Goal: Information Seeking & Learning: Learn about a topic

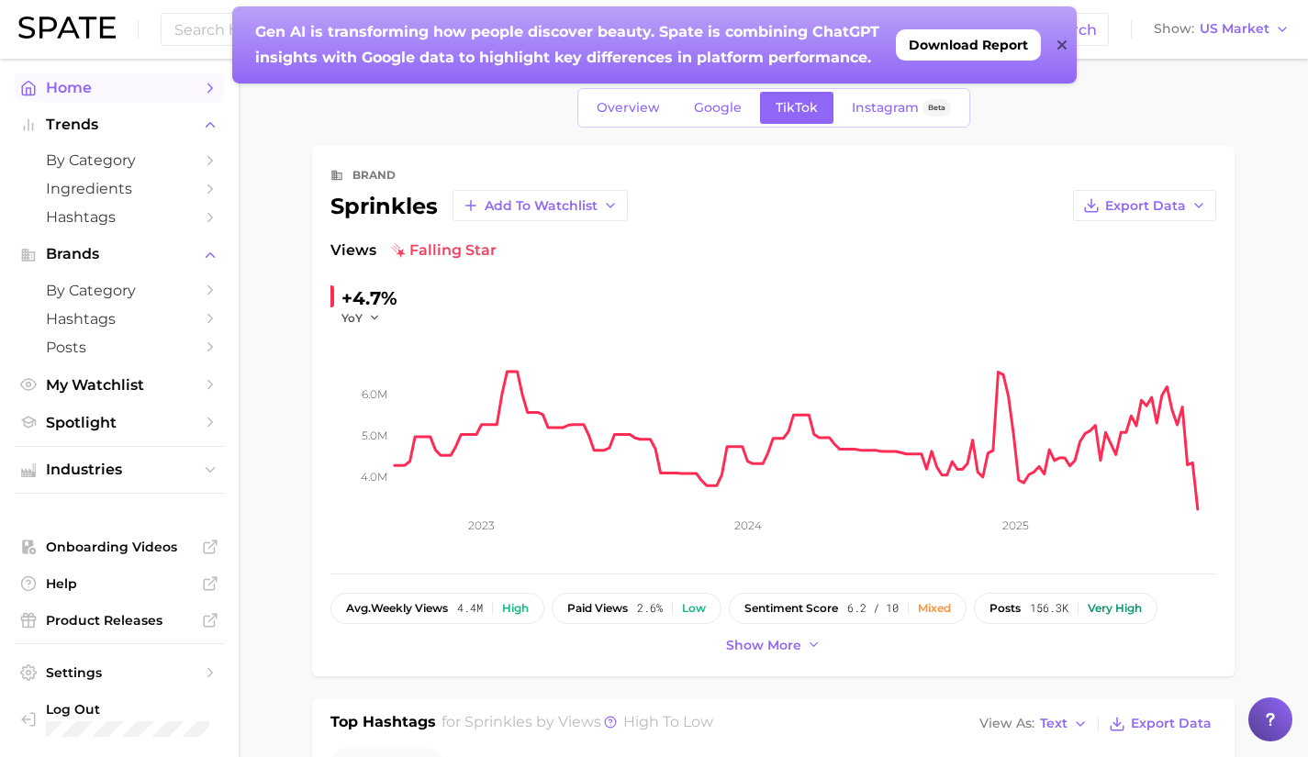
click at [160, 83] on span "Home" at bounding box center [119, 87] width 147 height 17
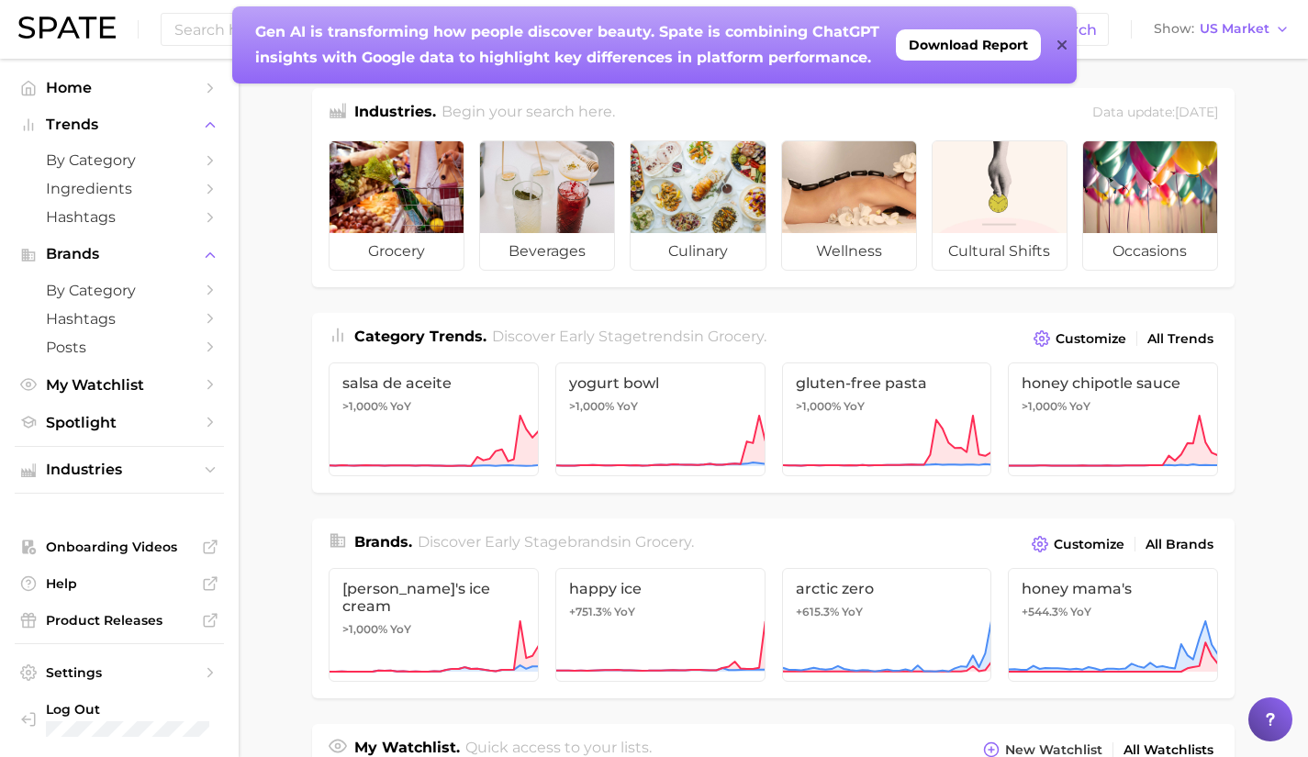
click at [1063, 48] on icon at bounding box center [1061, 45] width 9 height 15
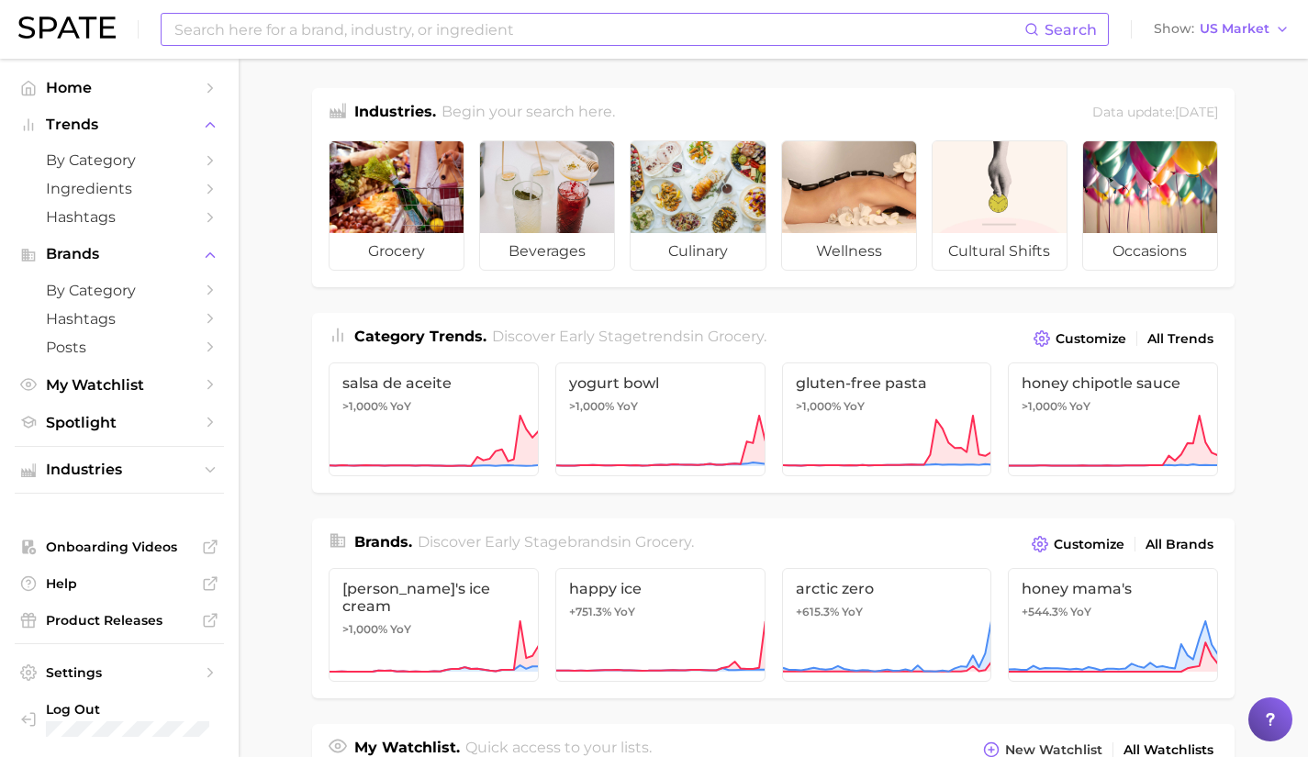
click at [461, 35] on input at bounding box center [599, 29] width 852 height 31
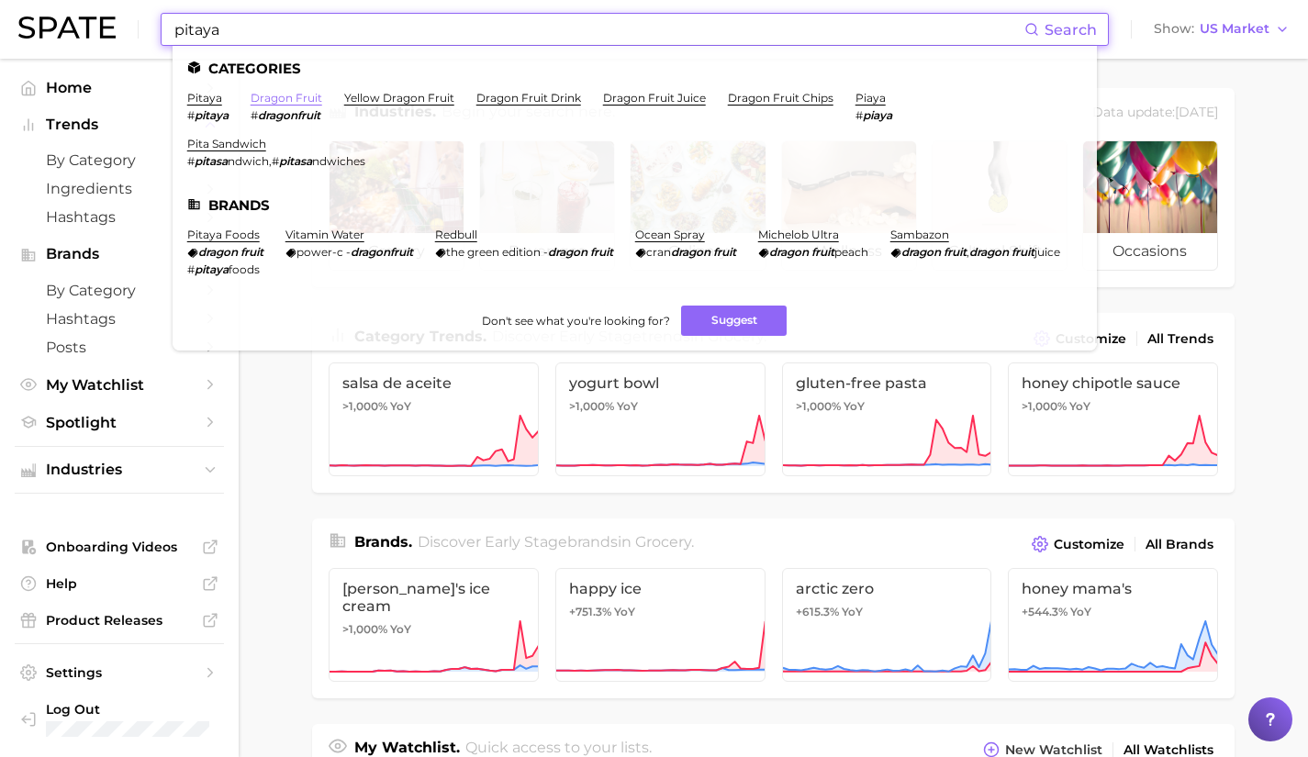
type input "pitaya"
click at [287, 95] on link "dragon fruit" at bounding box center [287, 98] width 72 height 14
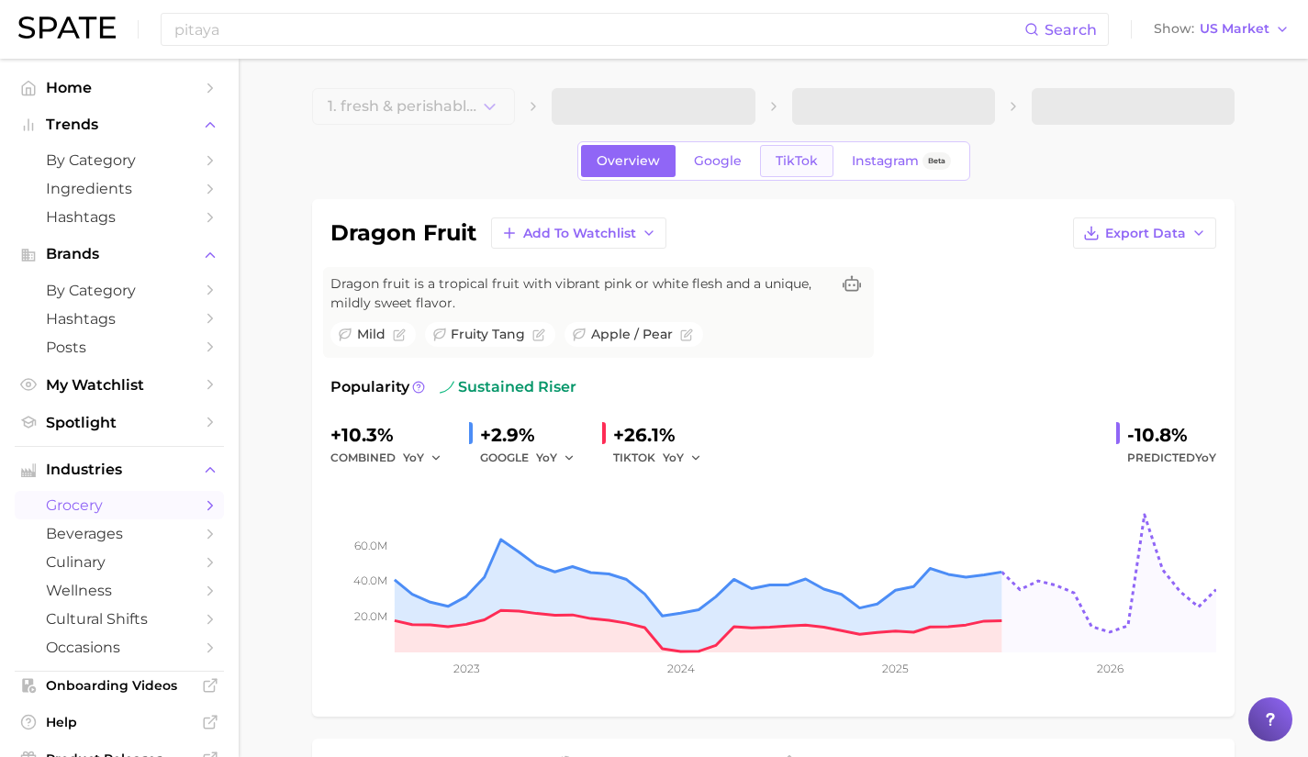
click at [798, 160] on span "TikTok" at bounding box center [796, 161] width 42 height 16
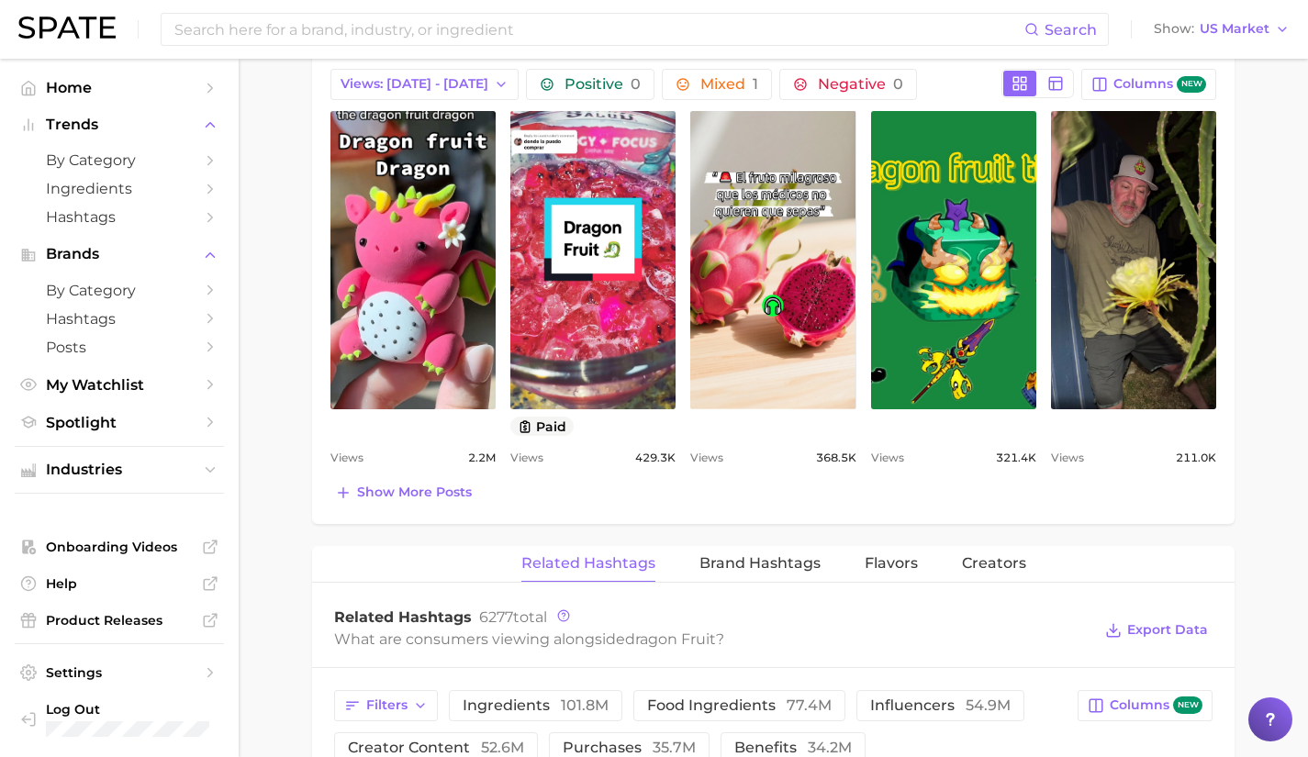
scroll to position [945, 0]
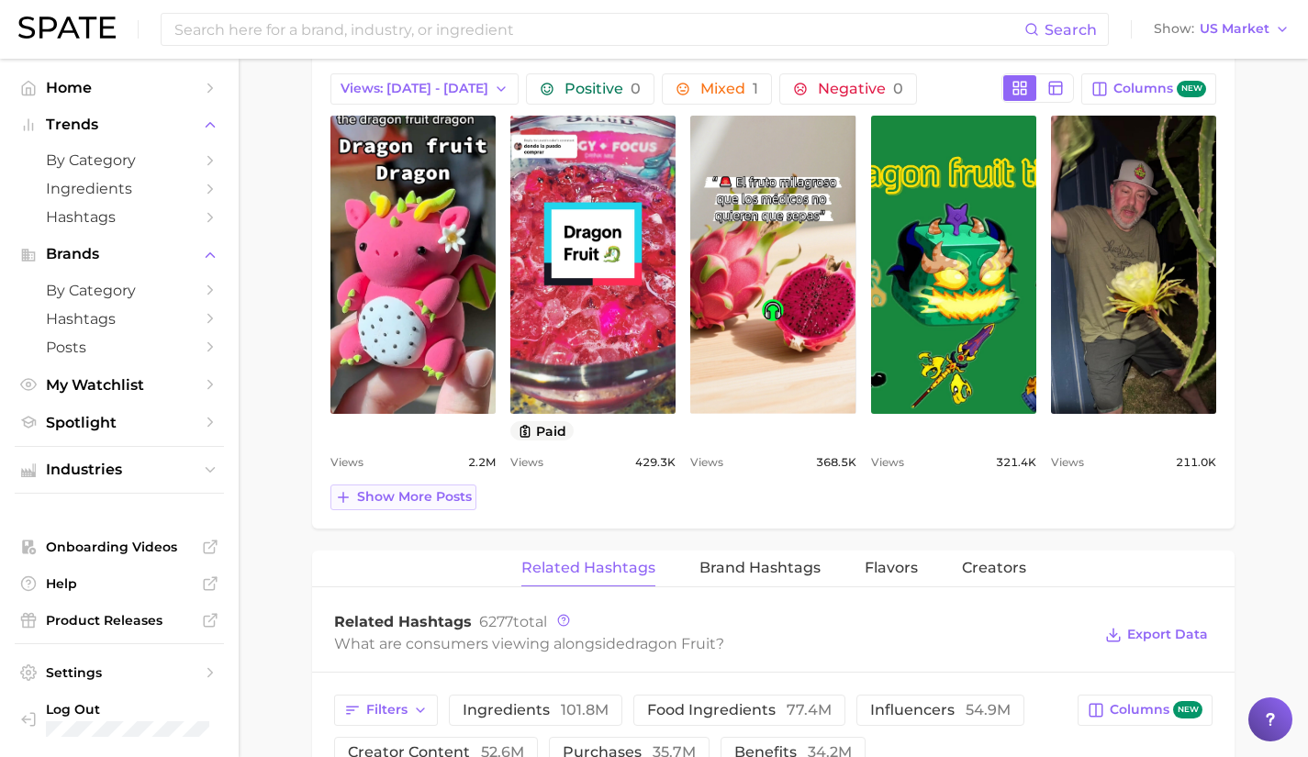
click at [421, 504] on span "Show more posts" at bounding box center [414, 497] width 115 height 16
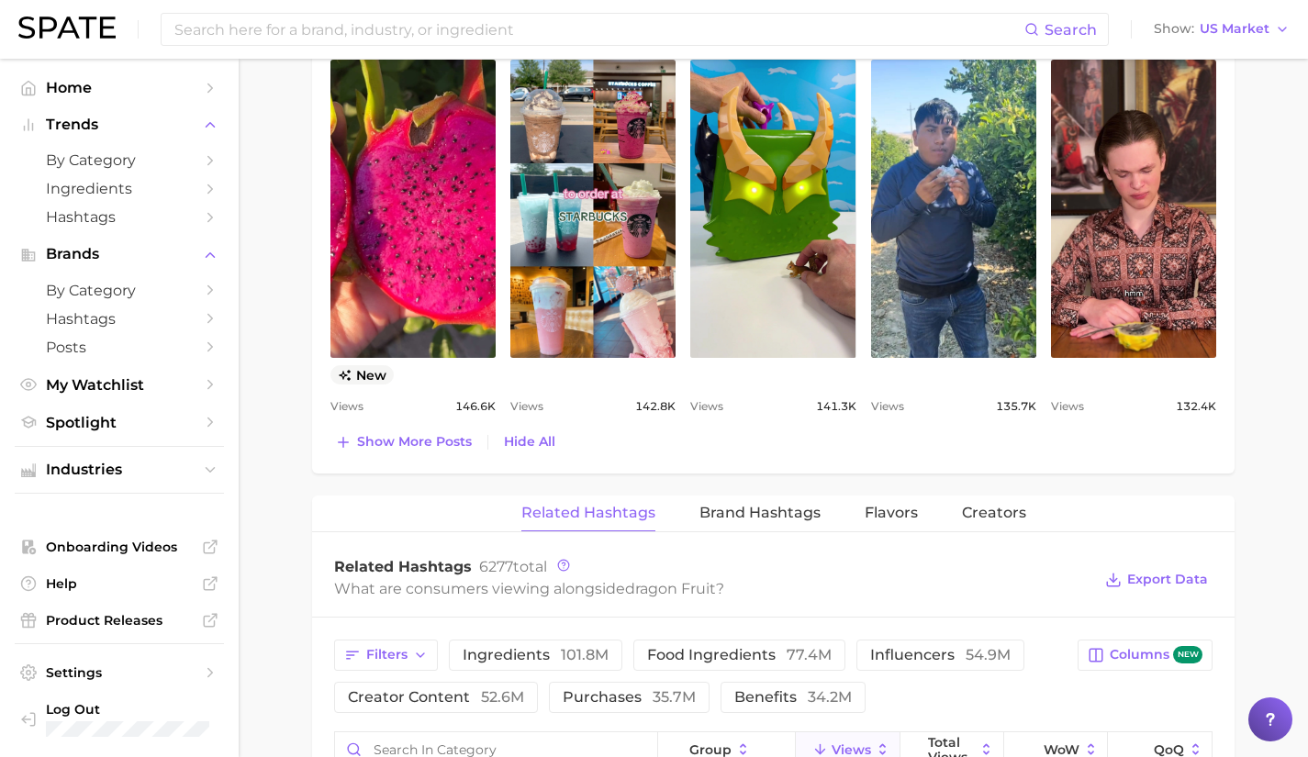
scroll to position [1386, 0]
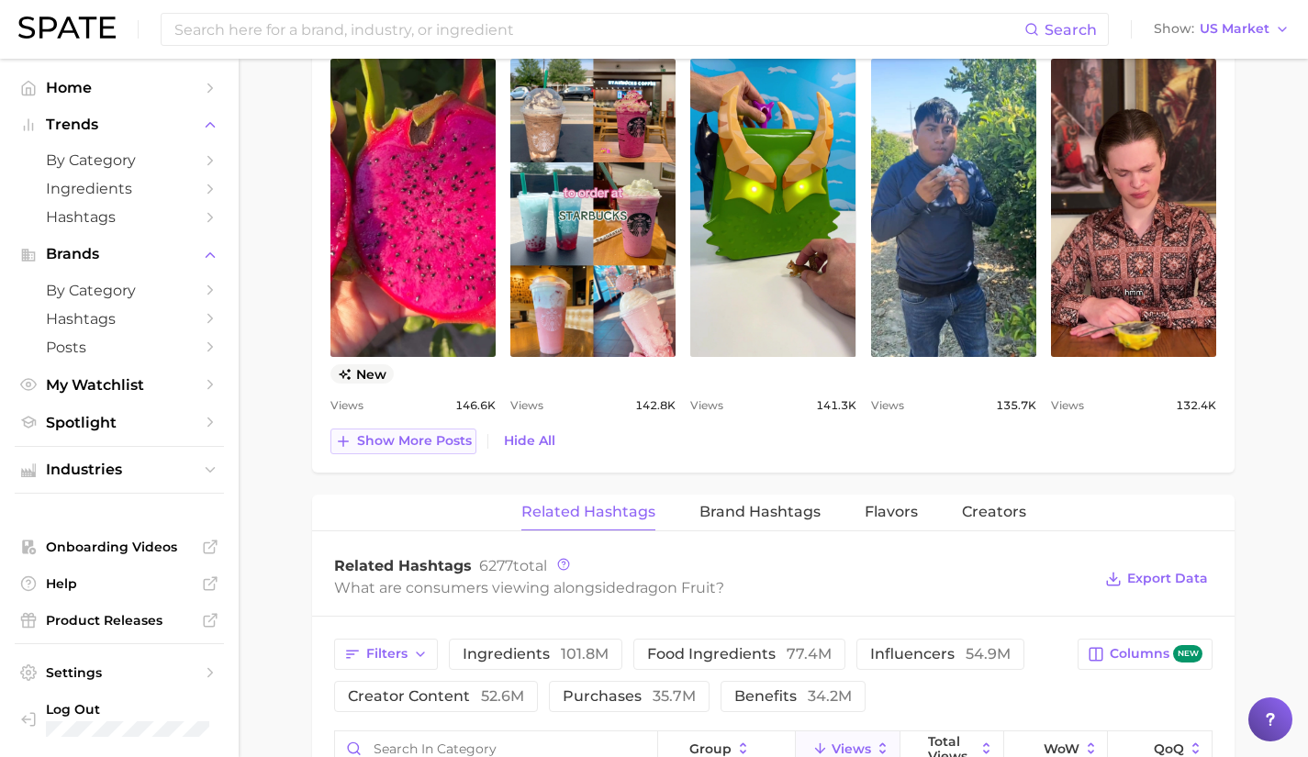
click at [413, 448] on span "Show more posts" at bounding box center [414, 441] width 115 height 16
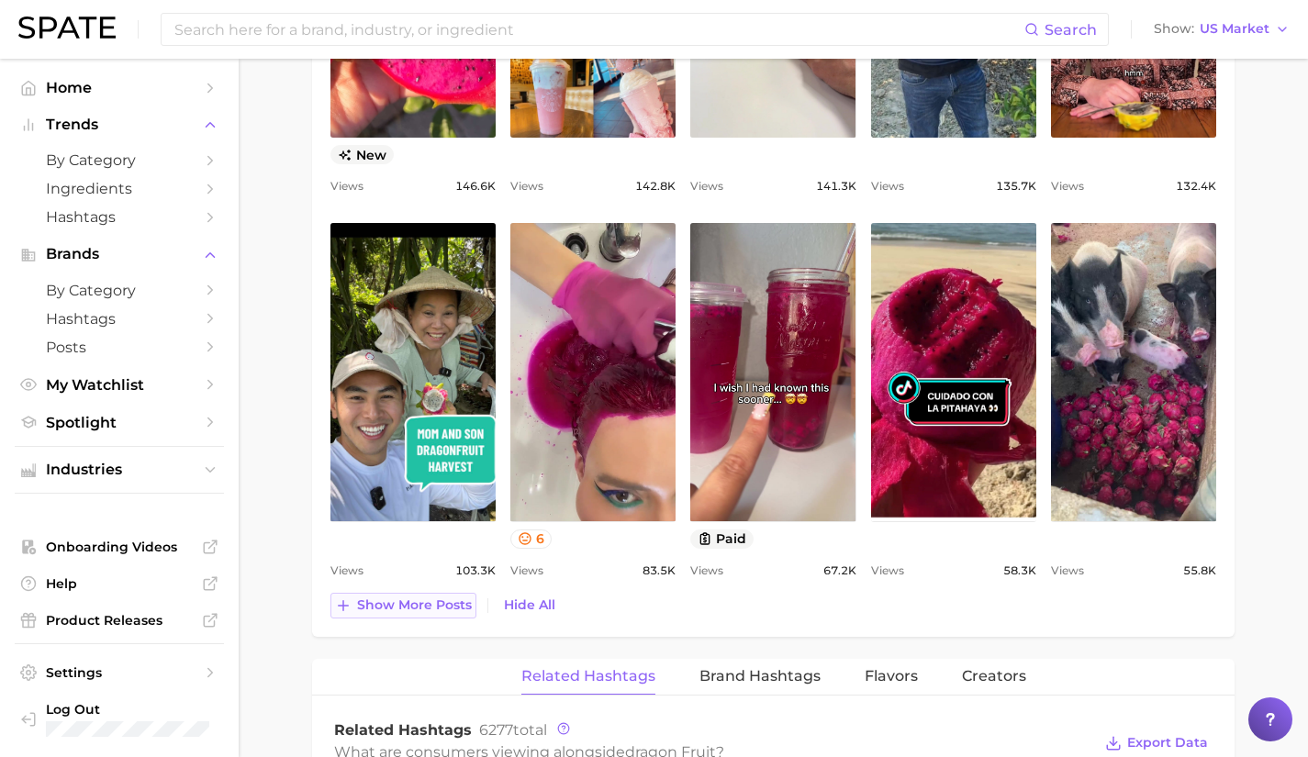
scroll to position [1604, 0]
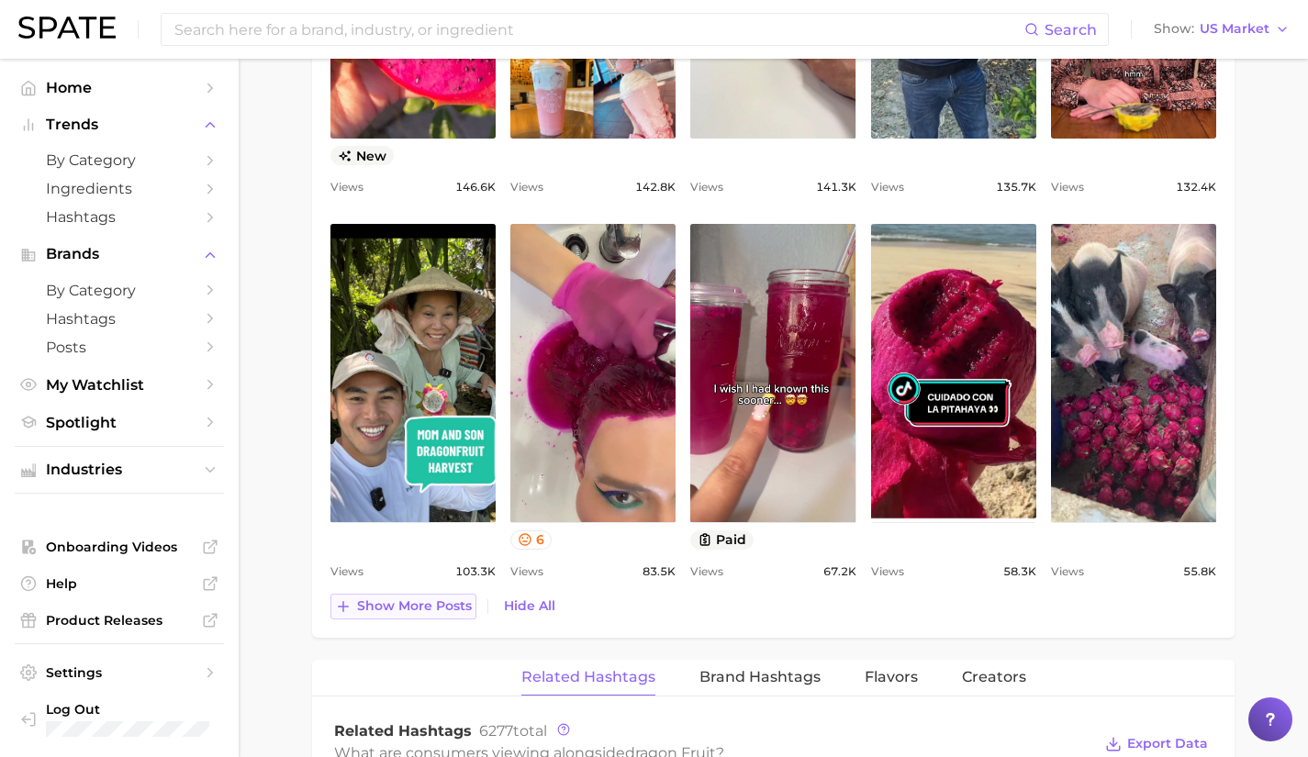
click at [407, 596] on button "Show more posts" at bounding box center [403, 607] width 146 height 26
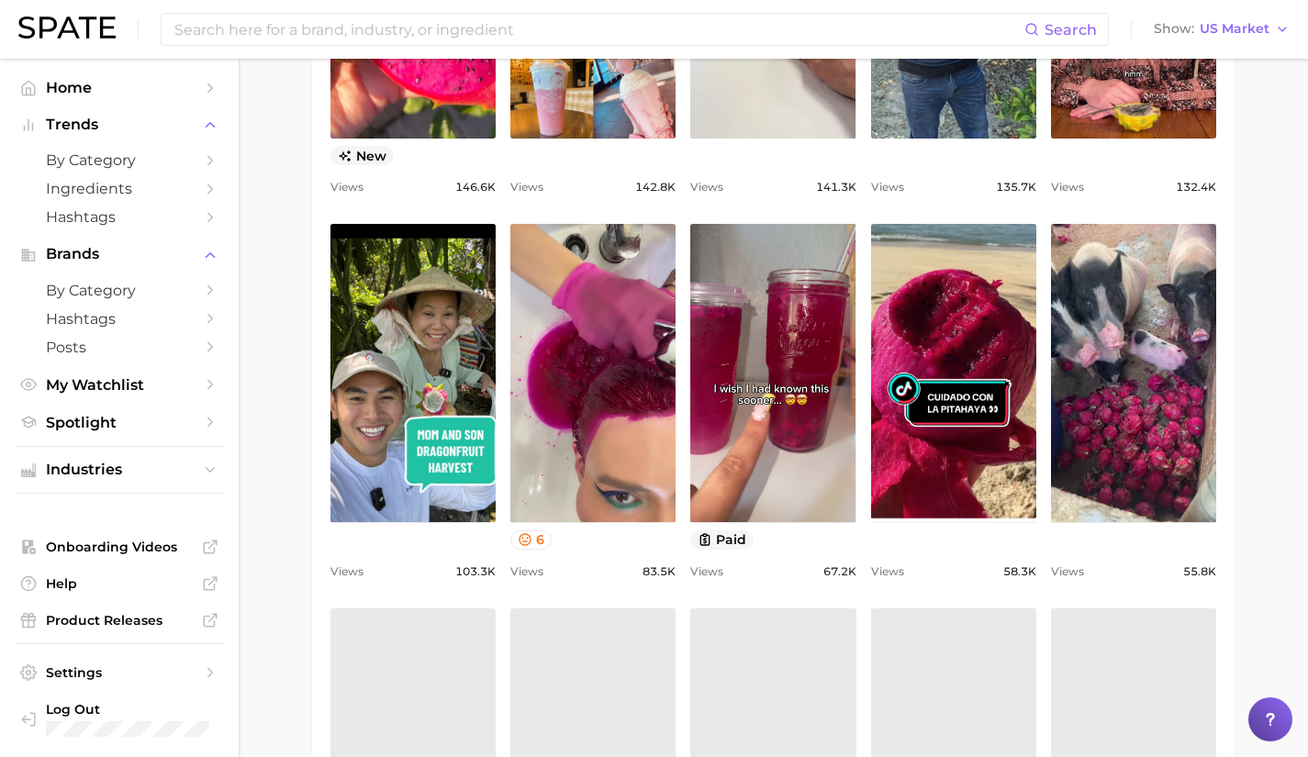
scroll to position [0, 0]
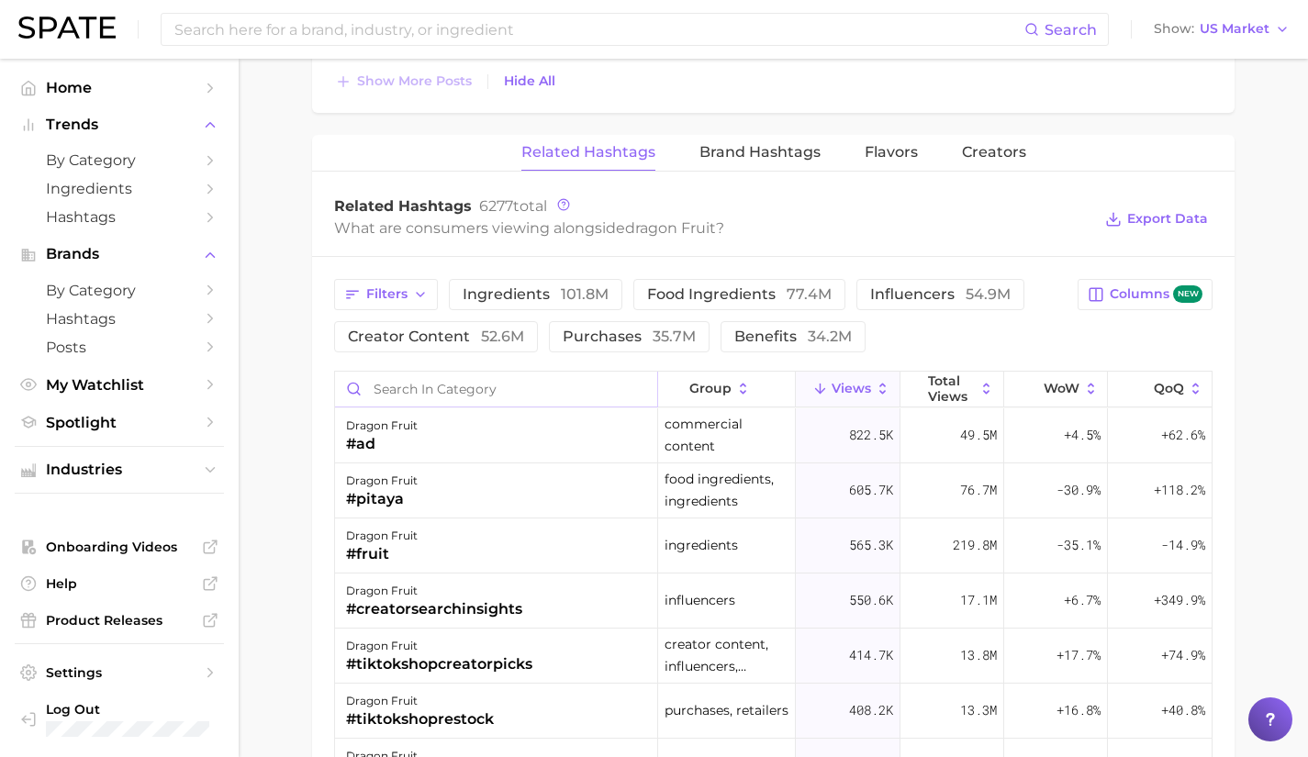
click at [438, 397] on input "Search in category" at bounding box center [496, 389] width 322 height 35
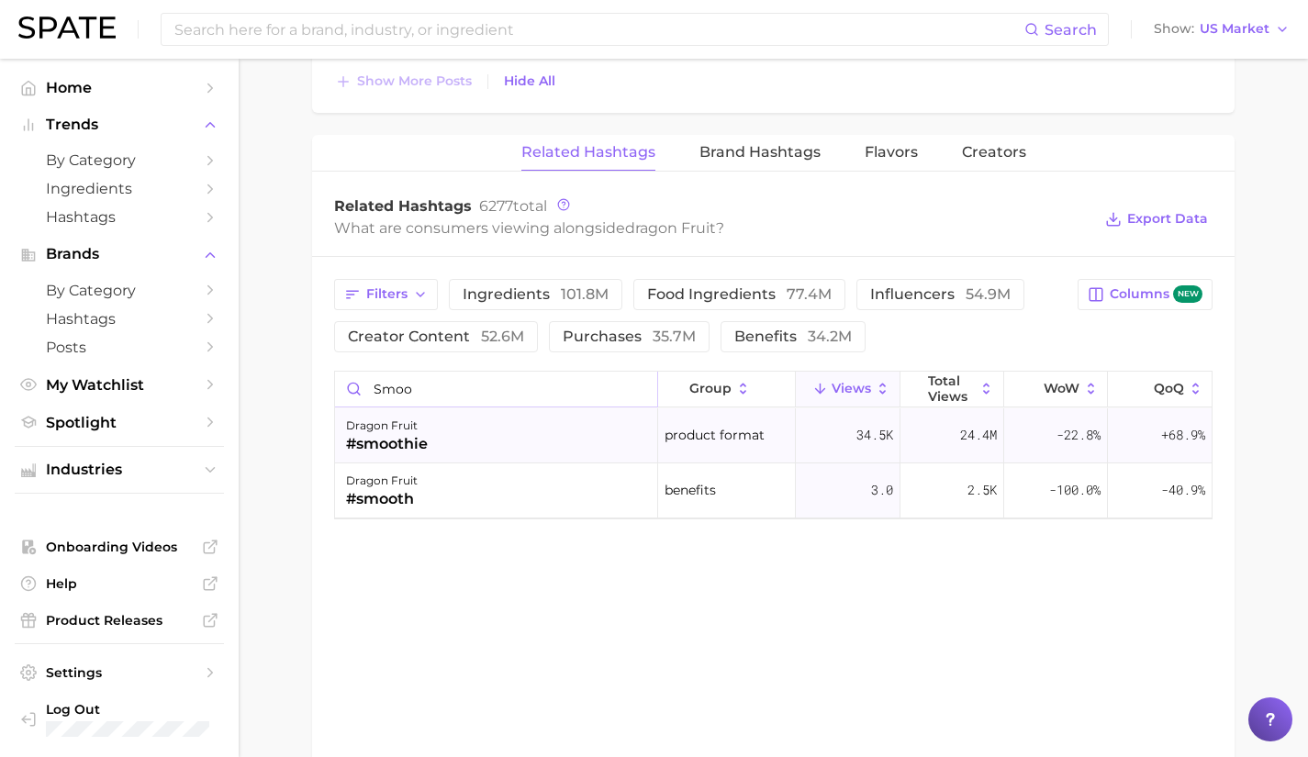
type input "smoo"
click at [441, 450] on div "dragon fruit #smoothie" at bounding box center [496, 435] width 323 height 55
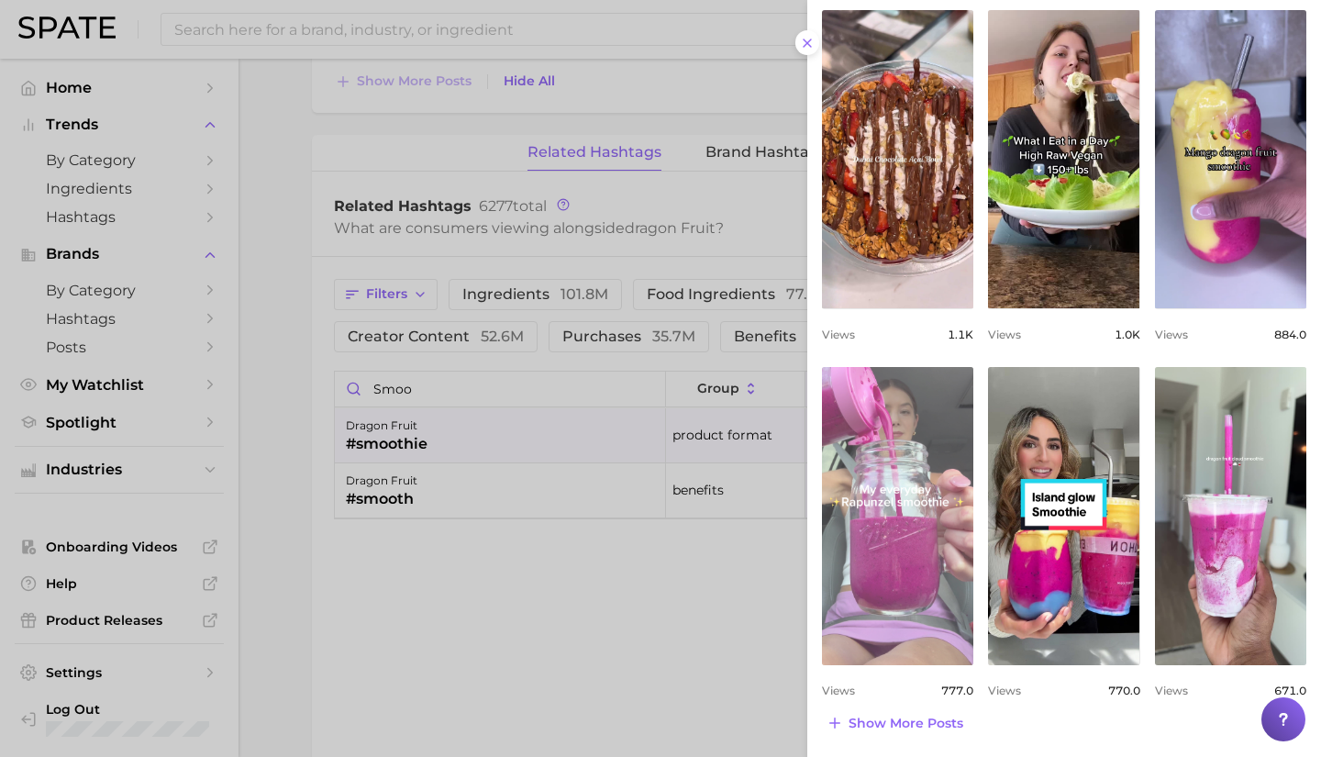
click at [886, 418] on link "view post on TikTok" at bounding box center [897, 516] width 151 height 298
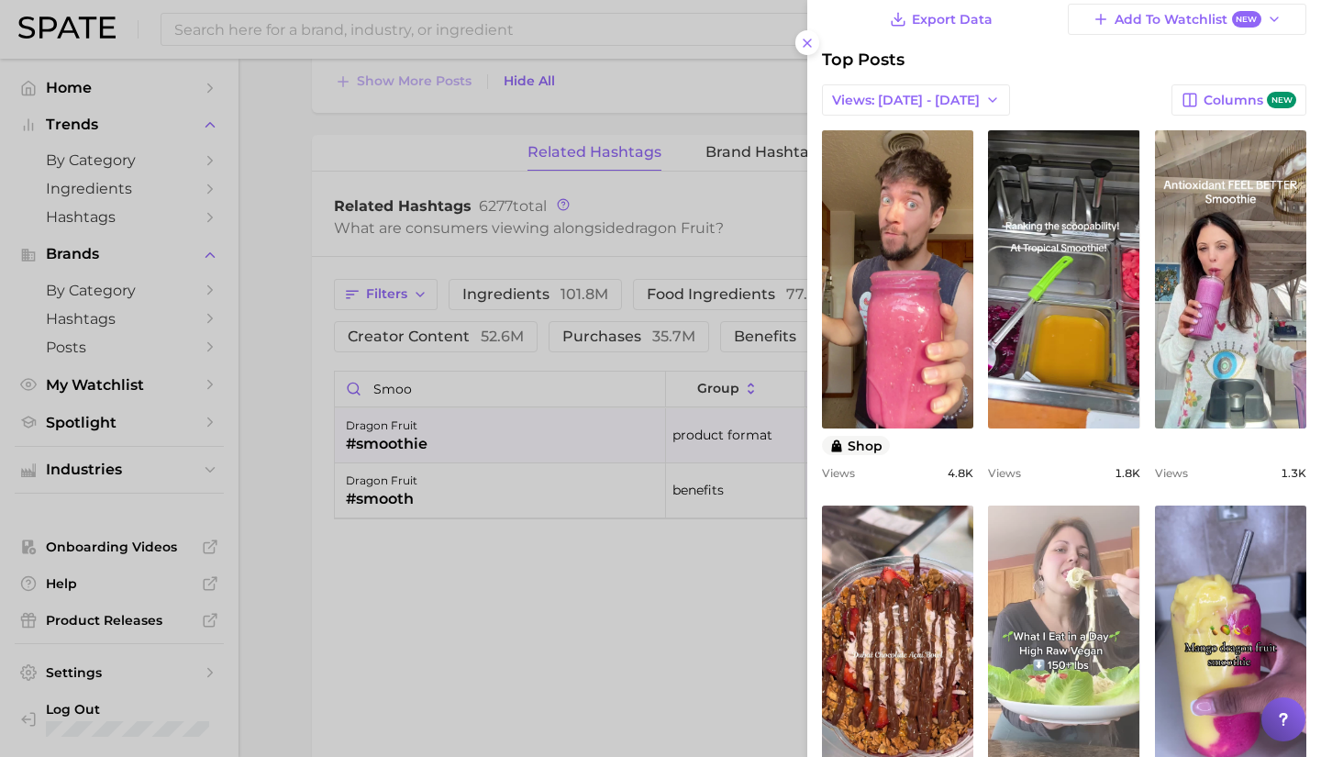
scroll to position [78, 0]
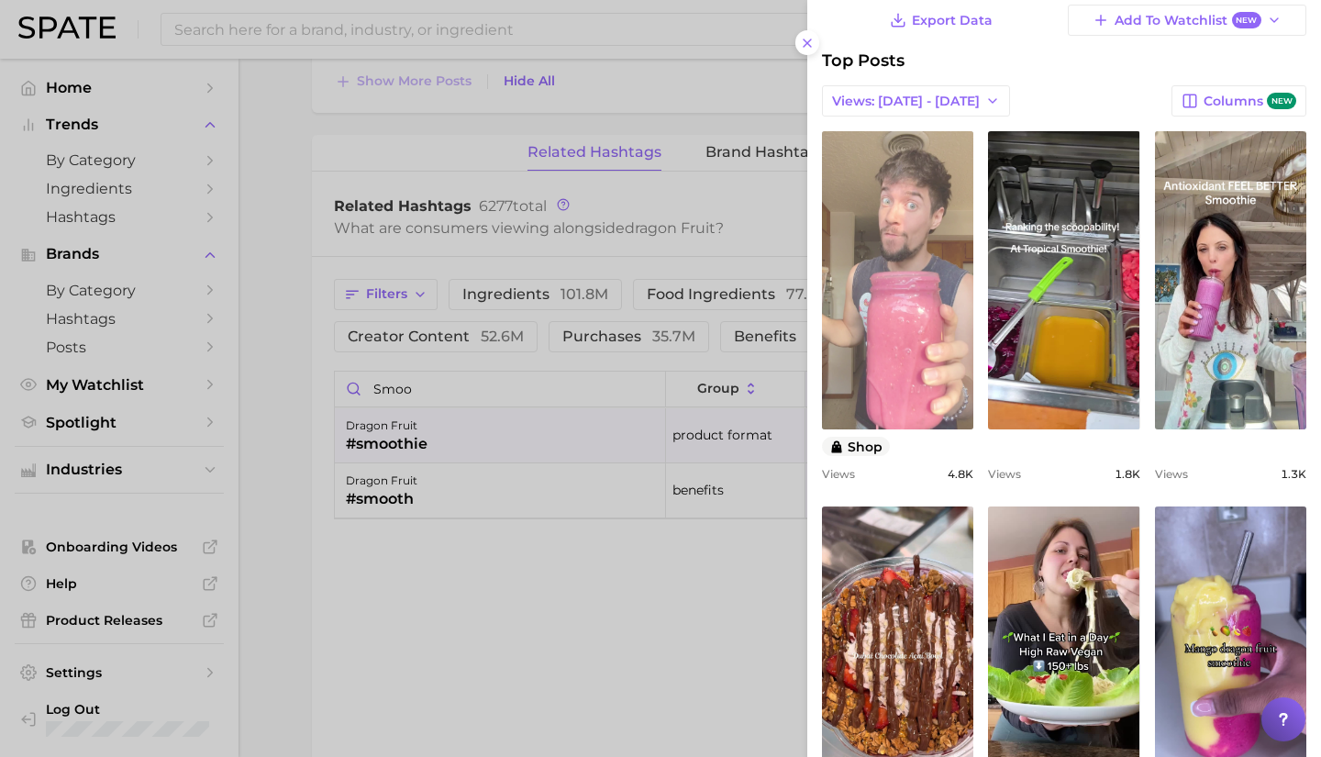
click at [900, 317] on link "view post on TikTok" at bounding box center [897, 280] width 151 height 298
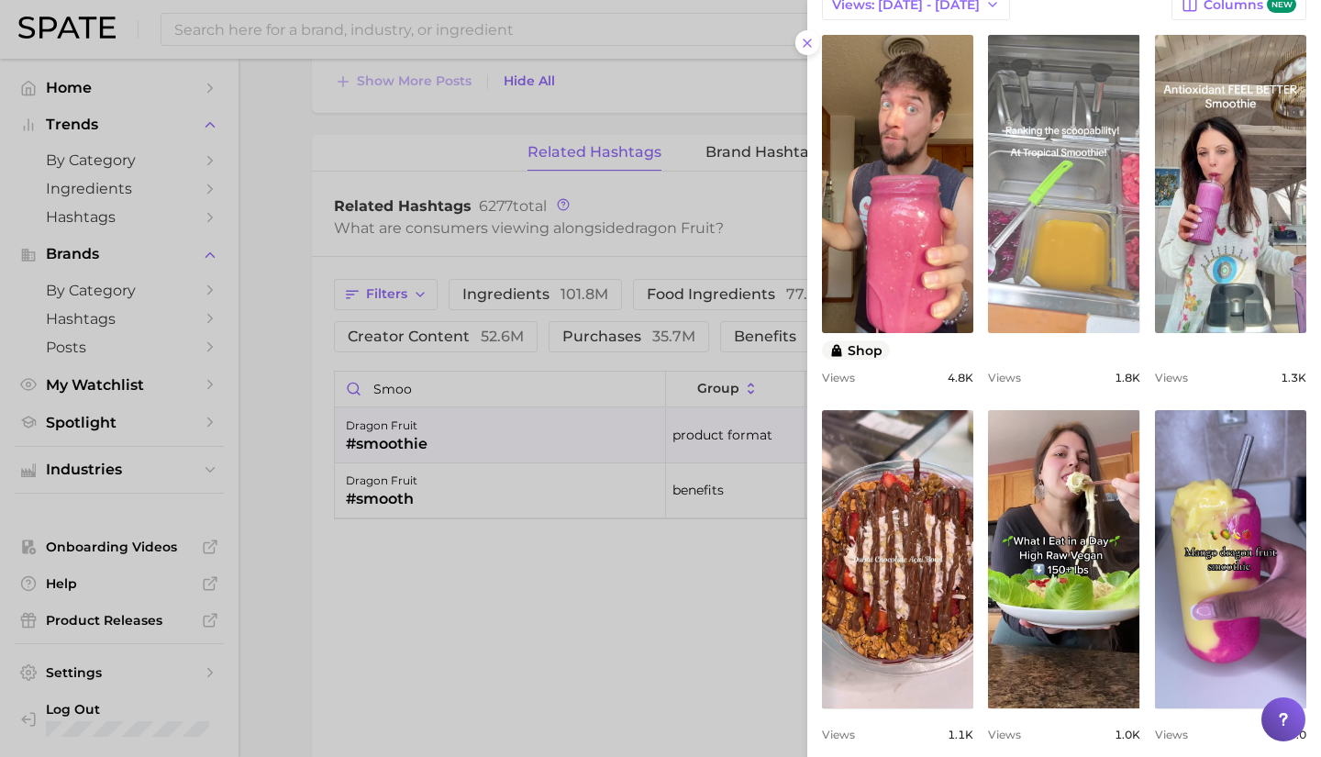
scroll to position [175, 0]
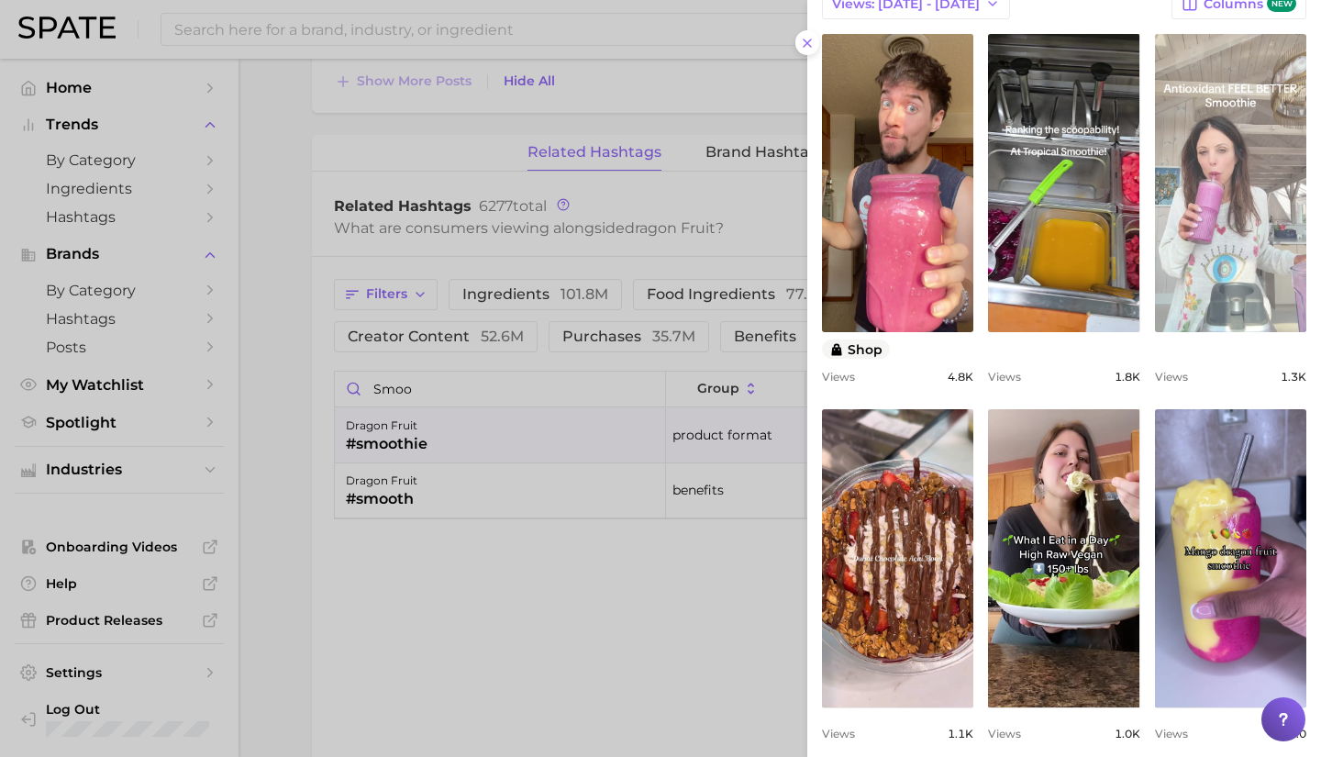
click at [1225, 137] on link "view post on TikTok" at bounding box center [1230, 183] width 151 height 298
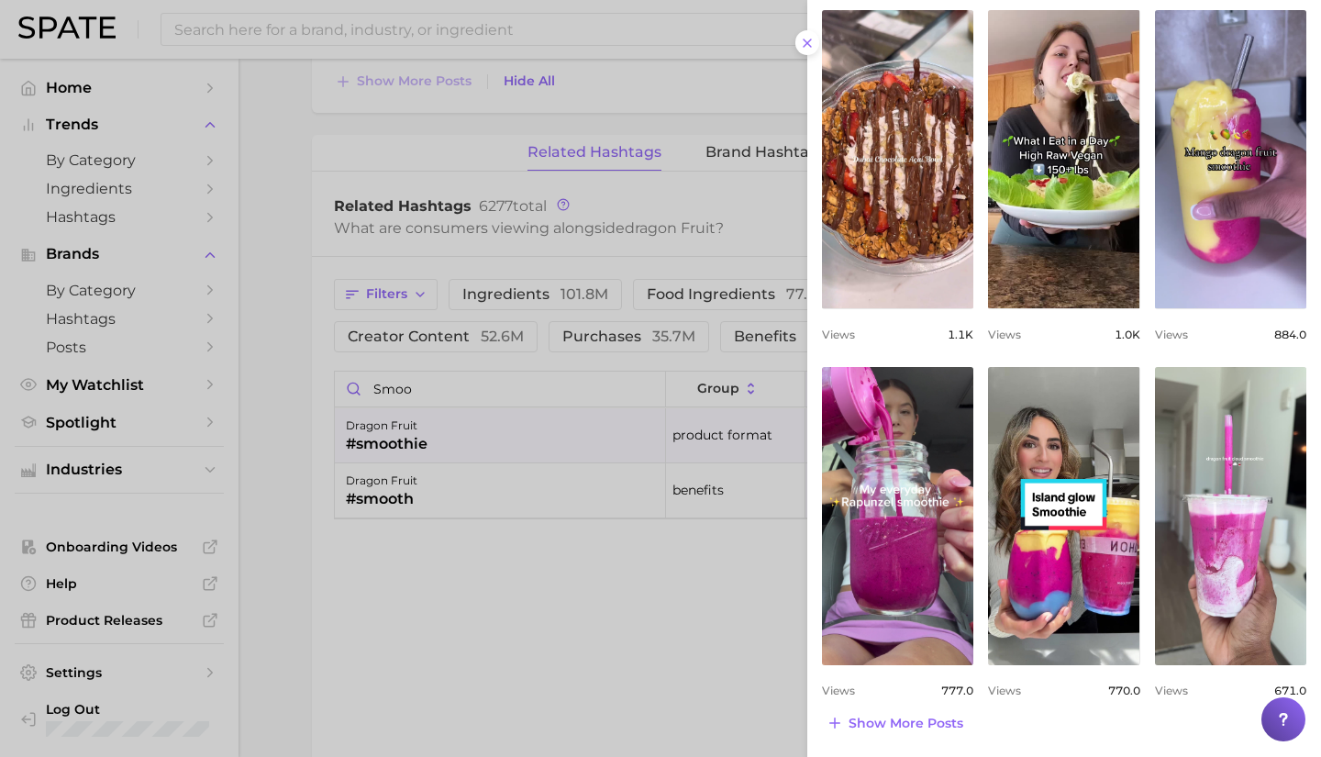
scroll to position [574, 0]
click at [906, 723] on span "Show more posts" at bounding box center [906, 724] width 115 height 16
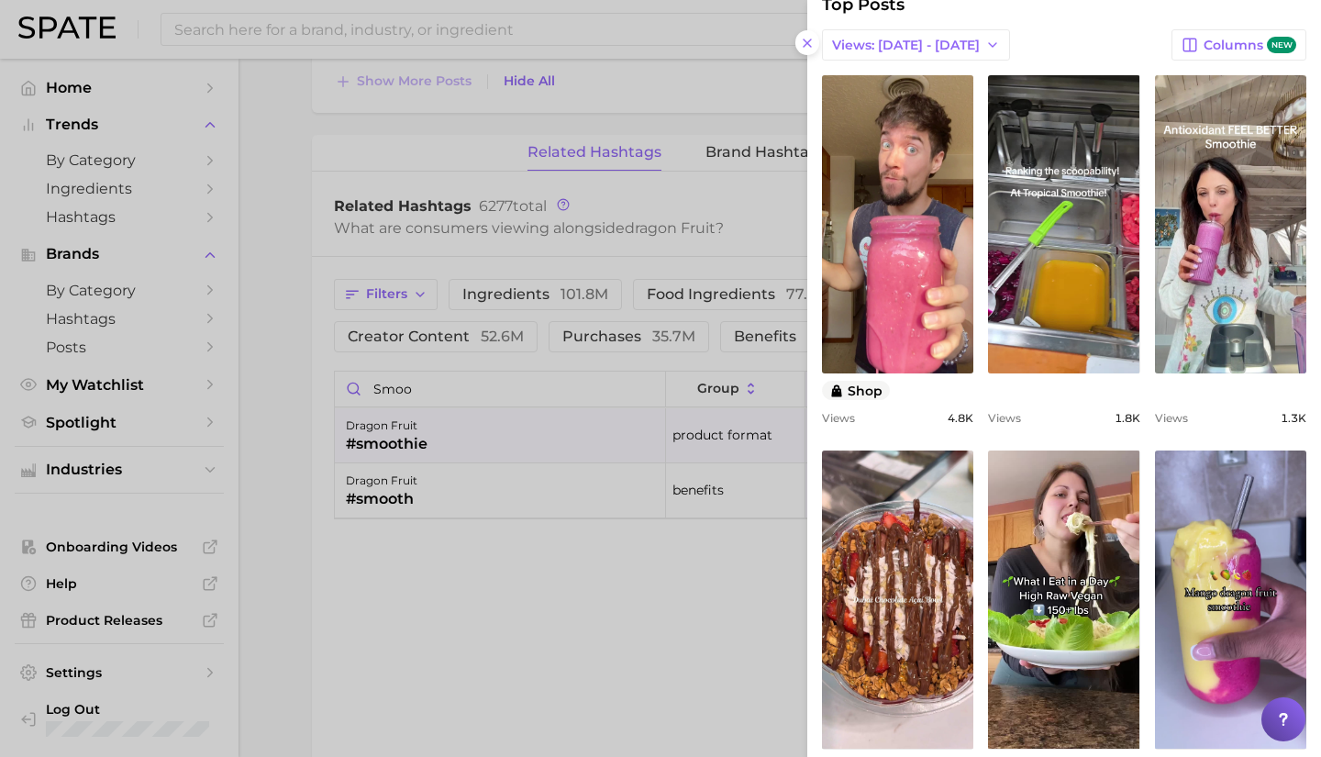
scroll to position [128, 0]
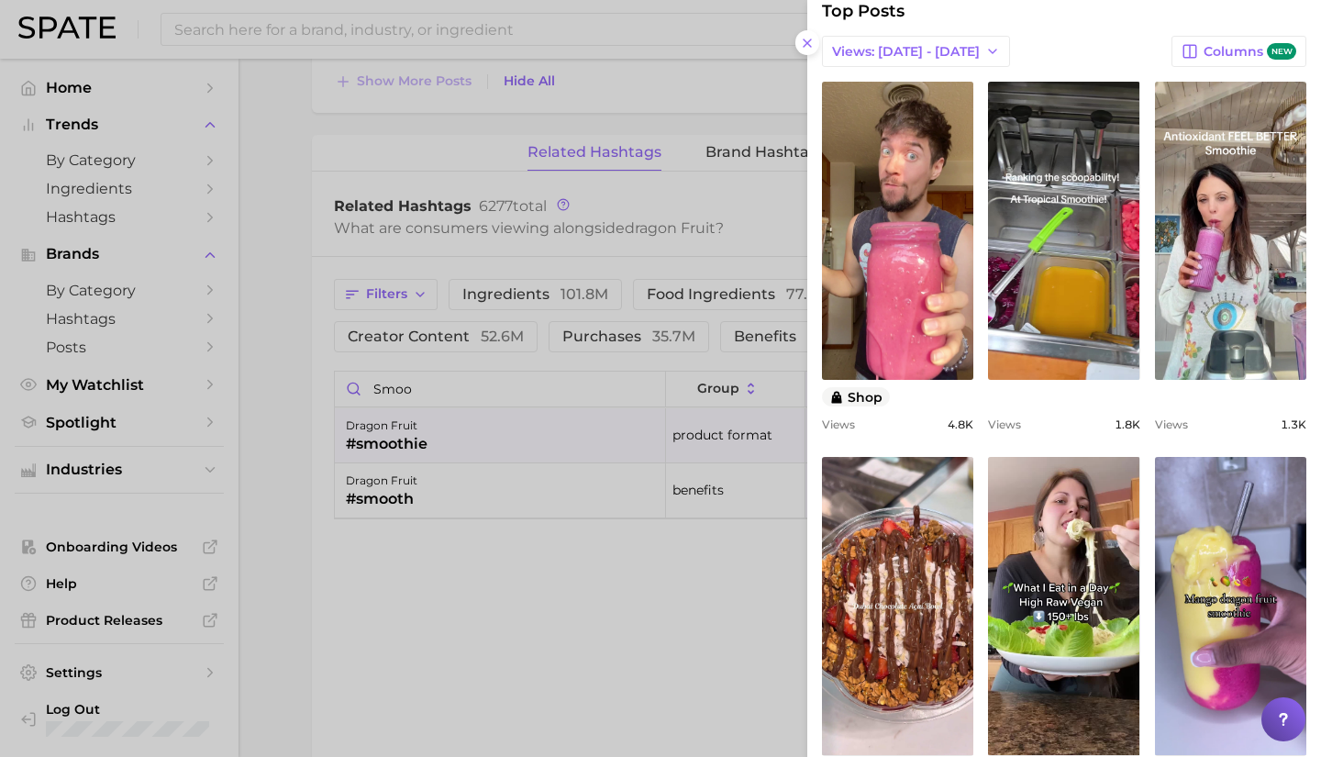
click at [561, 557] on div at bounding box center [660, 378] width 1321 height 757
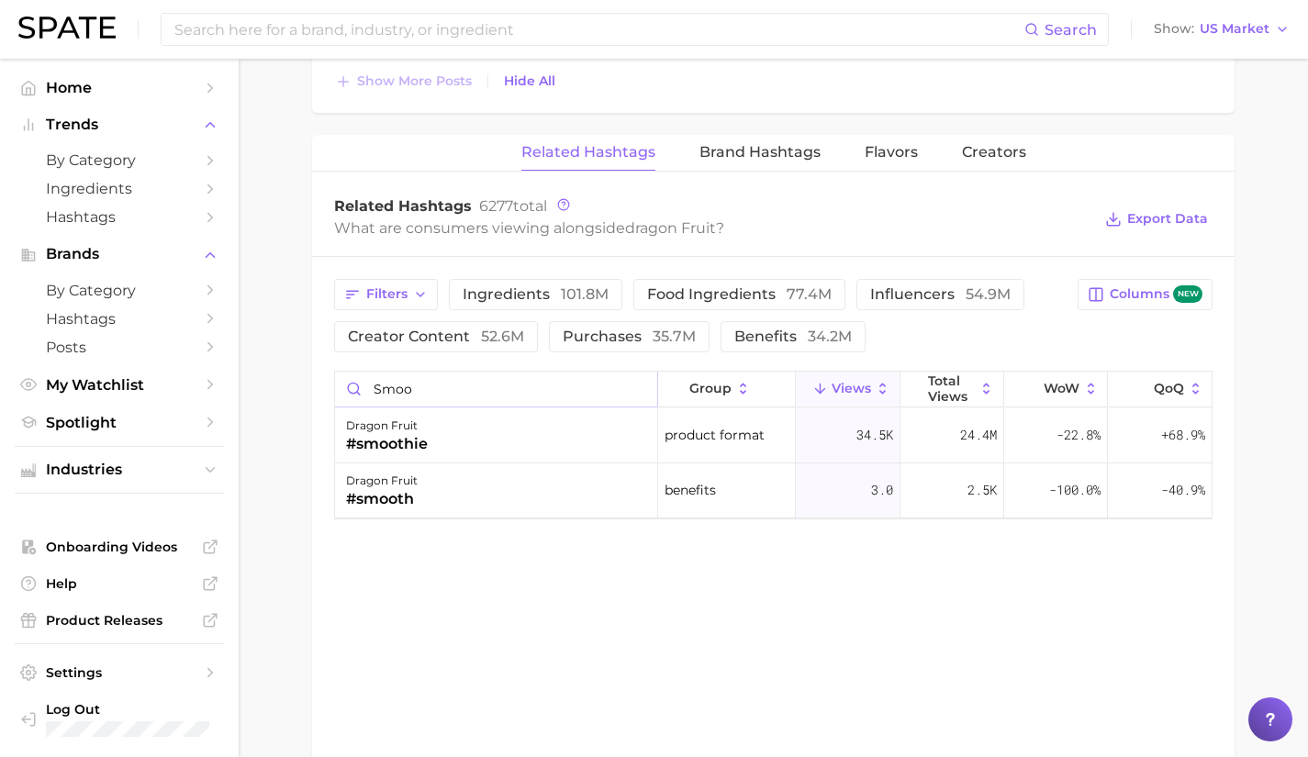
click at [635, 391] on input "smoo" at bounding box center [496, 389] width 322 height 35
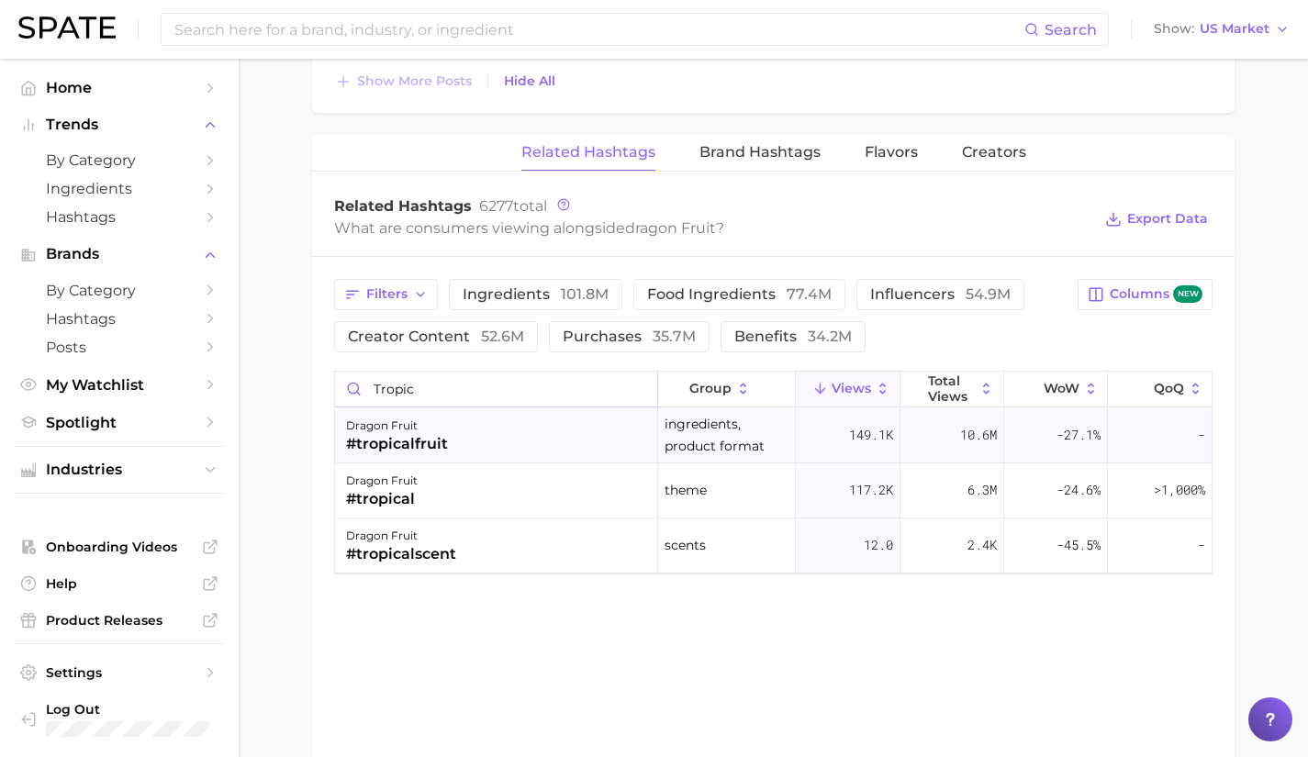
type input "tropic"
click at [554, 429] on div "dragon fruit #tropicalfruit" at bounding box center [496, 435] width 323 height 55
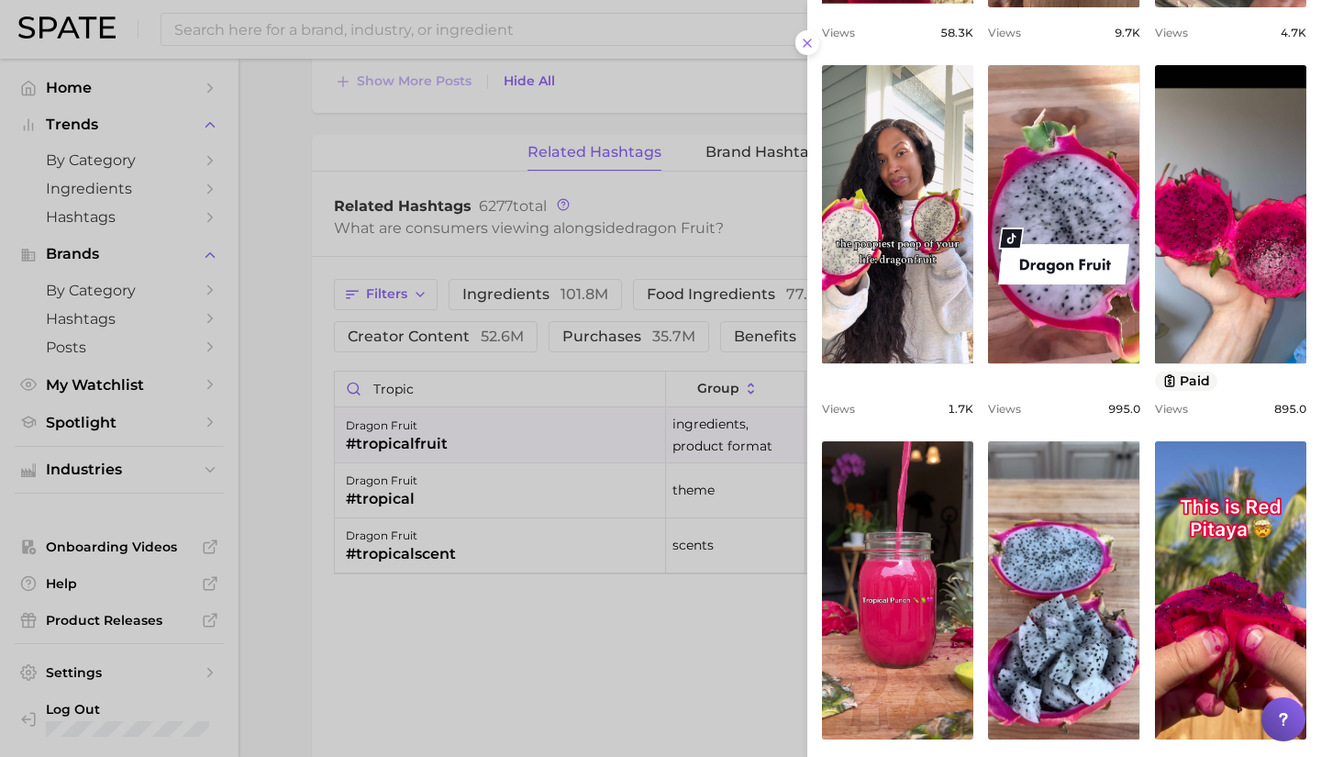
scroll to position [574, 0]
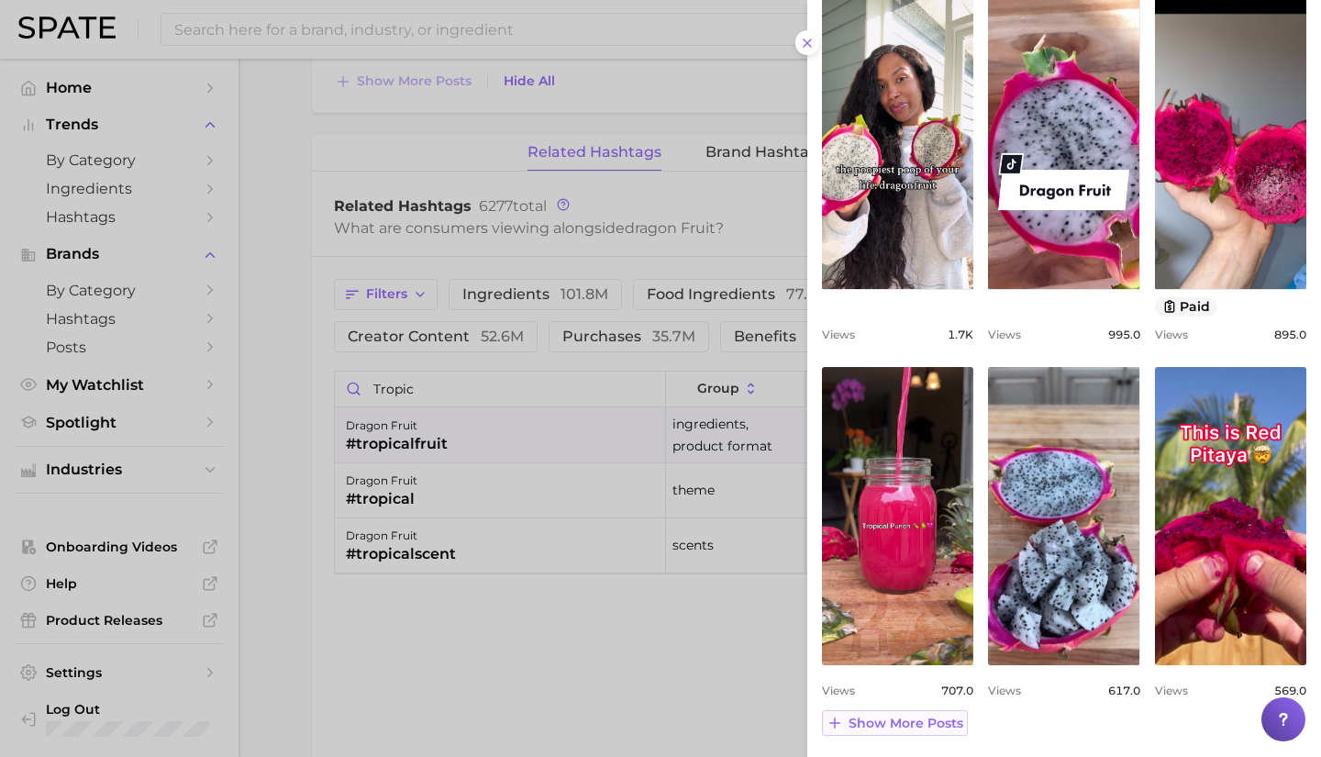
click at [920, 718] on span "Show more posts" at bounding box center [906, 724] width 115 height 16
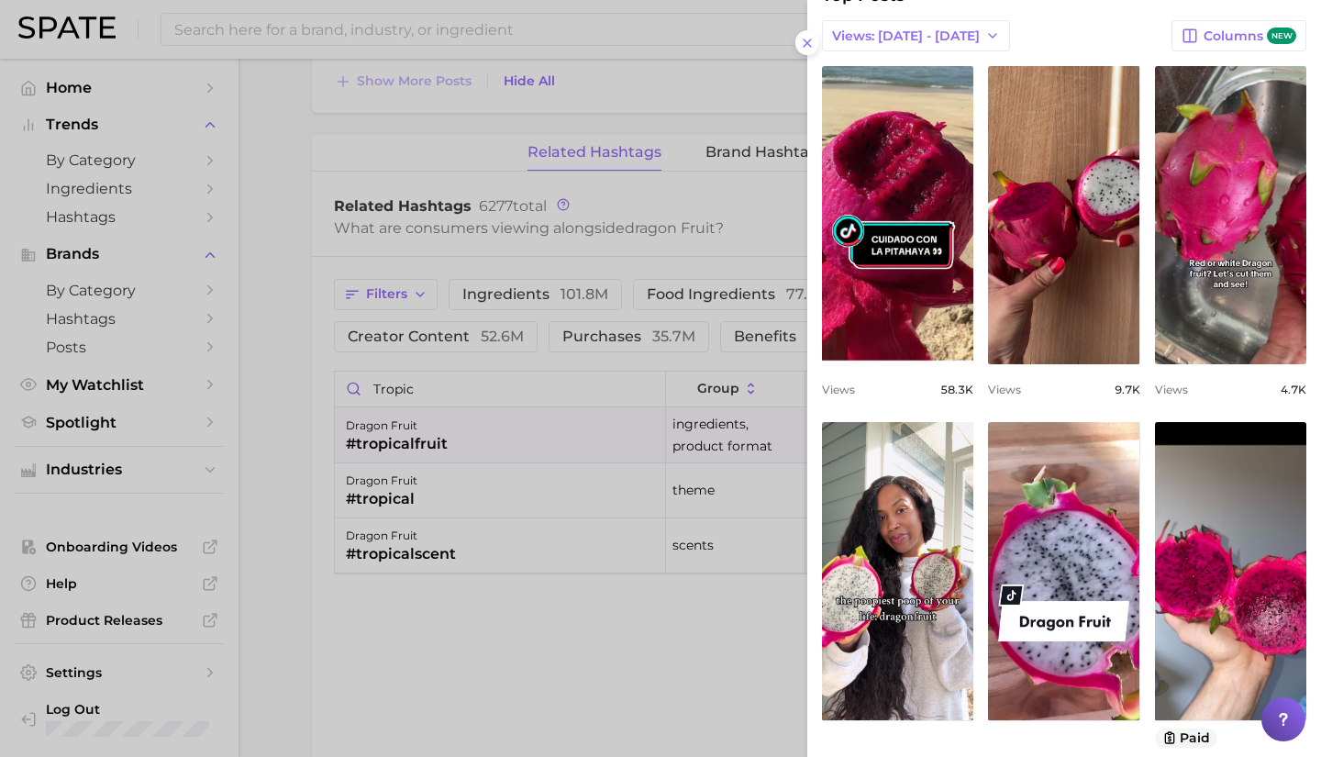
scroll to position [142, 0]
click at [501, 507] on div at bounding box center [660, 378] width 1321 height 757
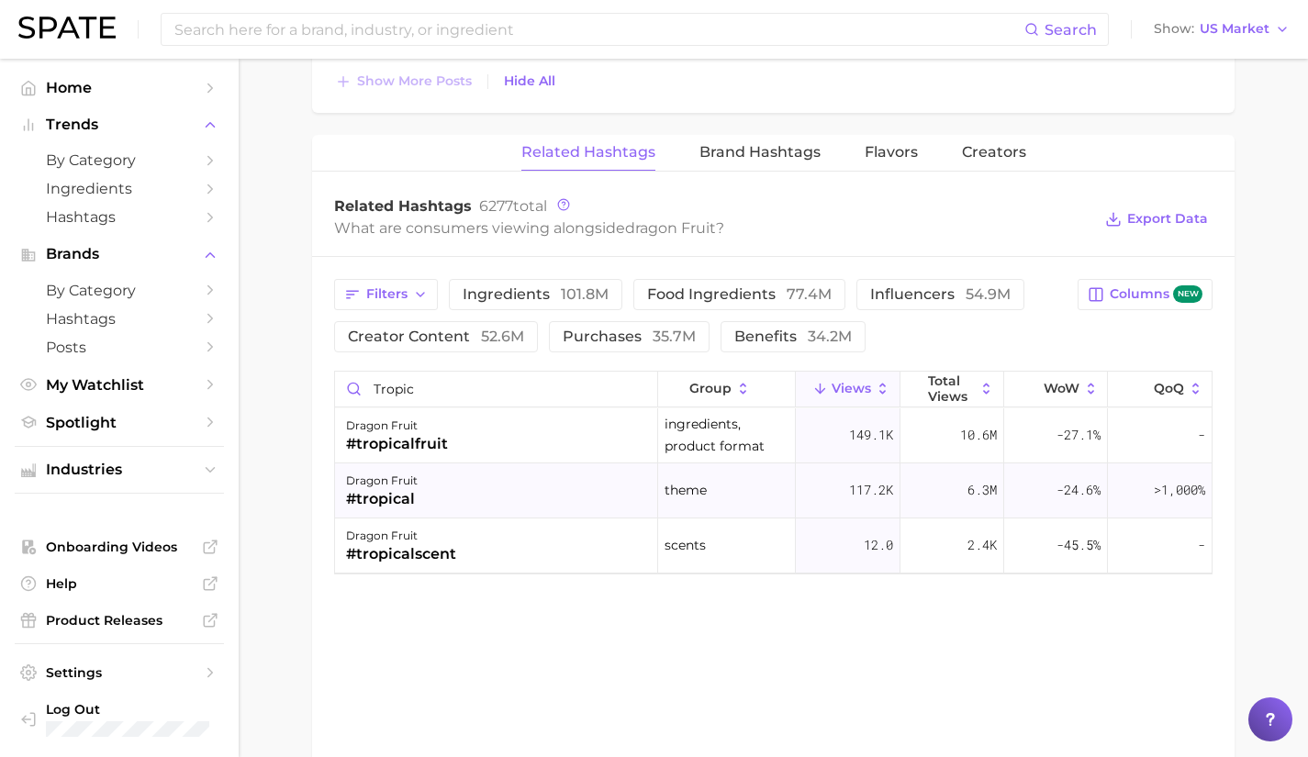
click at [479, 488] on div "dragon fruit #tropical" at bounding box center [496, 490] width 323 height 55
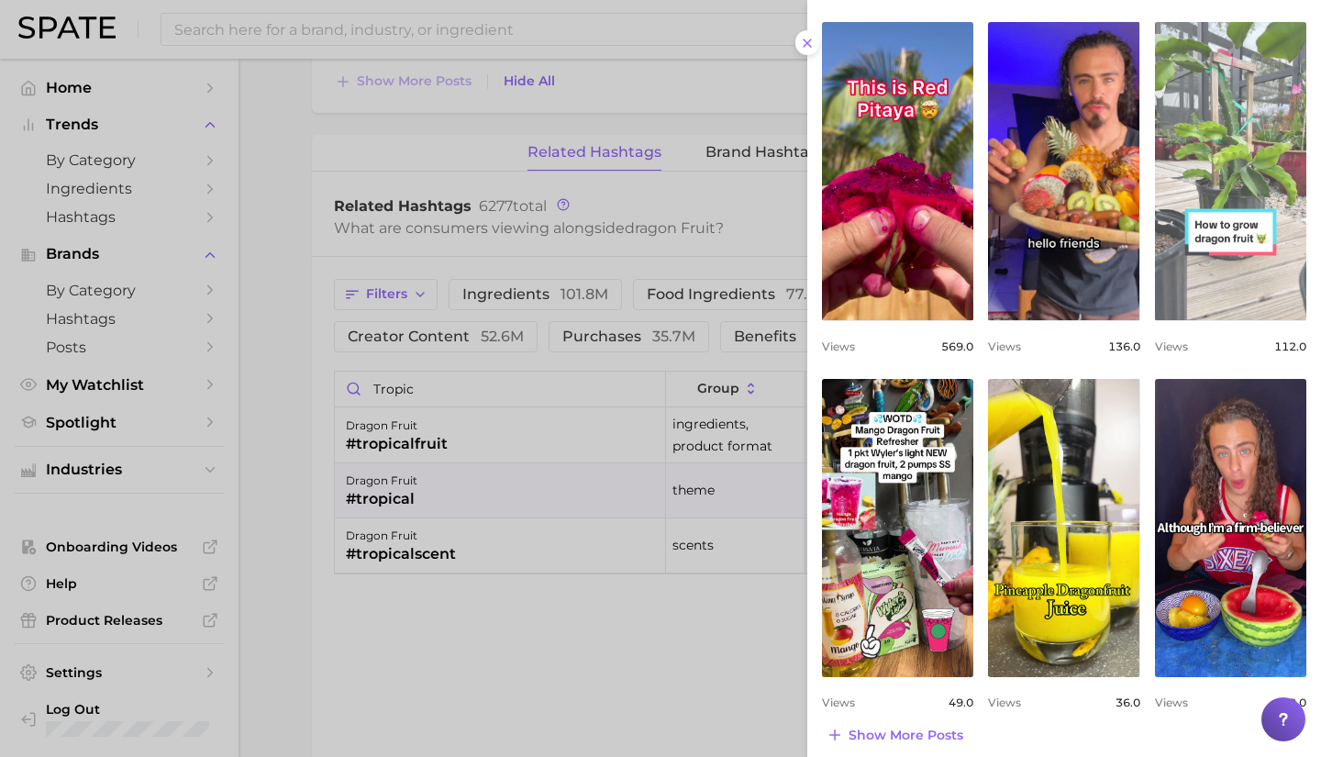
scroll to position [544, 0]
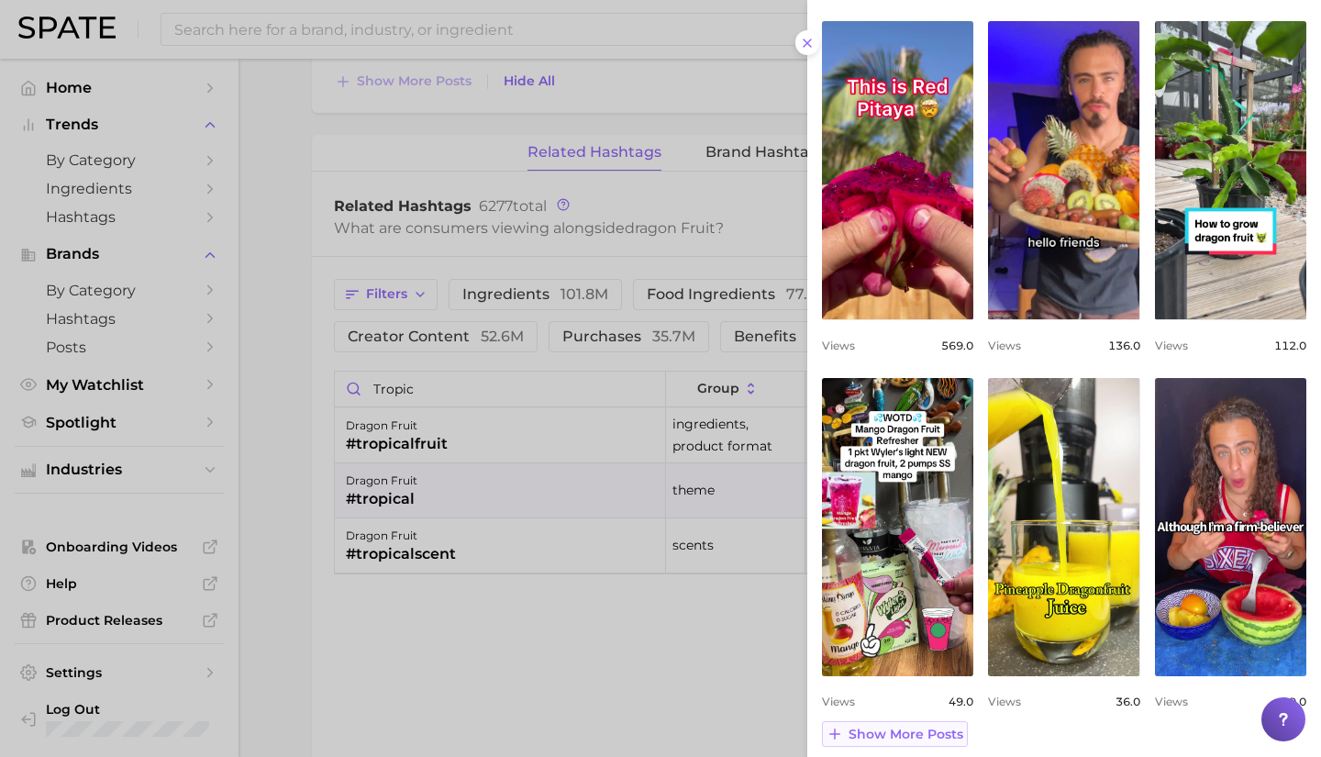
click at [929, 733] on span "Show more posts" at bounding box center [906, 735] width 115 height 16
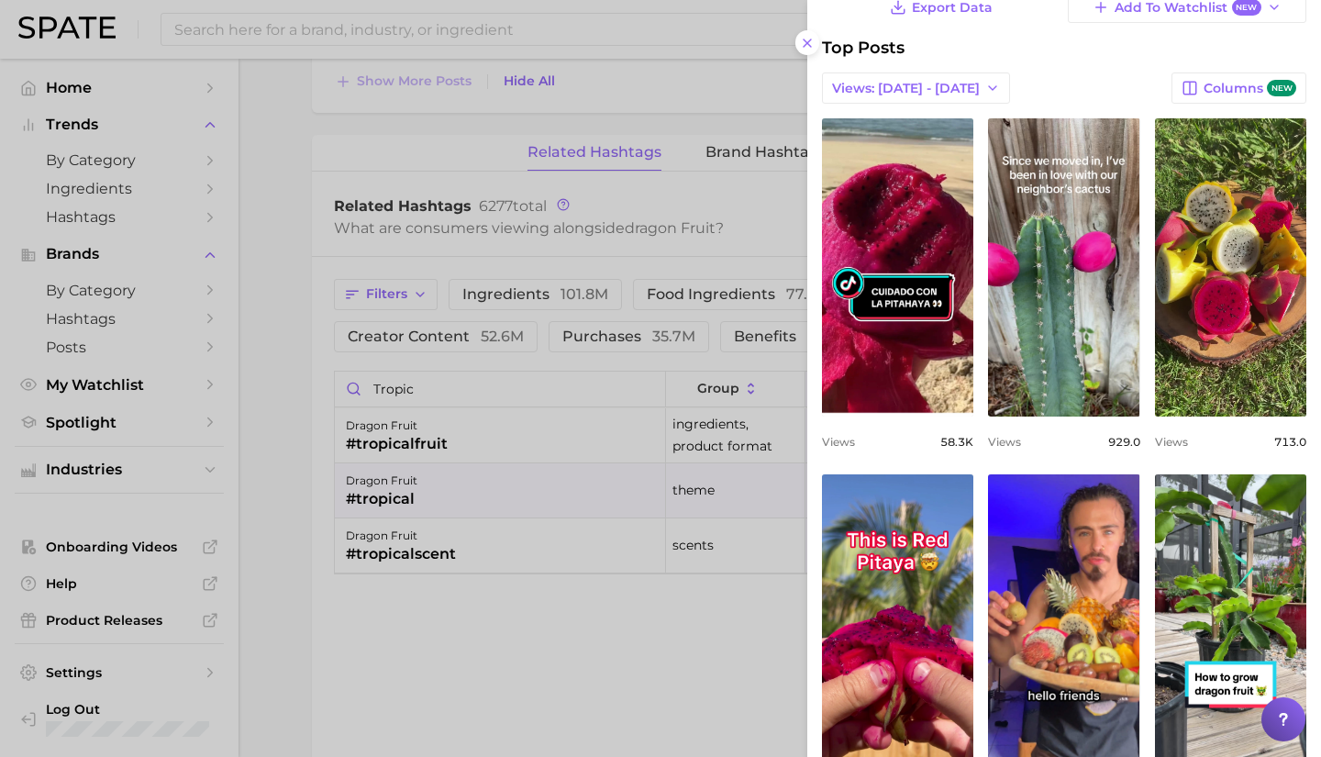
scroll to position [0, 0]
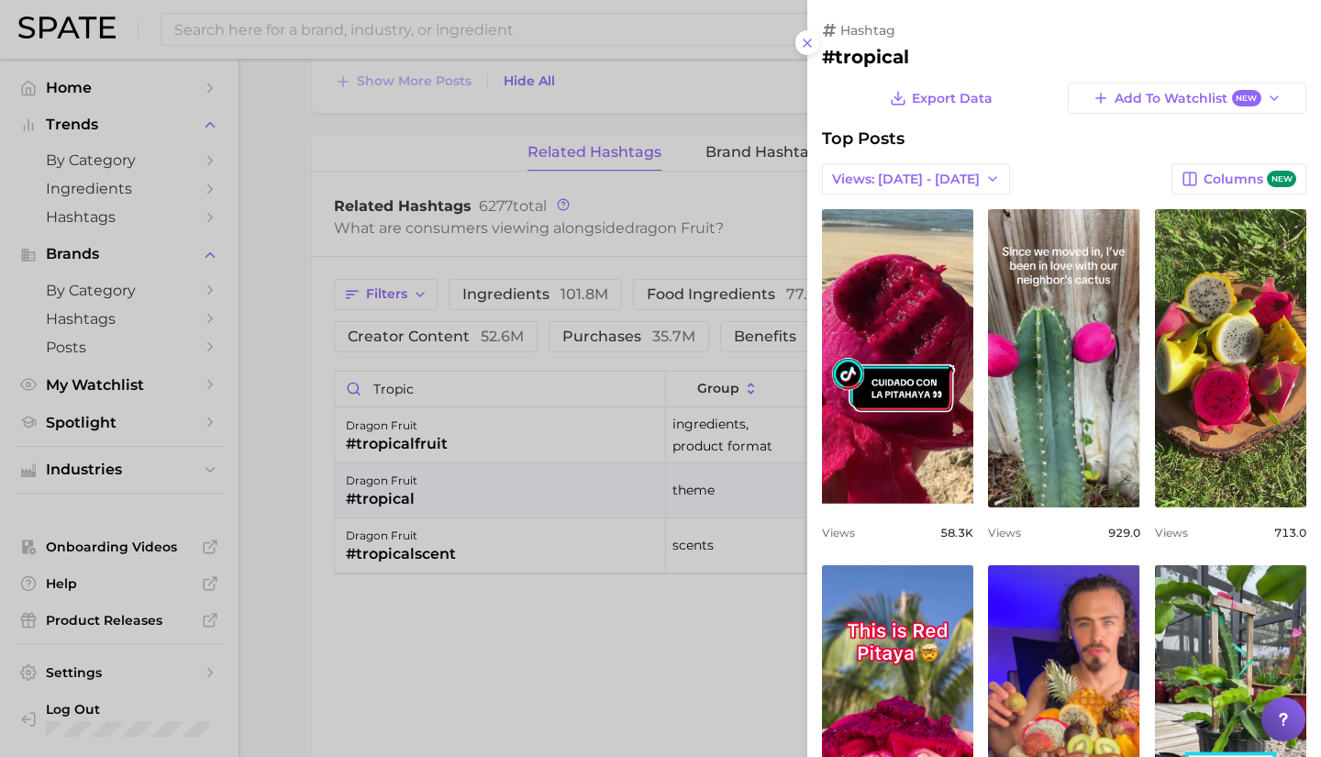
click at [498, 650] on div at bounding box center [660, 378] width 1321 height 757
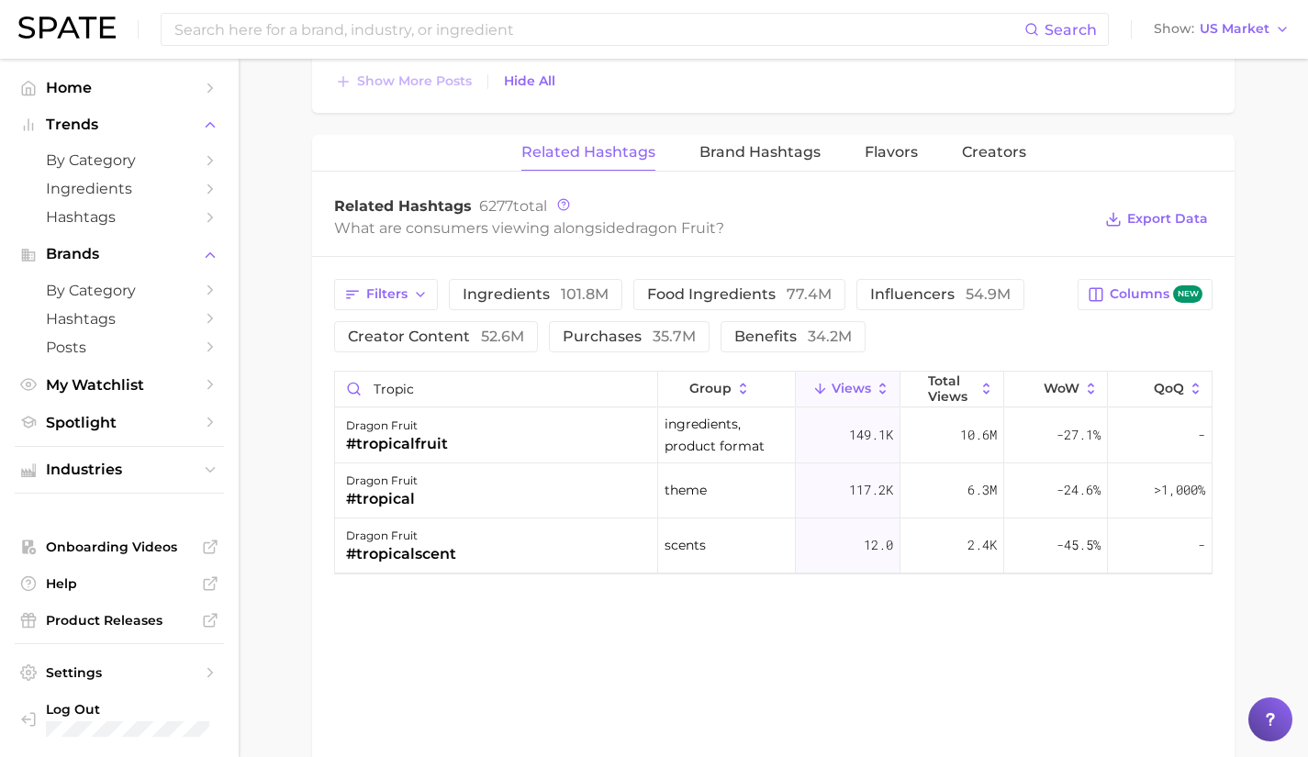
click at [498, 581] on div "Filters ingredients 101.8m food ingredients 77.4m influencers 54.9m creator con…" at bounding box center [773, 427] width 922 height 340
click at [492, 455] on div "dragon fruit #tropicalfruit" at bounding box center [496, 435] width 323 height 55
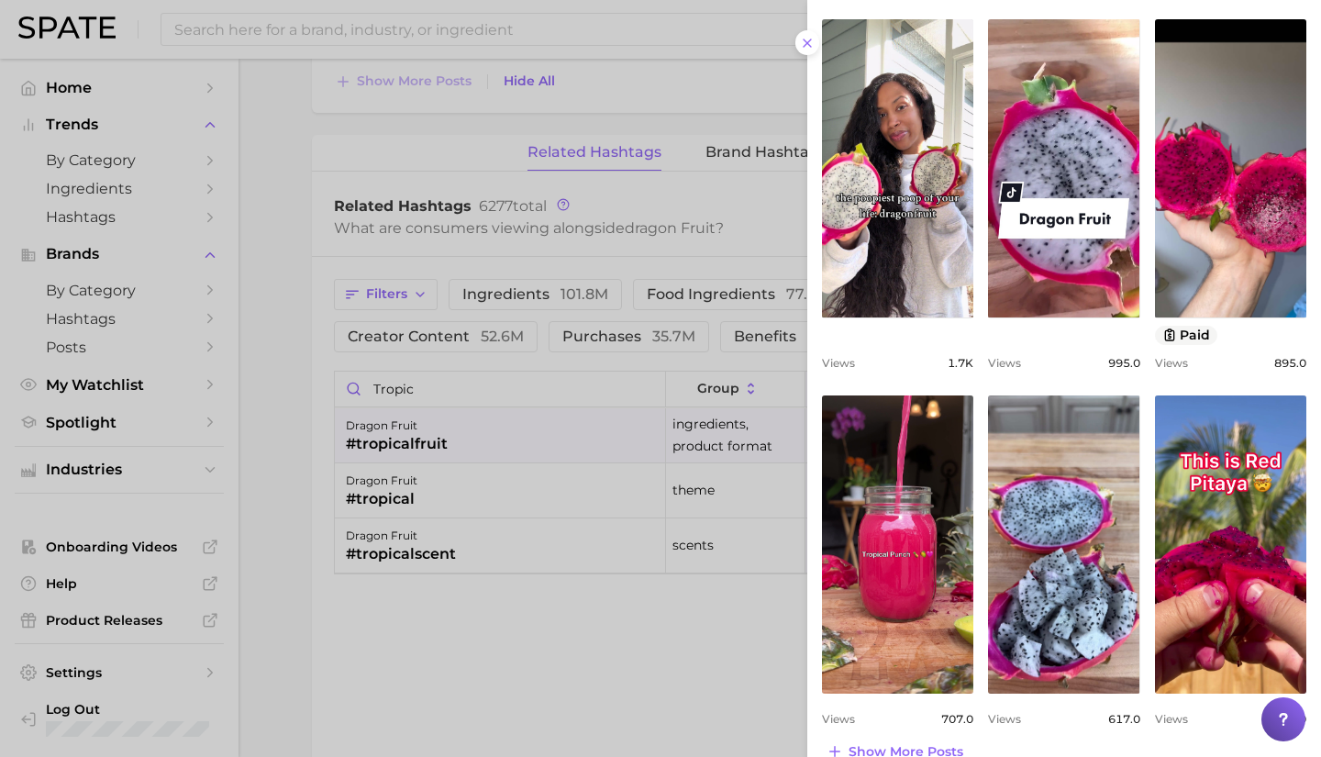
scroll to position [574, 0]
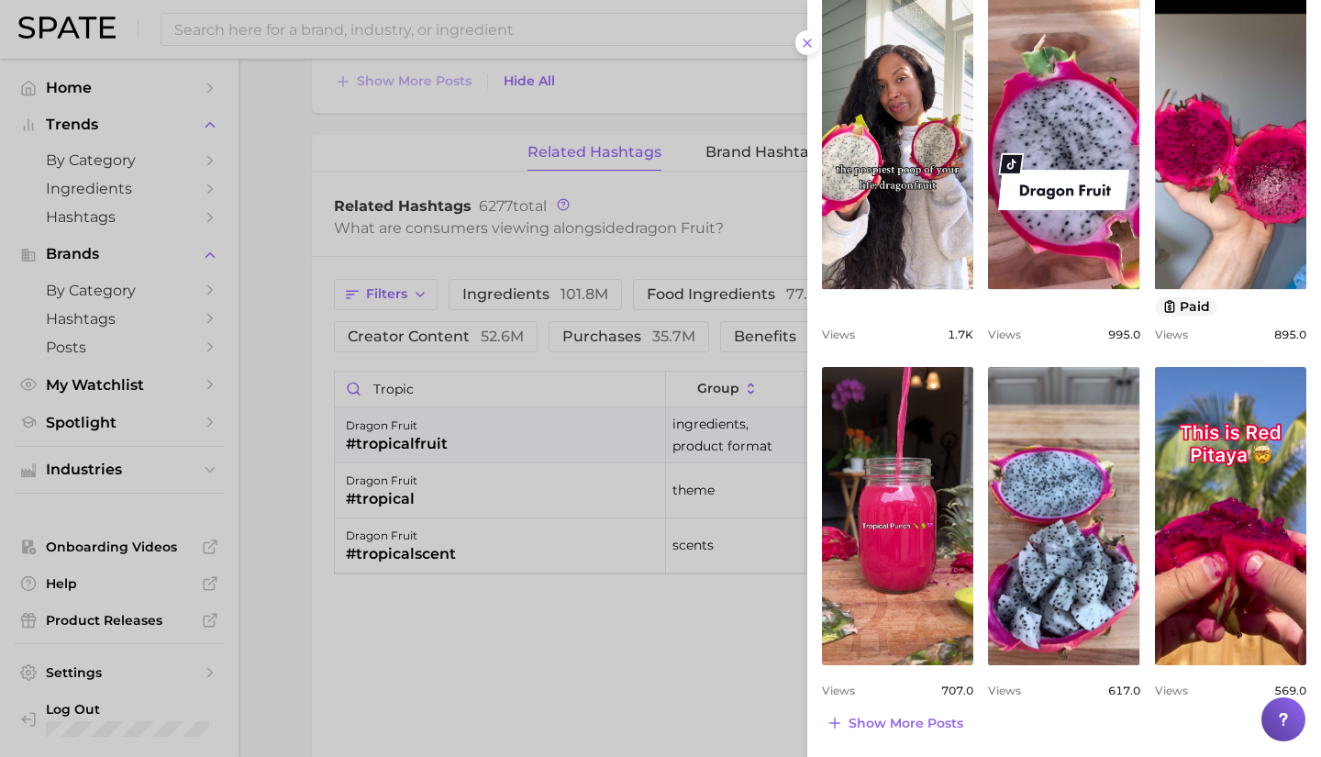
click at [904, 739] on div "hashtag #tropicalfruit Export Data Add to Watchlist New Top Posts Views: [DATE]…" at bounding box center [1065, 92] width 514 height 1332
click at [904, 713] on button "Show more posts" at bounding box center [895, 723] width 146 height 26
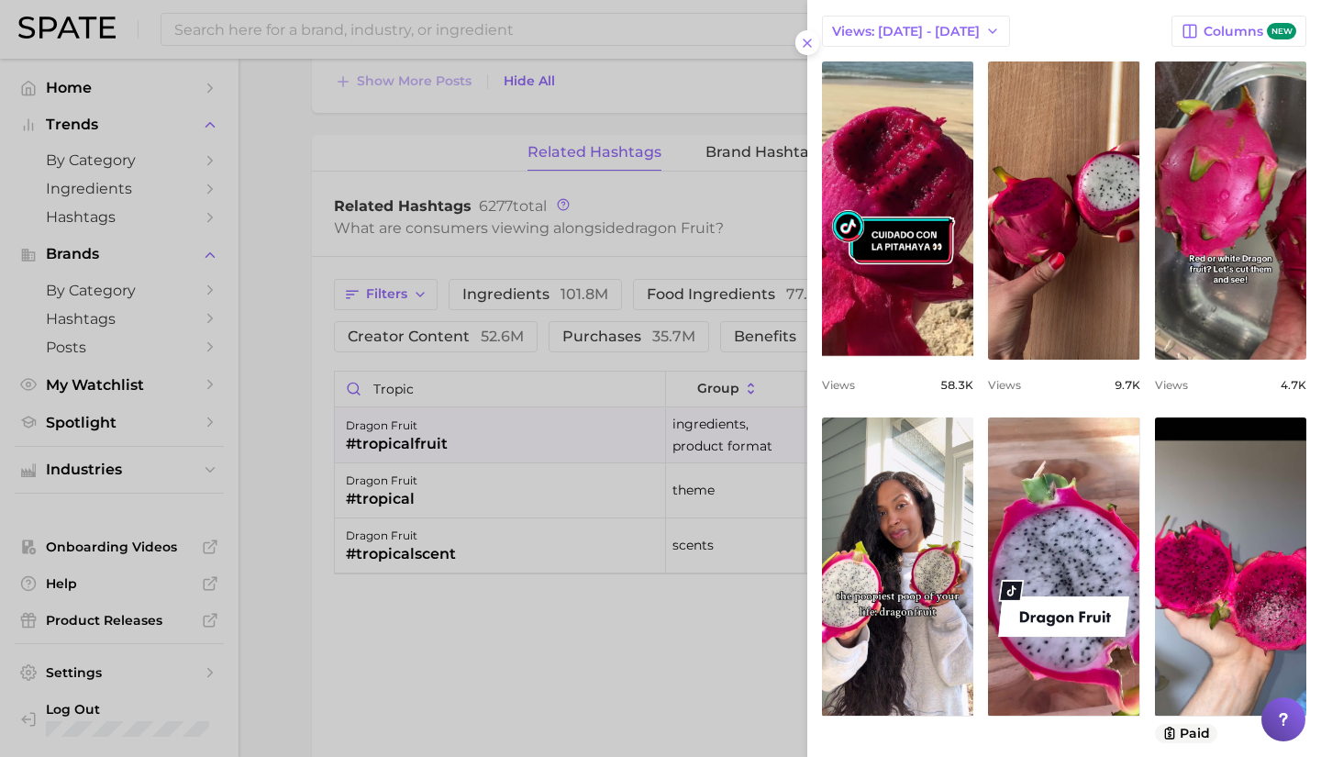
scroll to position [0, 0]
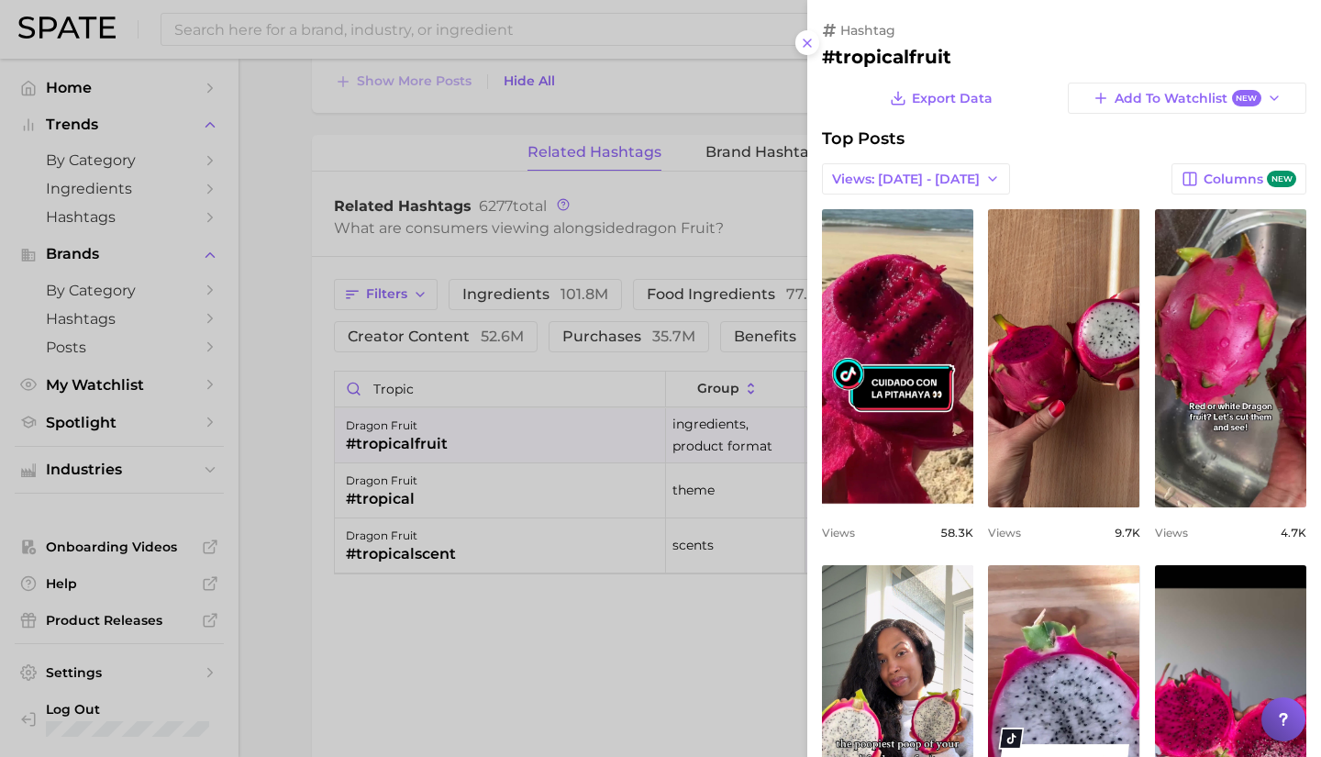
click at [555, 387] on div at bounding box center [660, 378] width 1321 height 757
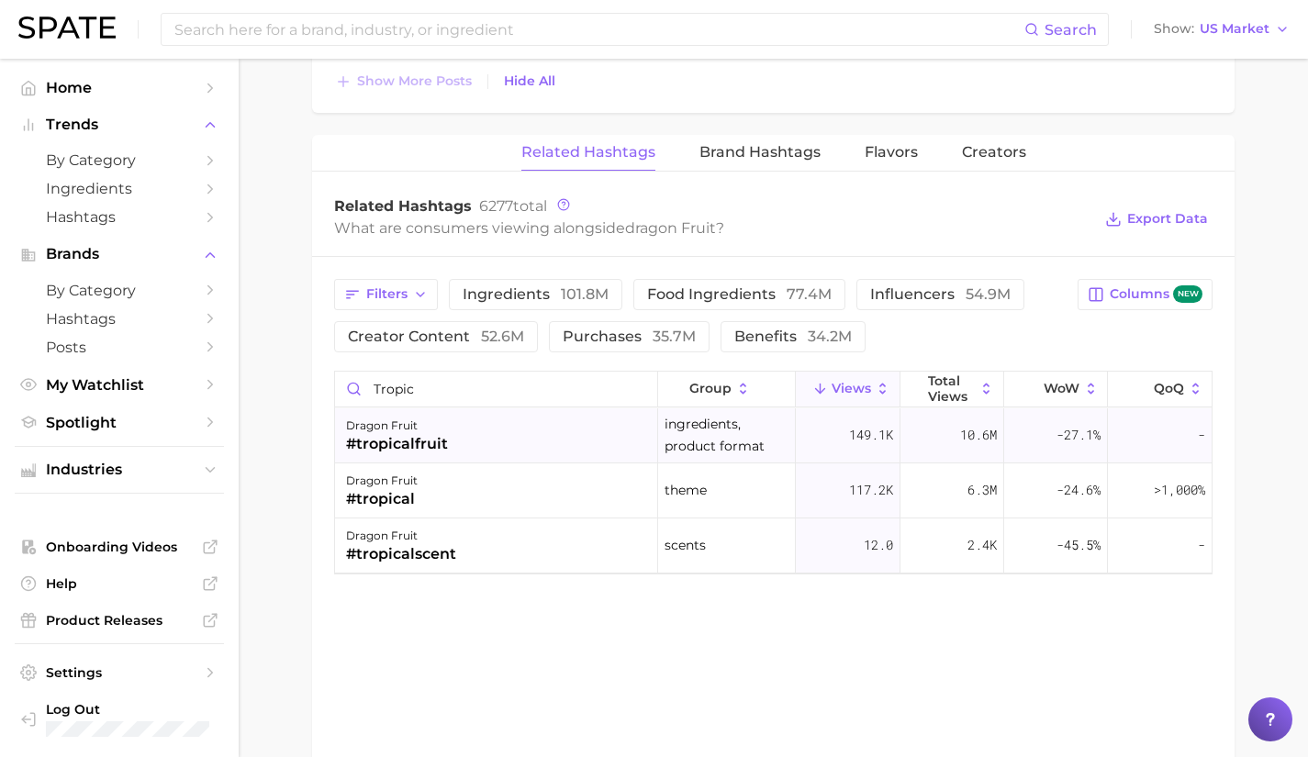
click at [593, 434] on div "dragon fruit #tropicalfruit" at bounding box center [496, 435] width 323 height 55
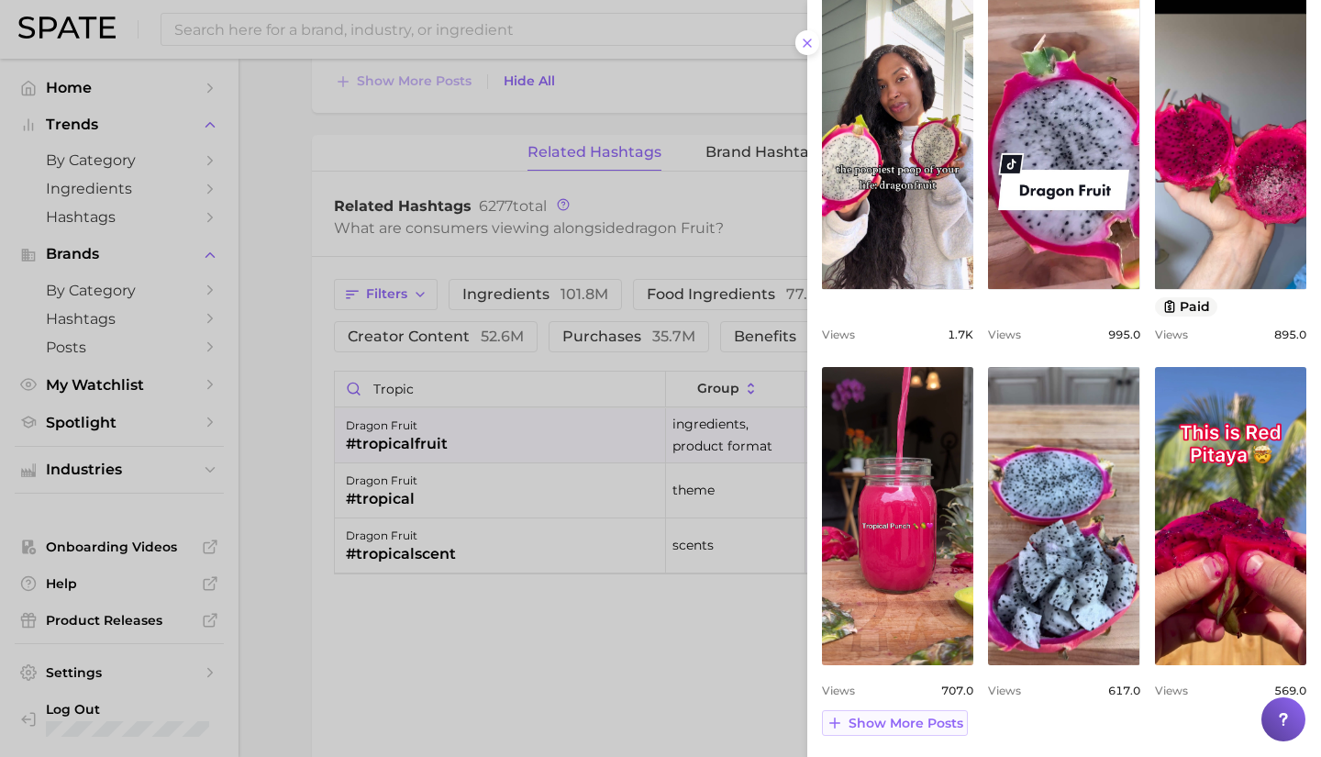
click at [925, 717] on span "Show more posts" at bounding box center [906, 724] width 115 height 16
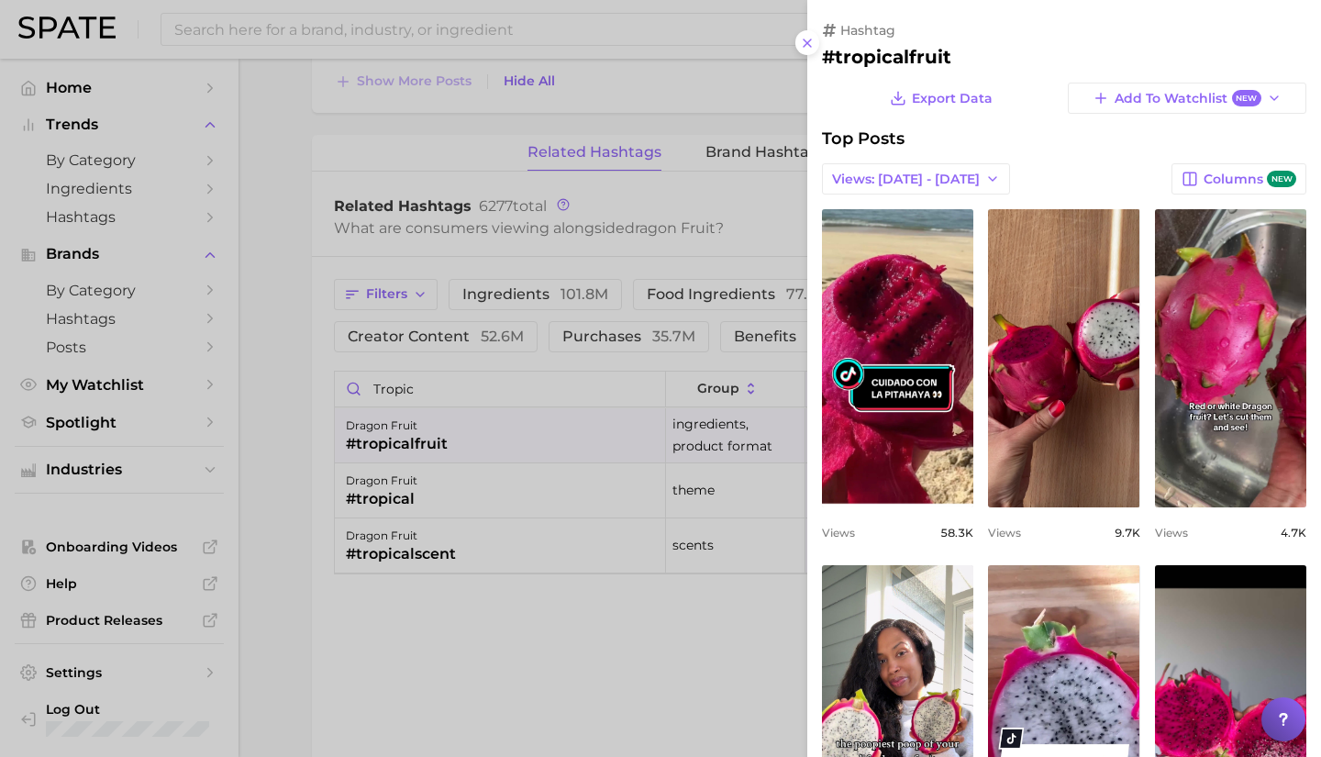
click at [639, 388] on div at bounding box center [660, 378] width 1321 height 757
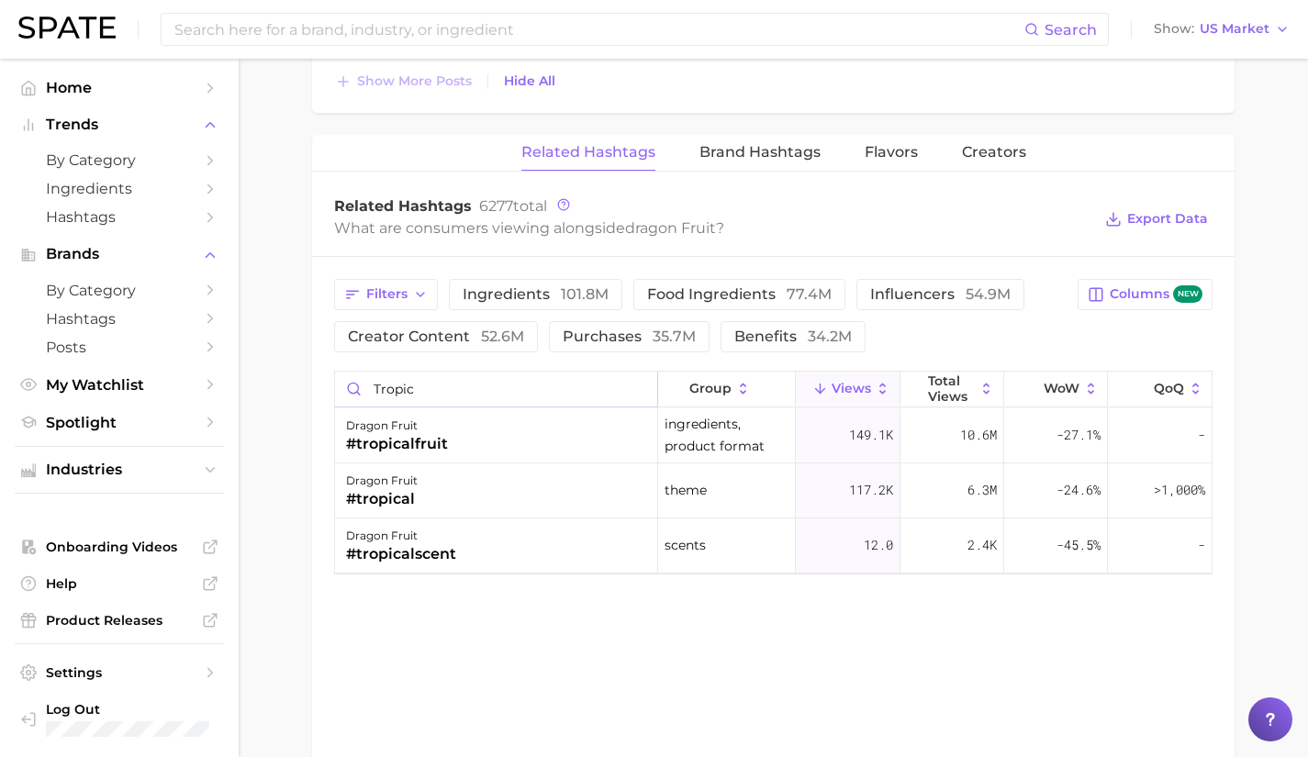
click at [636, 387] on input "tropic" at bounding box center [496, 389] width 322 height 35
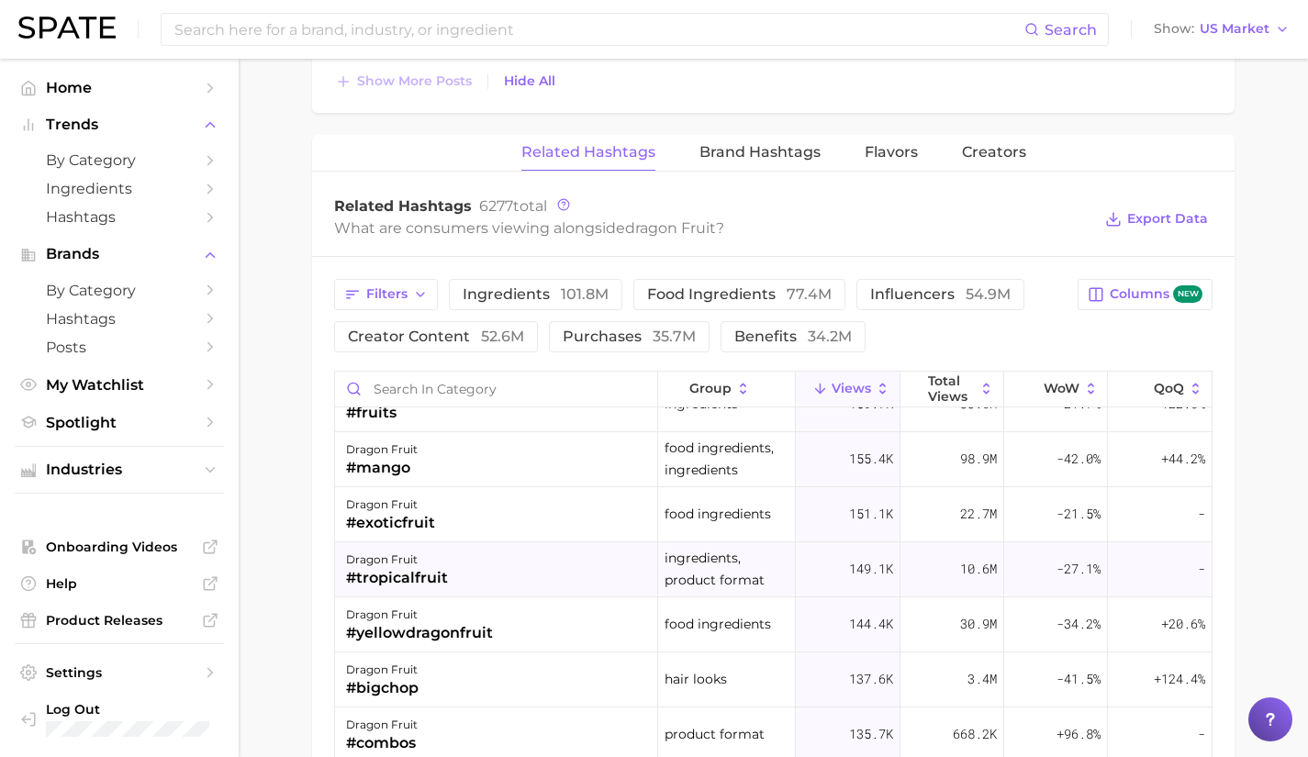
click at [586, 550] on div "dragon fruit #tropicalfruit" at bounding box center [496, 569] width 323 height 55
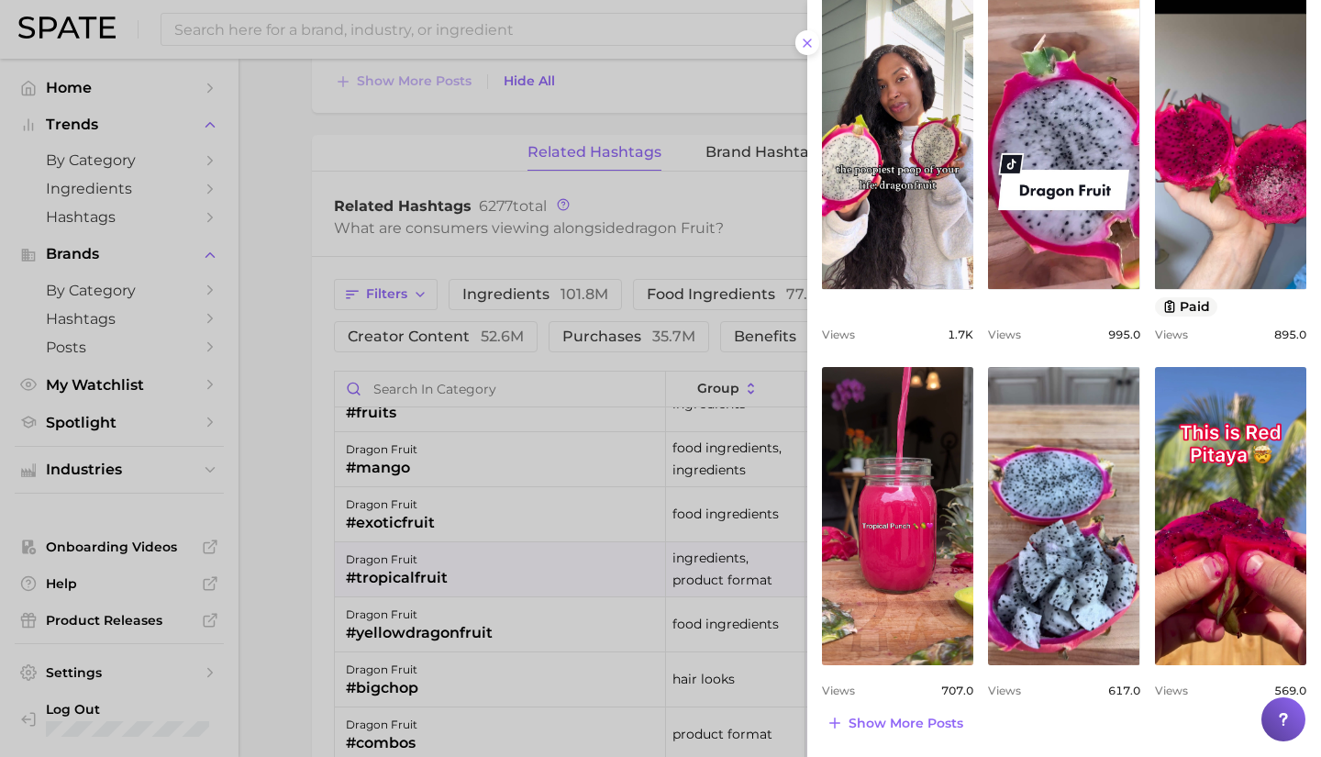
click at [436, 634] on div at bounding box center [660, 378] width 1321 height 757
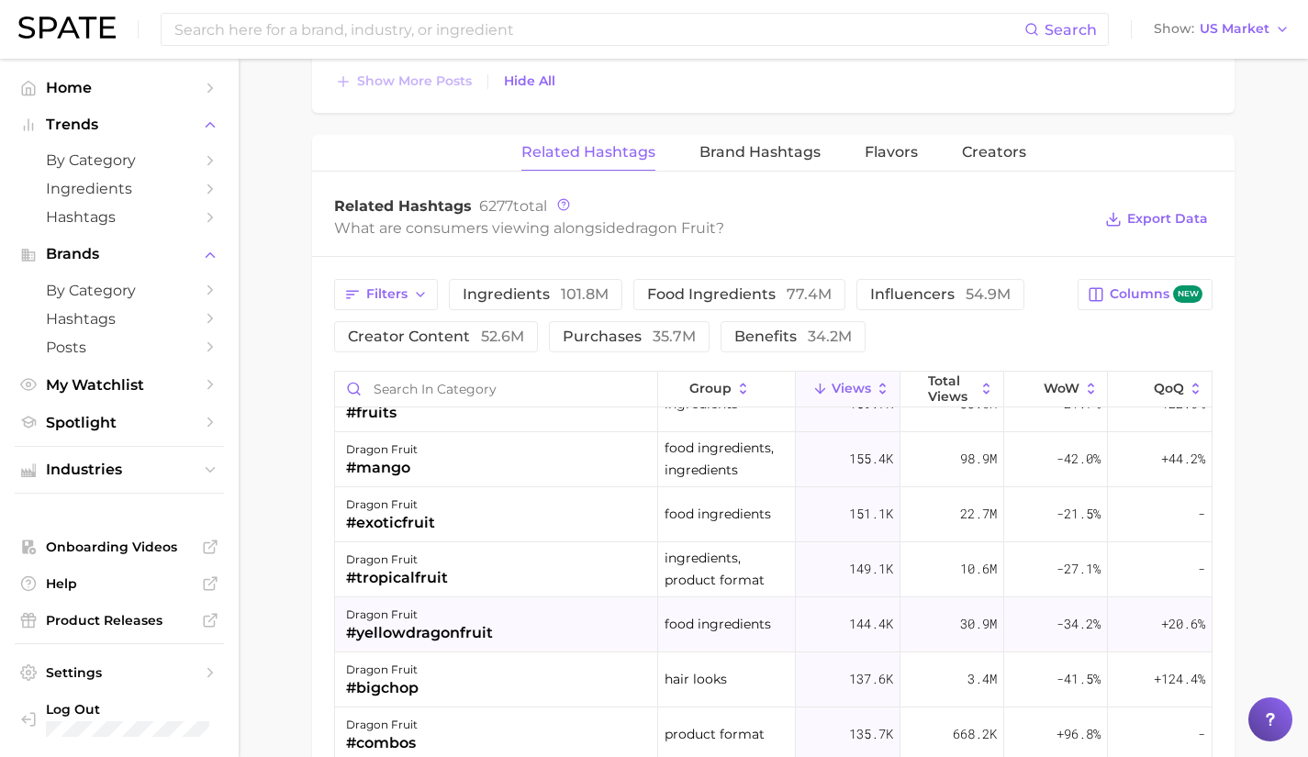
drag, startPoint x: 436, startPoint y: 634, endPoint x: 390, endPoint y: 632, distance: 45.9
click at [390, 632] on div "#yellowdragonfruit" at bounding box center [419, 633] width 147 height 22
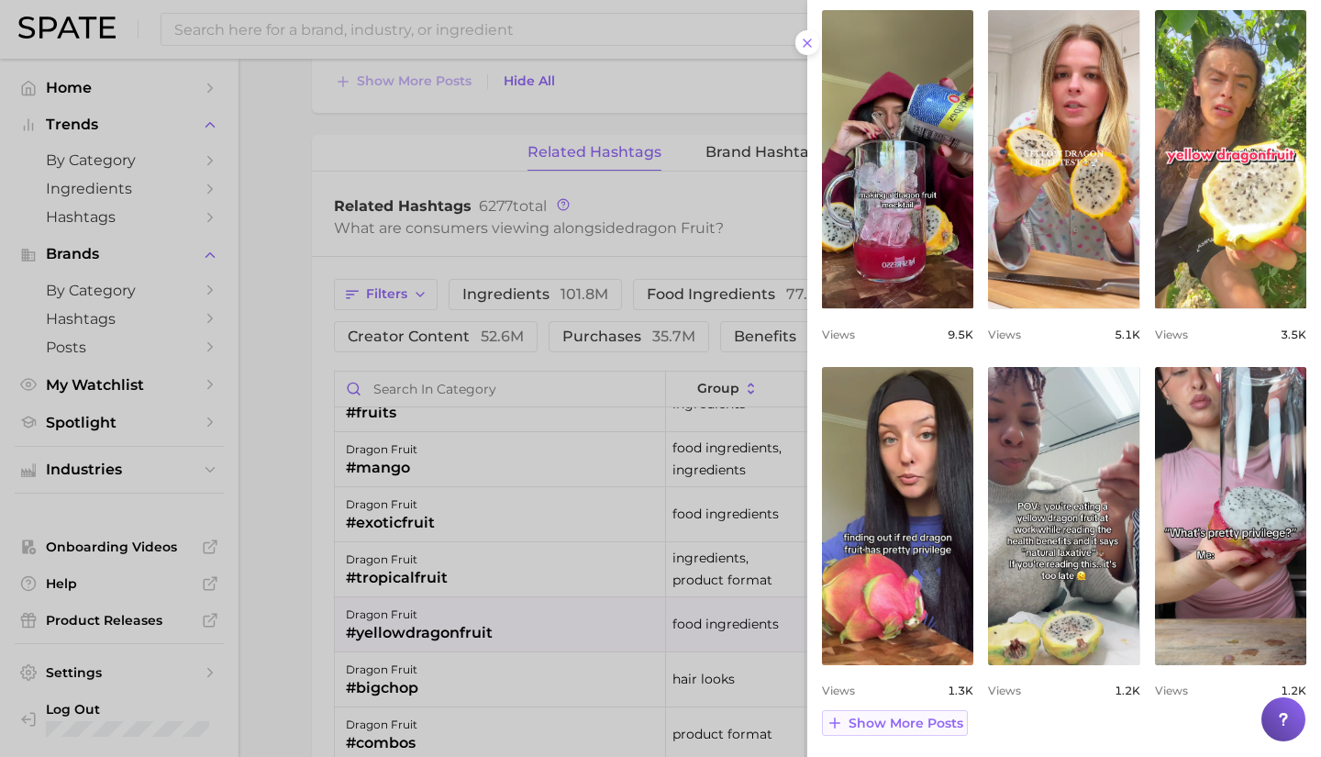
click at [931, 724] on span "Show more posts" at bounding box center [906, 724] width 115 height 16
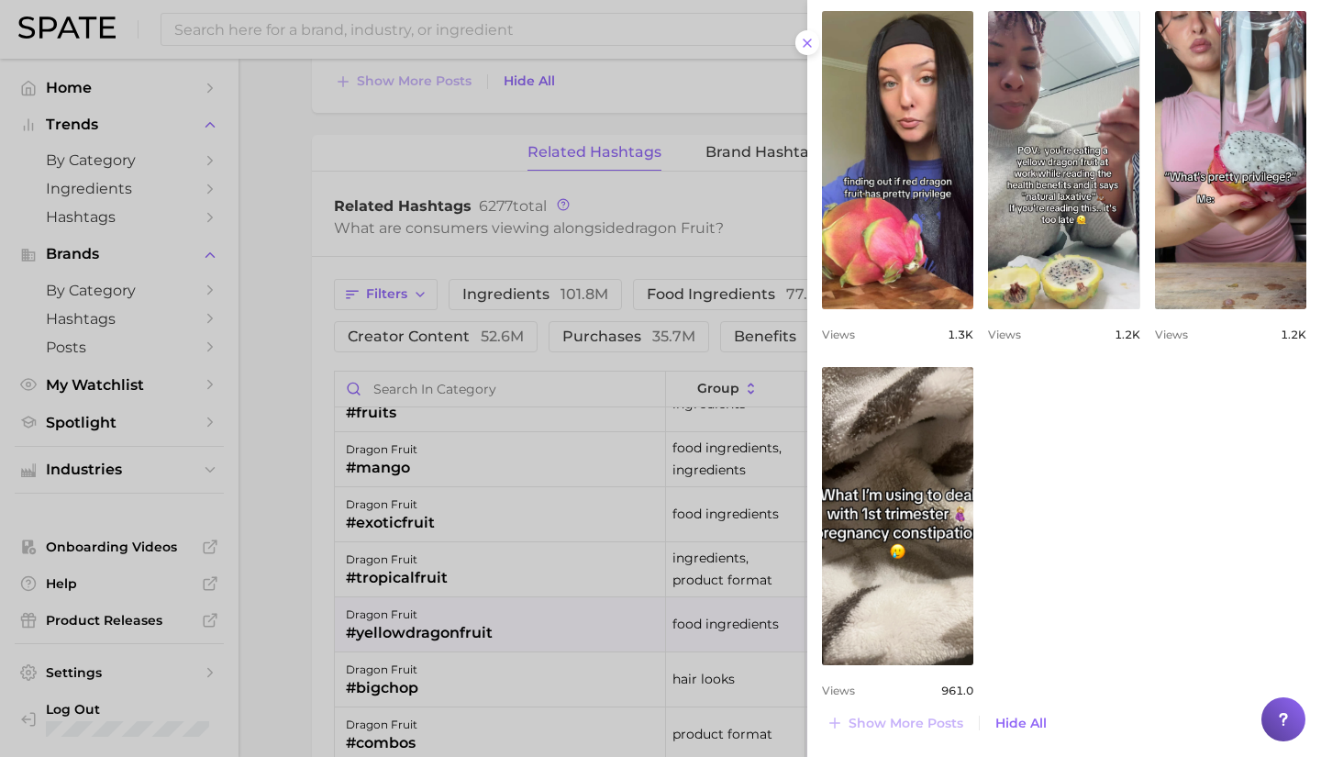
click at [458, 642] on div at bounding box center [660, 378] width 1321 height 757
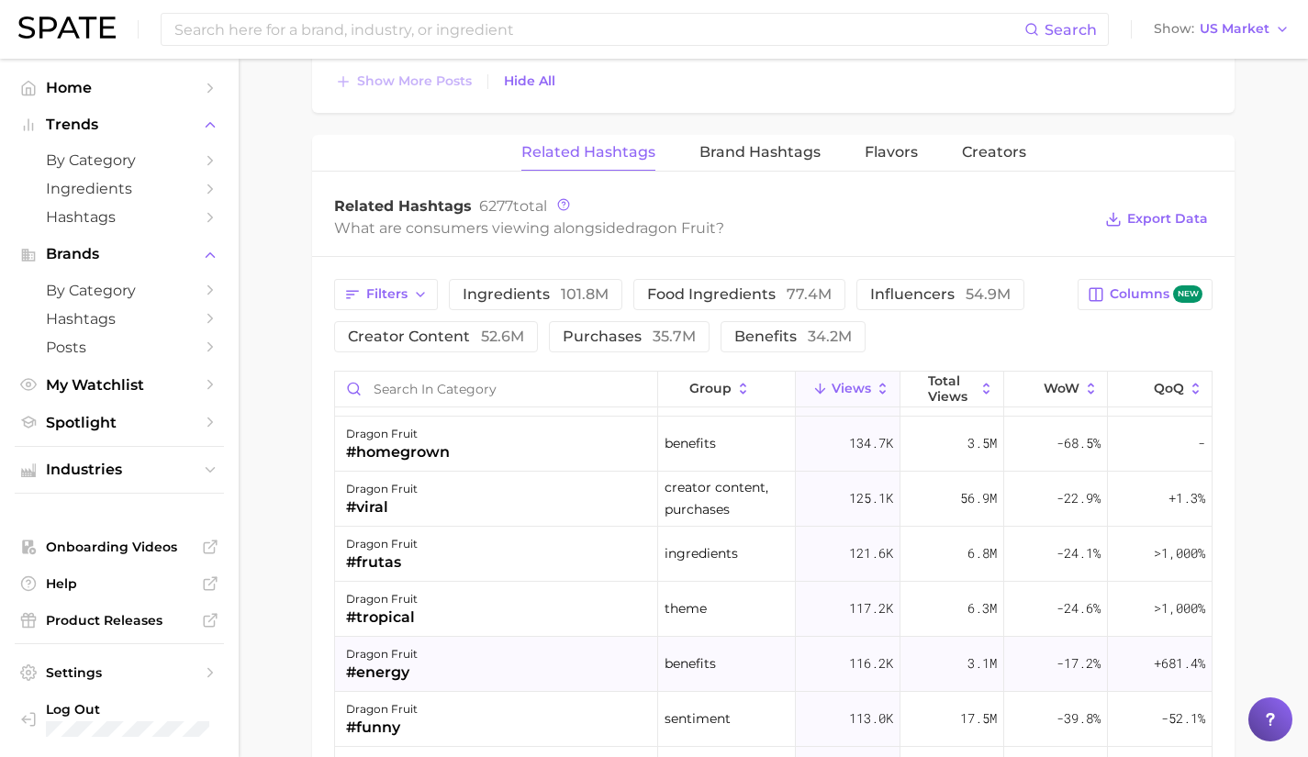
drag, startPoint x: 610, startPoint y: 648, endPoint x: 537, endPoint y: 657, distance: 74.0
click at [537, 657] on div "dragon fruit #energy" at bounding box center [496, 664] width 323 height 55
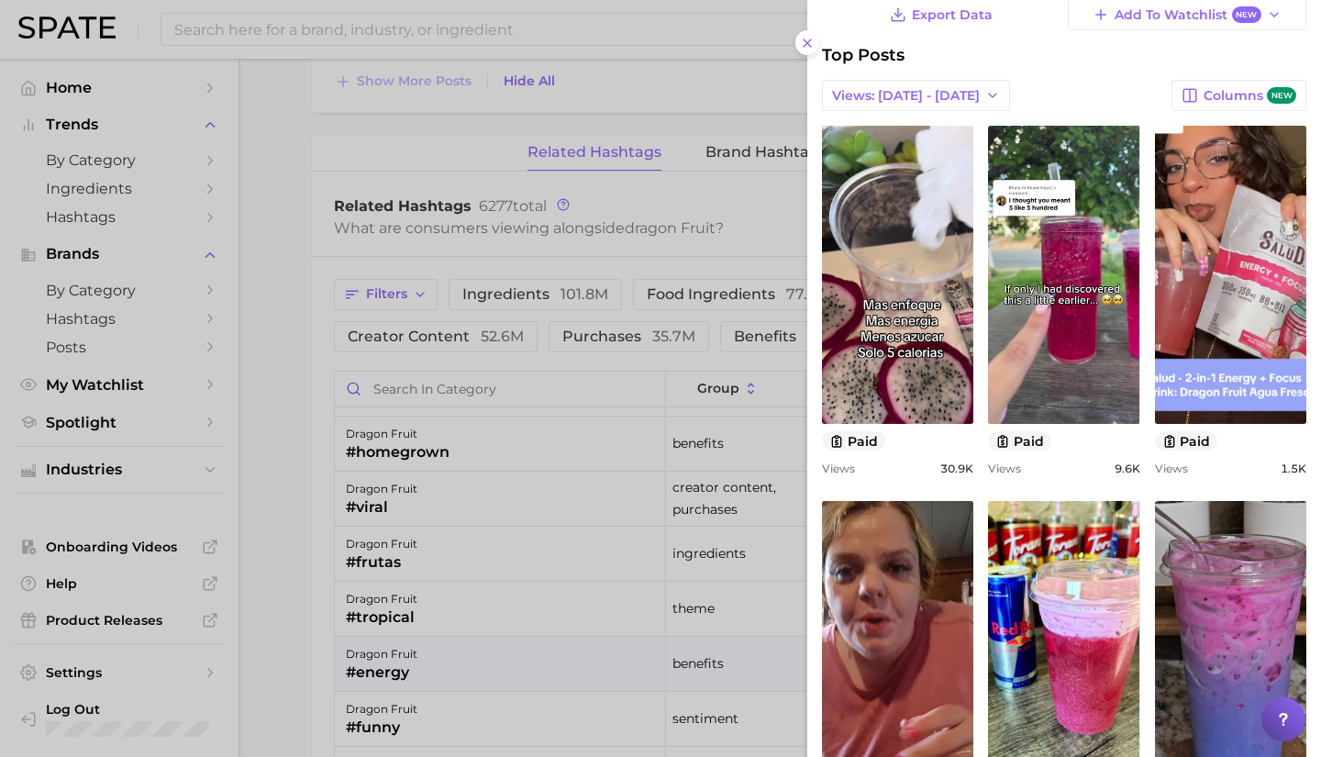
click at [403, 588] on div at bounding box center [660, 378] width 1321 height 757
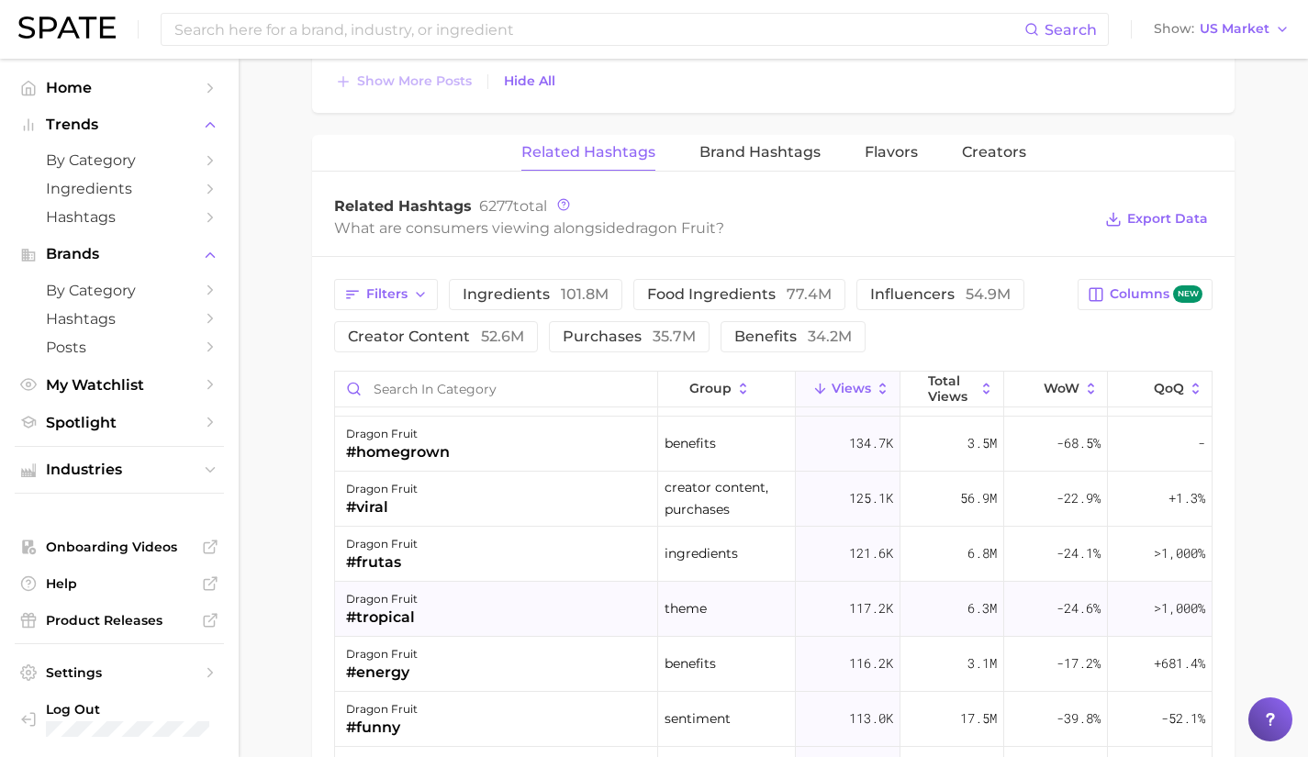
click at [399, 607] on div "#tropical" at bounding box center [382, 618] width 72 height 22
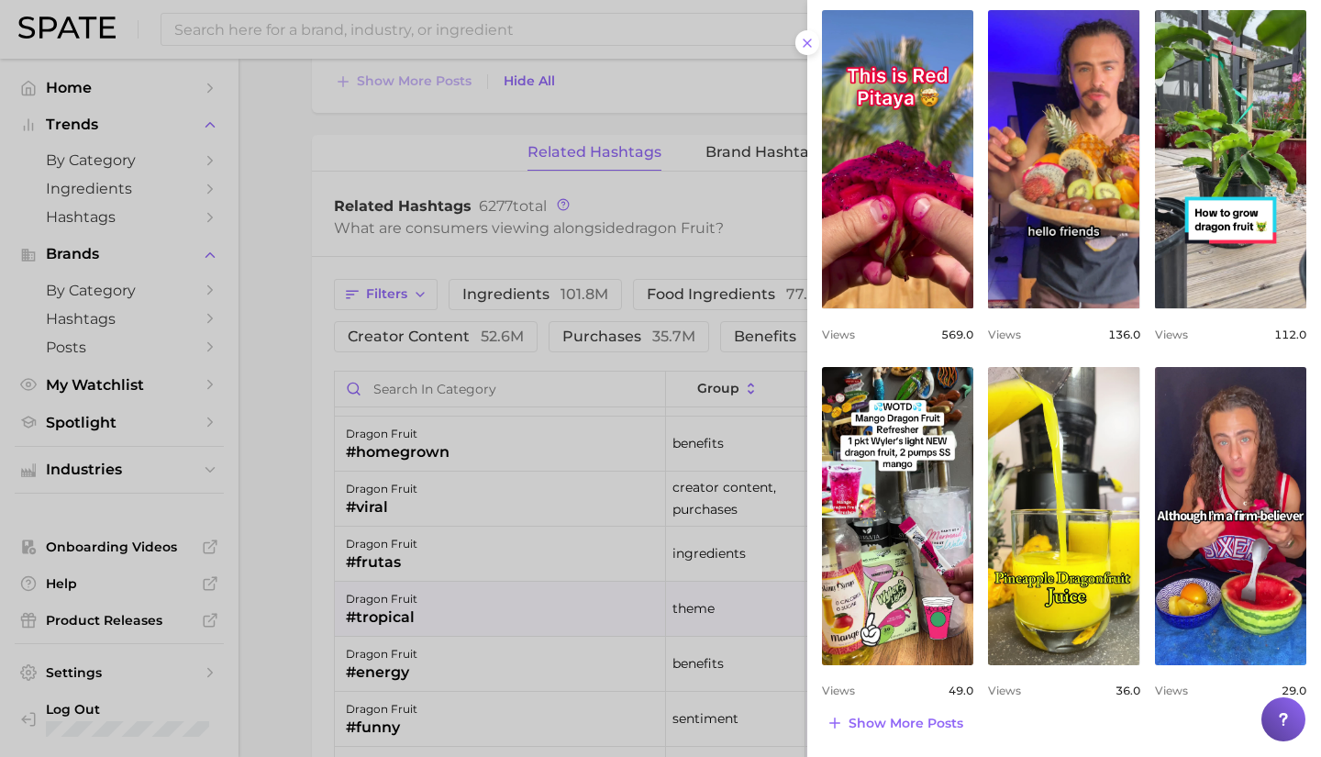
click at [473, 590] on div at bounding box center [660, 378] width 1321 height 757
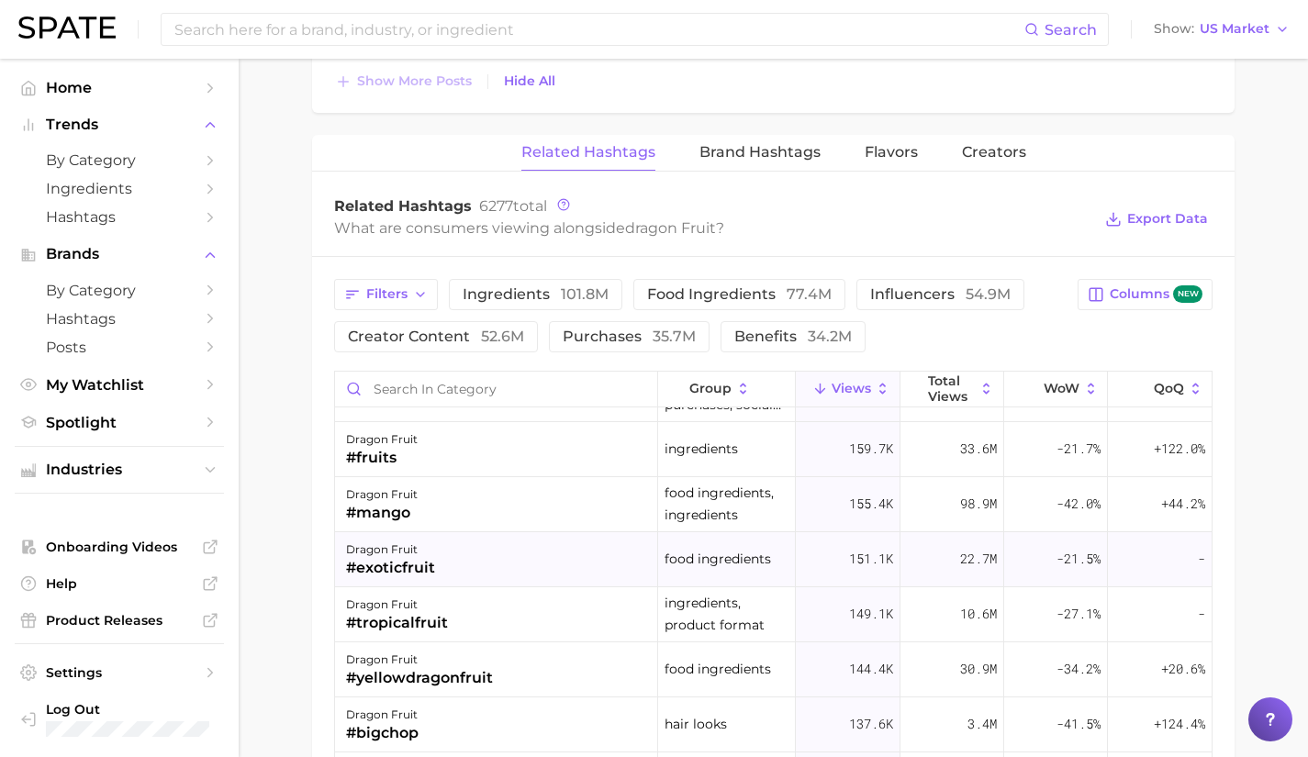
click at [469, 563] on div "dragon fruit #exoticfruit" at bounding box center [496, 559] width 323 height 55
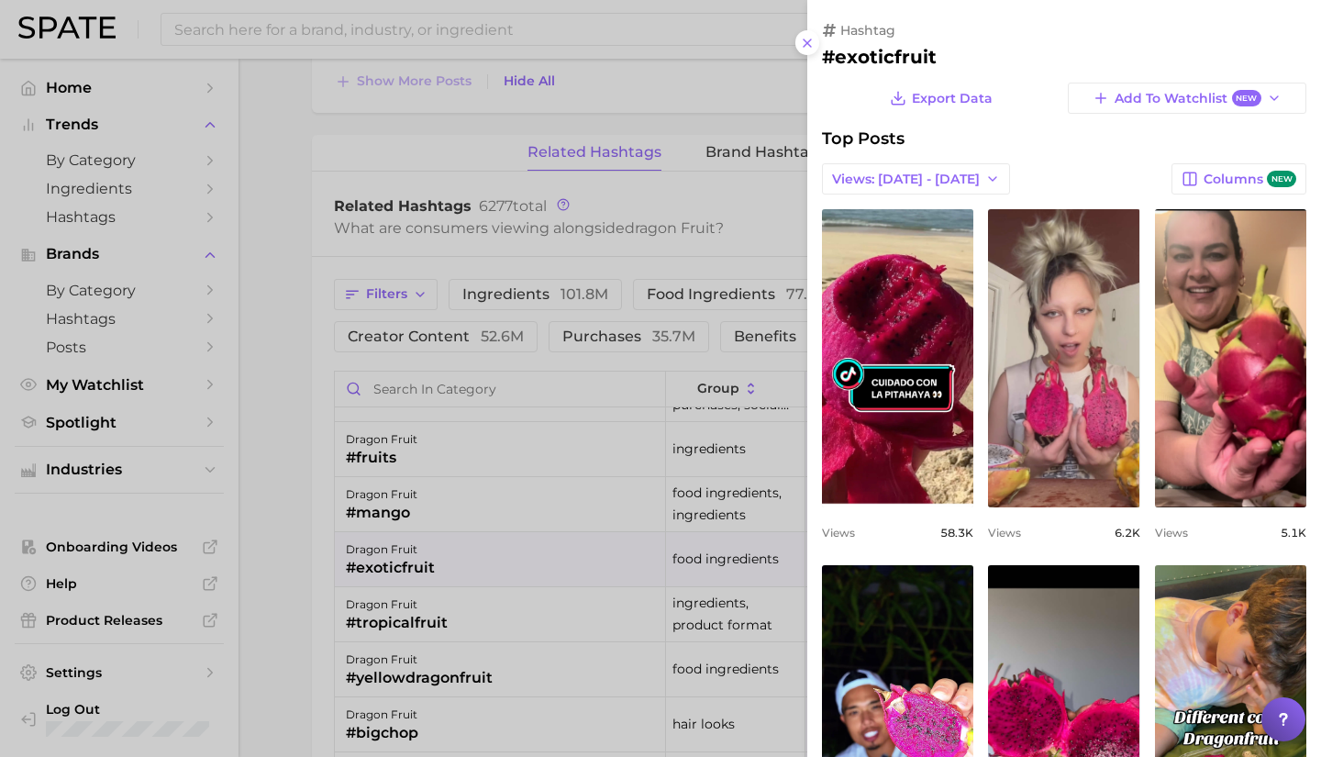
scroll to position [594, 0]
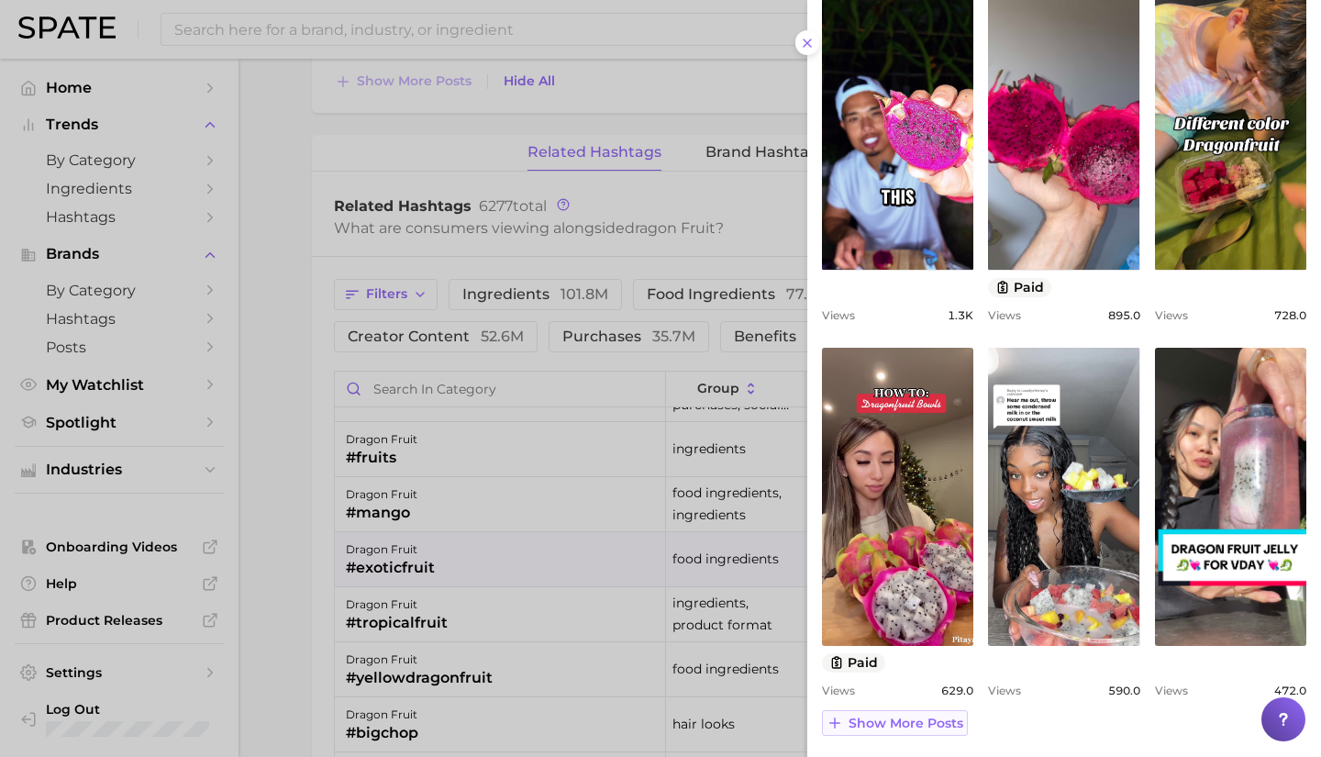
click at [877, 719] on span "Show more posts" at bounding box center [906, 724] width 115 height 16
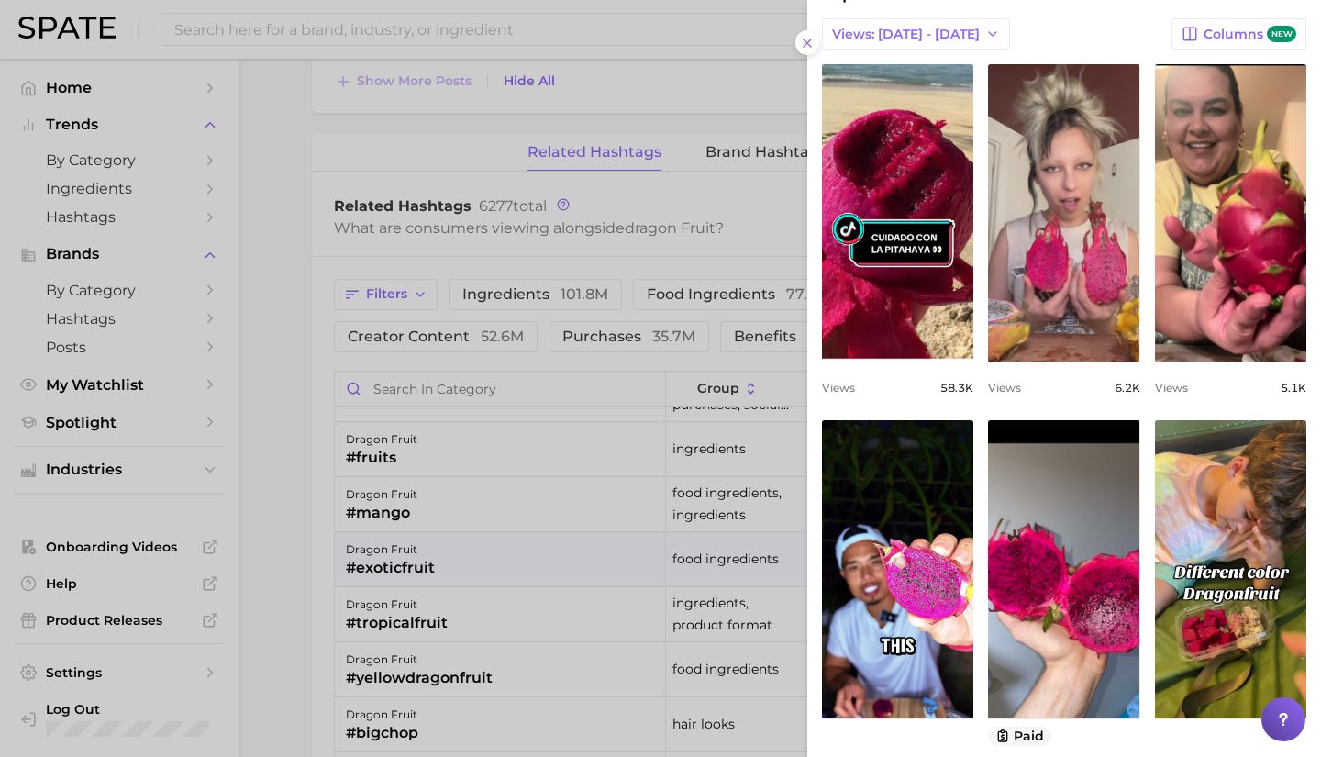
scroll to position [105, 0]
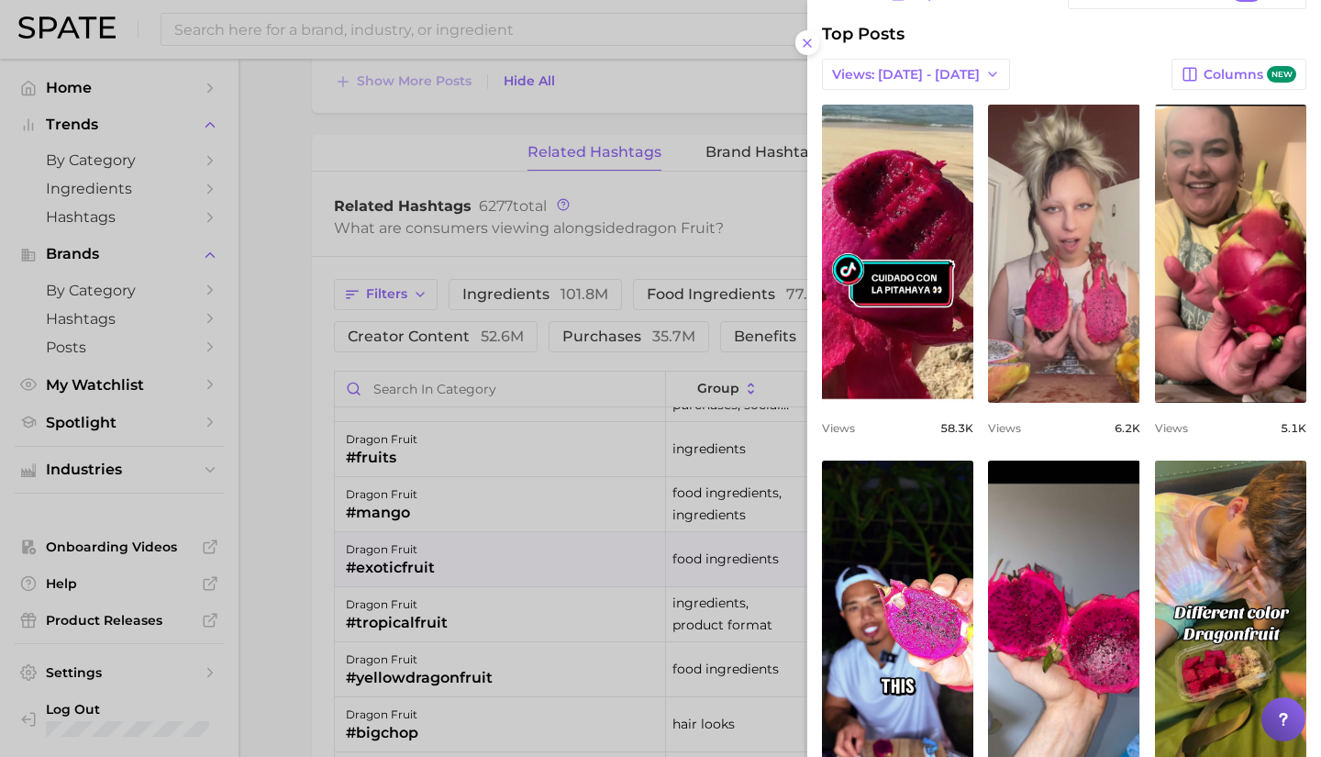
click at [508, 612] on div at bounding box center [660, 378] width 1321 height 757
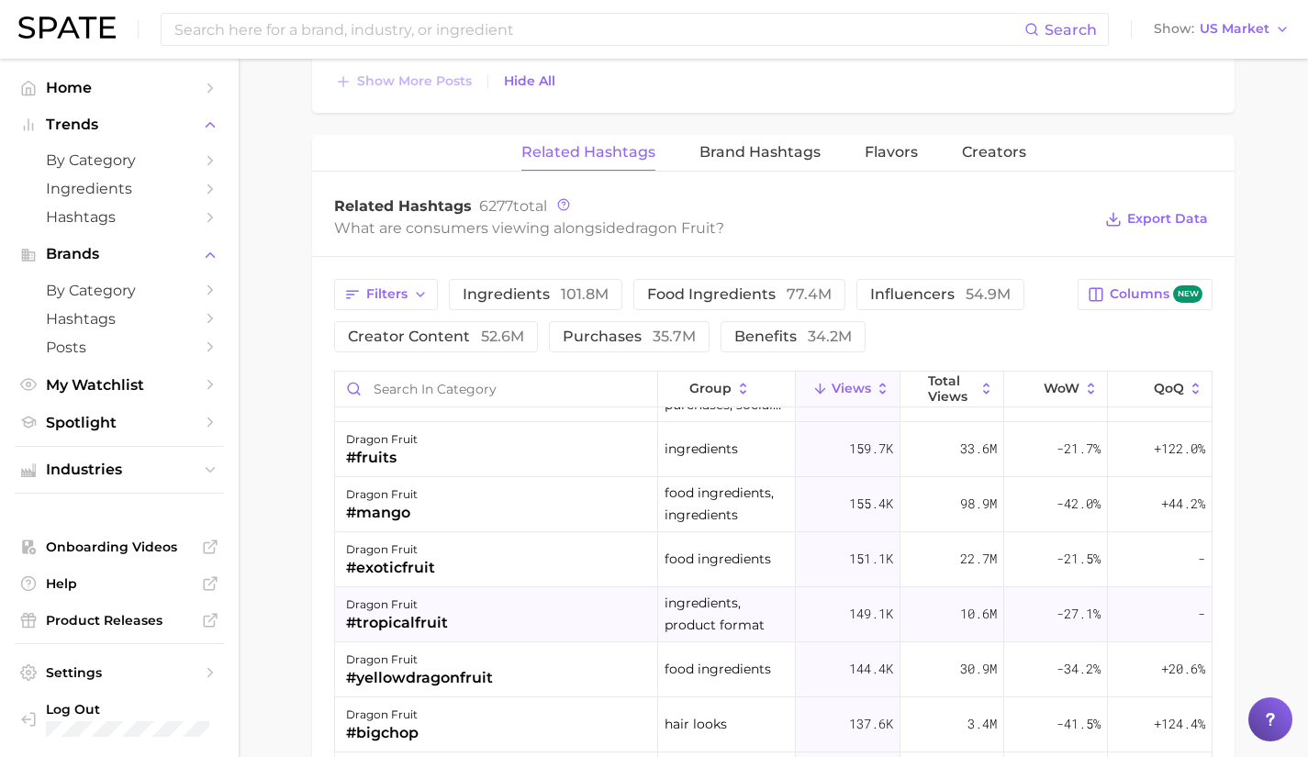
click at [476, 617] on div "dragon fruit #tropicalfruit" at bounding box center [496, 614] width 323 height 55
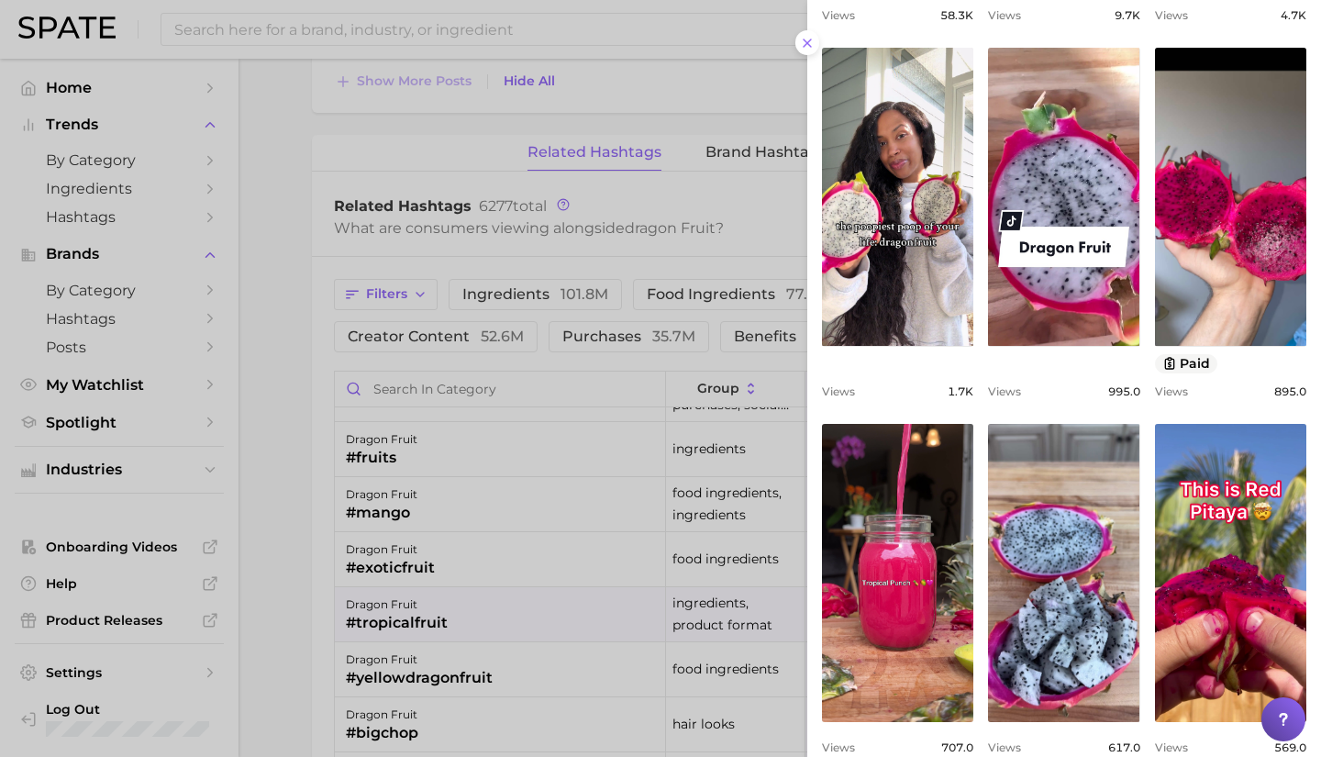
scroll to position [574, 0]
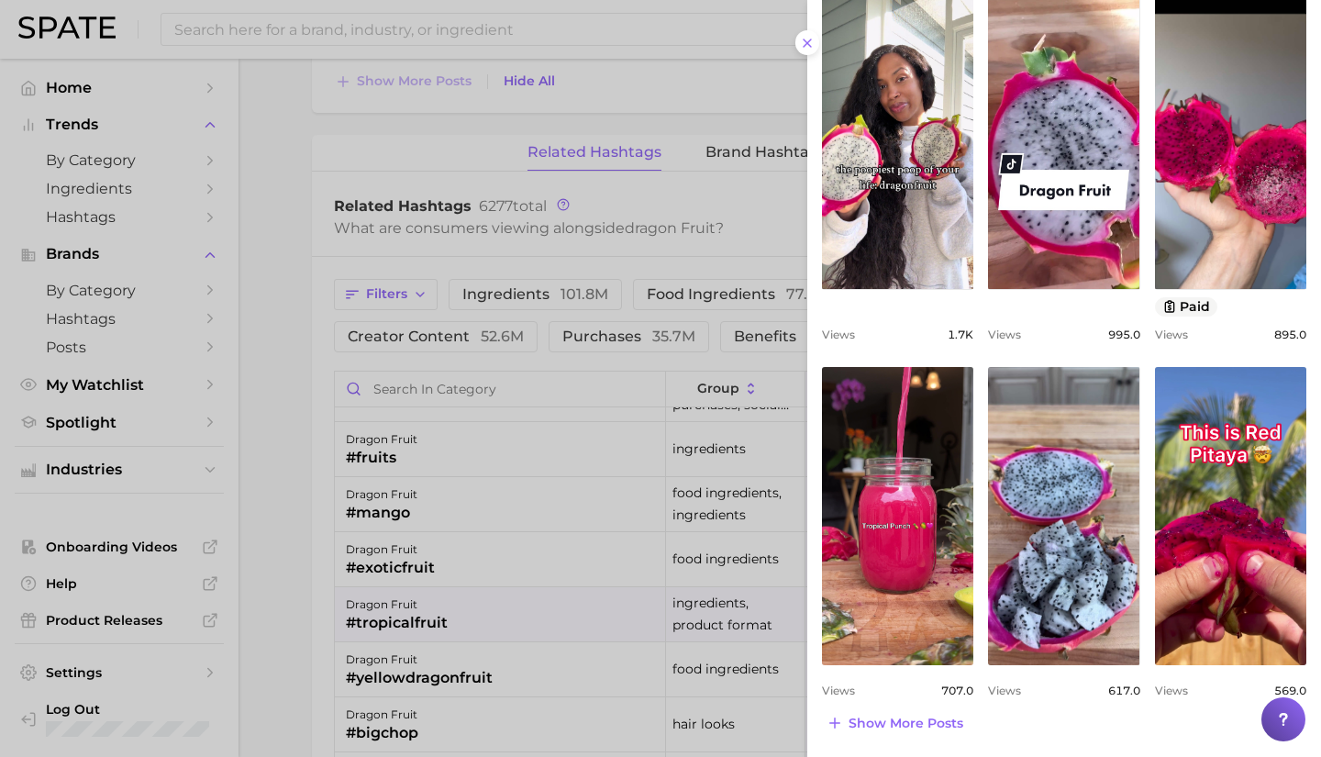
click at [473, 666] on div at bounding box center [660, 378] width 1321 height 757
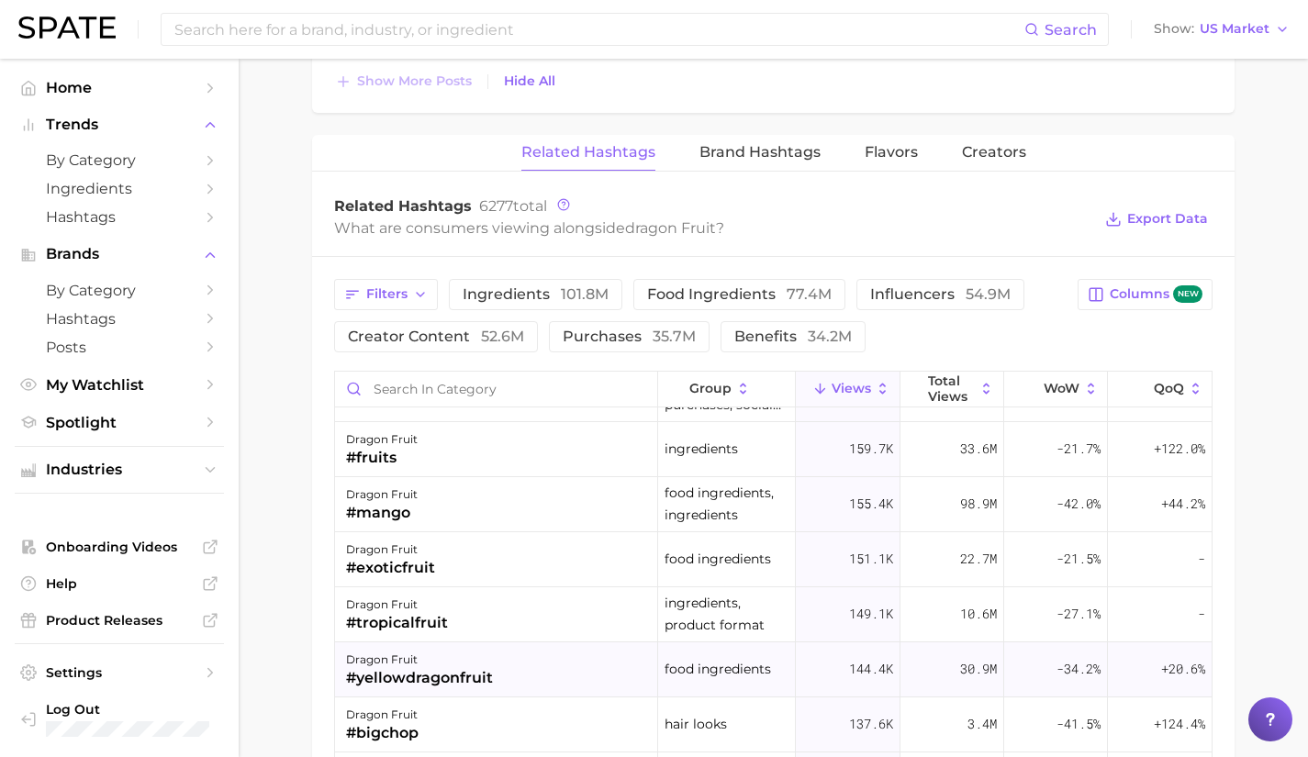
click at [461, 676] on div "#yellowdragonfruit" at bounding box center [419, 678] width 147 height 22
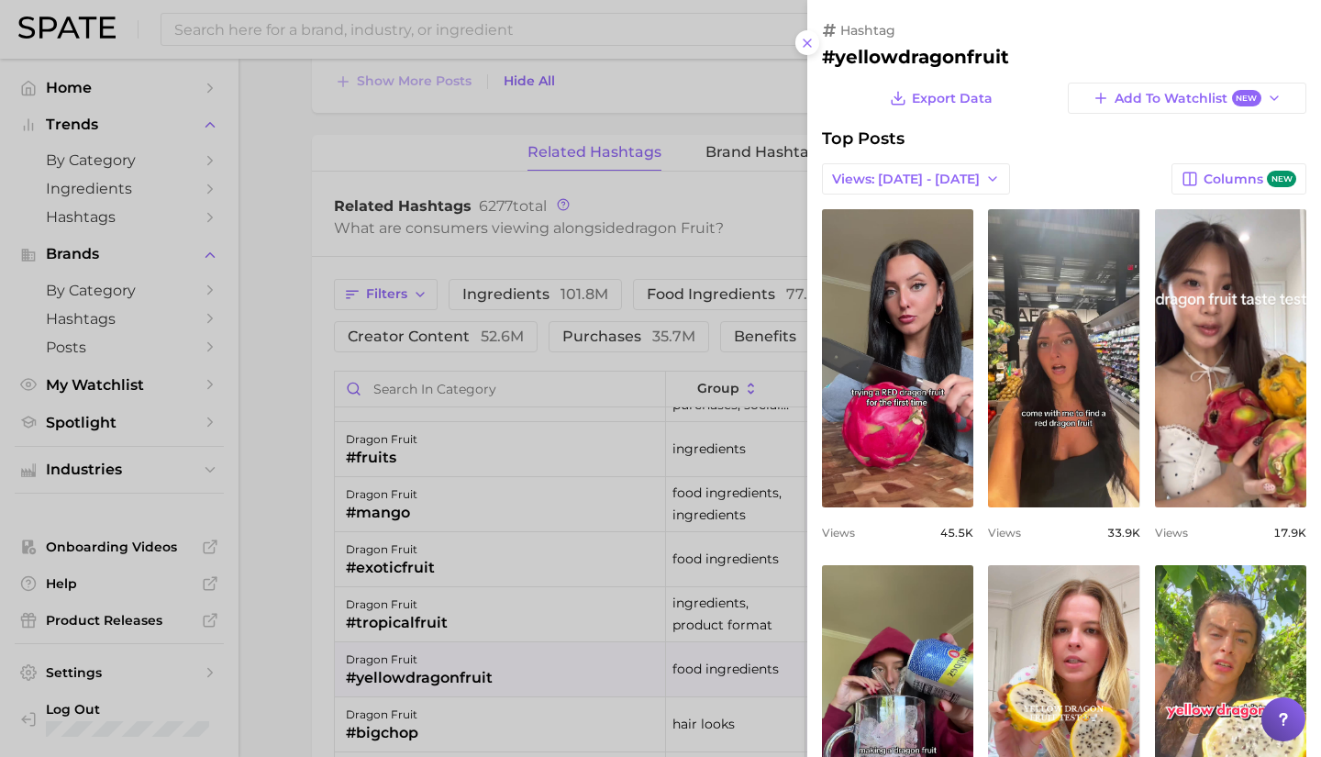
scroll to position [0, 0]
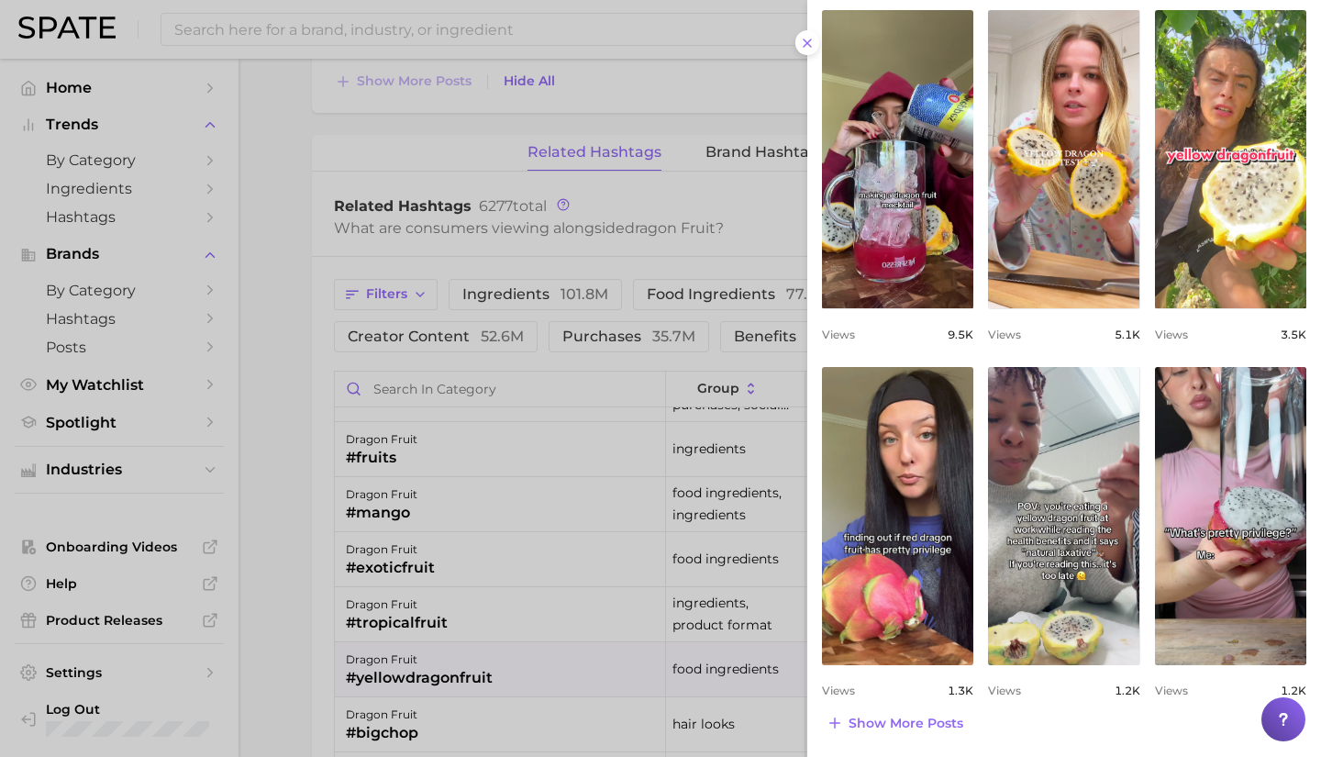
click at [534, 677] on div at bounding box center [660, 378] width 1321 height 757
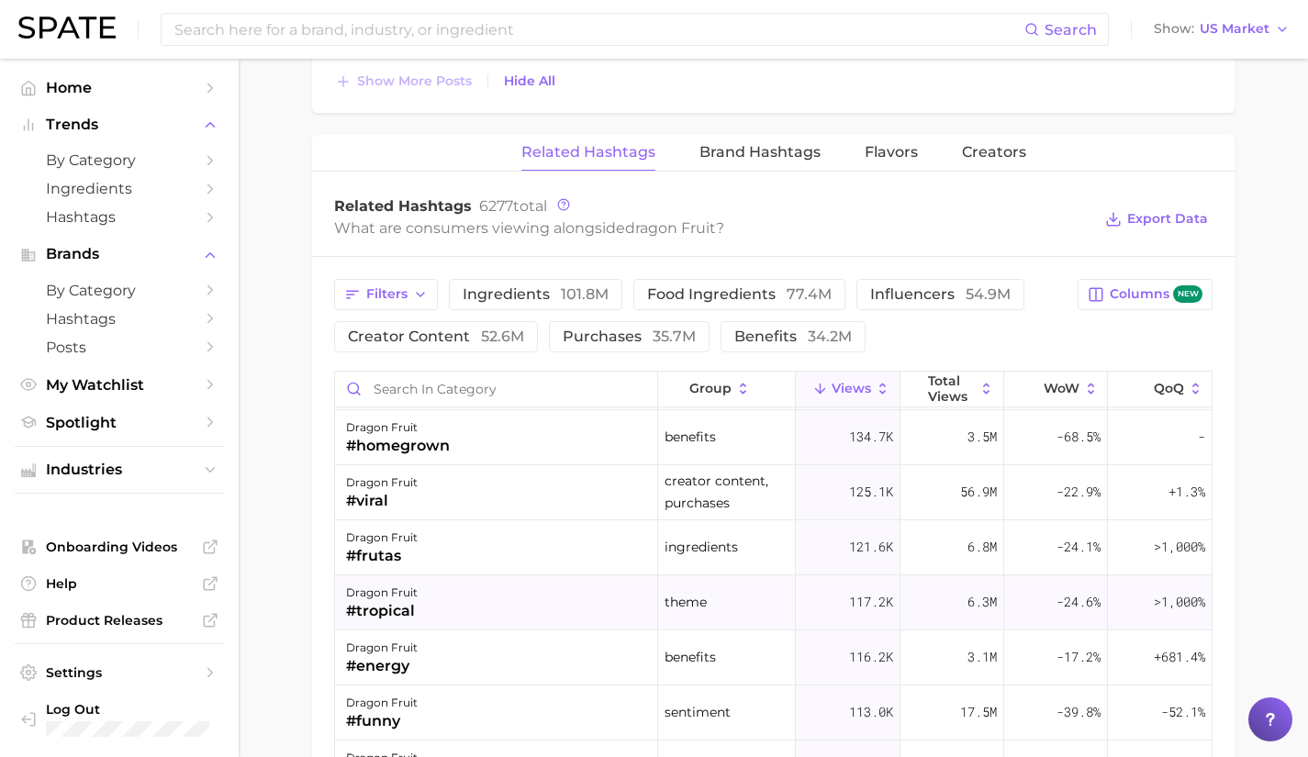
drag, startPoint x: 537, startPoint y: 618, endPoint x: 447, endPoint y: 600, distance: 91.6
click at [447, 600] on div "dragon fruit #tropical" at bounding box center [496, 602] width 323 height 55
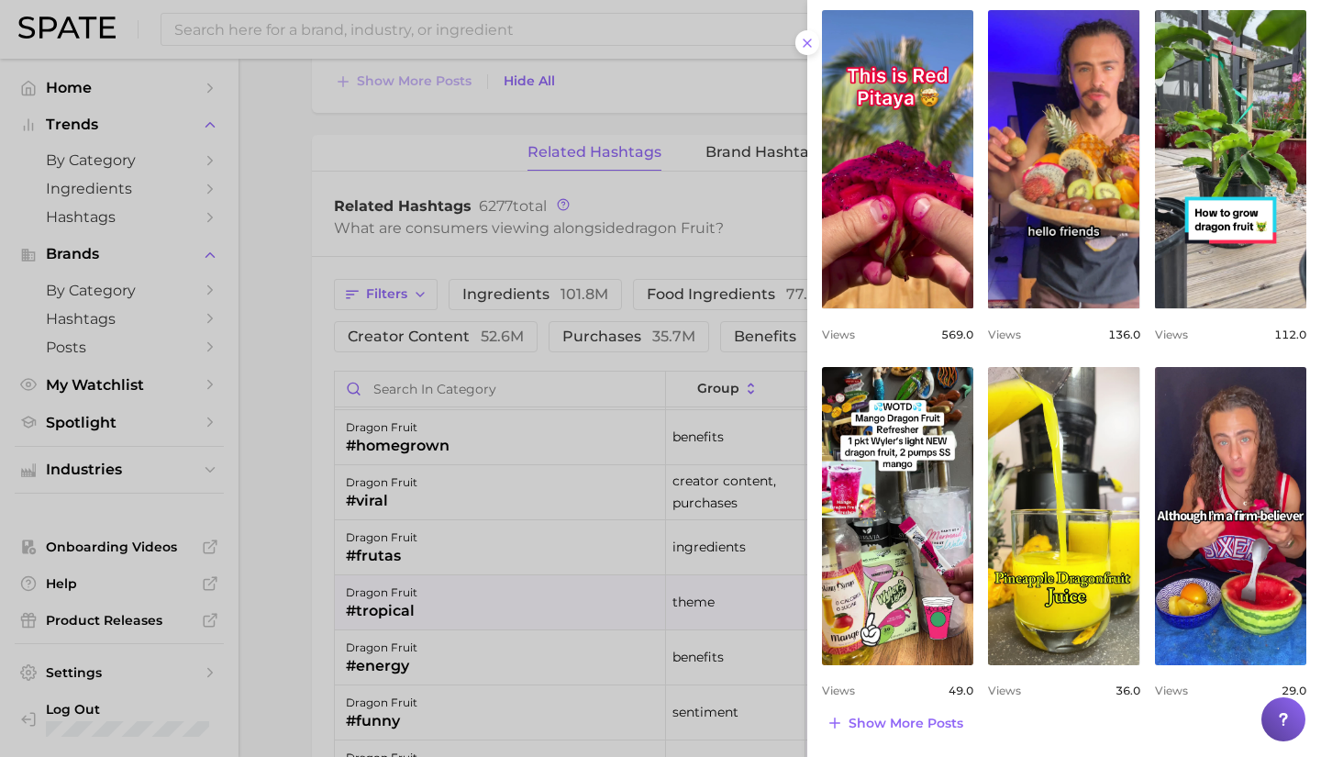
click at [585, 644] on div at bounding box center [660, 378] width 1321 height 757
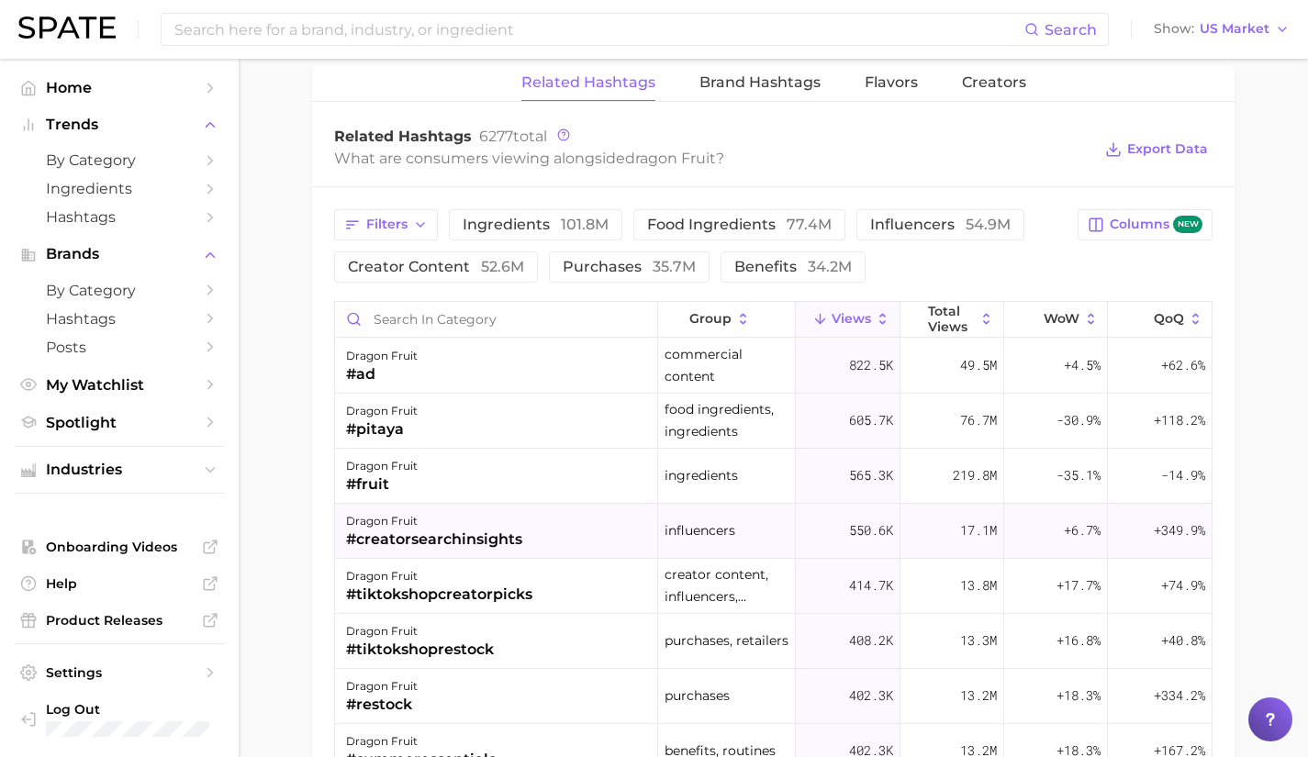
click at [534, 529] on div "dragon fruit #creatorsearchinsights" at bounding box center [496, 531] width 323 height 55
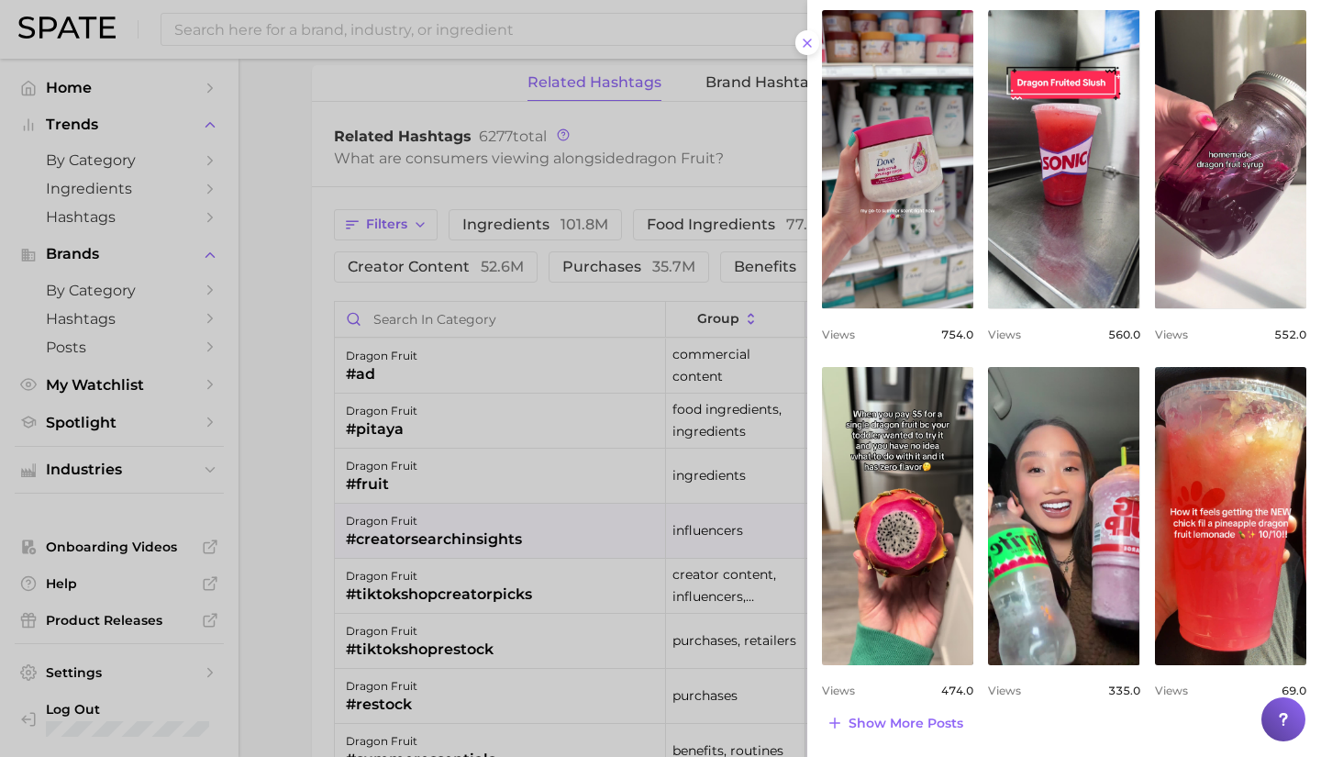
click at [559, 522] on div at bounding box center [660, 378] width 1321 height 757
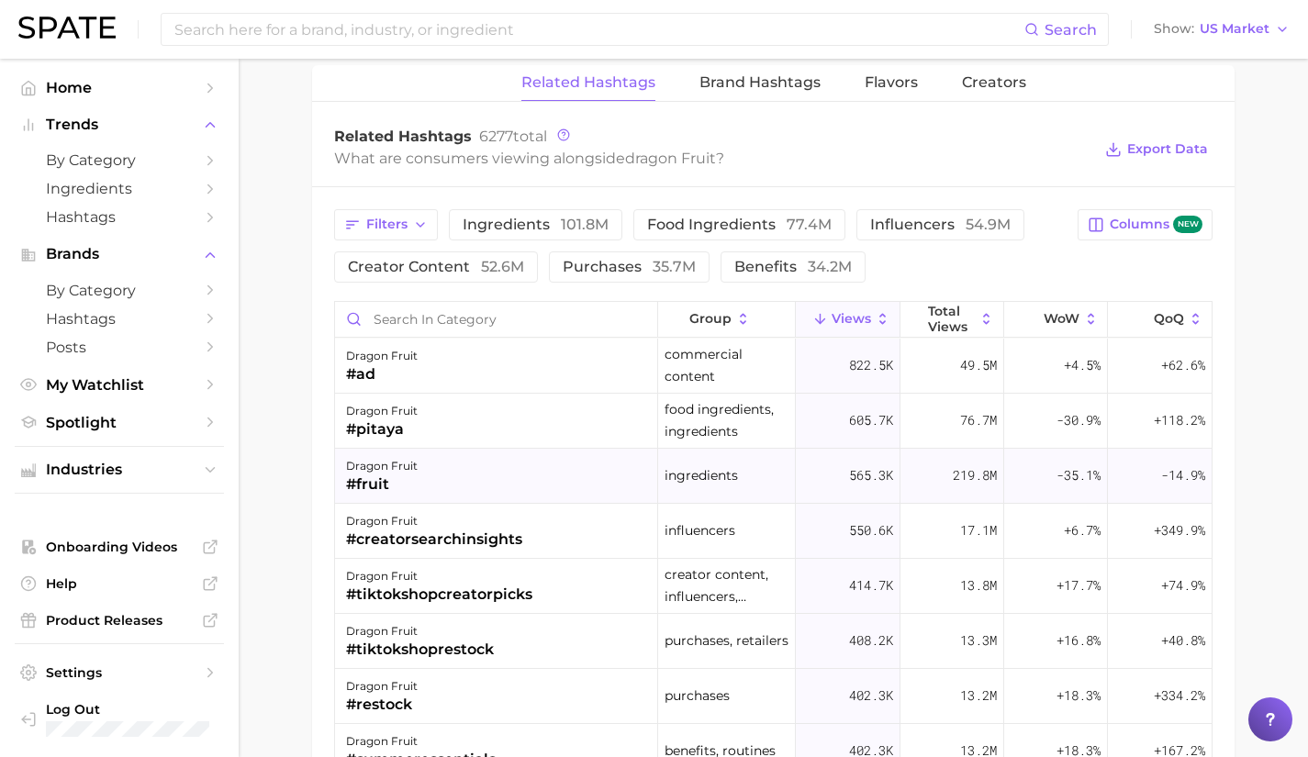
click at [531, 489] on div "dragon fruit #fruit" at bounding box center [496, 476] width 323 height 55
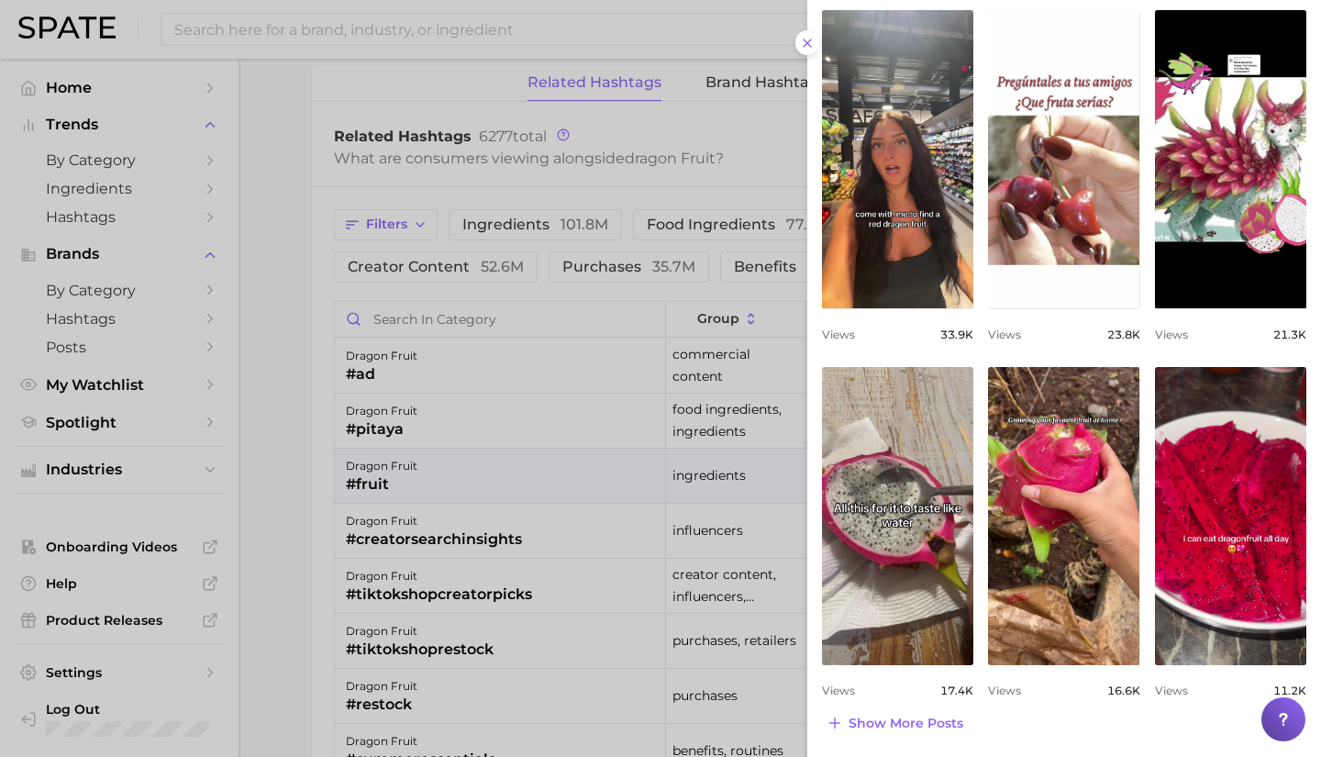
click at [587, 429] on div at bounding box center [660, 378] width 1321 height 757
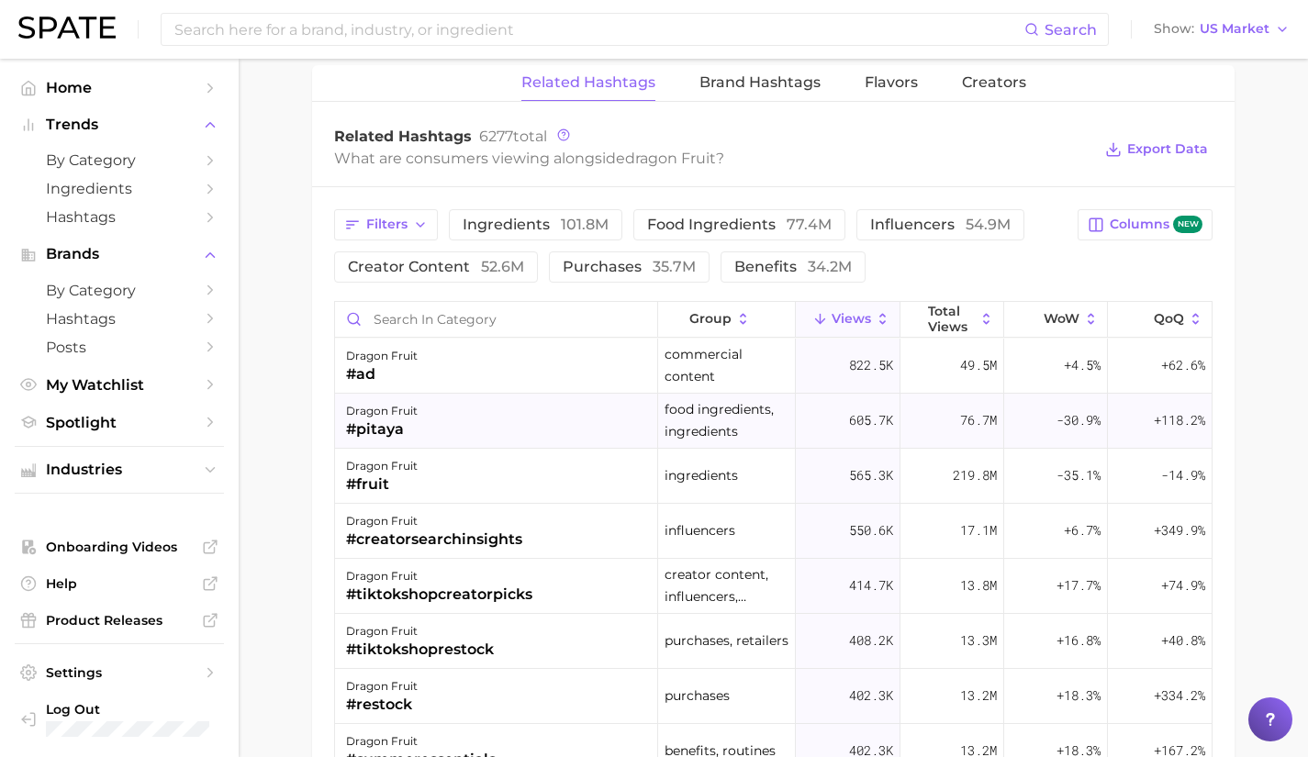
click at [566, 419] on div "dragon fruit #pitaya" at bounding box center [496, 421] width 323 height 55
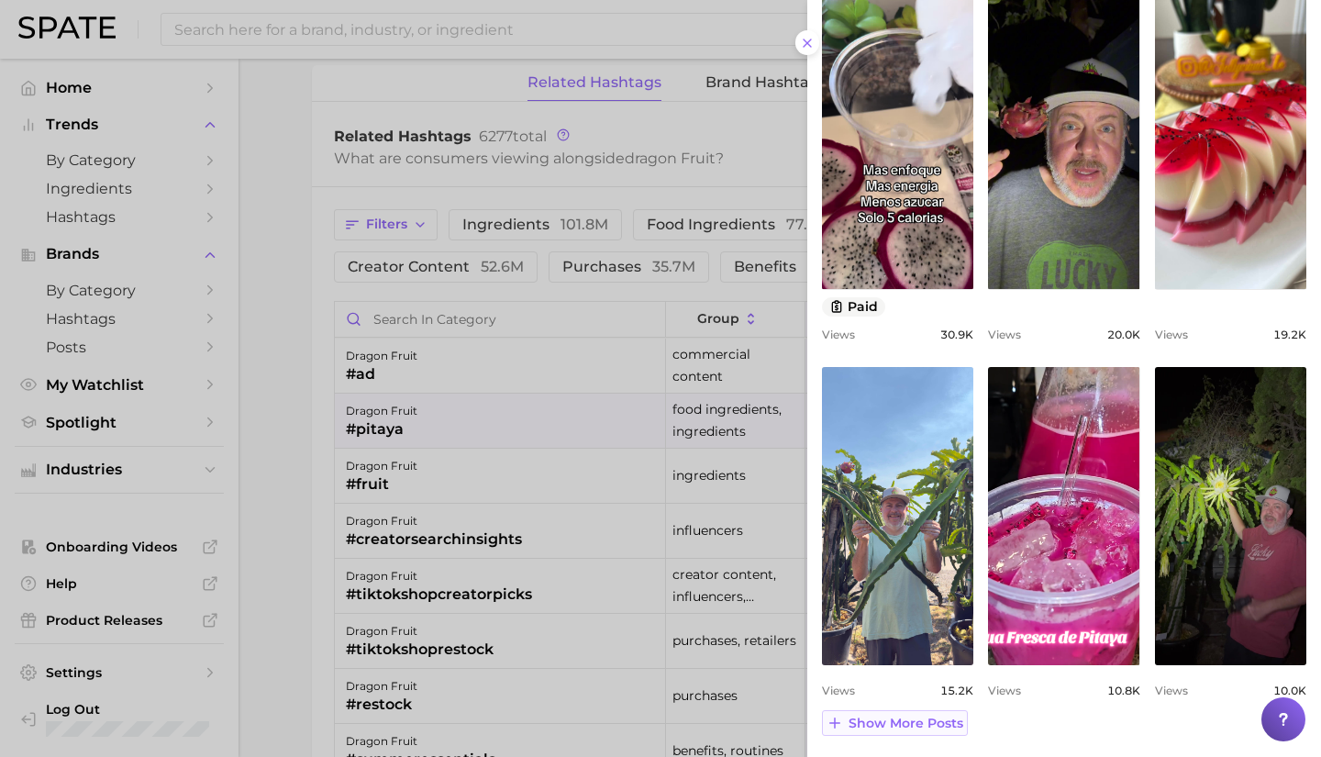
click at [902, 723] on span "Show more posts" at bounding box center [906, 724] width 115 height 16
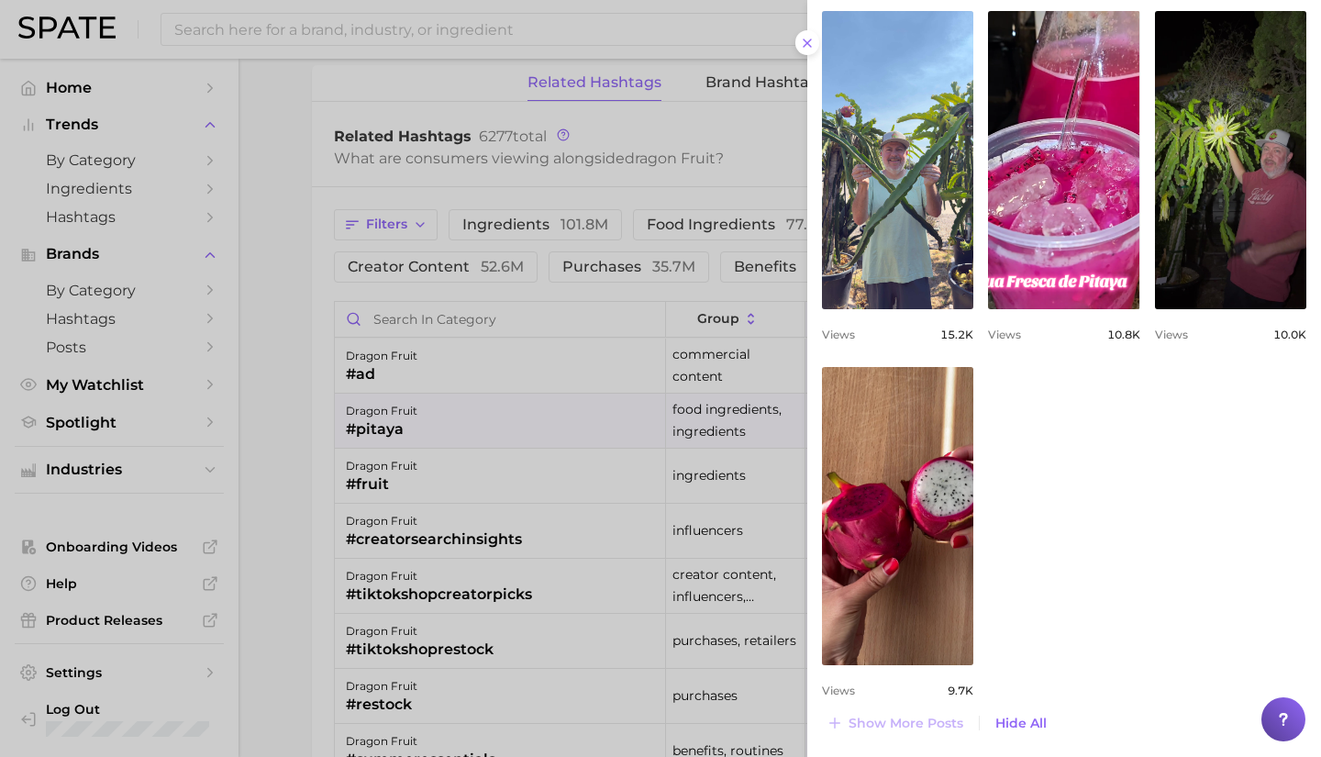
click at [453, 378] on div at bounding box center [660, 378] width 1321 height 757
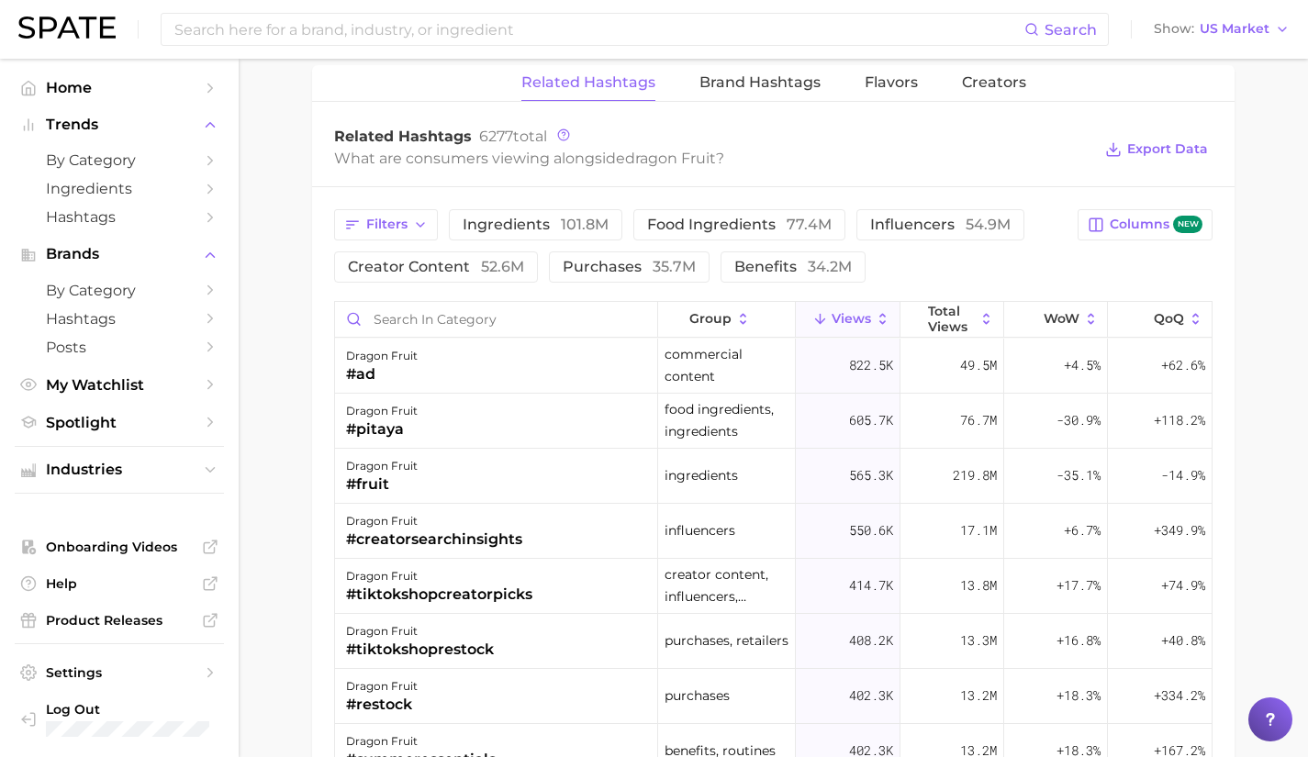
click at [453, 378] on div "dragon fruit #ad" at bounding box center [496, 366] width 323 height 55
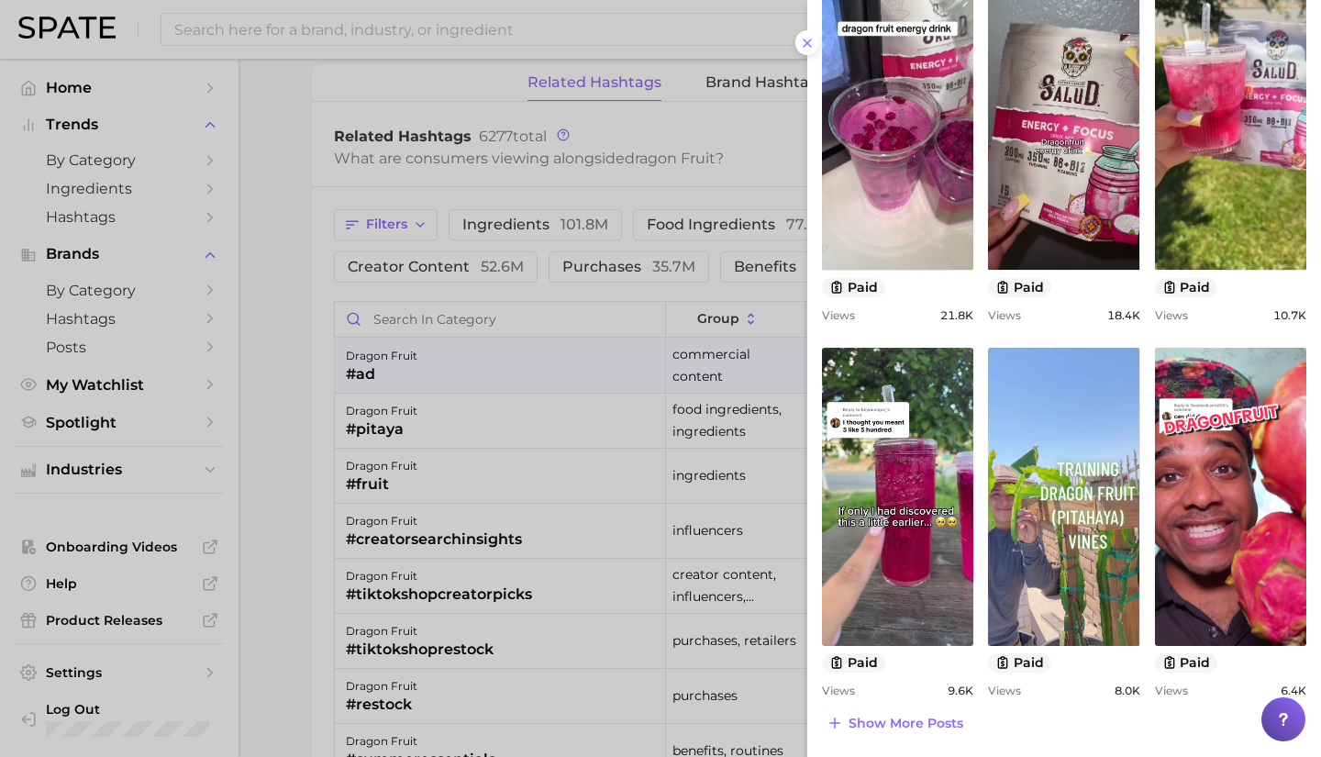
click at [472, 322] on div at bounding box center [660, 378] width 1321 height 757
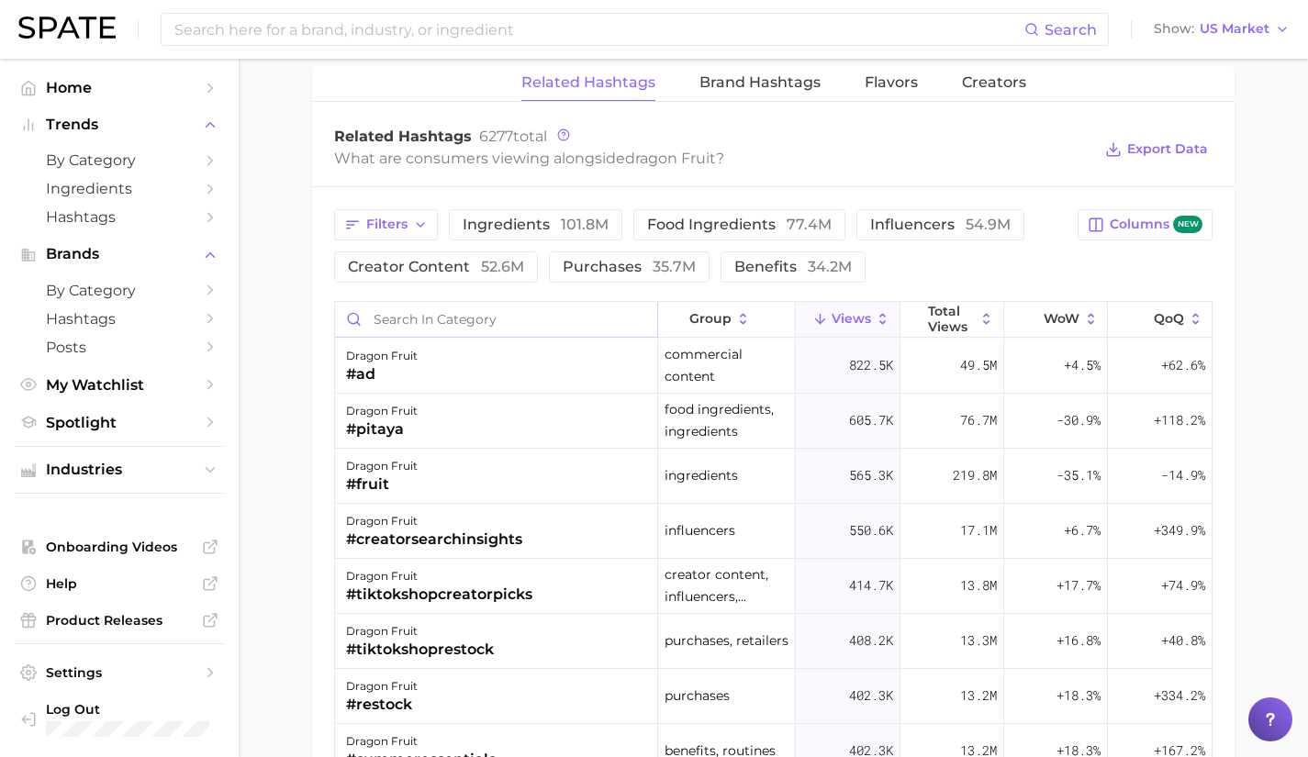
click at [460, 315] on input "Search in category" at bounding box center [496, 319] width 322 height 35
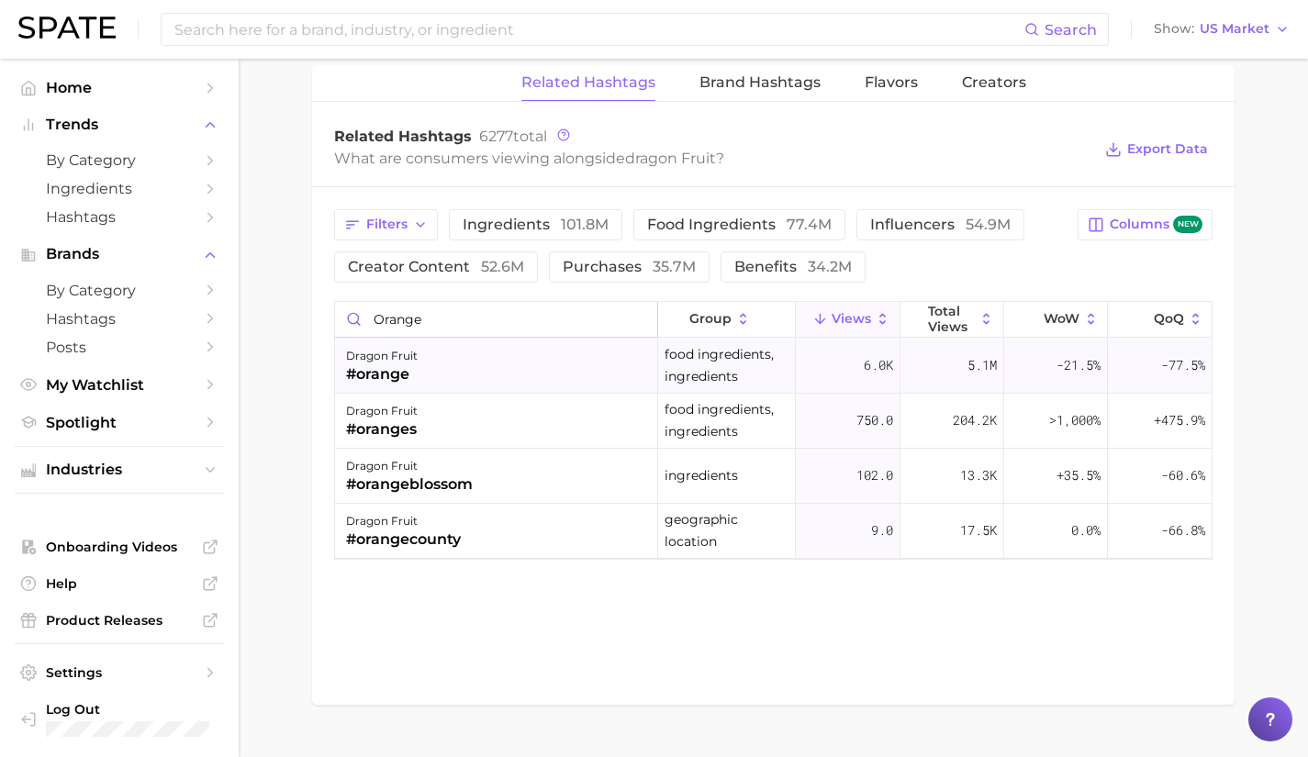
type input "orange"
click at [463, 361] on div "dragon fruit #orange" at bounding box center [496, 366] width 323 height 55
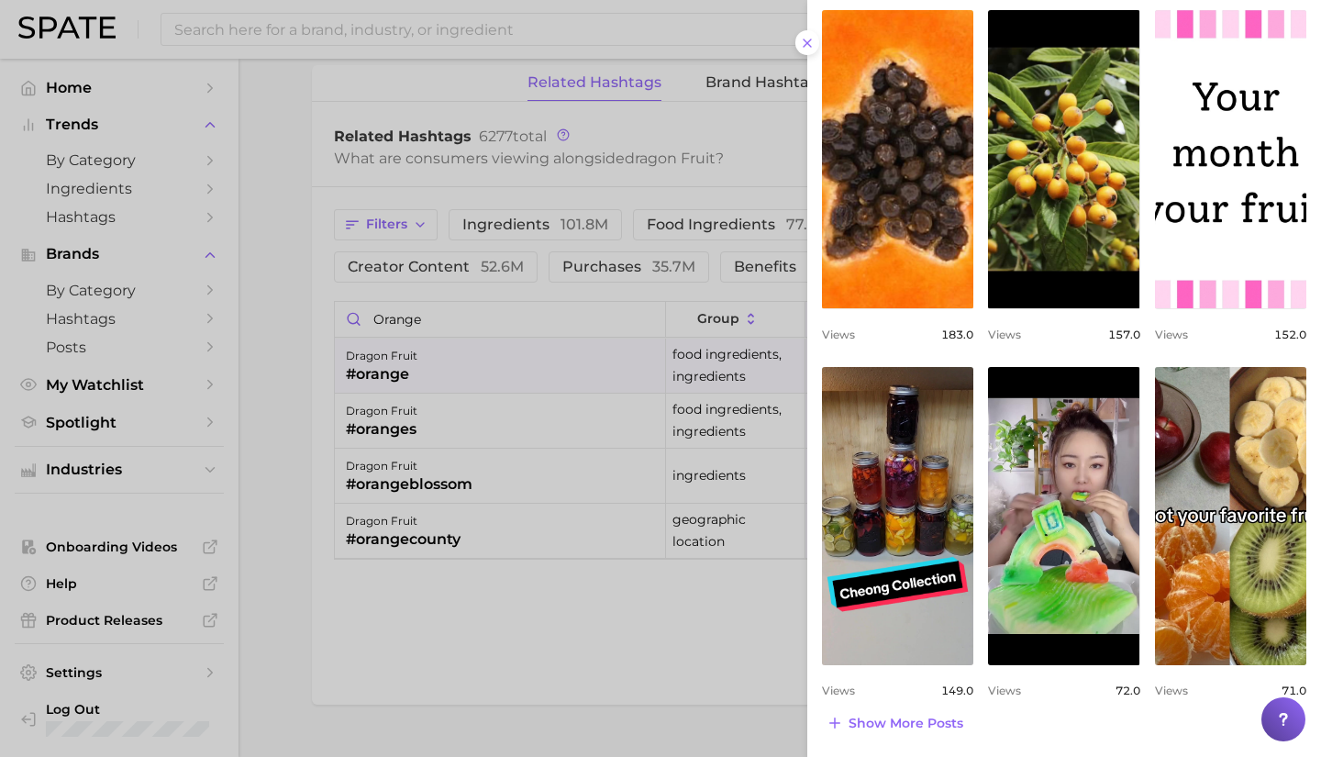
click at [617, 321] on div at bounding box center [660, 378] width 1321 height 757
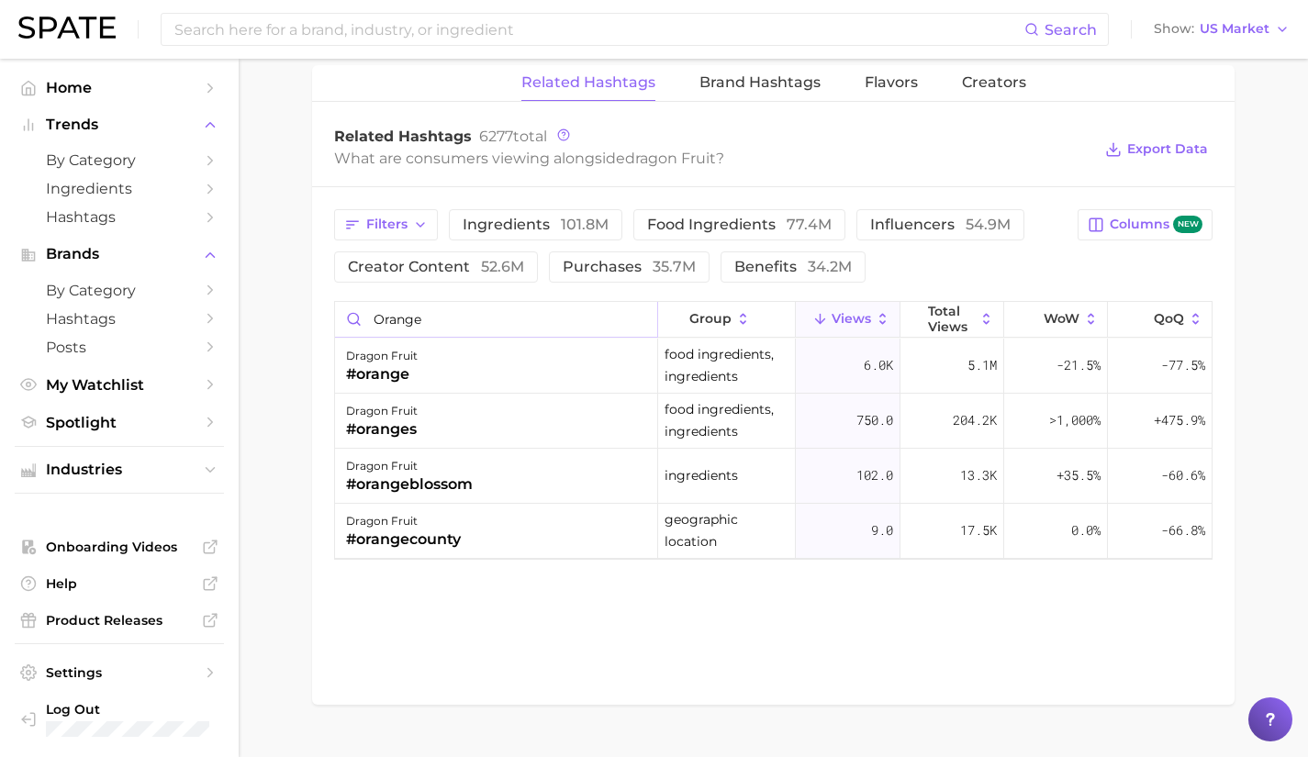
click at [638, 321] on input "orange" at bounding box center [496, 319] width 322 height 35
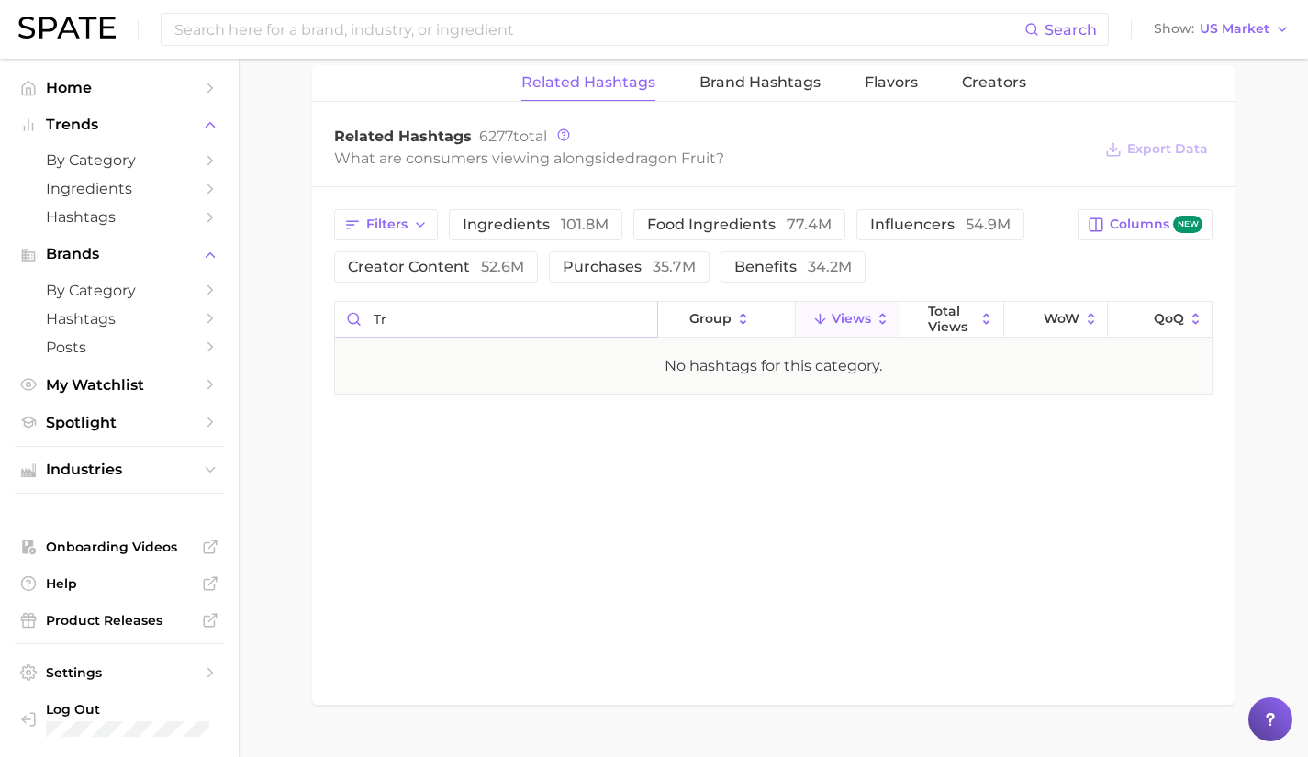
type input "t"
type input "trop"
click at [456, 368] on div "dragon fruit #tropical" at bounding box center [496, 366] width 323 height 55
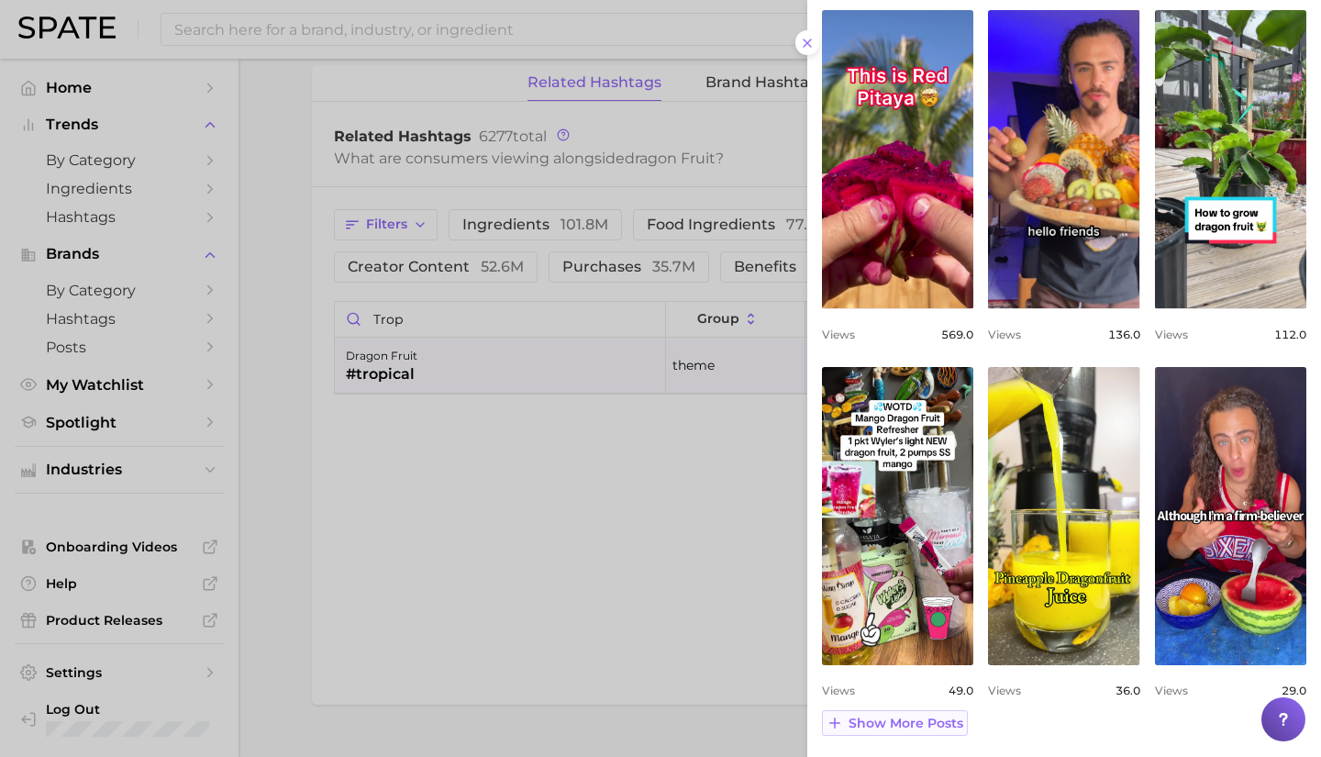
click at [930, 719] on span "Show more posts" at bounding box center [906, 724] width 115 height 16
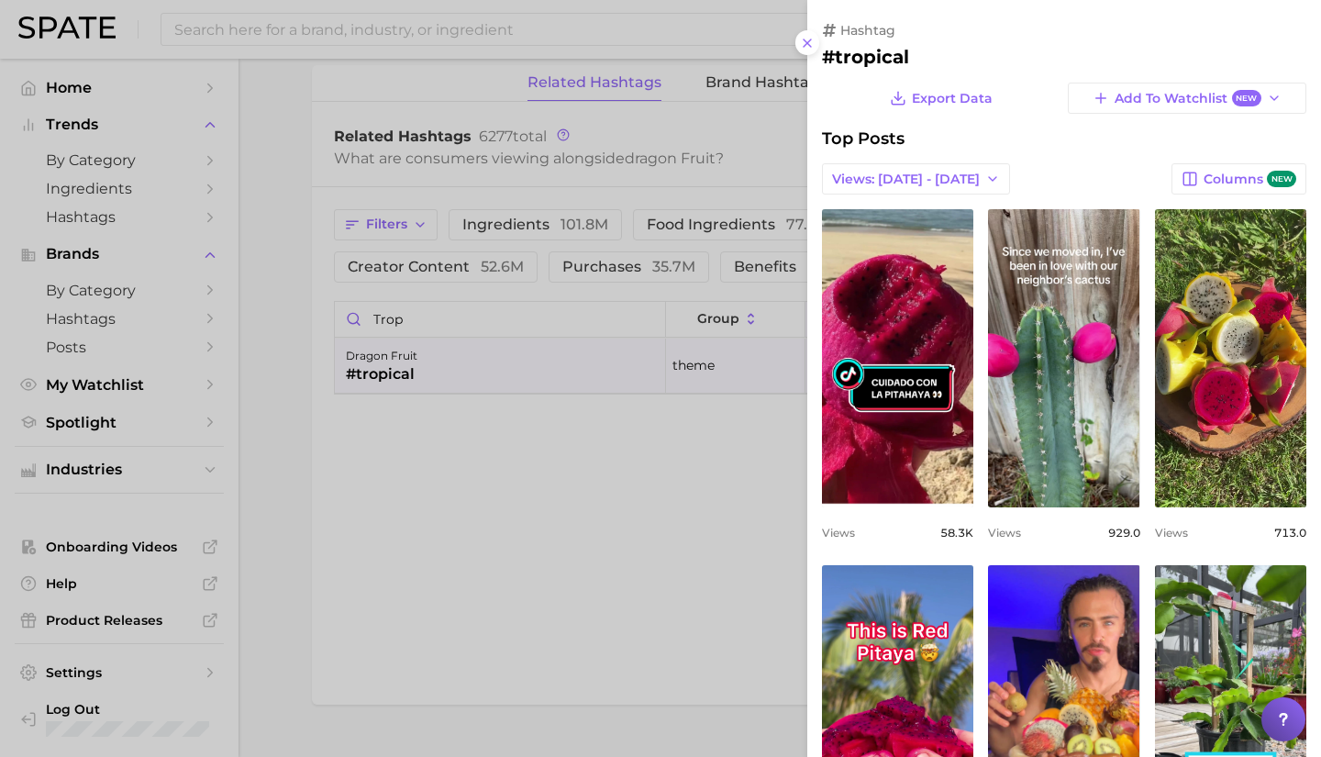
click at [562, 407] on div at bounding box center [660, 378] width 1321 height 757
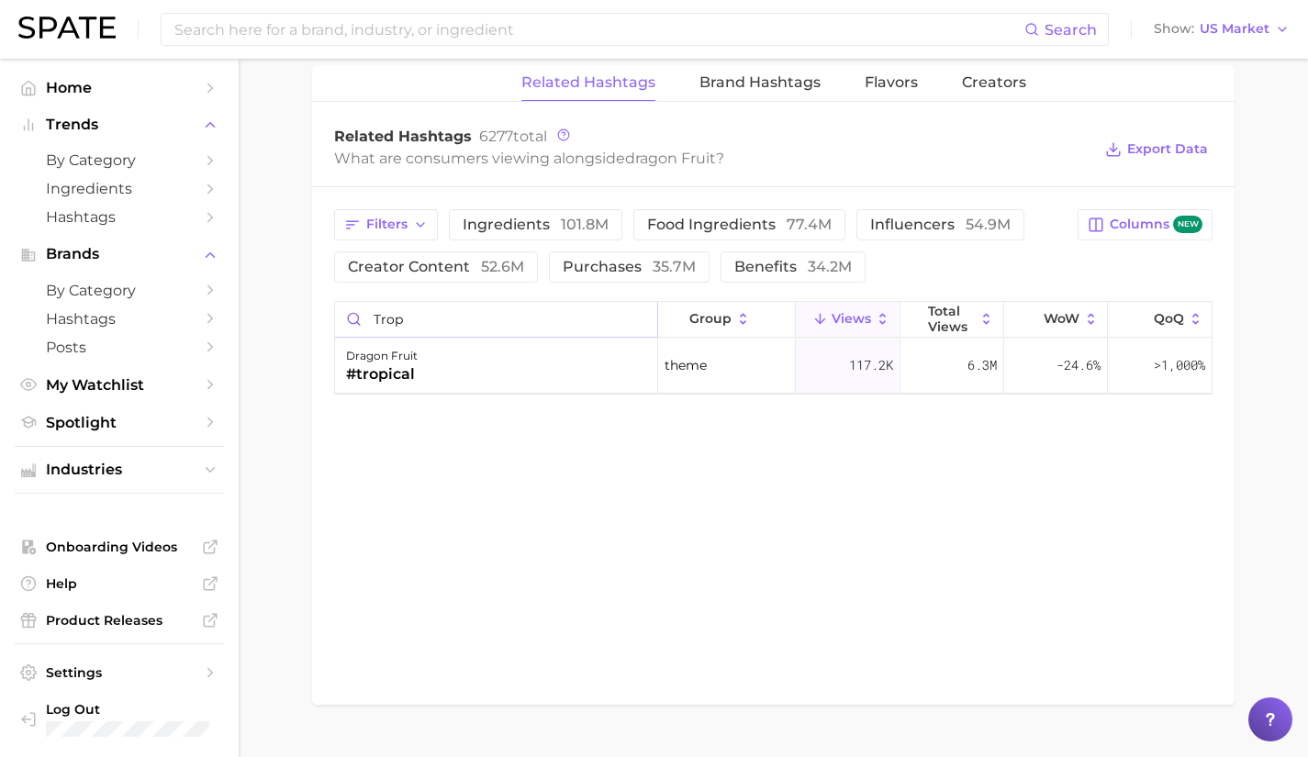
click at [637, 318] on input "trop" at bounding box center [496, 319] width 322 height 35
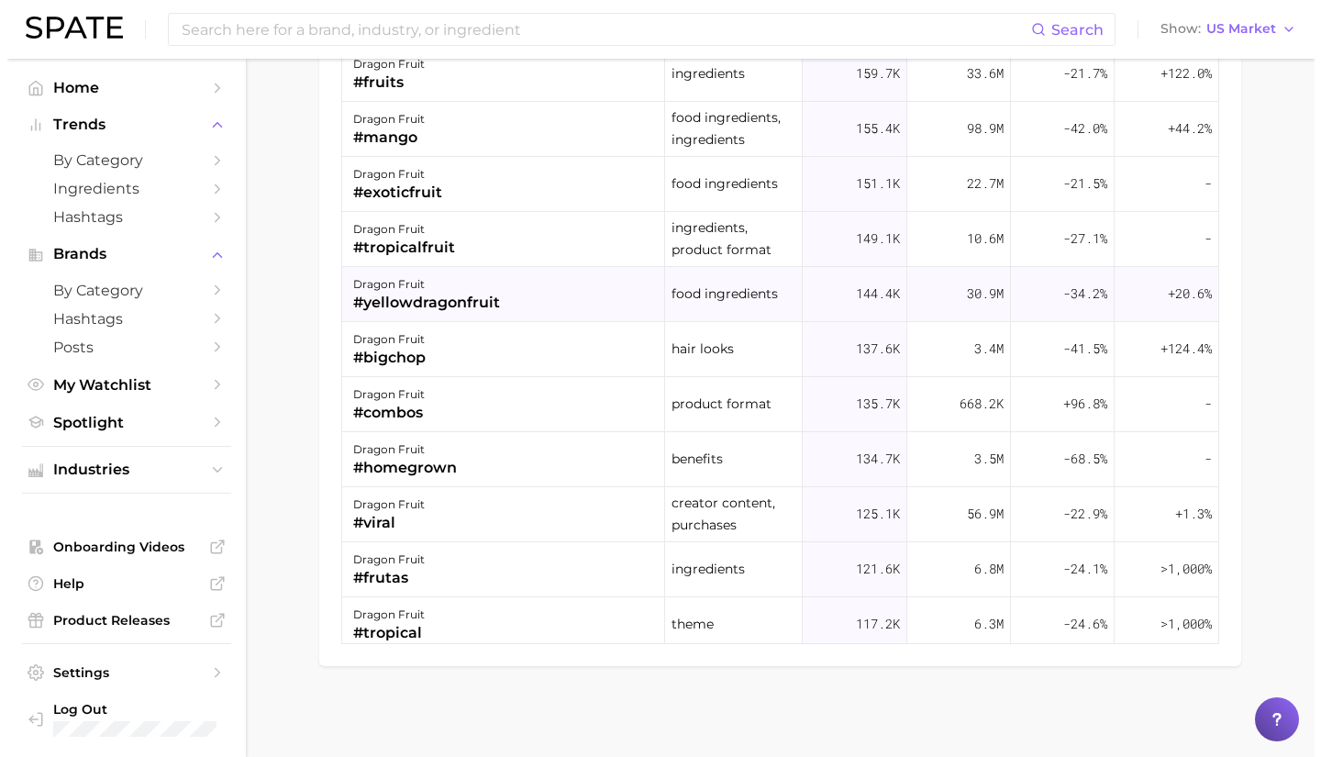
scroll to position [980, 0]
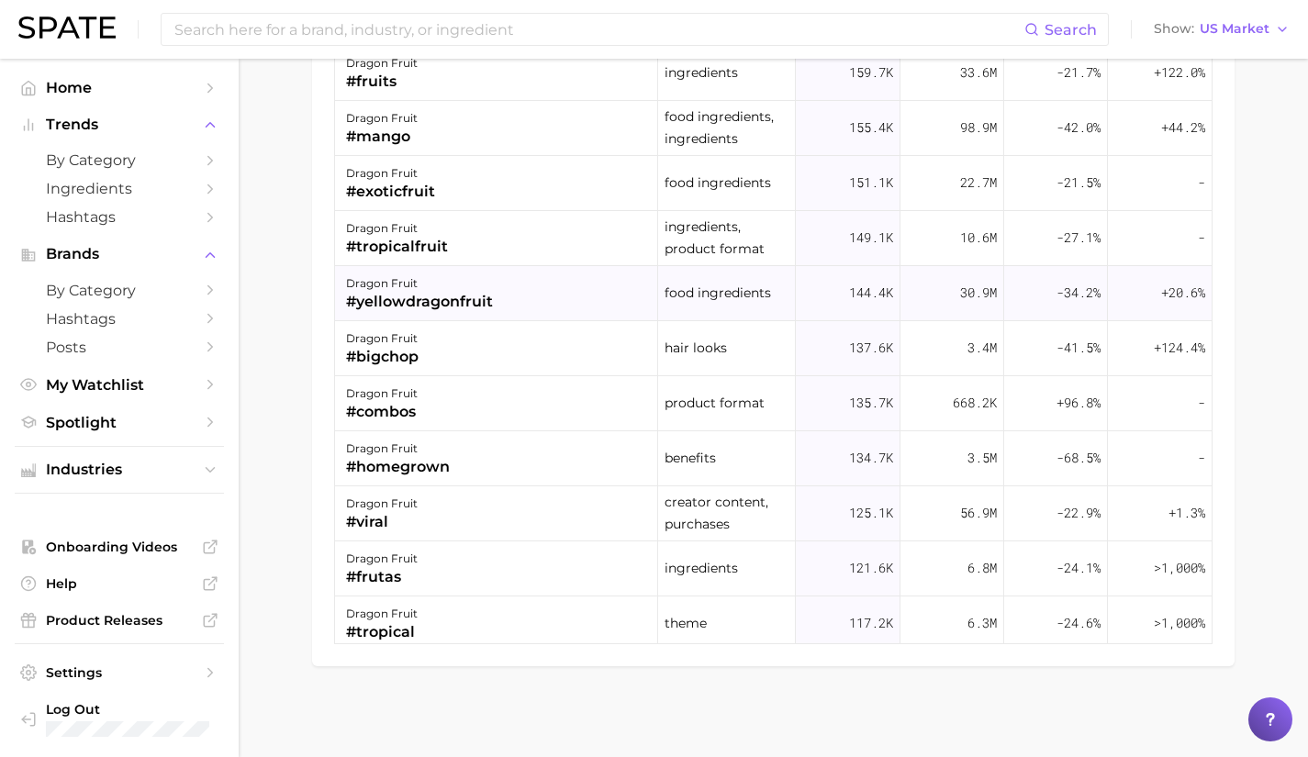
click at [494, 280] on div "dragon fruit #yellowdragonfruit" at bounding box center [496, 293] width 323 height 55
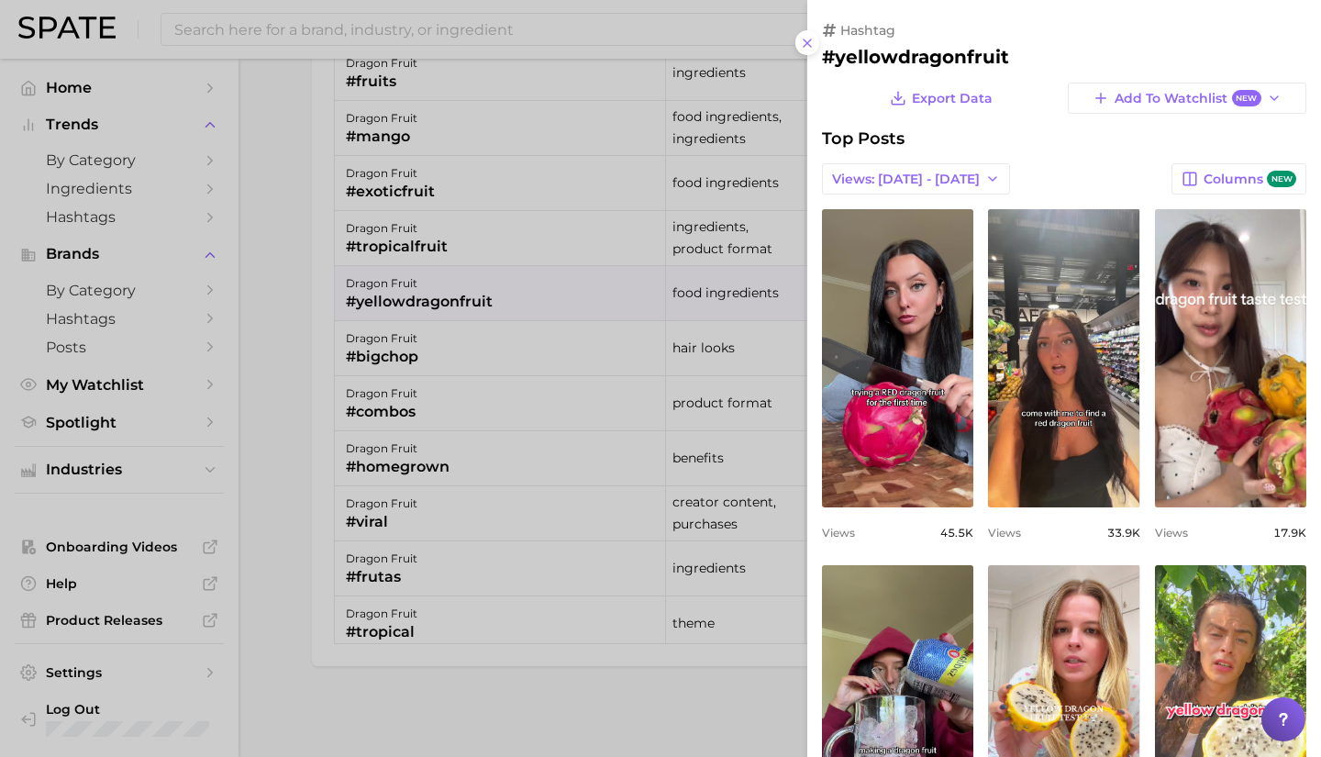
scroll to position [0, 0]
click at [494, 280] on div at bounding box center [660, 378] width 1321 height 757
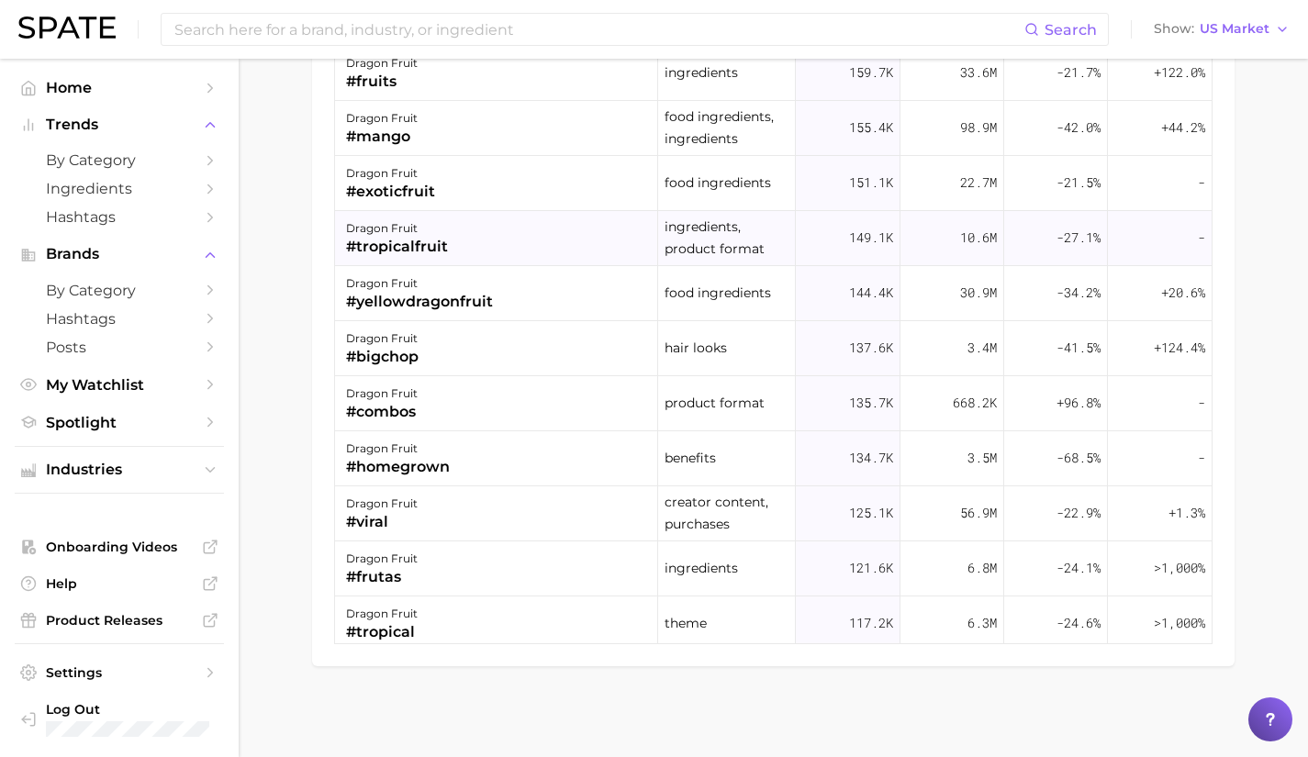
click at [472, 242] on div "dragon fruit #tropicalfruit" at bounding box center [496, 238] width 323 height 55
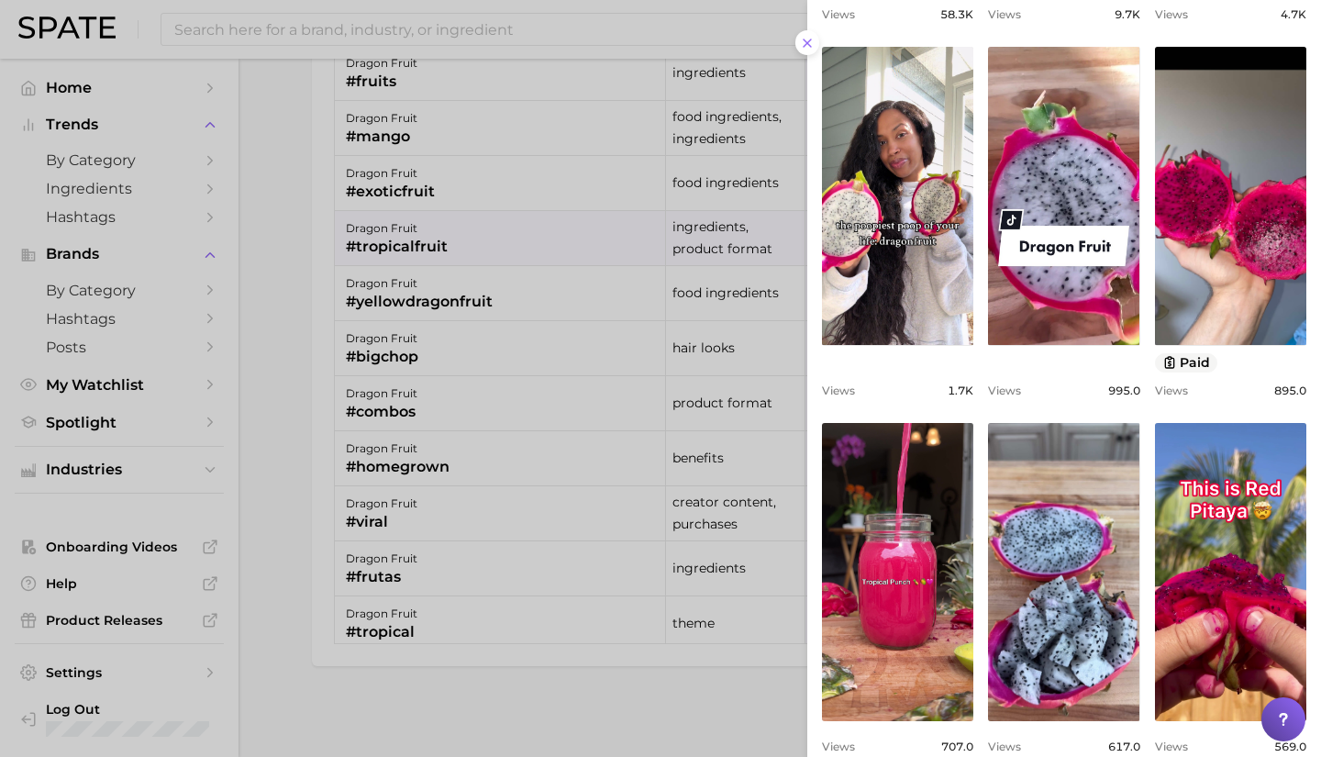
scroll to position [520, 0]
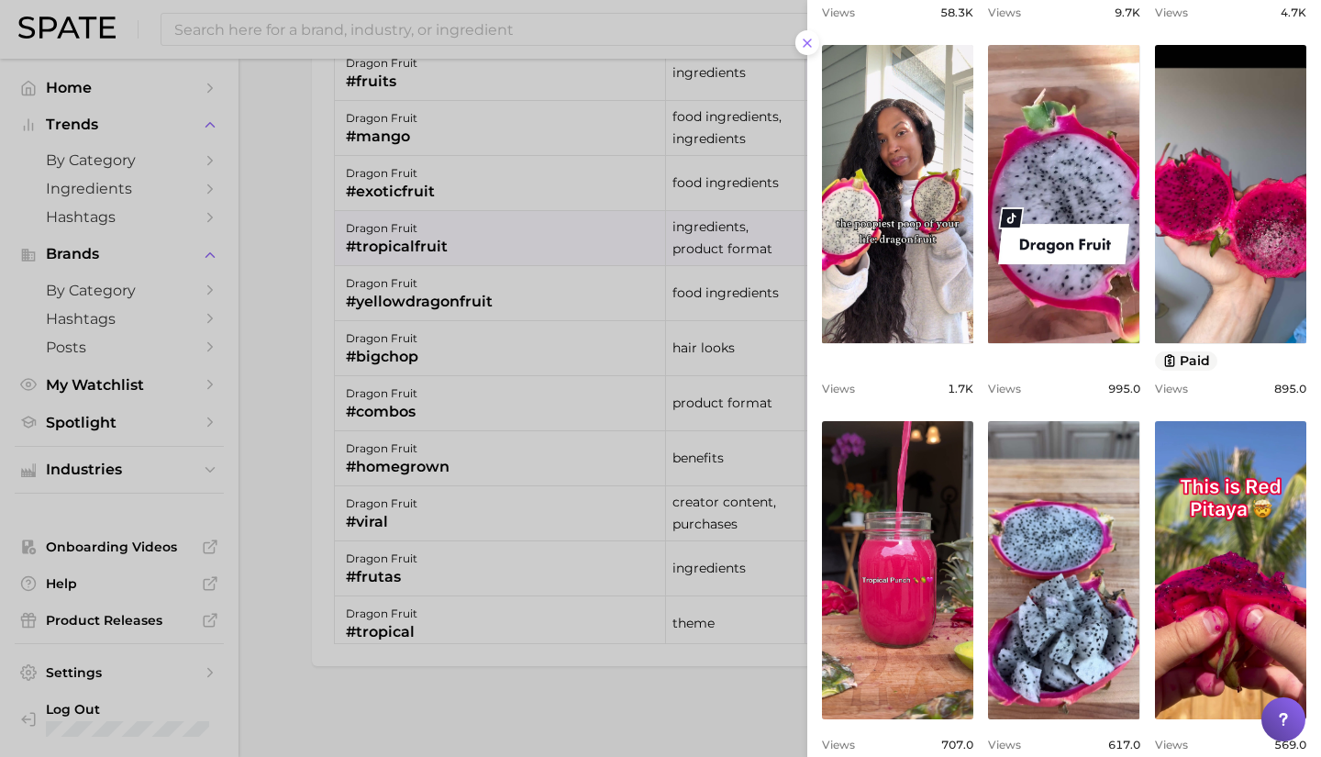
click at [446, 249] on div at bounding box center [660, 378] width 1321 height 757
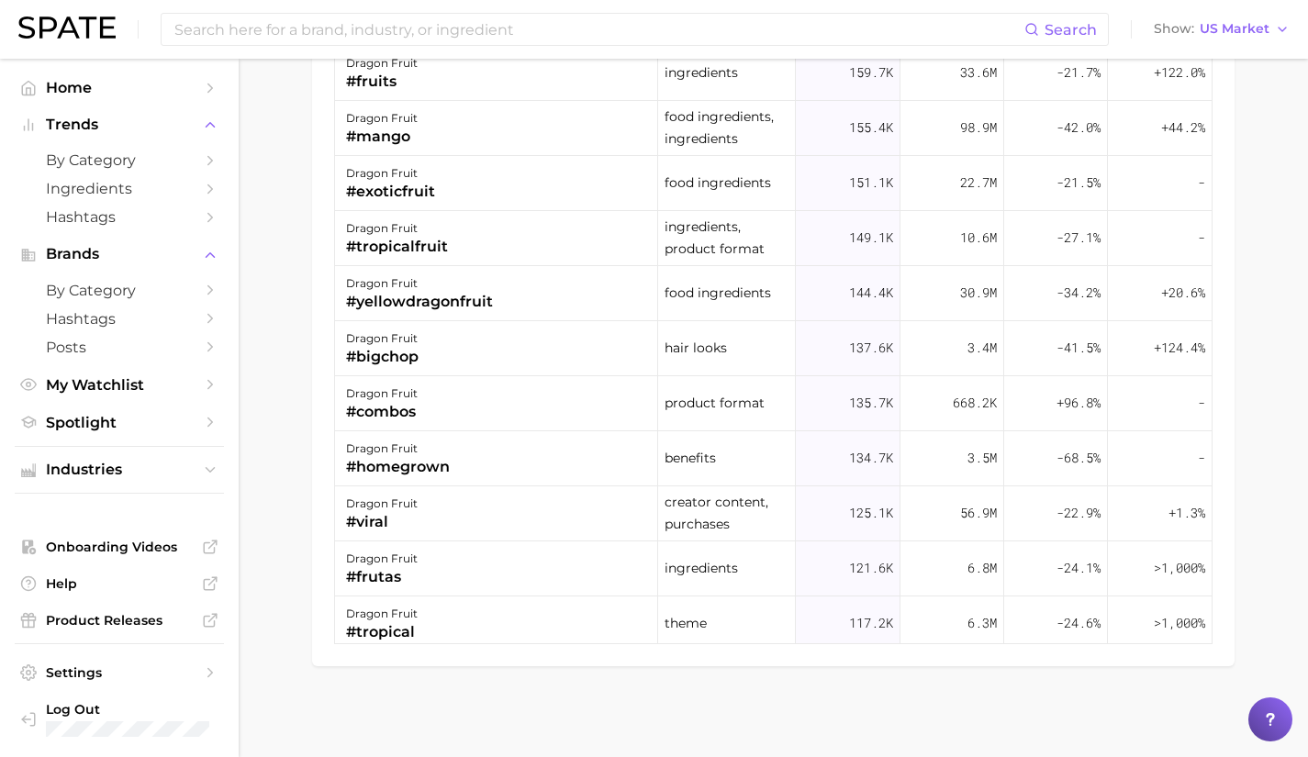
click at [446, 249] on div "dragon fruit #tropicalfruit" at bounding box center [496, 238] width 323 height 55
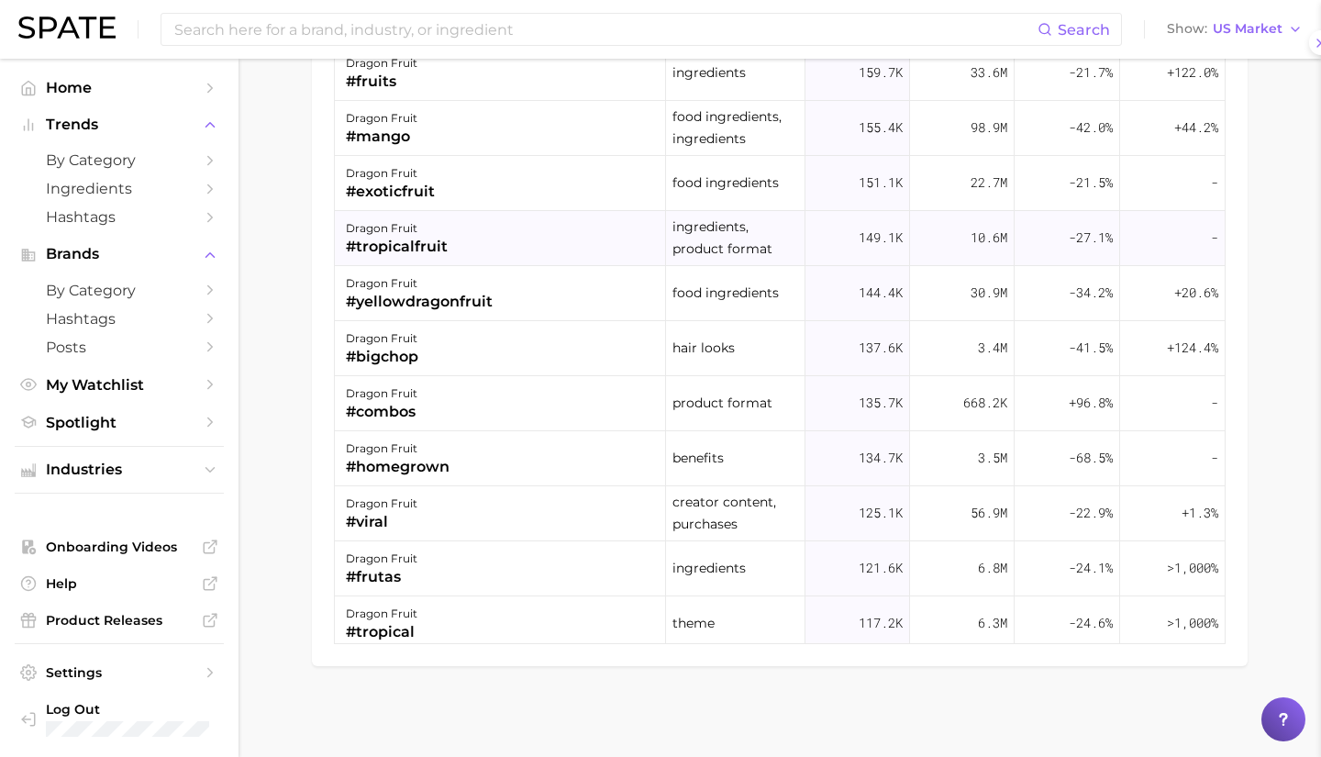
scroll to position [0, 0]
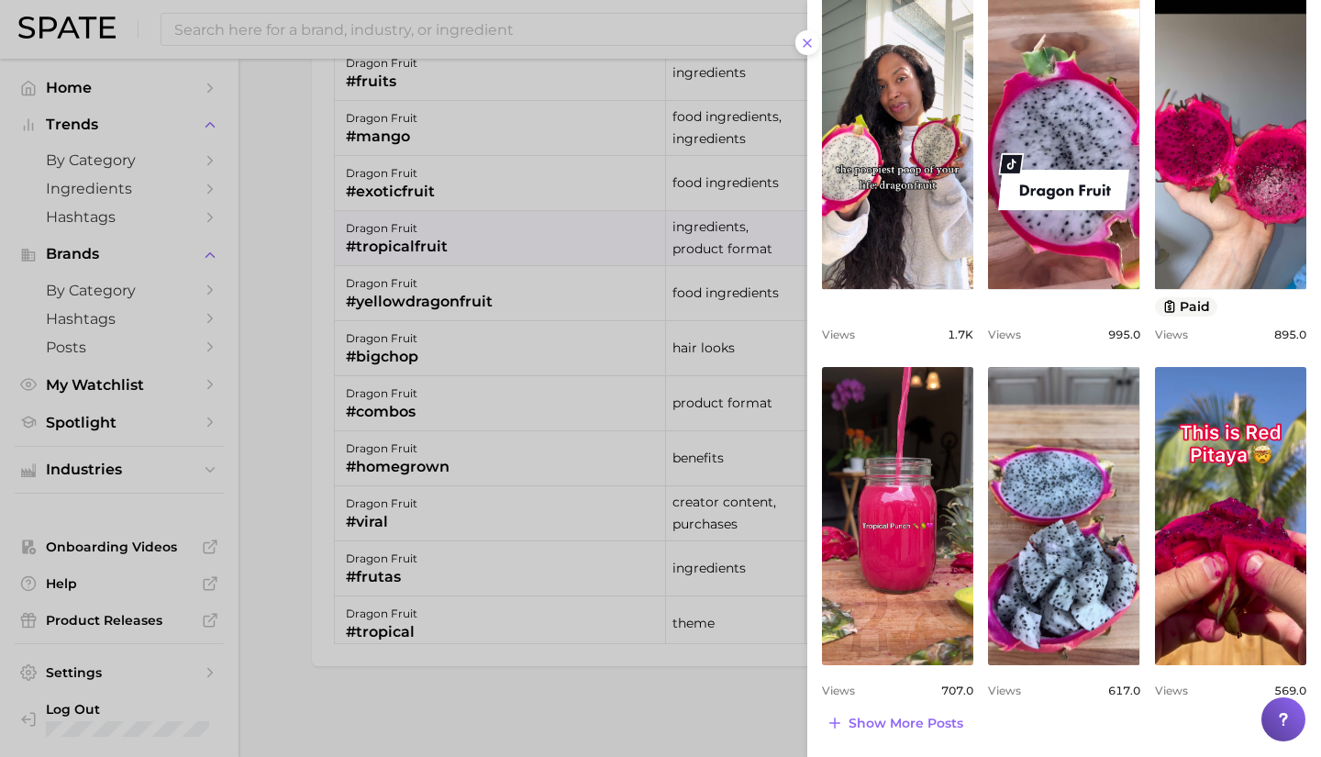
click at [288, 279] on div at bounding box center [660, 378] width 1321 height 757
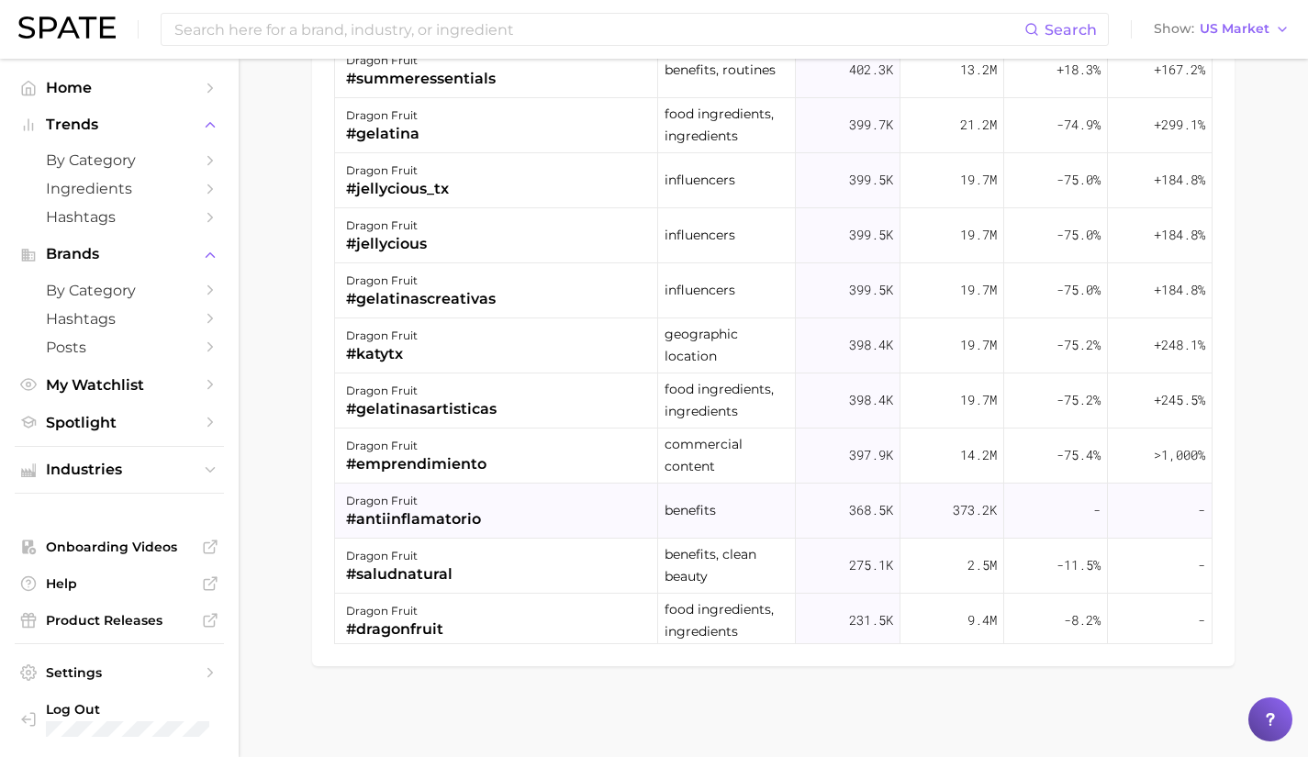
click at [491, 531] on div "dragon fruit #antiinflamatorio" at bounding box center [496, 511] width 323 height 55
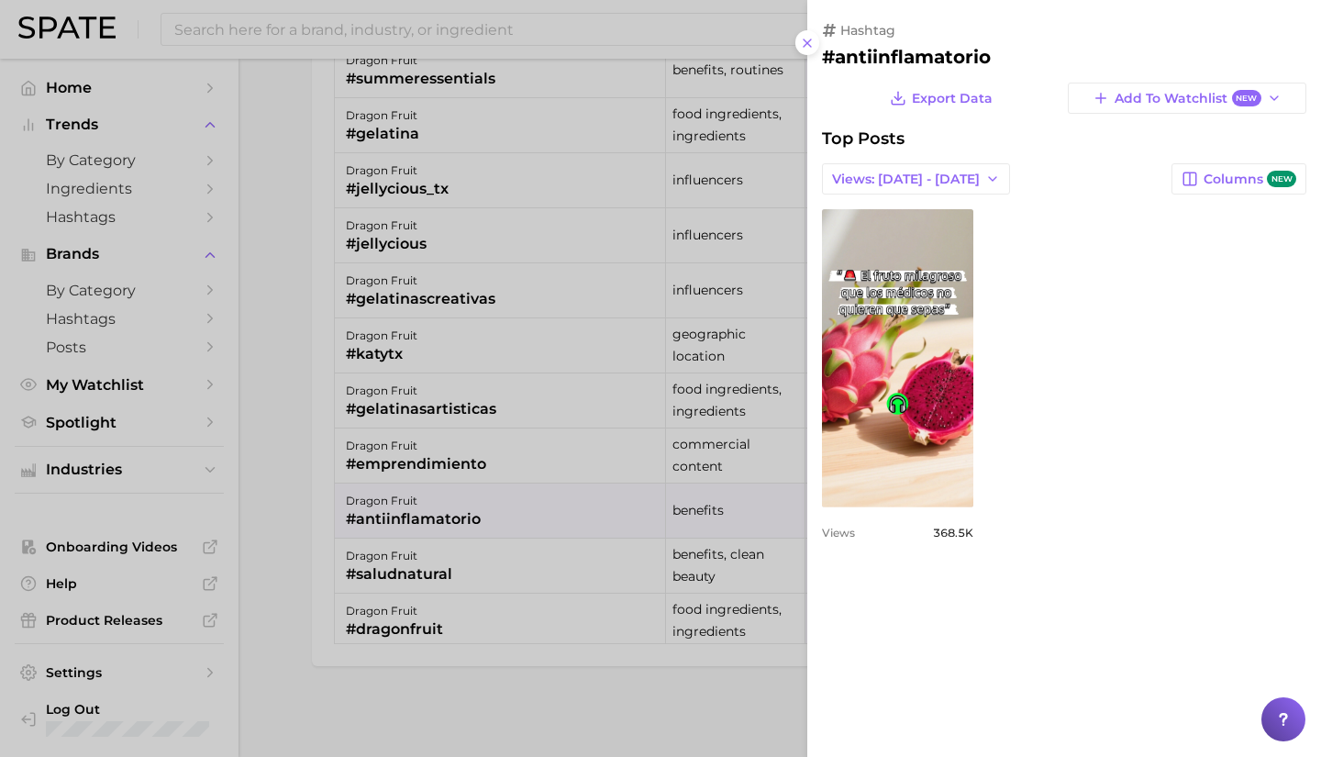
click at [511, 454] on div at bounding box center [660, 378] width 1321 height 757
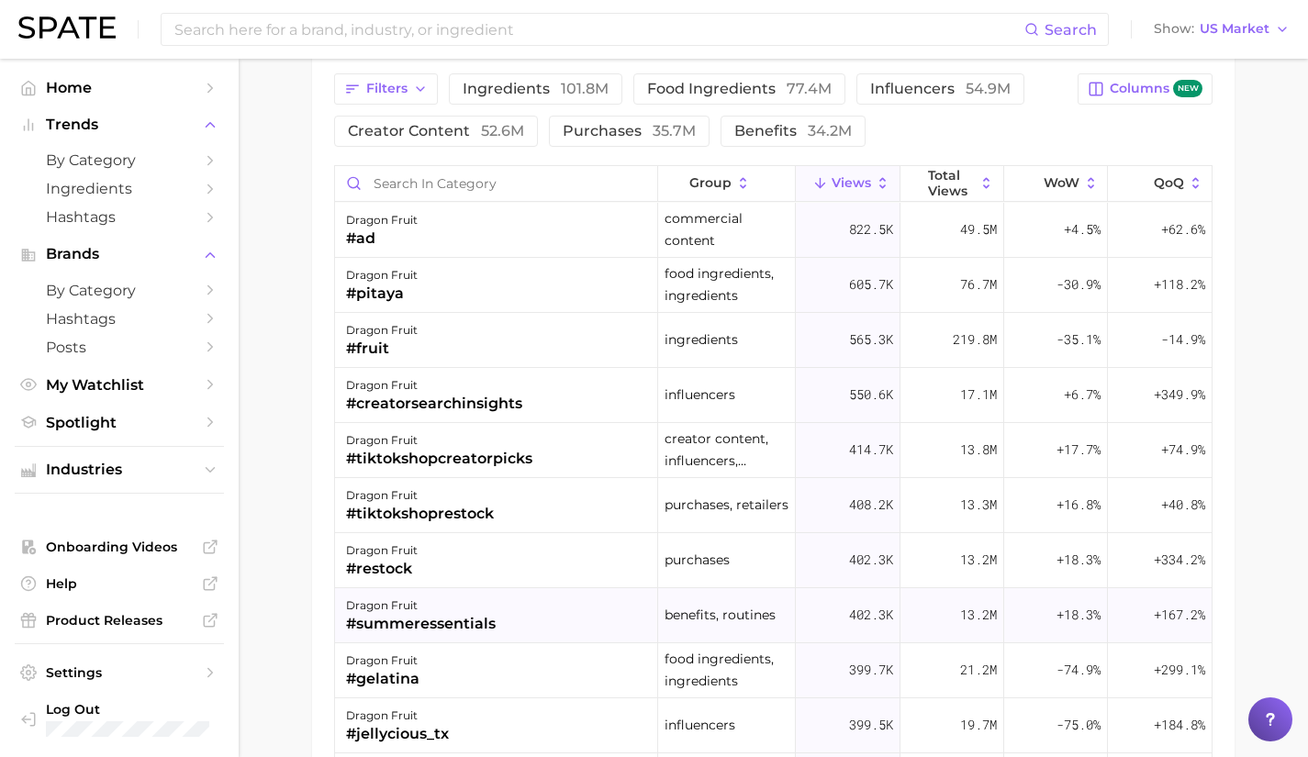
click at [493, 340] on div "dragon fruit #fruit" at bounding box center [496, 340] width 323 height 55
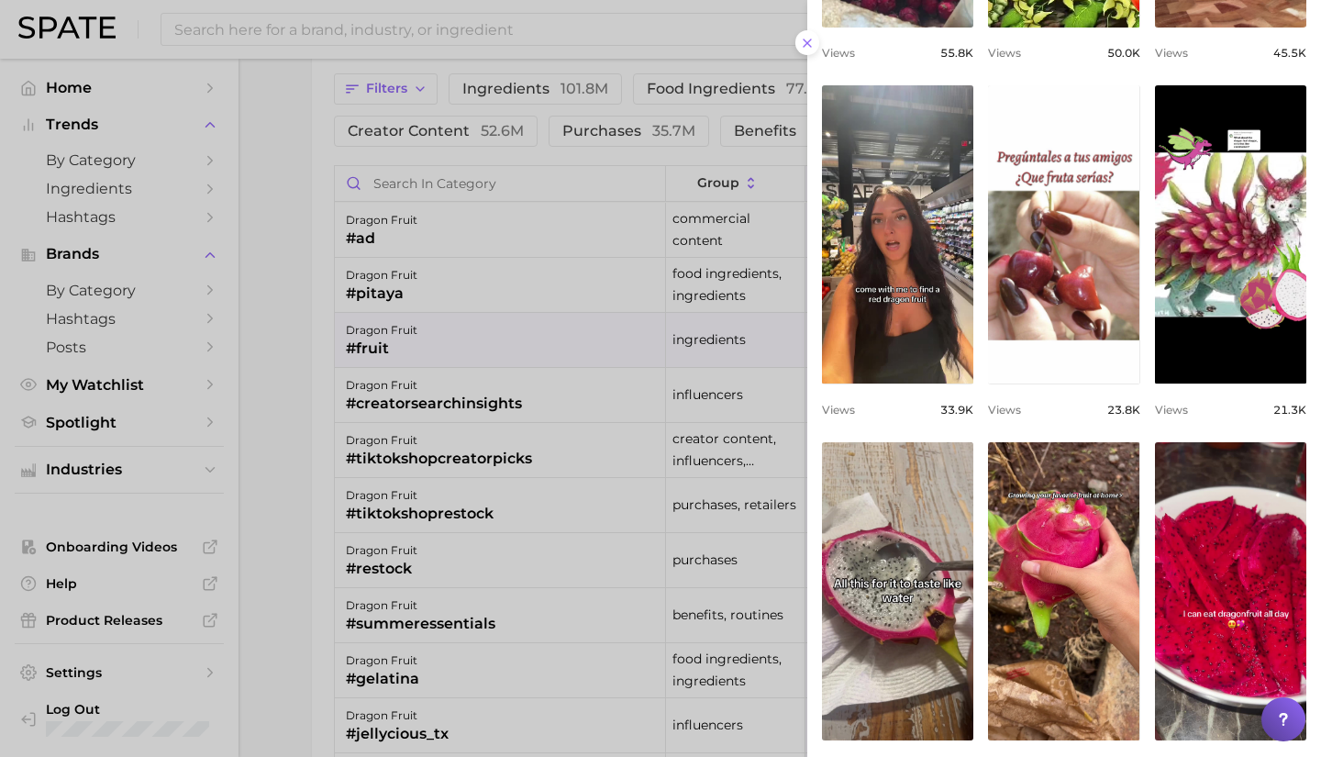
click at [407, 282] on div at bounding box center [660, 378] width 1321 height 757
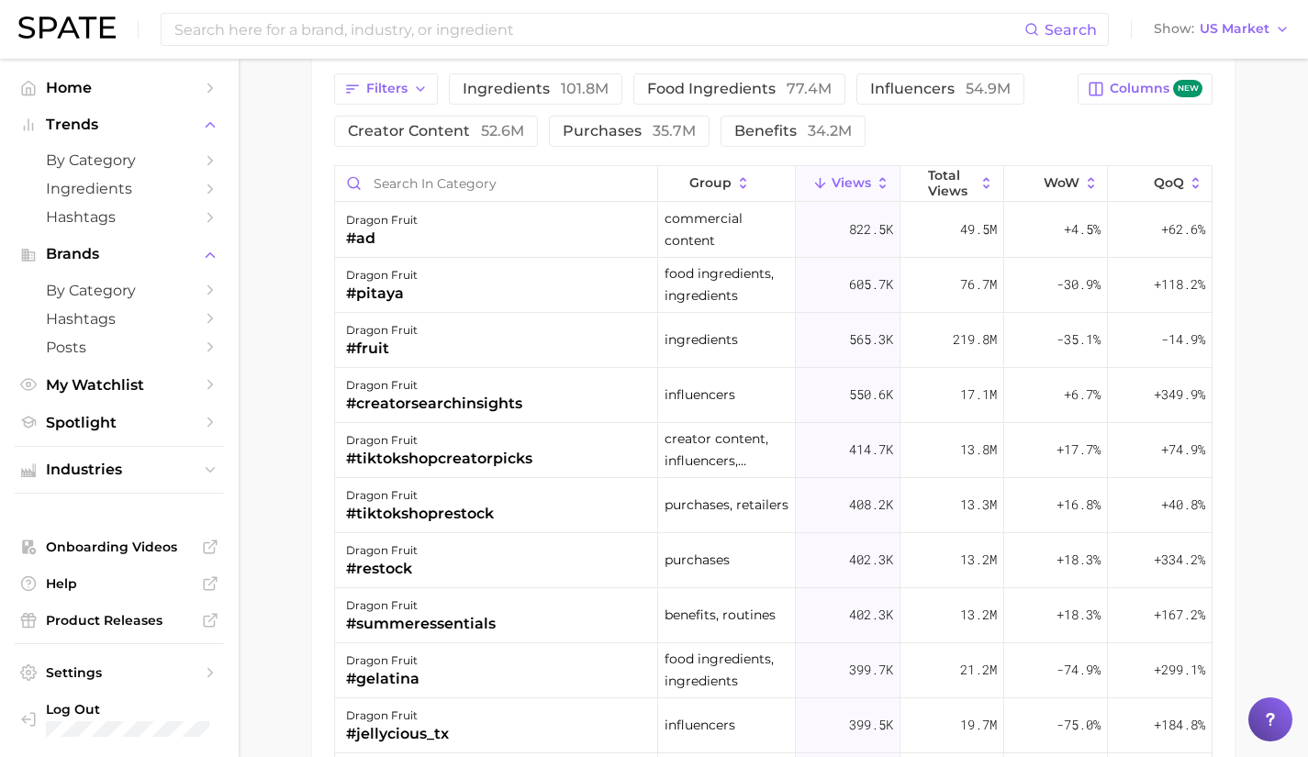
click at [407, 282] on div "dragon fruit" at bounding box center [382, 275] width 72 height 22
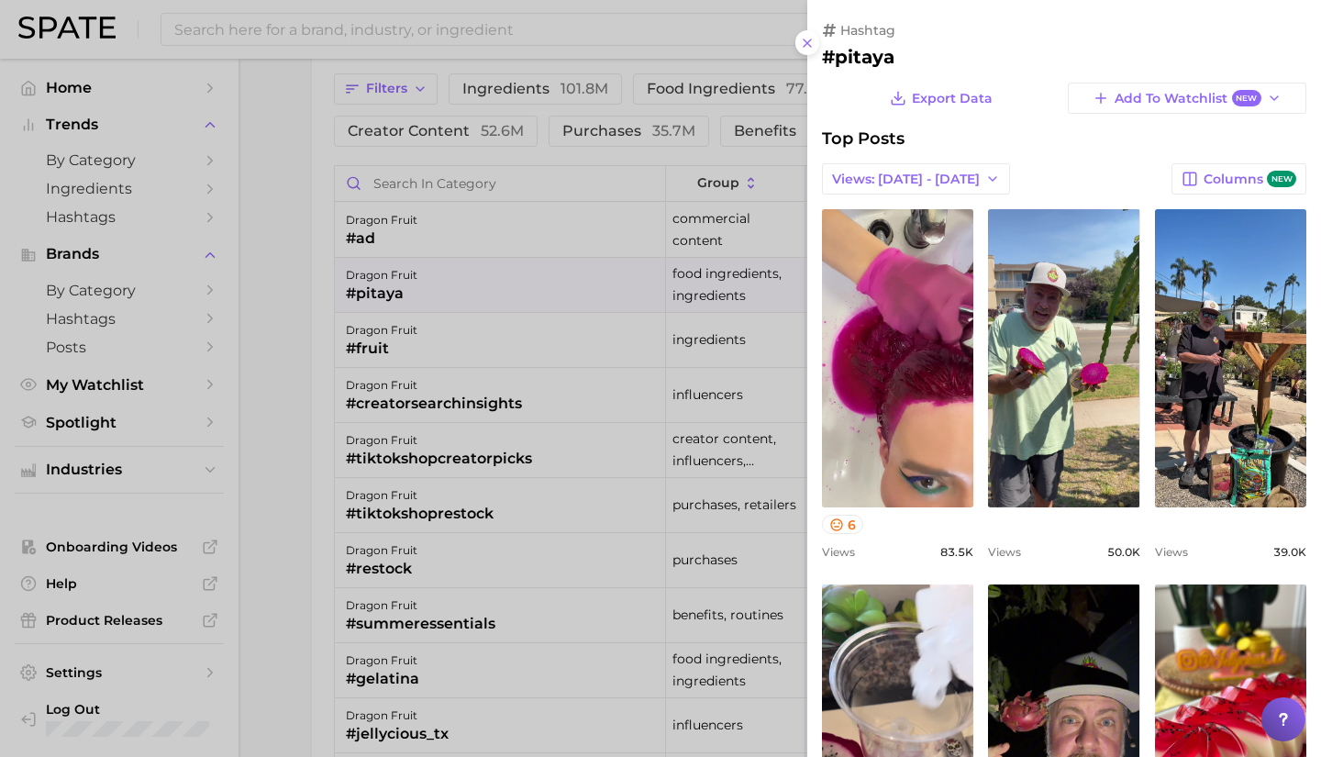
click at [409, 262] on div at bounding box center [660, 378] width 1321 height 757
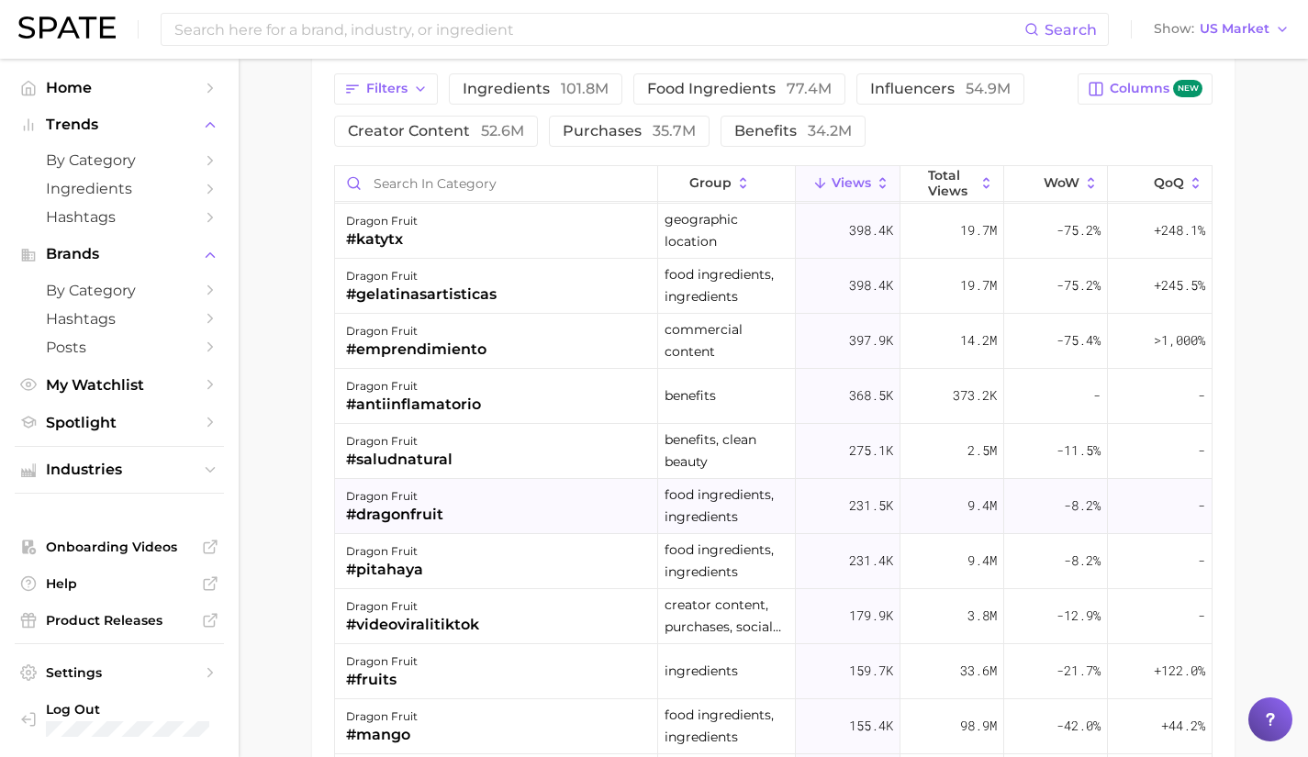
click at [440, 496] on div "dragon fruit" at bounding box center [394, 496] width 97 height 22
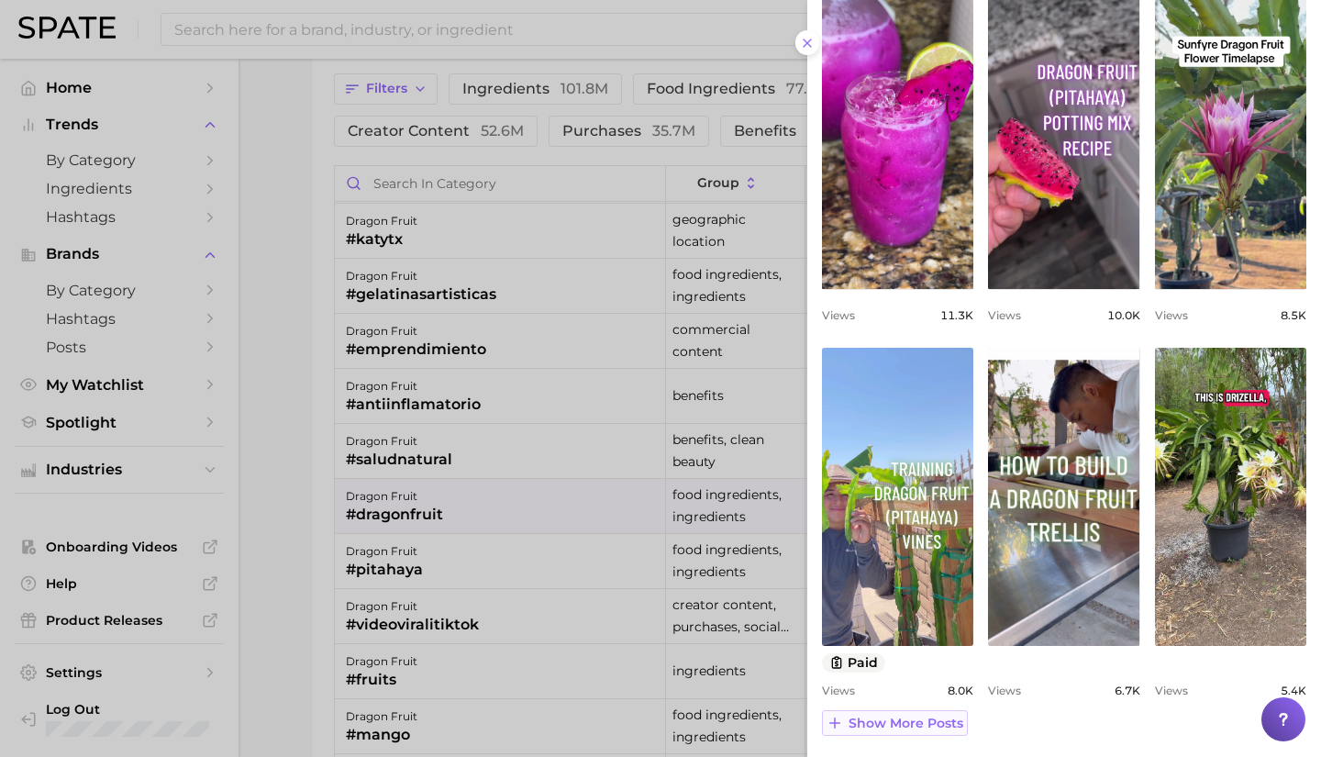
click at [921, 729] on span "Show more posts" at bounding box center [906, 724] width 115 height 16
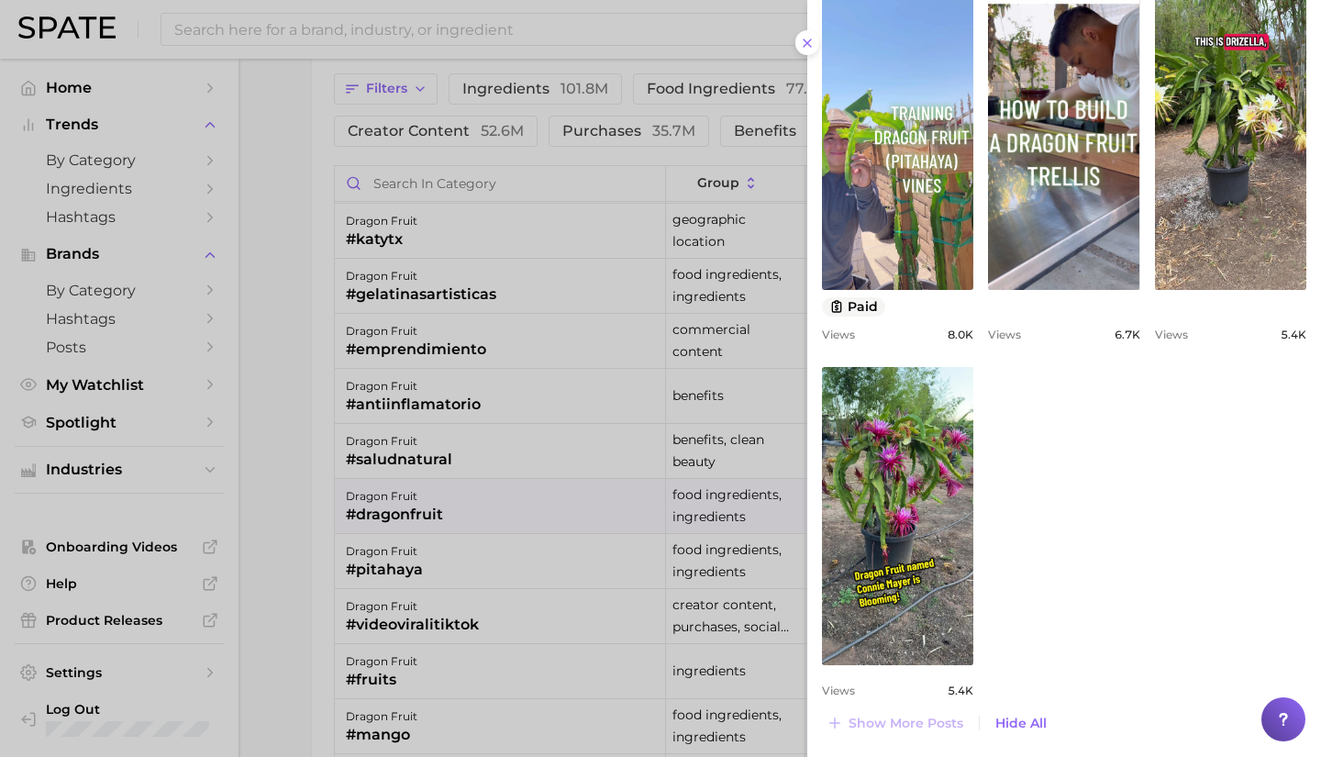
click at [393, 576] on div at bounding box center [660, 378] width 1321 height 757
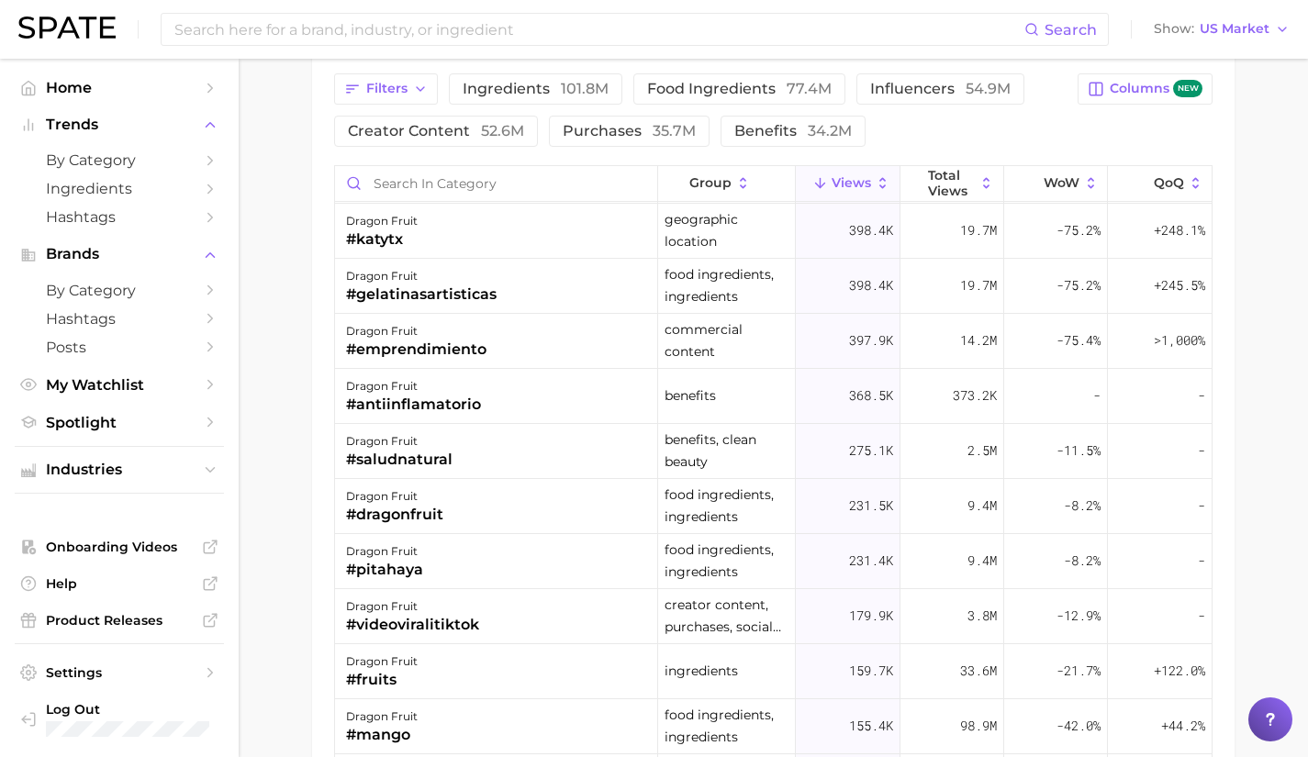
click at [393, 576] on div "#pitahaya" at bounding box center [384, 570] width 77 height 22
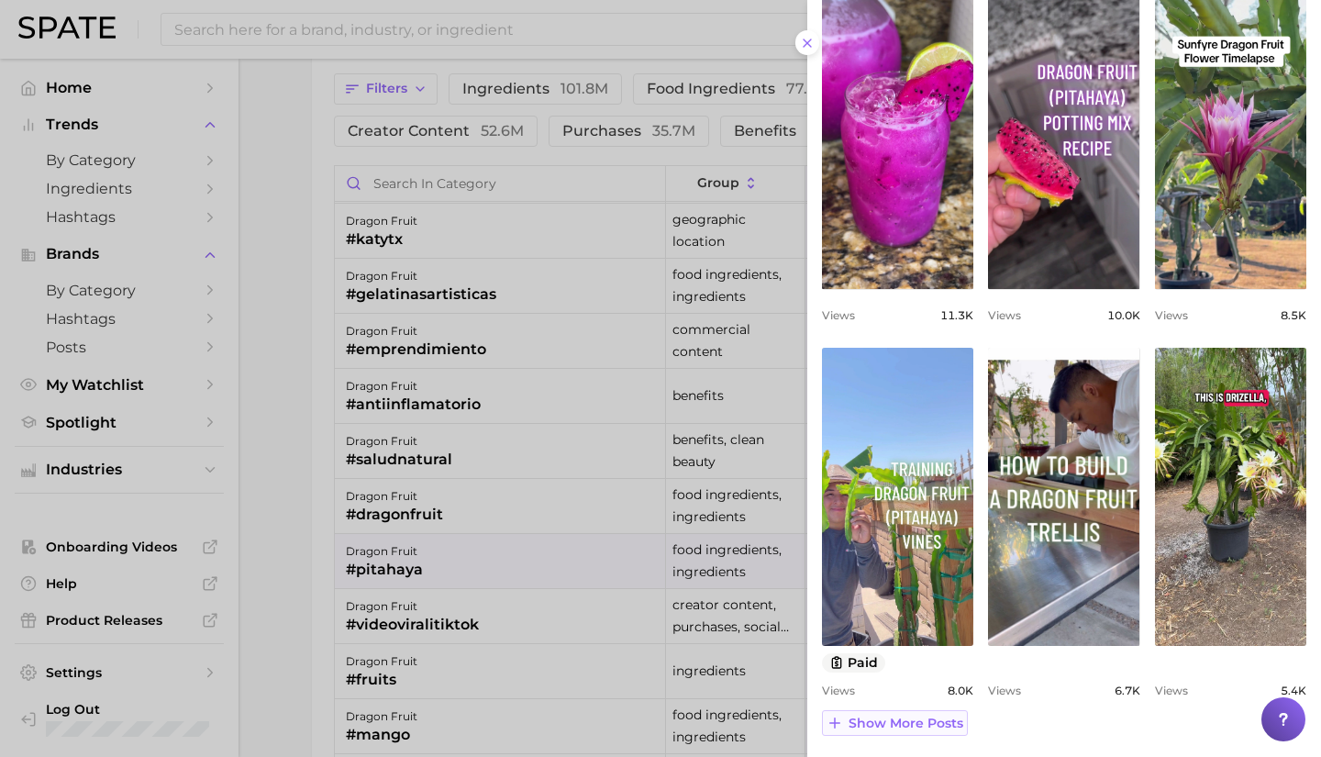
click at [925, 729] on span "Show more posts" at bounding box center [906, 724] width 115 height 16
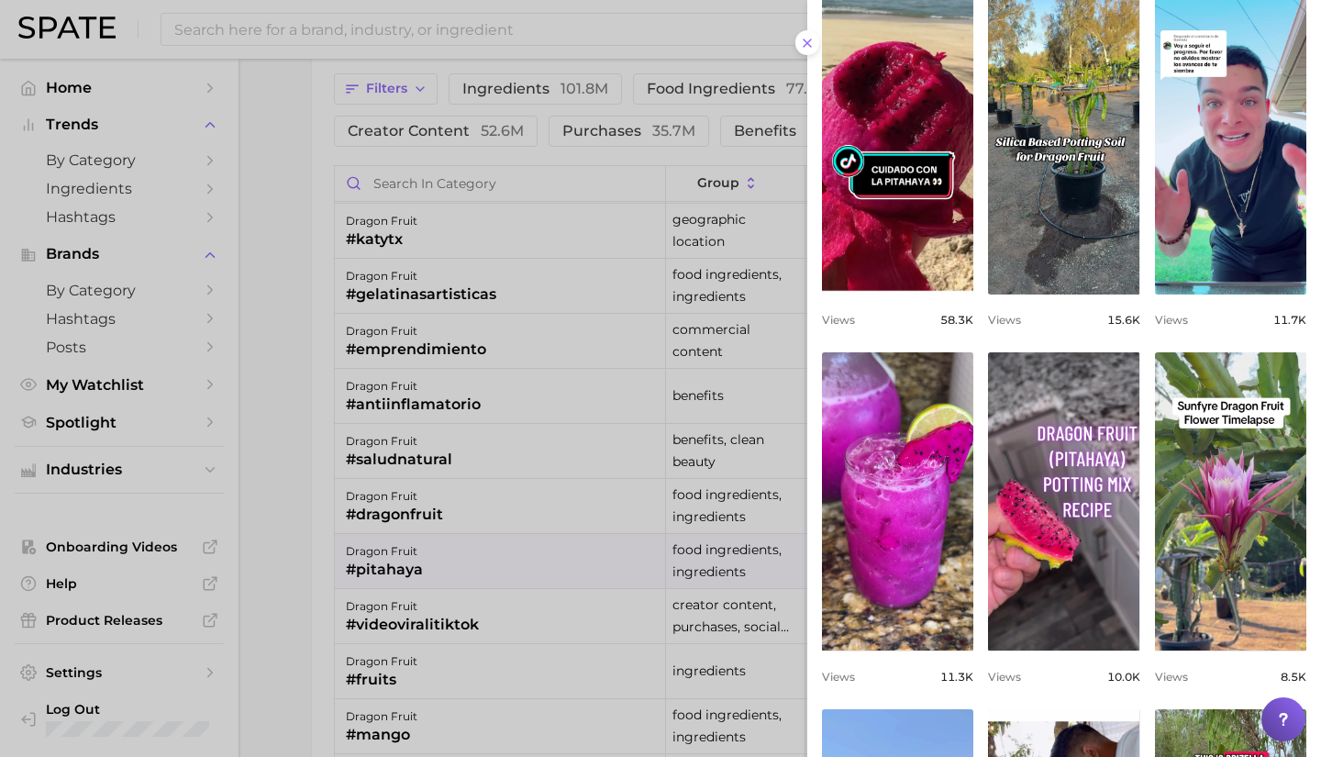
click at [488, 575] on div at bounding box center [660, 378] width 1321 height 757
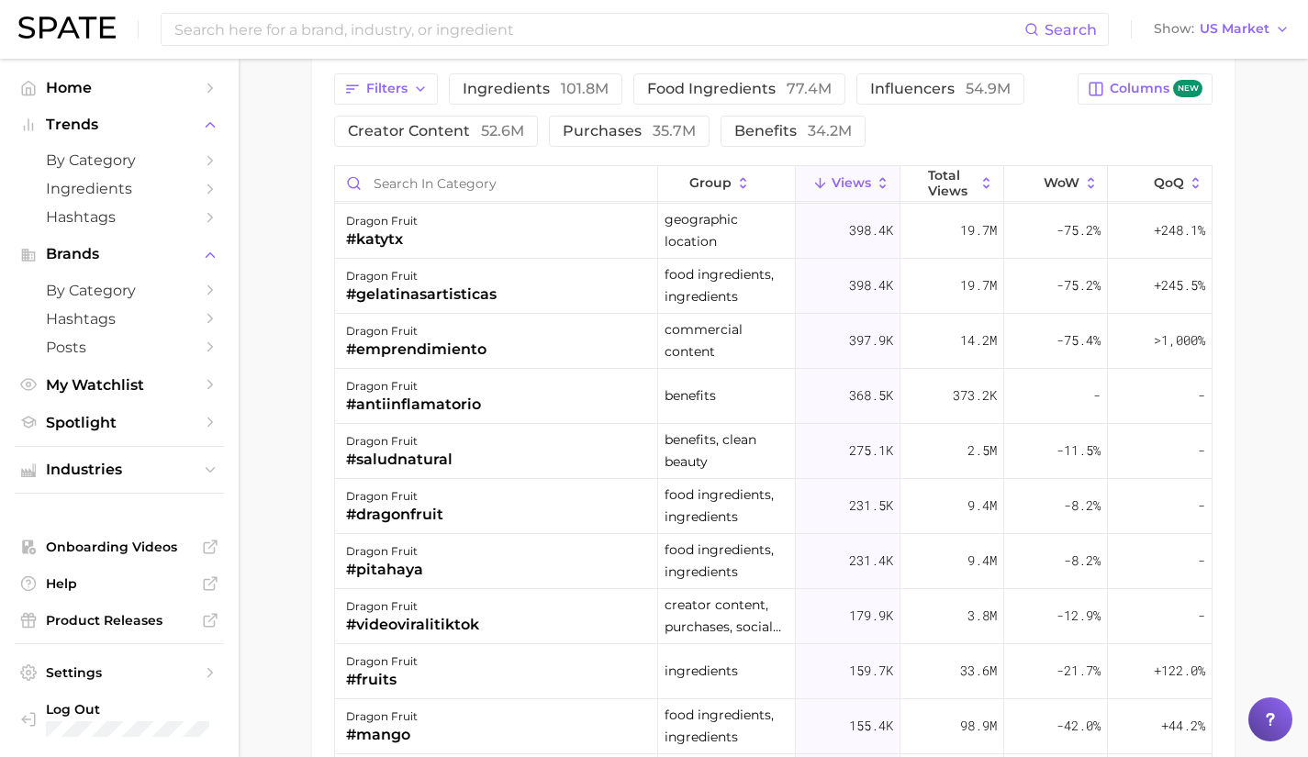
click at [488, 575] on div "dragon fruit #pitahaya" at bounding box center [496, 561] width 323 height 55
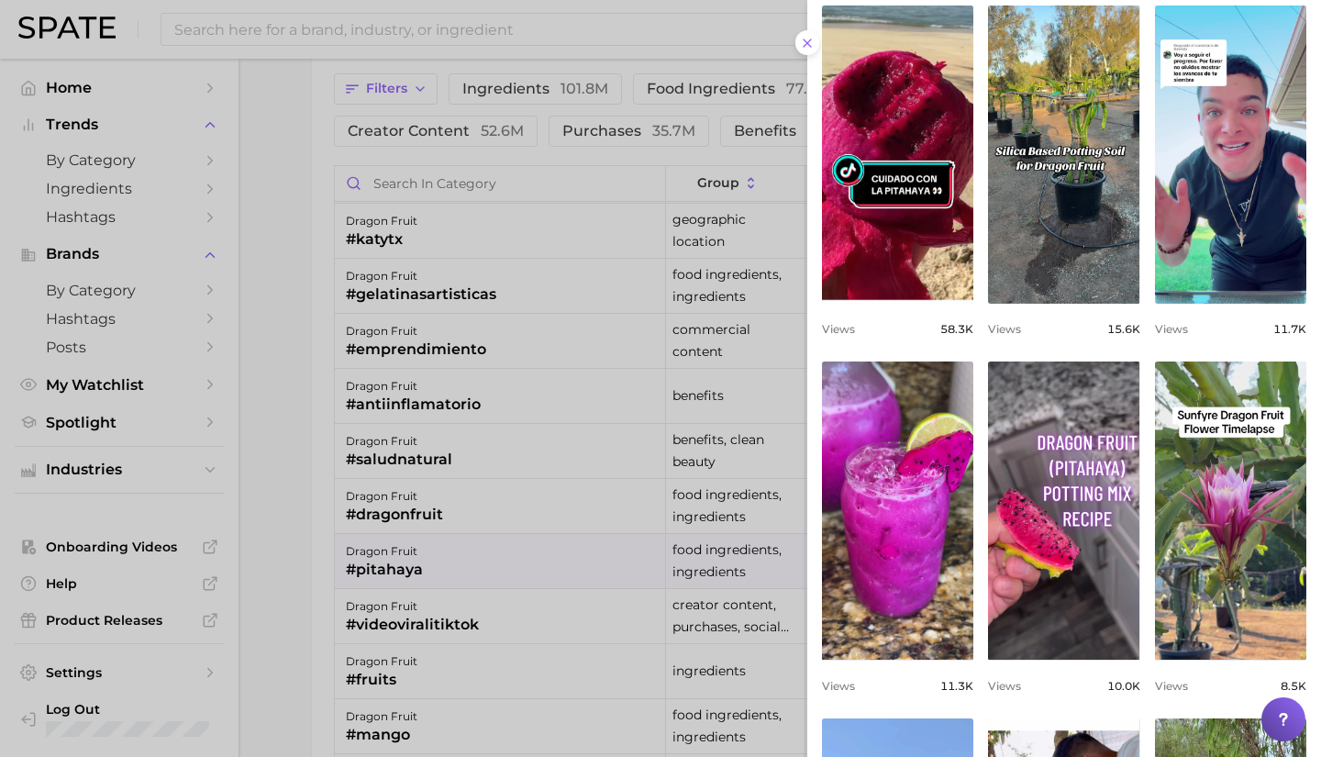
click at [432, 438] on div at bounding box center [660, 378] width 1321 height 757
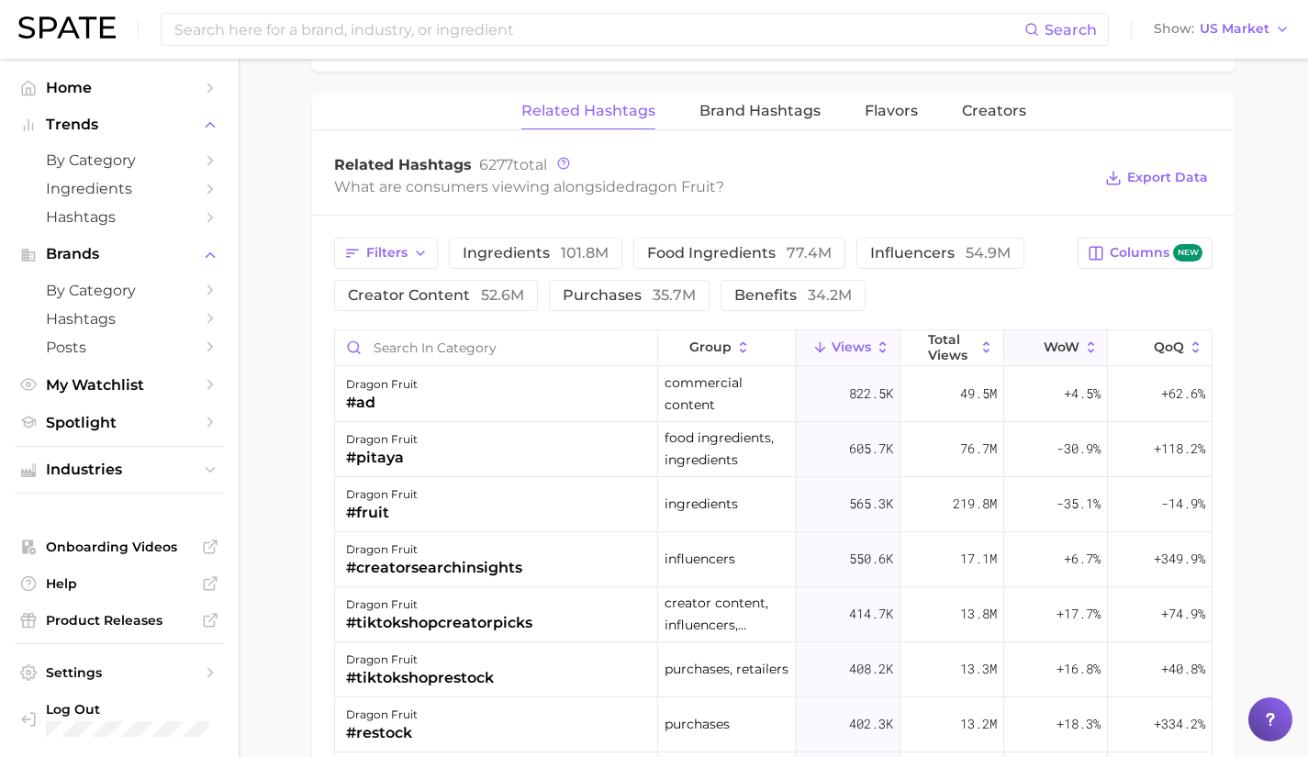
click at [1050, 351] on span "WoW" at bounding box center [1061, 347] width 36 height 15
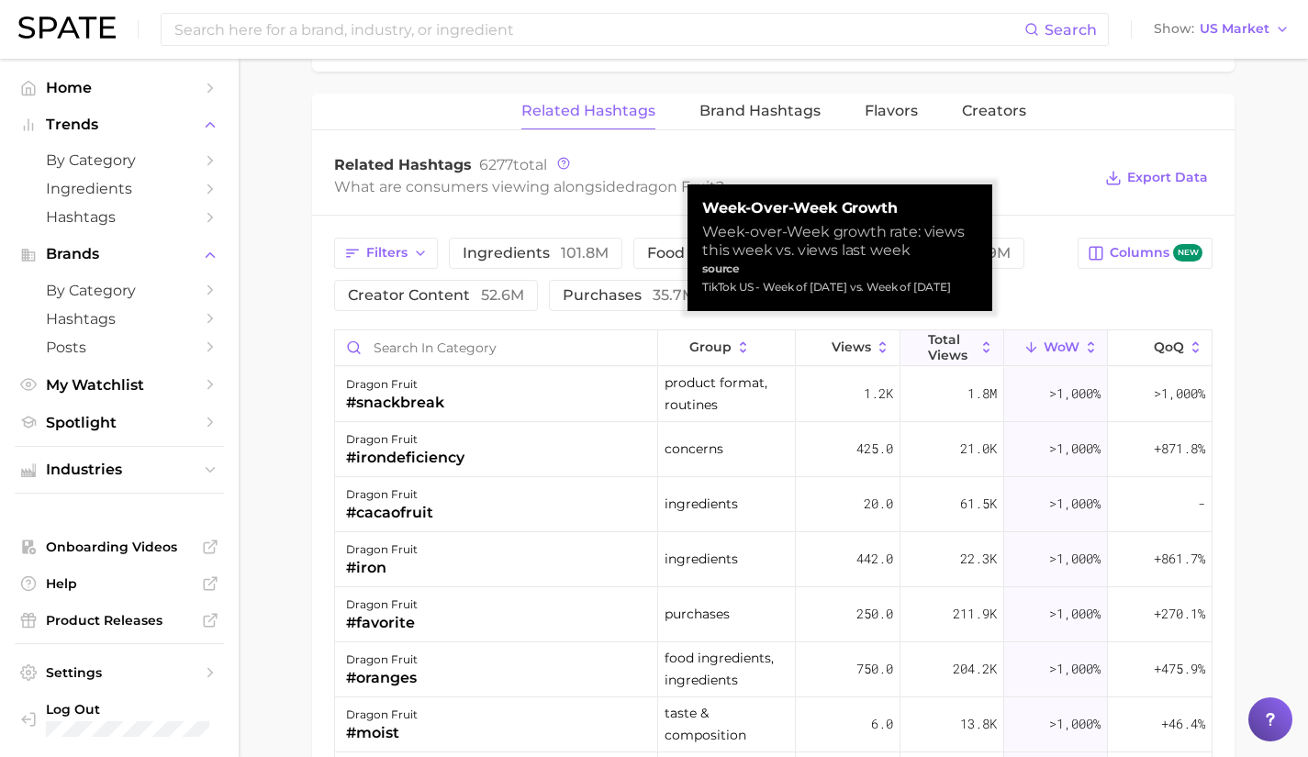
click at [949, 353] on span "Total Views" at bounding box center [952, 346] width 48 height 29
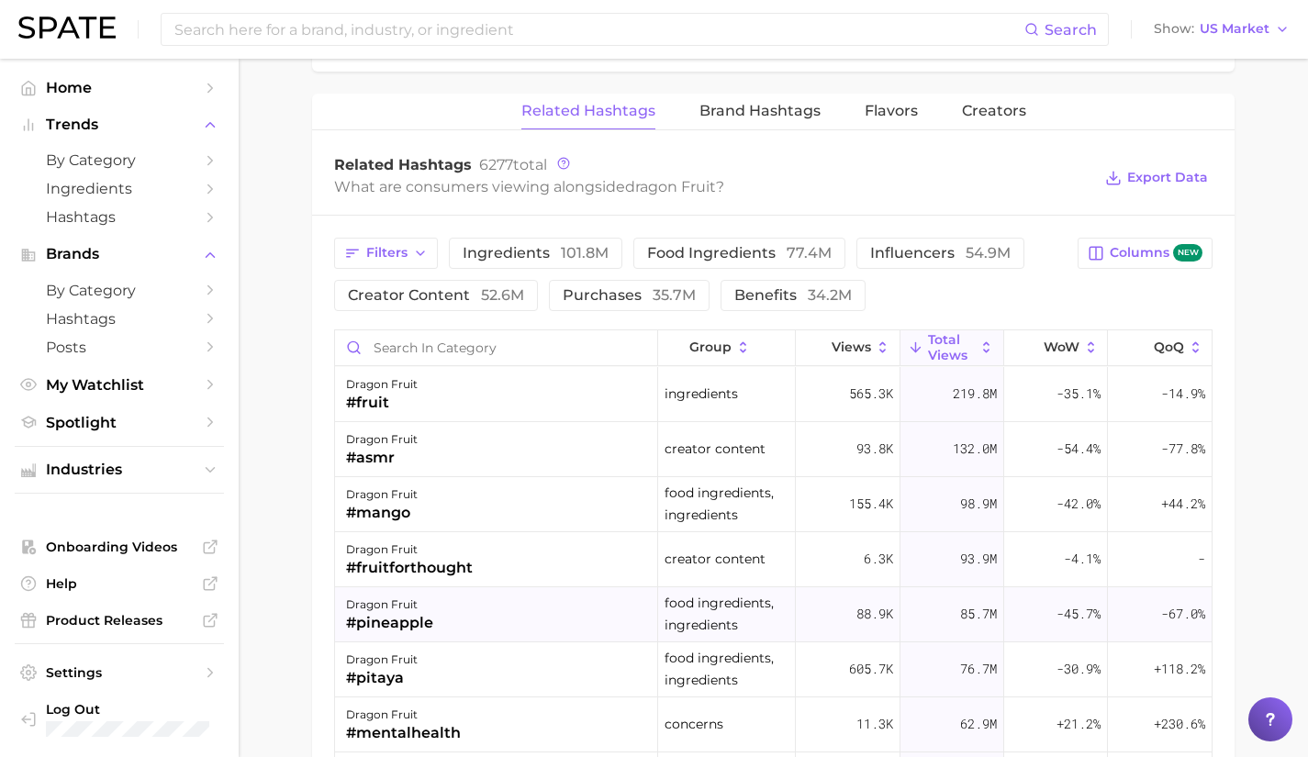
click at [527, 598] on div "dragon fruit #pineapple" at bounding box center [496, 614] width 323 height 55
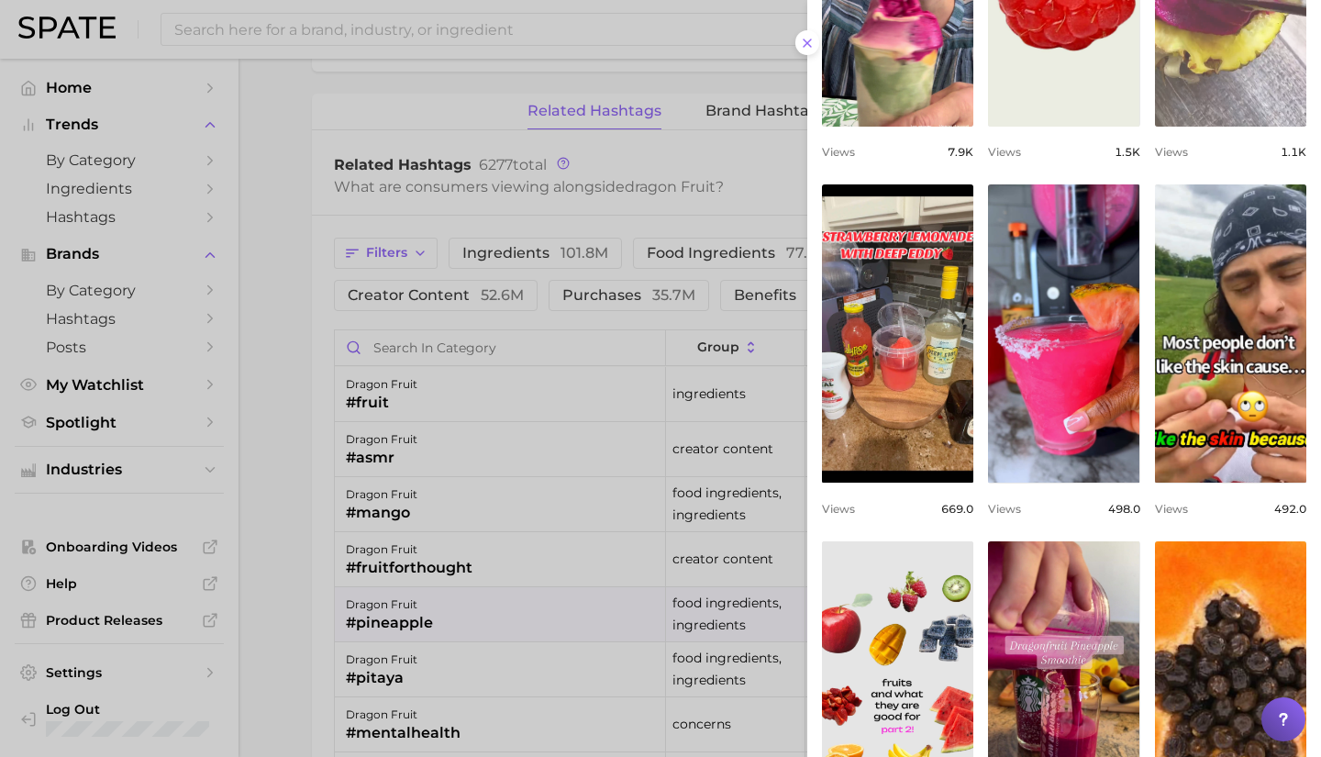
scroll to position [555, 0]
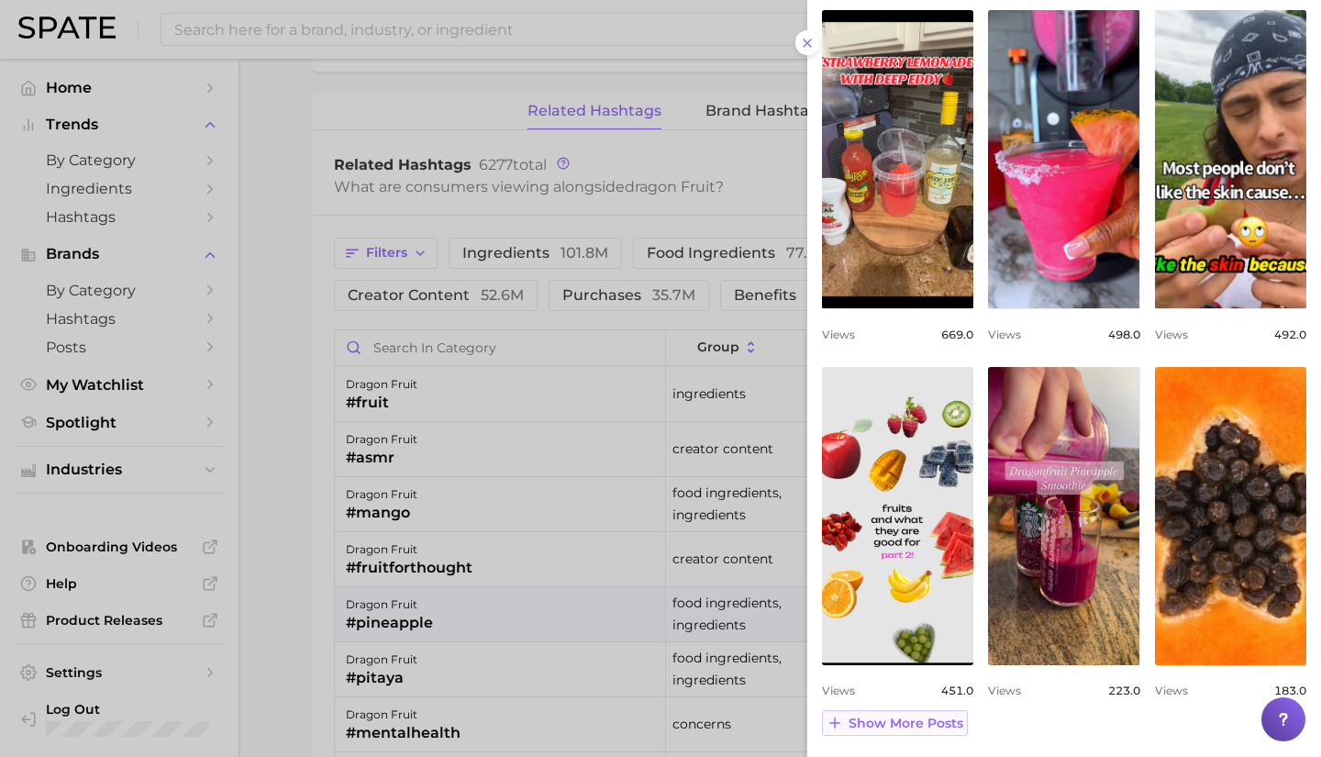
click at [939, 724] on span "Show more posts" at bounding box center [906, 724] width 115 height 16
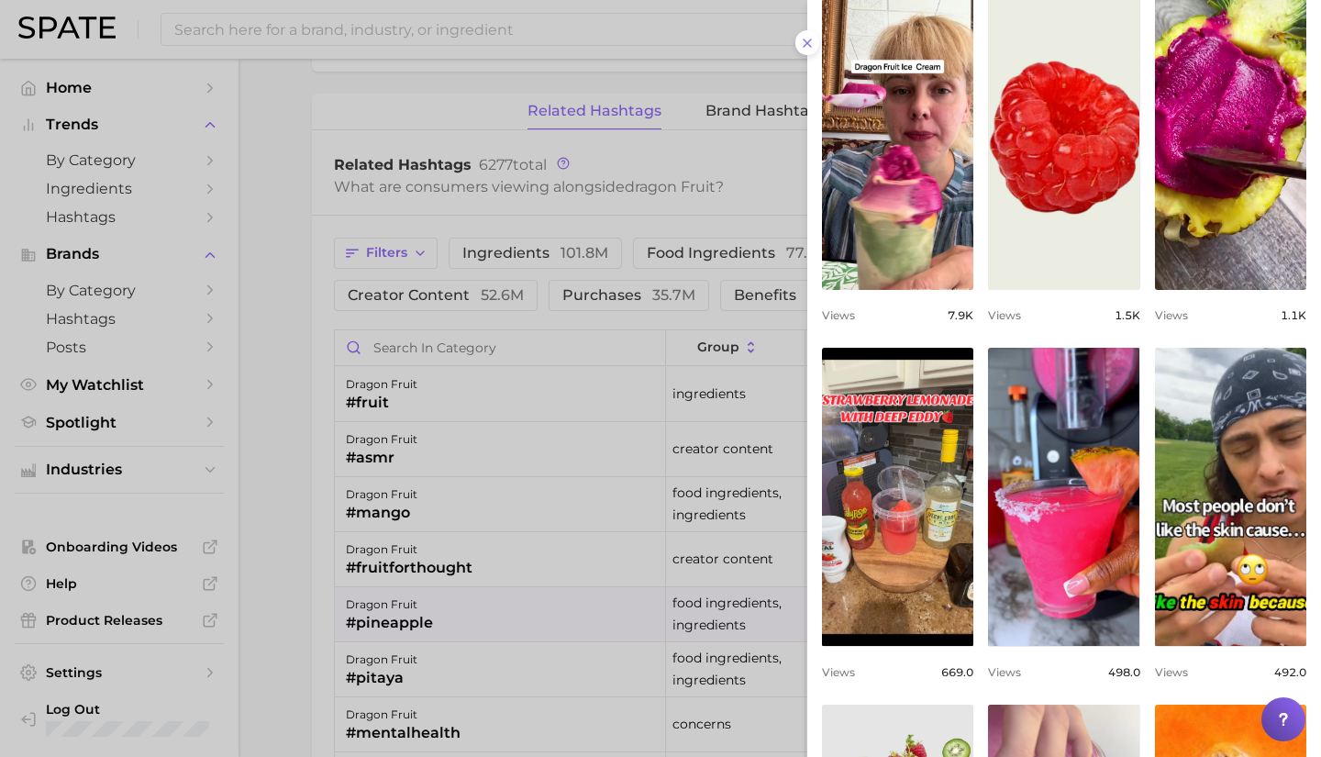
scroll to position [0, 0]
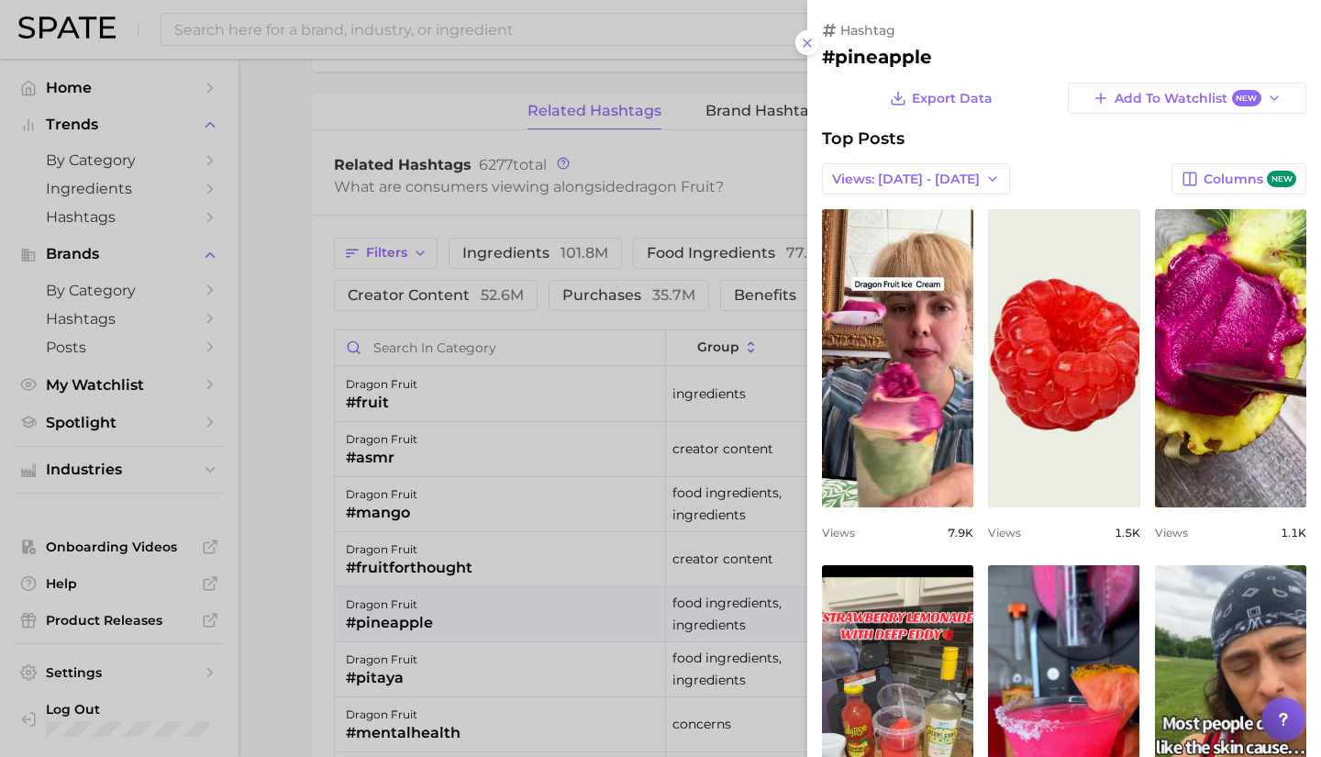
click at [429, 574] on div at bounding box center [660, 378] width 1321 height 757
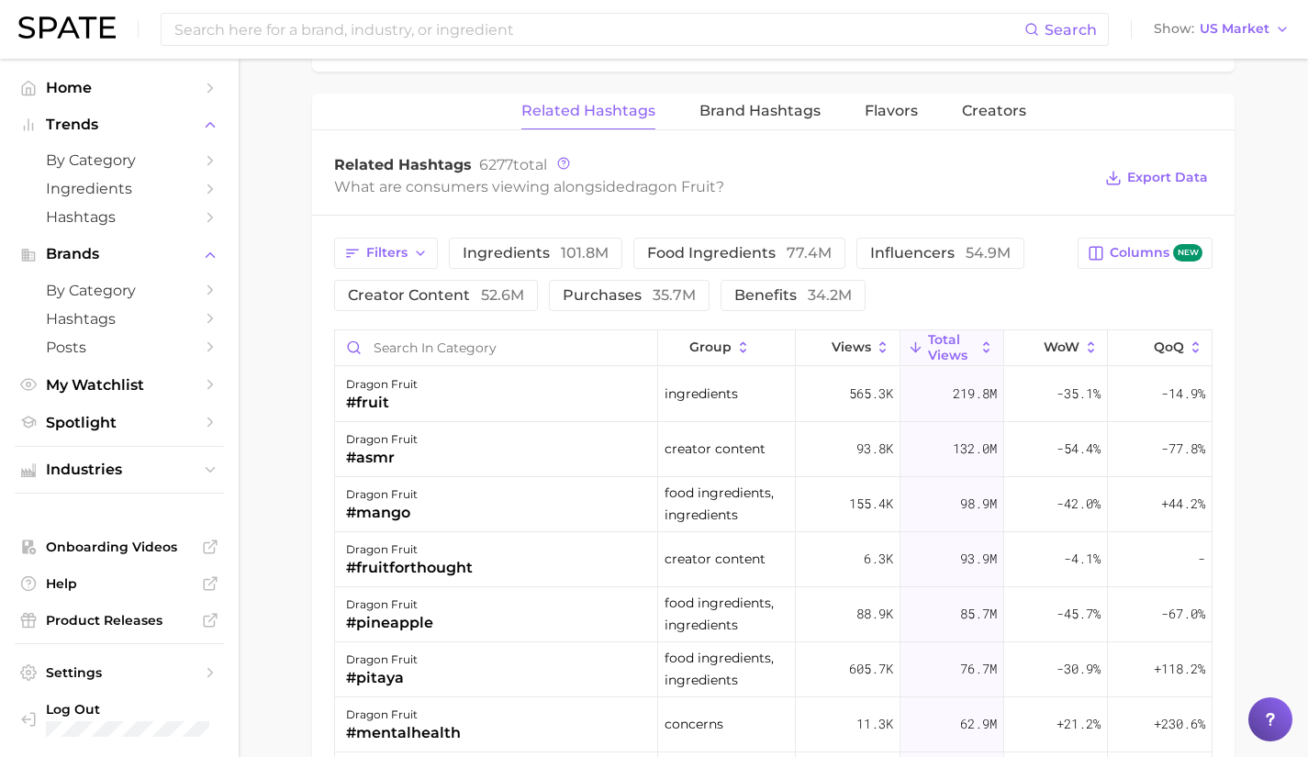
click at [429, 574] on div "#fruitforthought" at bounding box center [409, 568] width 127 height 22
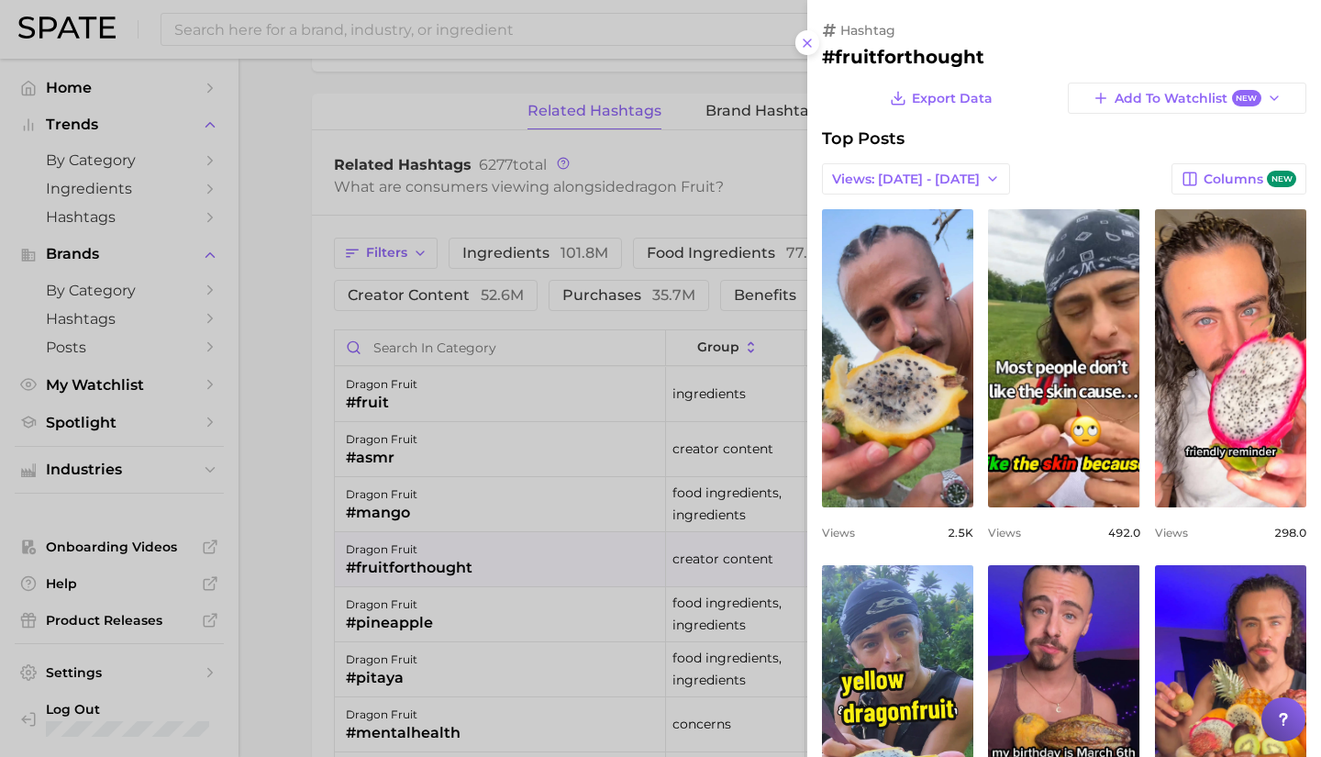
click at [408, 491] on div at bounding box center [660, 378] width 1321 height 757
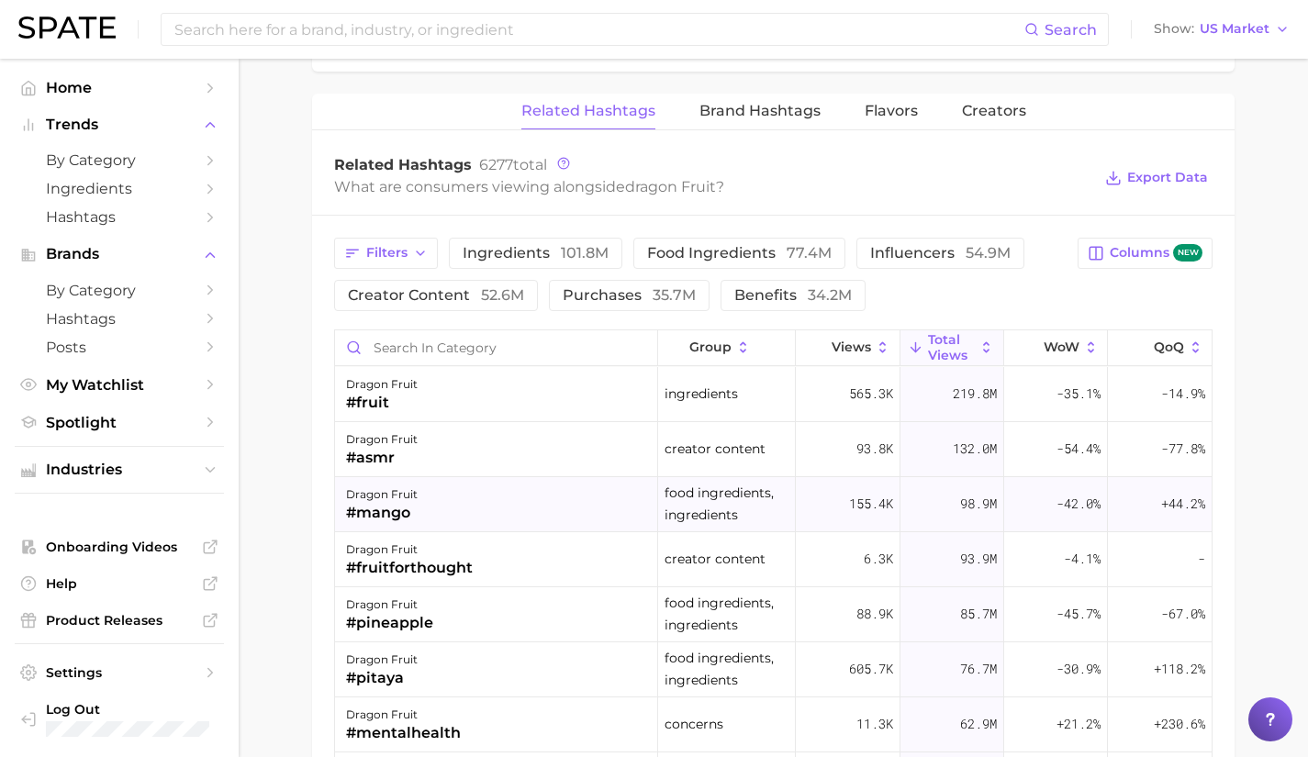
click at [408, 500] on div "dragon fruit" at bounding box center [382, 495] width 72 height 22
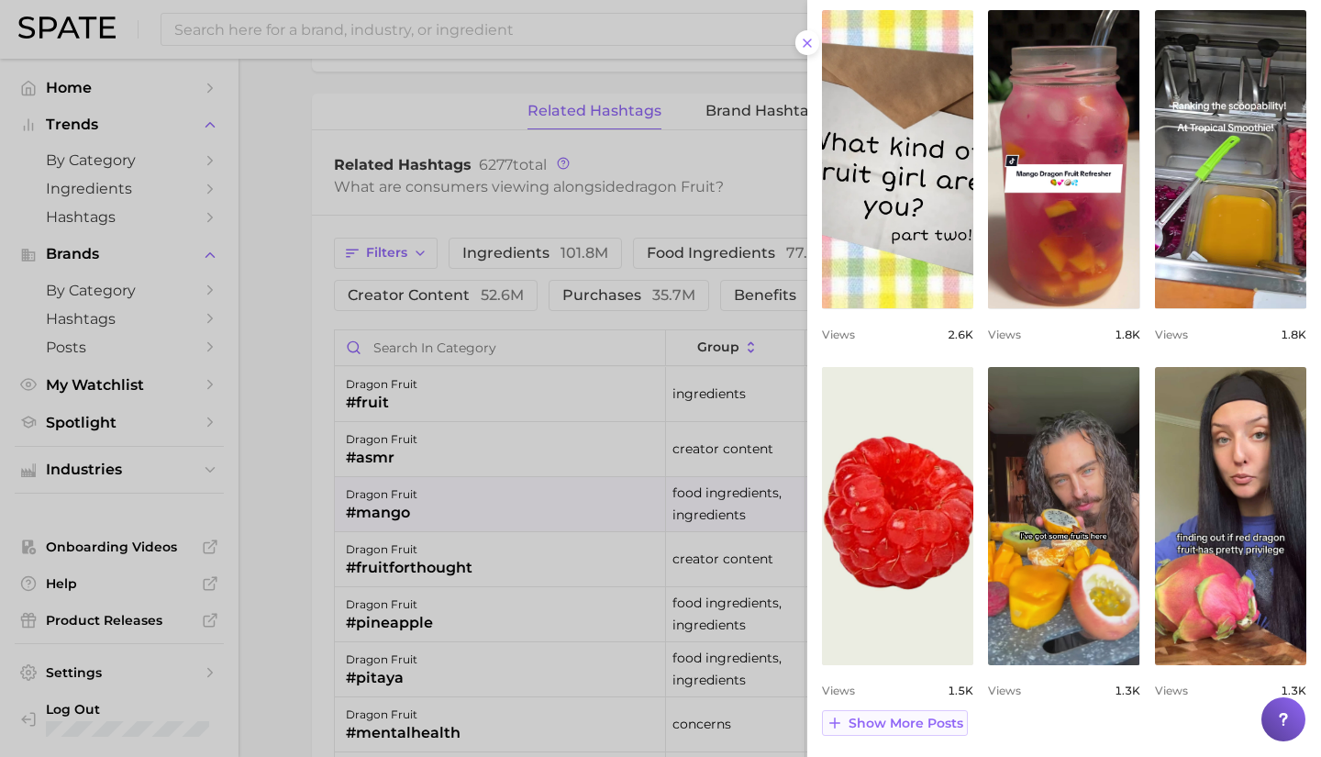
click at [927, 730] on button "Show more posts" at bounding box center [895, 723] width 146 height 26
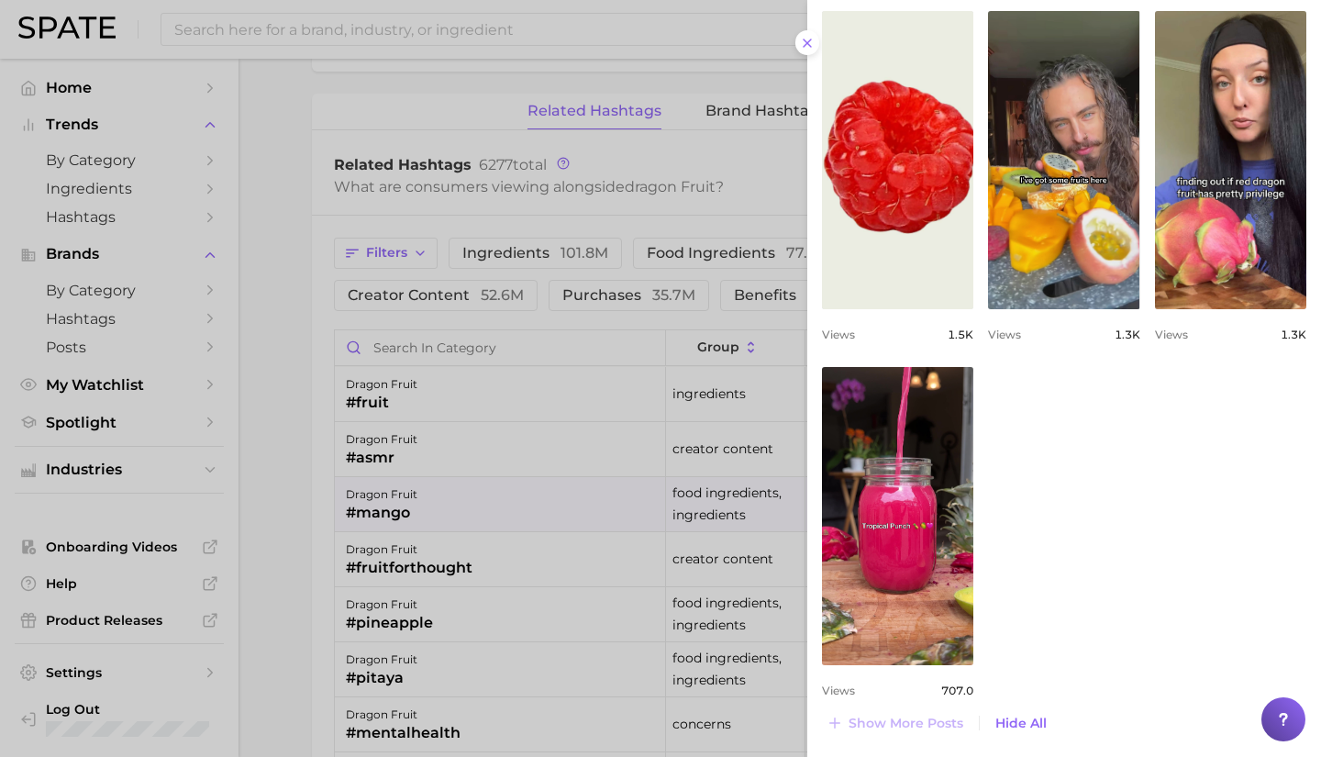
click at [539, 456] on div at bounding box center [660, 378] width 1321 height 757
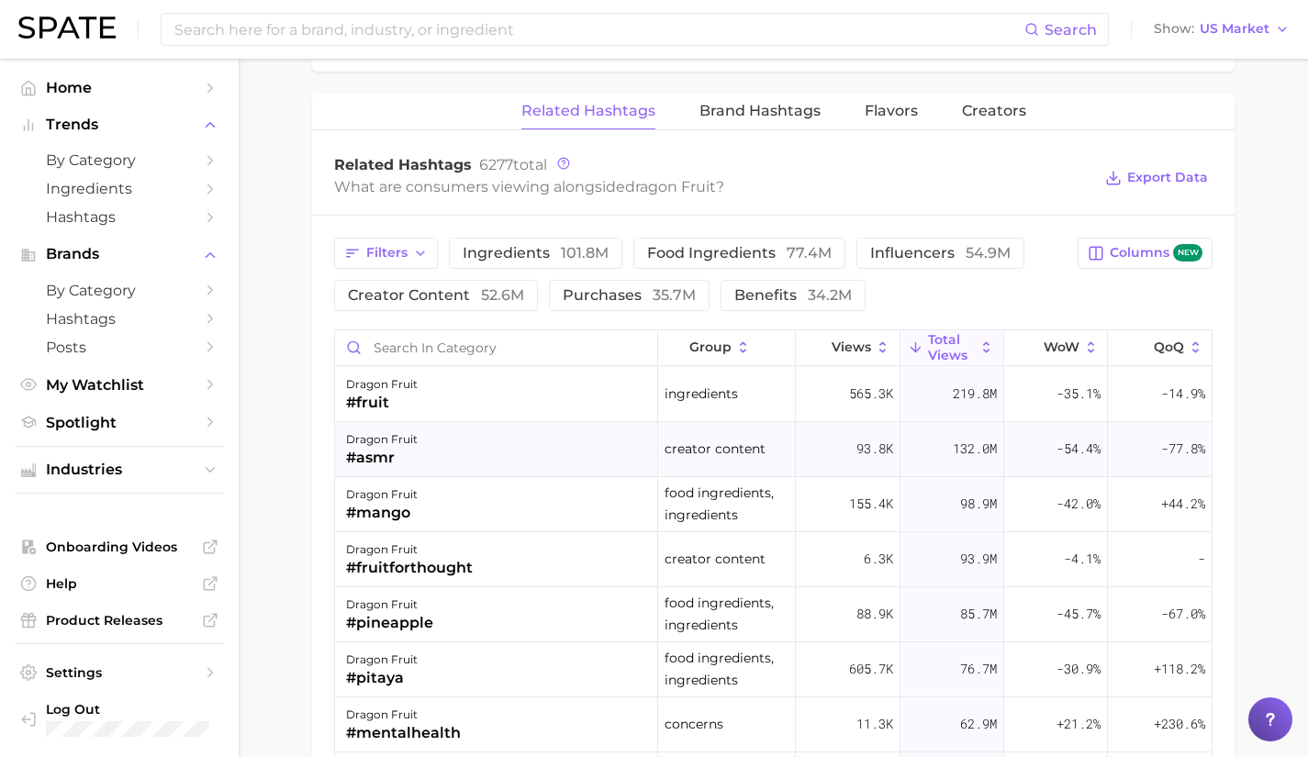
click at [496, 449] on div "dragon fruit #asmr" at bounding box center [496, 449] width 323 height 55
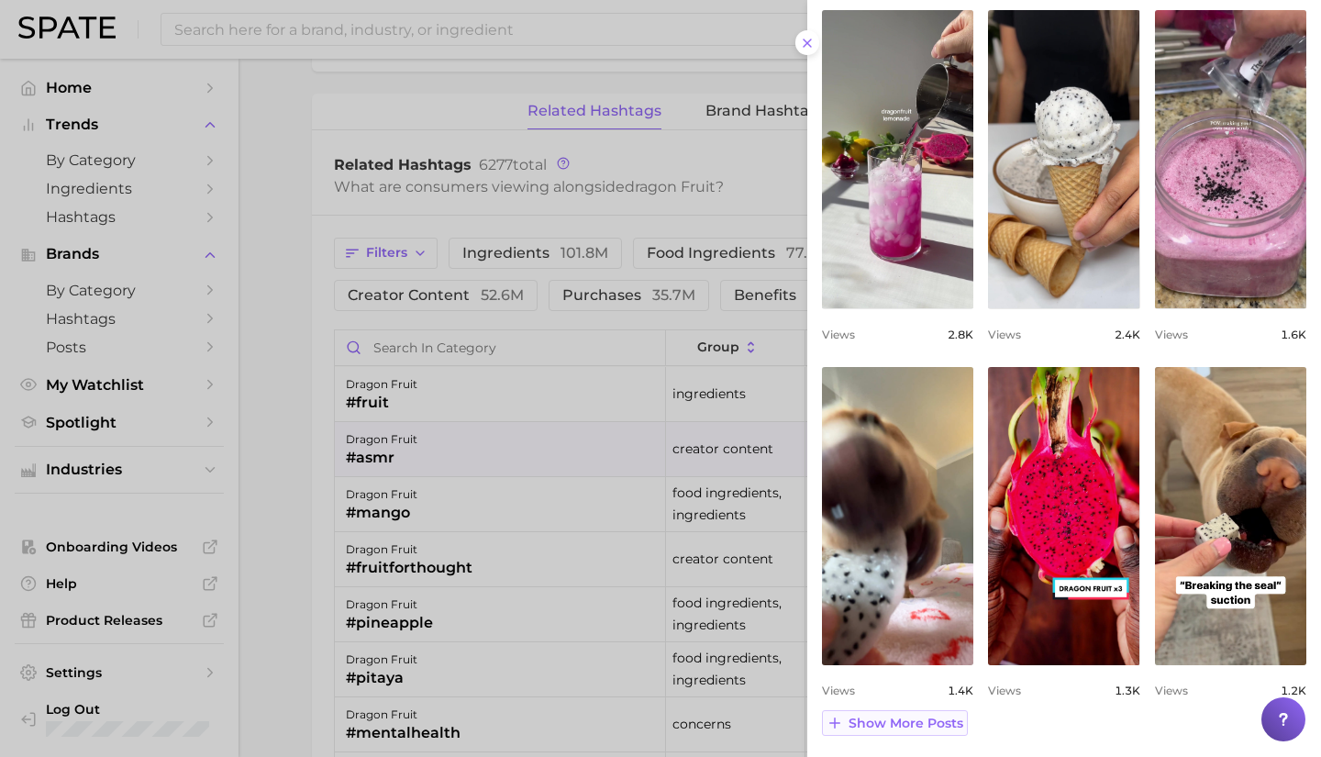
click at [916, 725] on span "Show more posts" at bounding box center [906, 724] width 115 height 16
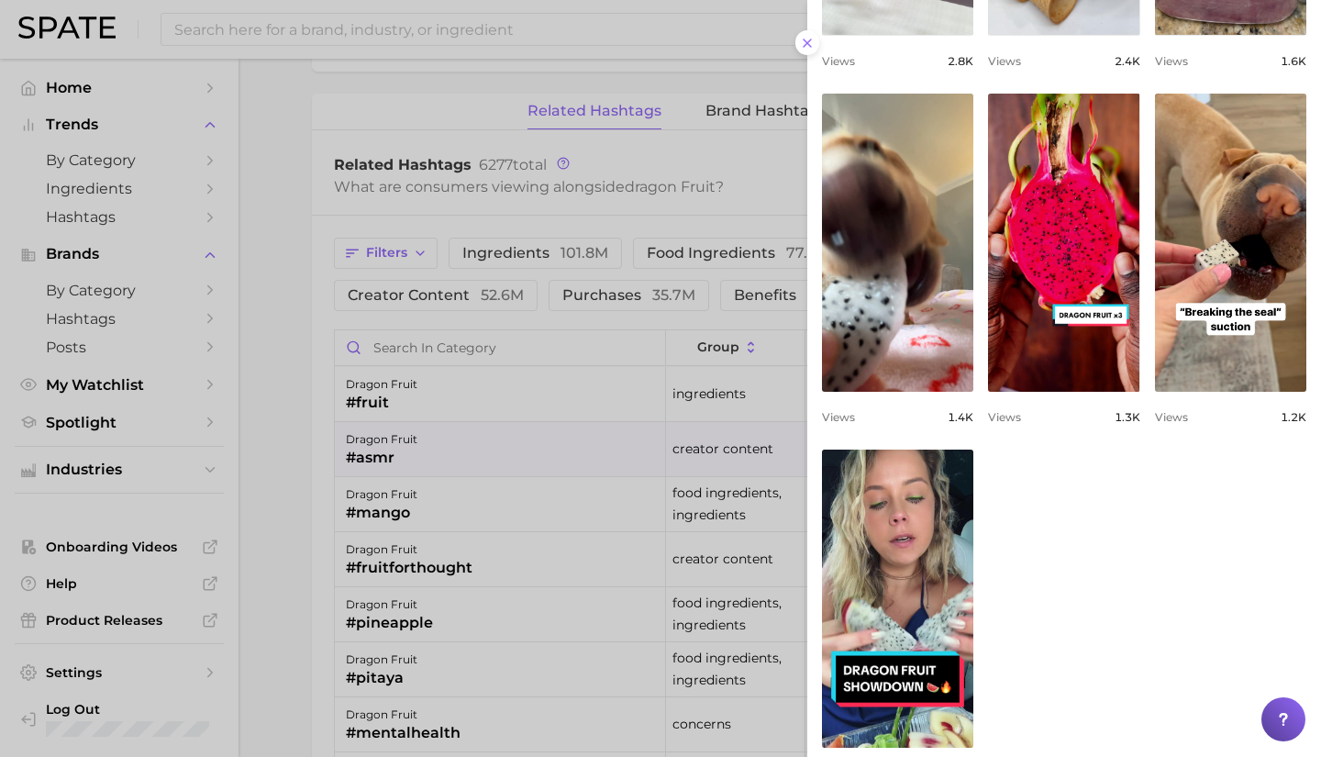
click at [396, 388] on div at bounding box center [660, 378] width 1321 height 757
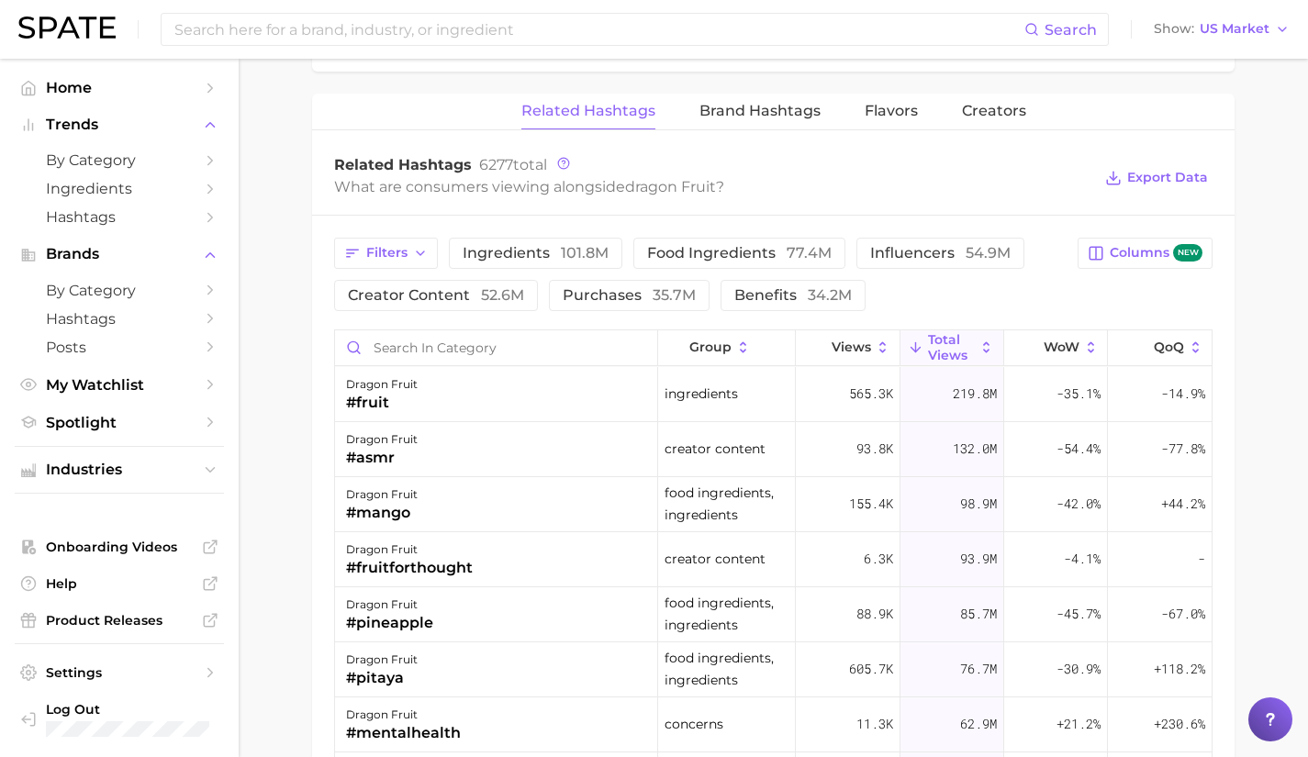
click at [396, 388] on div "dragon fruit" at bounding box center [382, 384] width 72 height 22
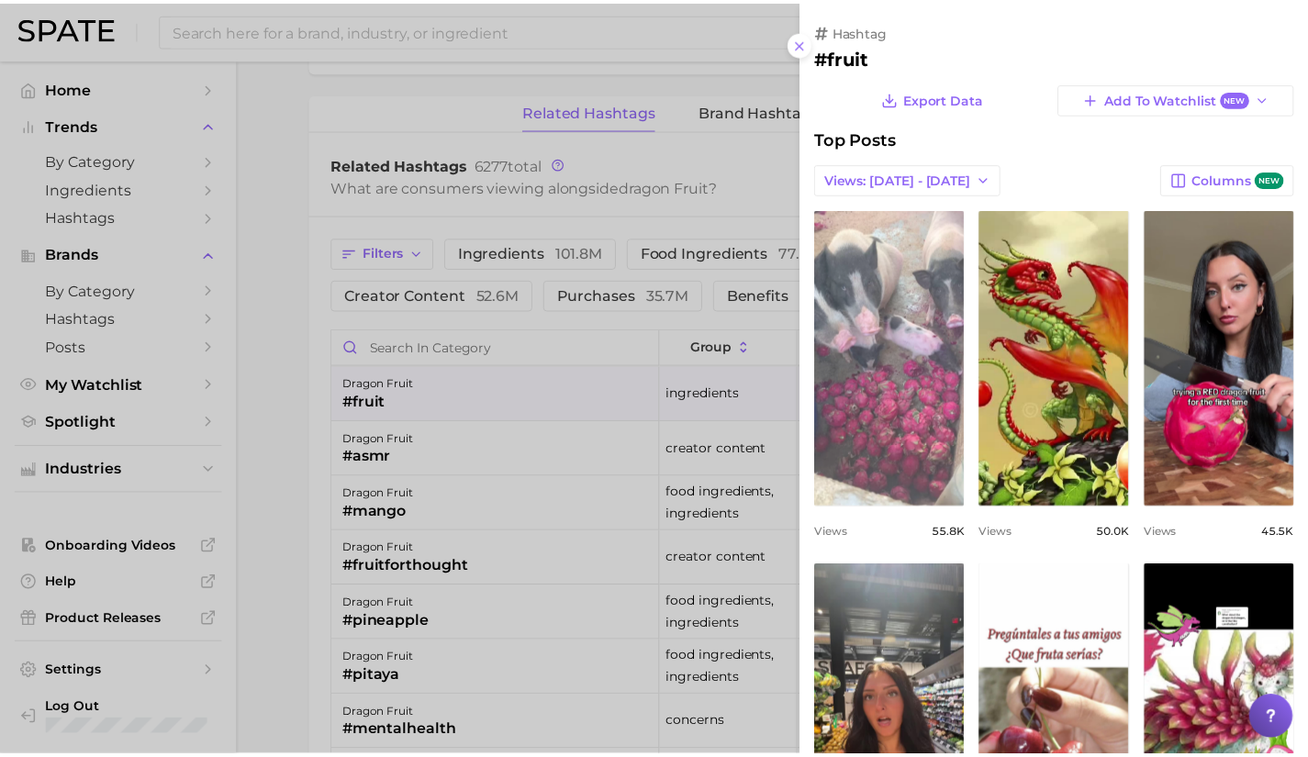
scroll to position [555, 0]
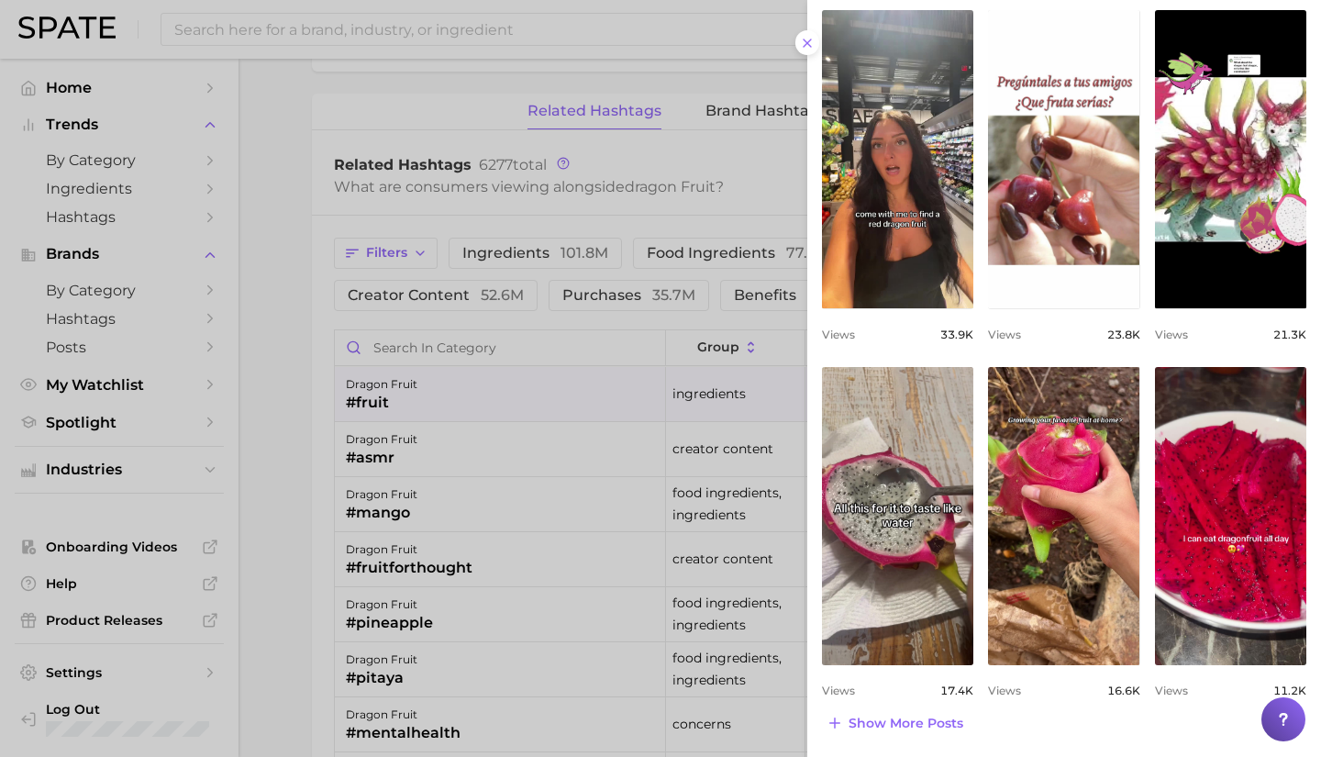
click at [278, 459] on div at bounding box center [660, 378] width 1321 height 757
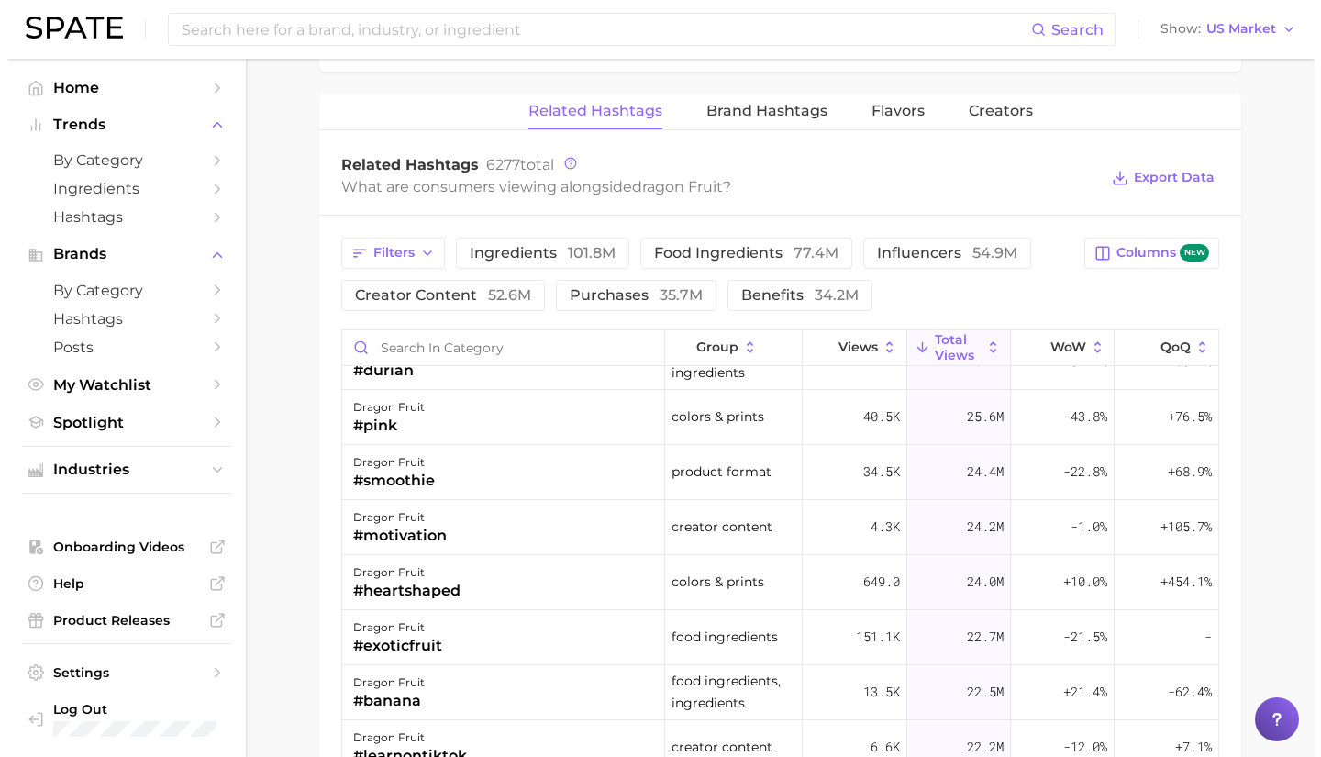
scroll to position [1176, 0]
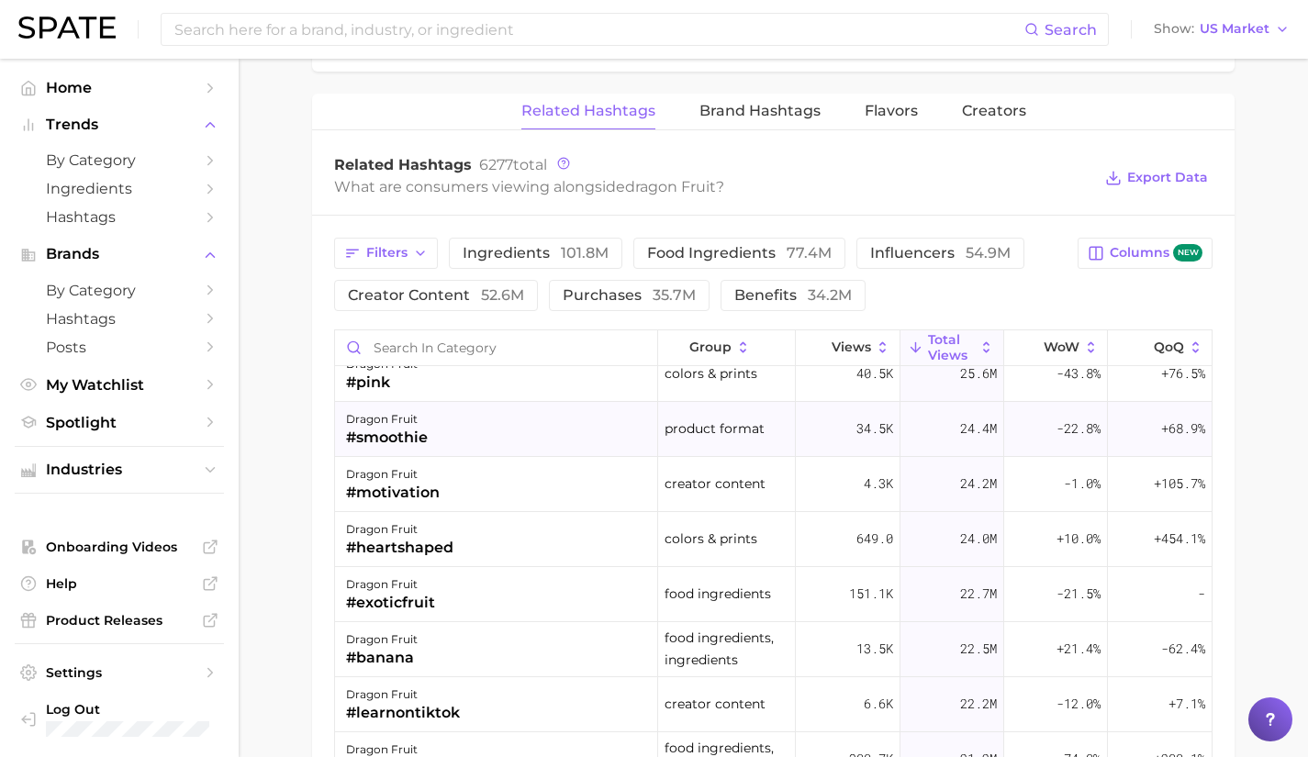
drag, startPoint x: 508, startPoint y: 437, endPoint x: 439, endPoint y: 430, distance: 70.0
click at [439, 430] on div "dragon fruit #smoothie" at bounding box center [496, 429] width 323 height 55
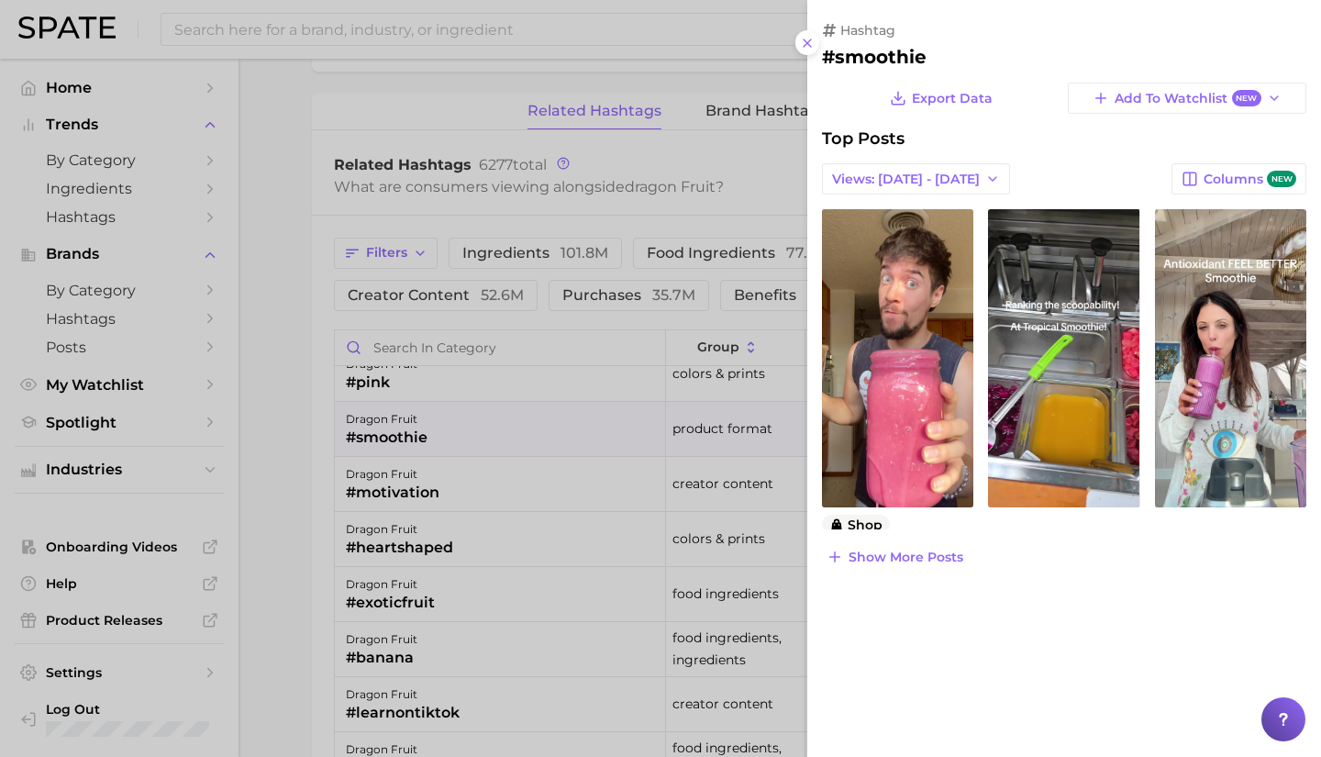
scroll to position [0, 0]
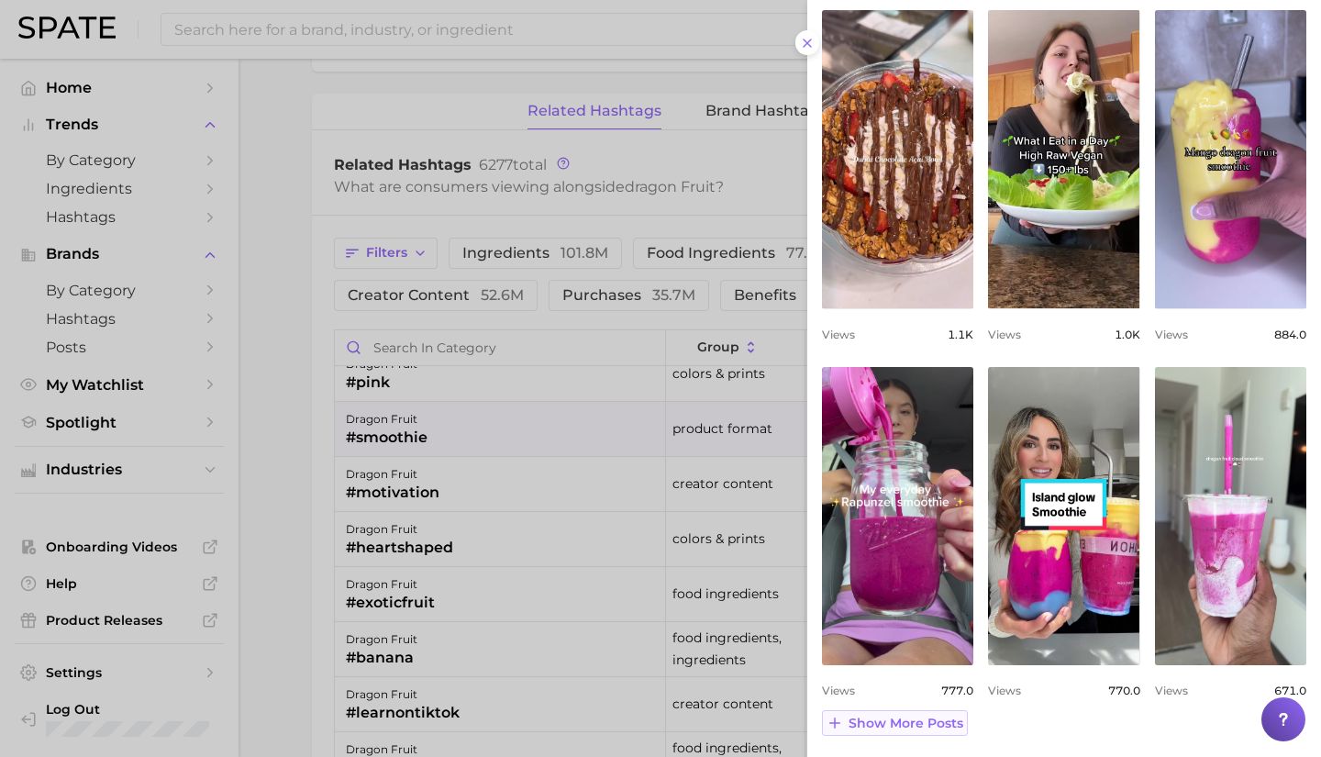
click at [878, 717] on span "Show more posts" at bounding box center [906, 724] width 115 height 16
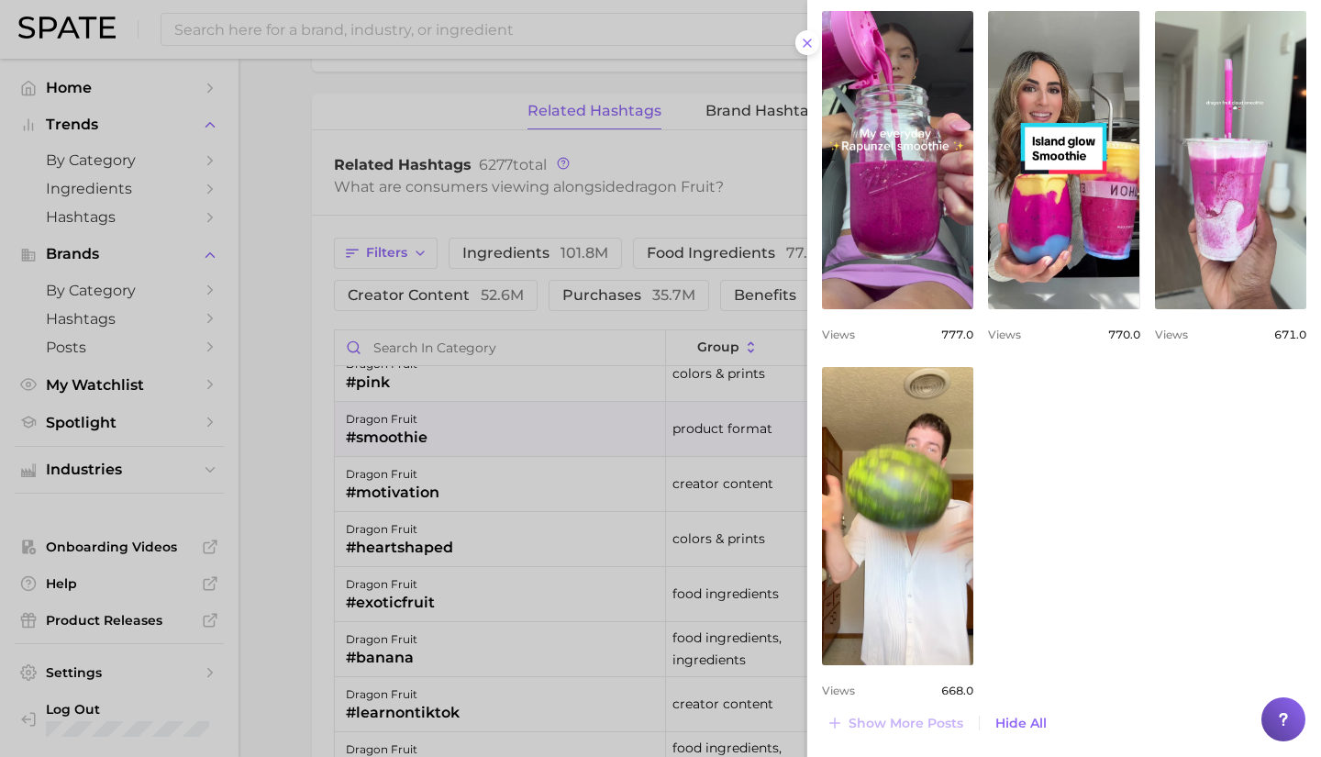
click at [406, 505] on div at bounding box center [660, 378] width 1321 height 757
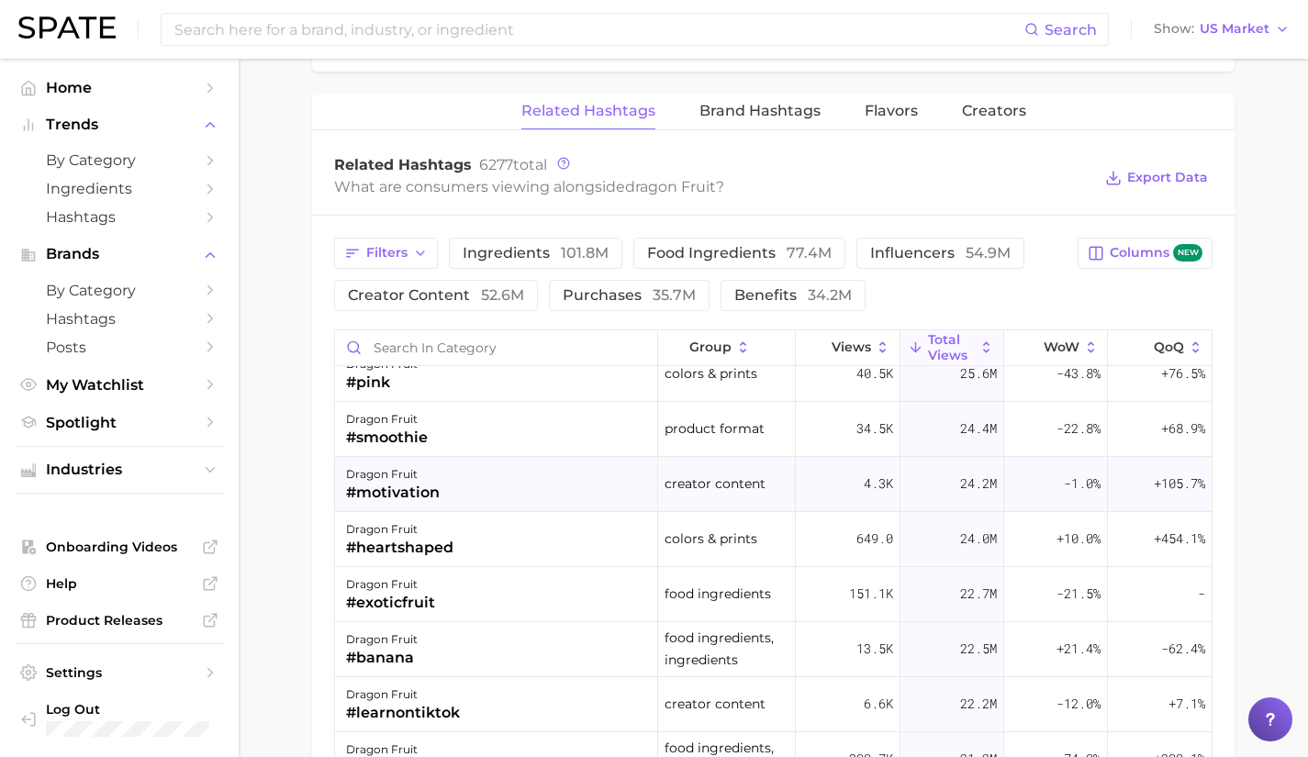
click at [406, 505] on div "dragon fruit #motivation" at bounding box center [496, 484] width 323 height 55
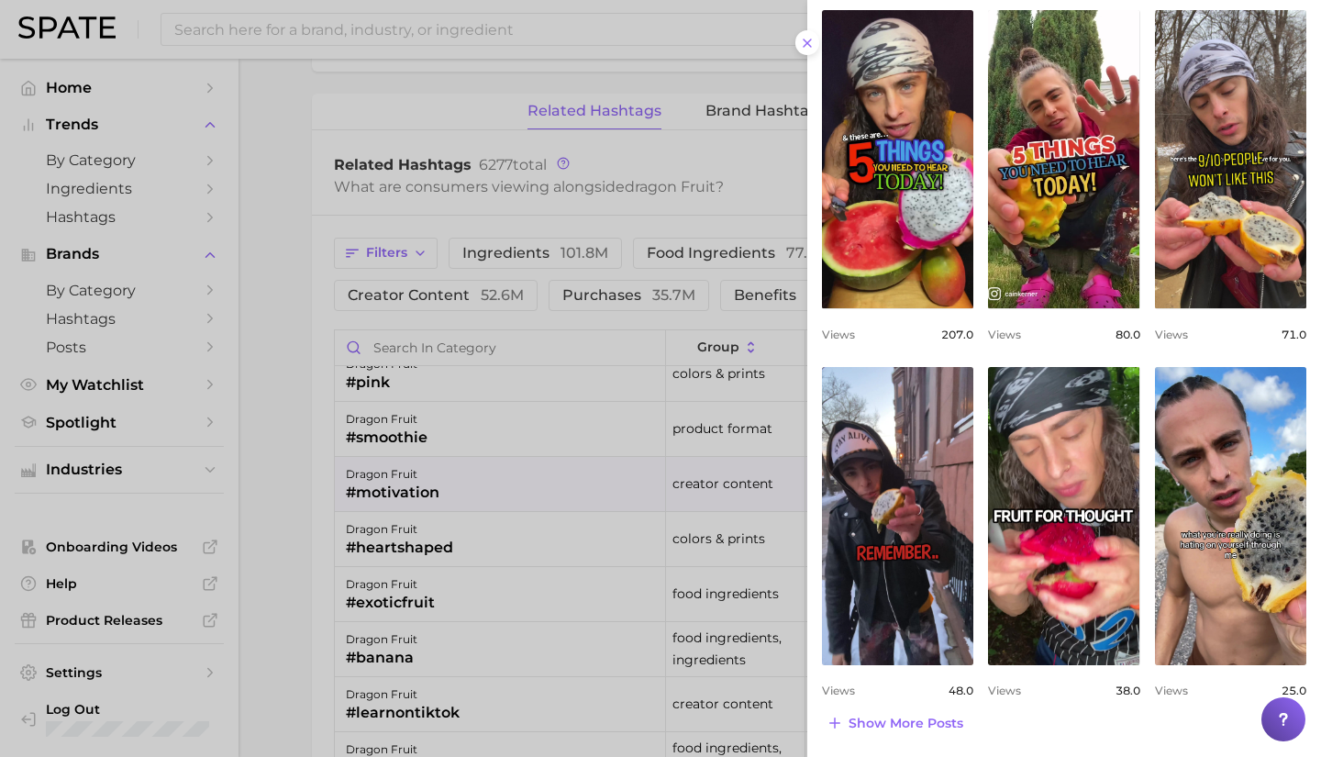
click at [468, 529] on div at bounding box center [660, 378] width 1321 height 757
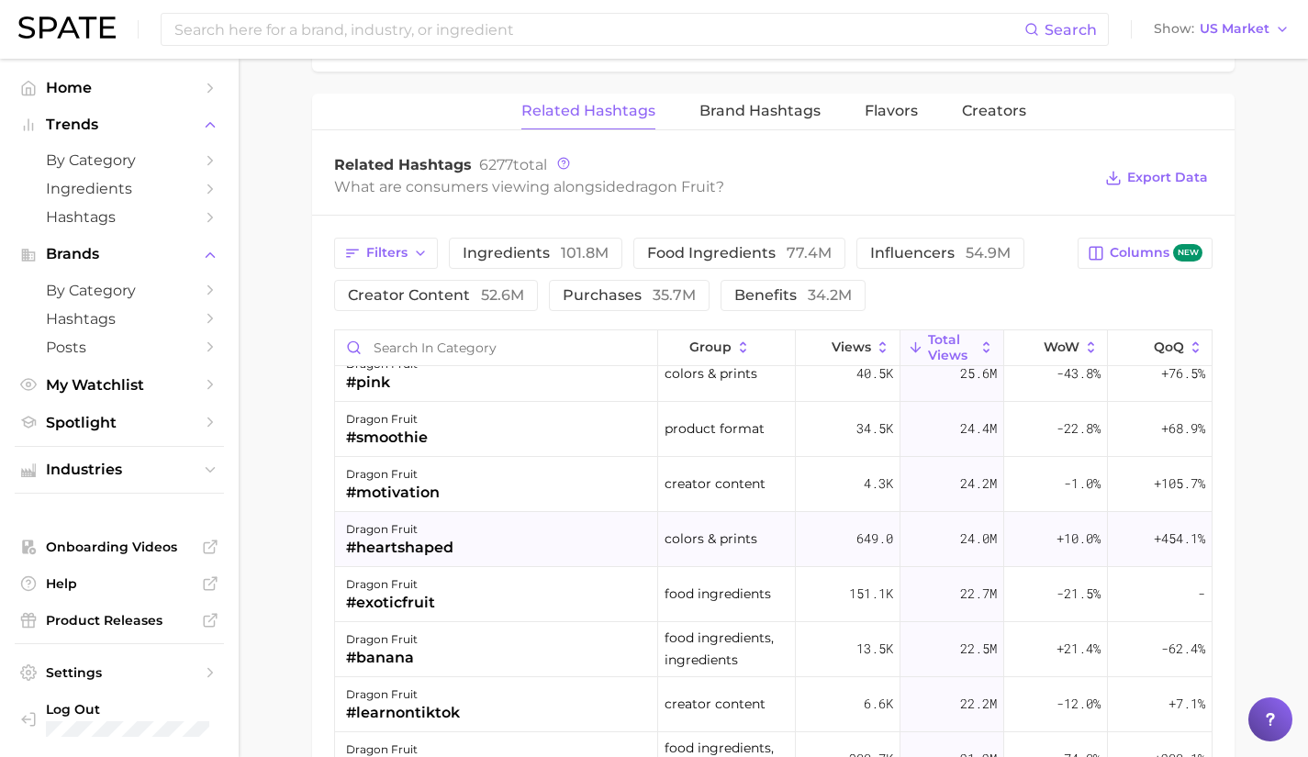
click at [457, 536] on div "dragon fruit #heartshaped" at bounding box center [496, 539] width 323 height 55
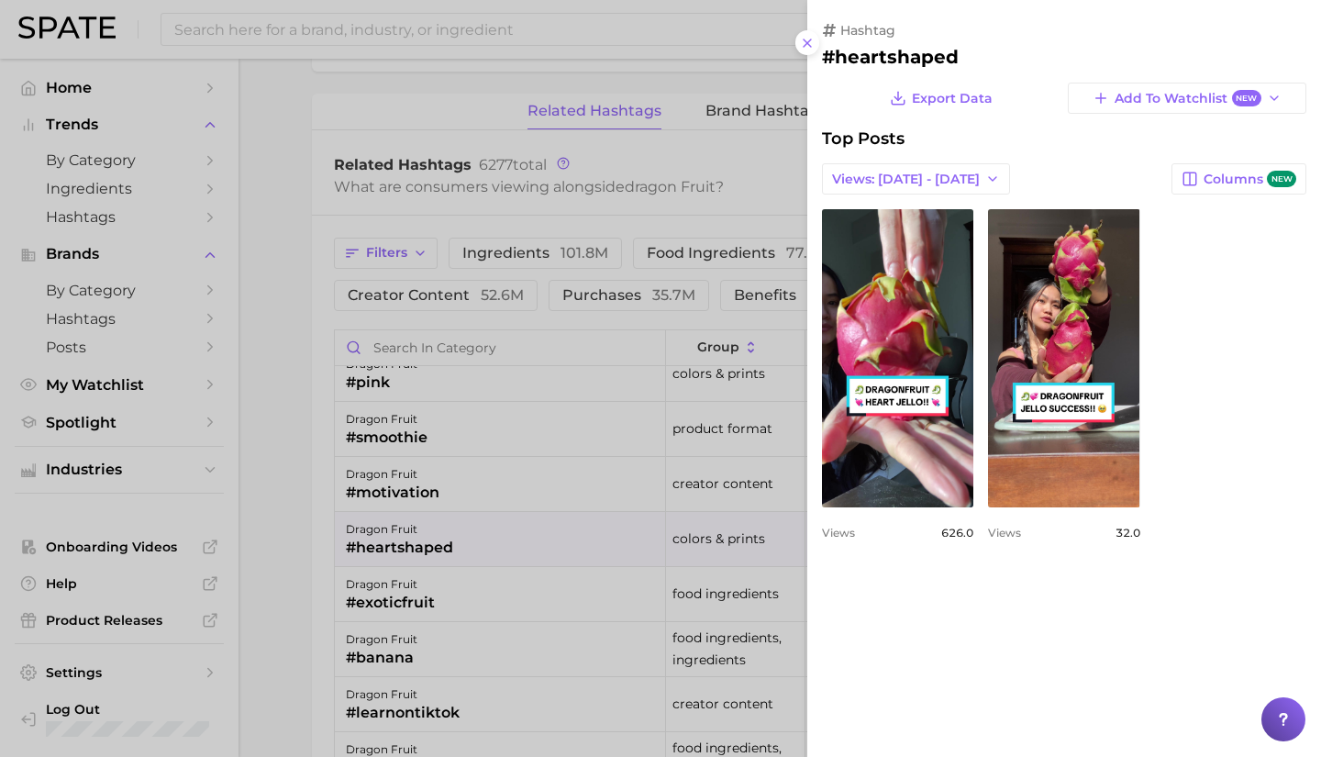
click at [457, 536] on div at bounding box center [660, 378] width 1321 height 757
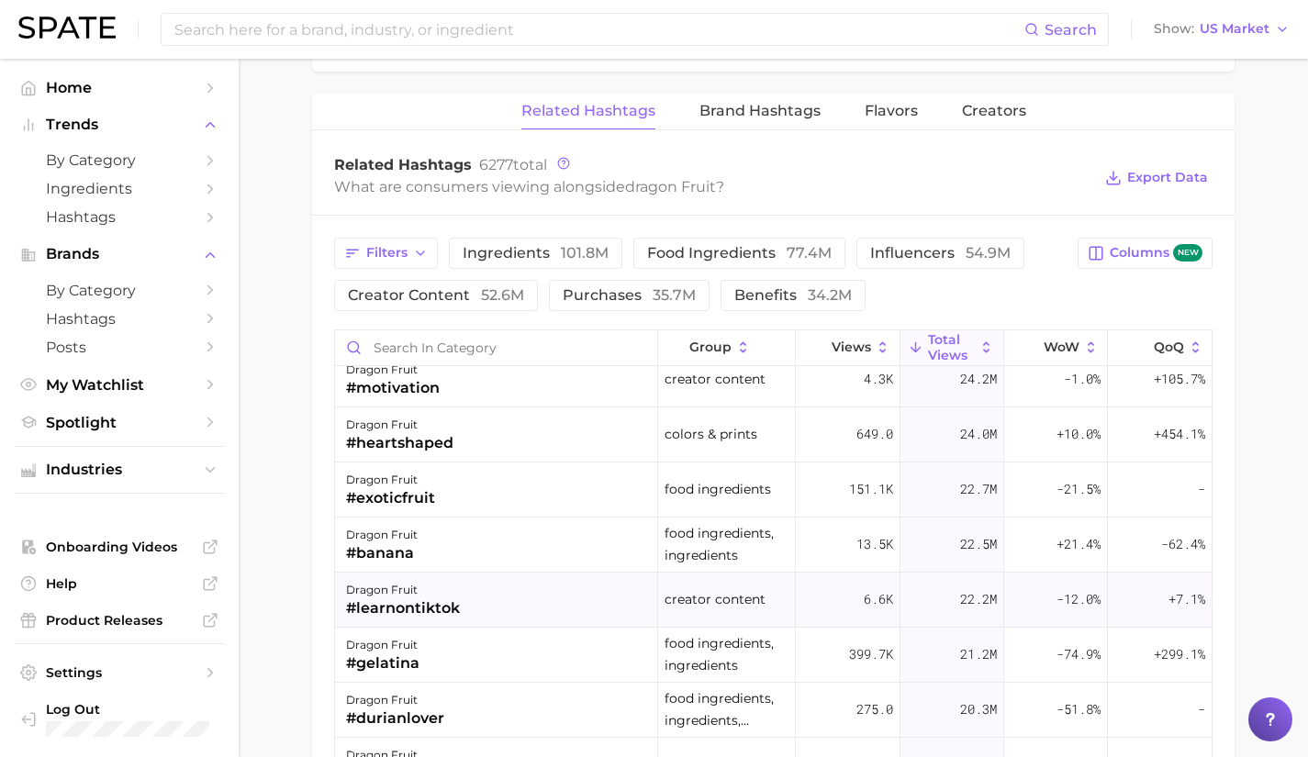
click at [464, 582] on div "dragon fruit #learnontiktok" at bounding box center [496, 600] width 323 height 55
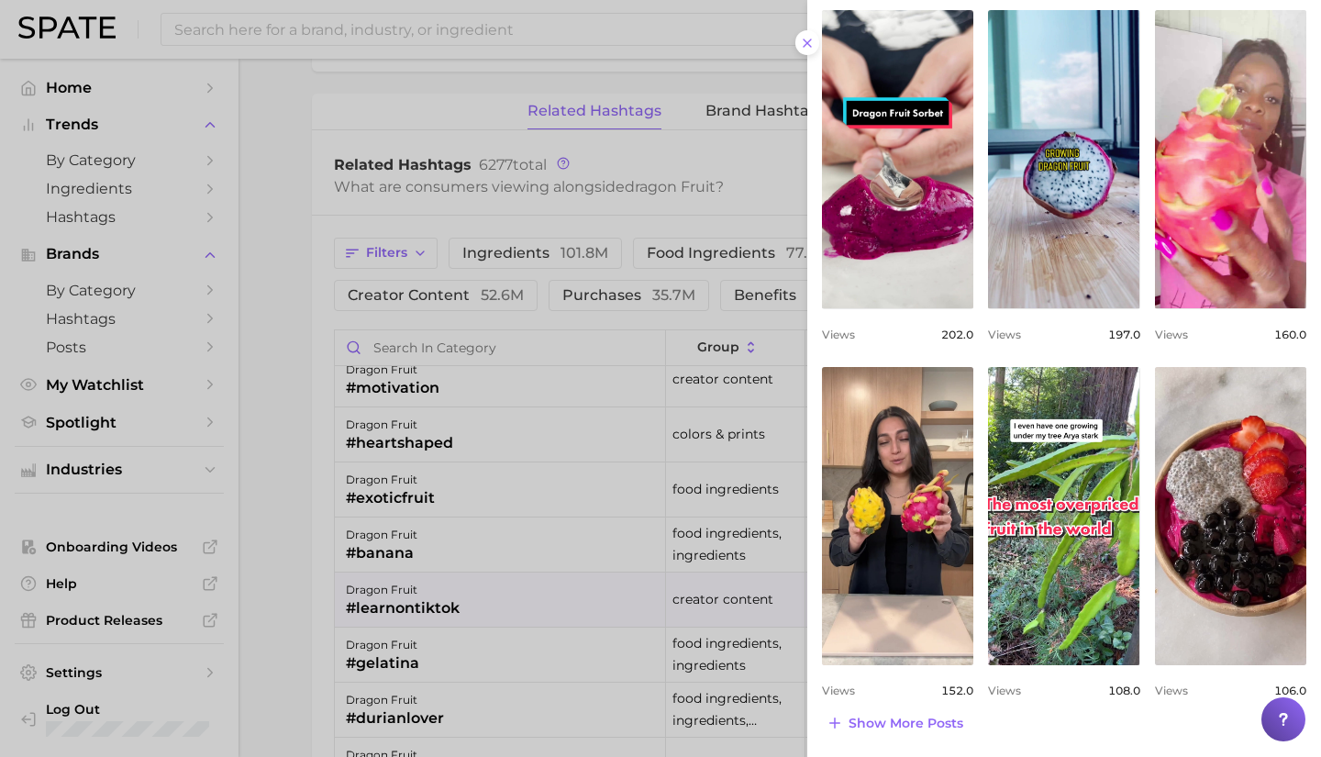
click at [475, 596] on div at bounding box center [660, 378] width 1321 height 757
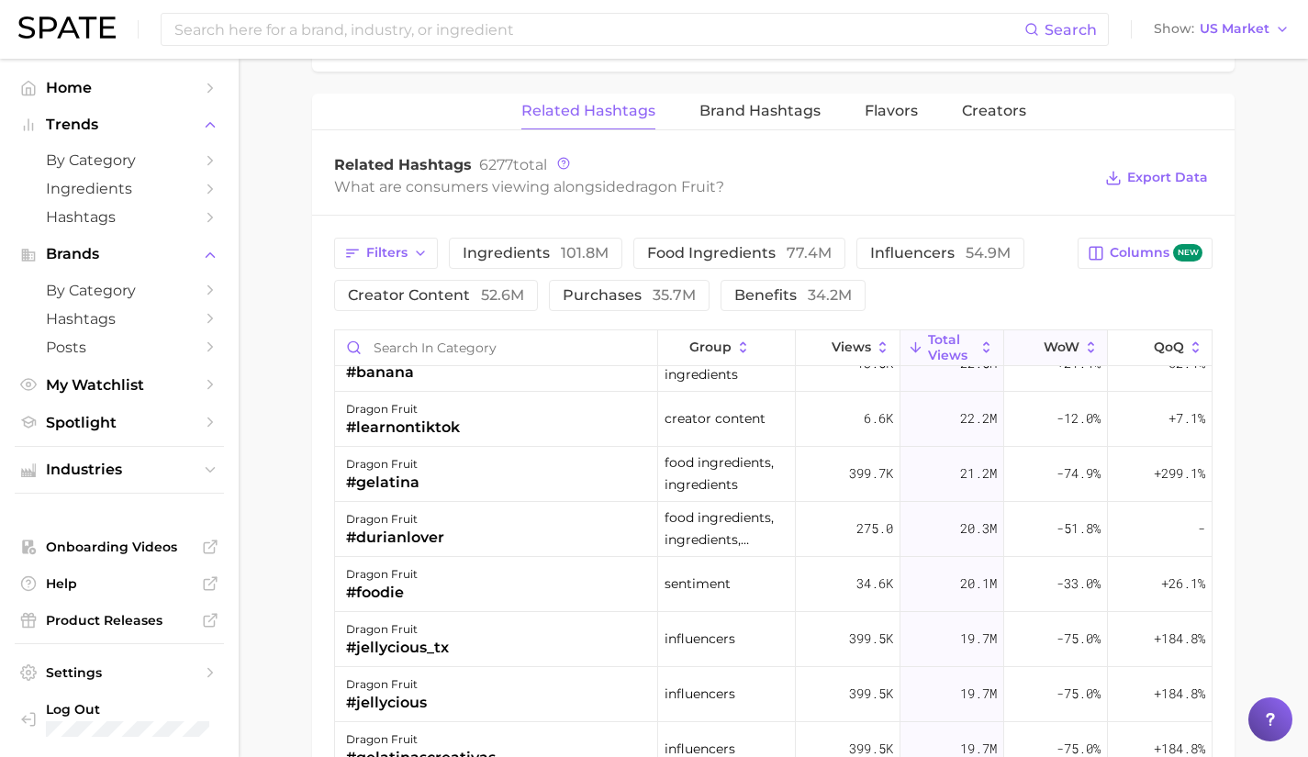
click at [1050, 355] on button "WoW" at bounding box center [1056, 348] width 104 height 36
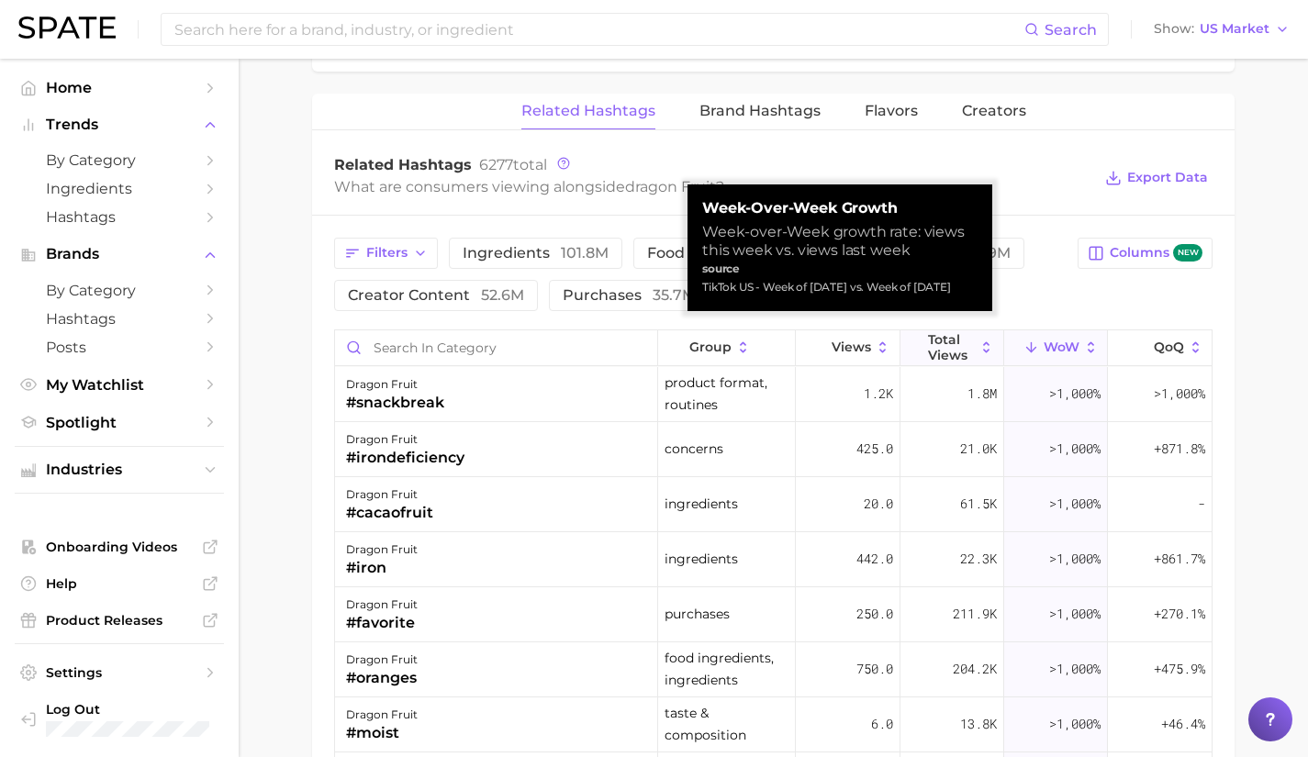
click at [955, 348] on span "Total Views" at bounding box center [952, 346] width 48 height 29
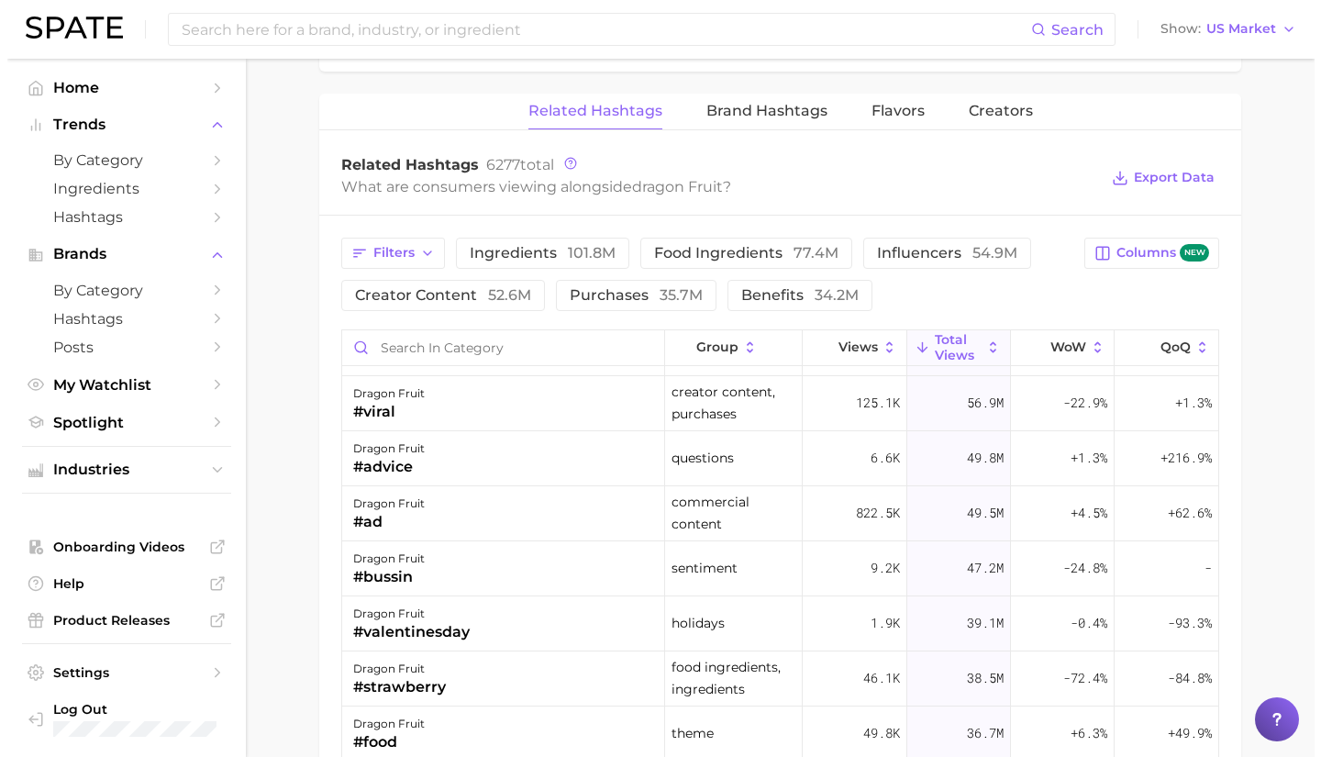
scroll to position [462, 0]
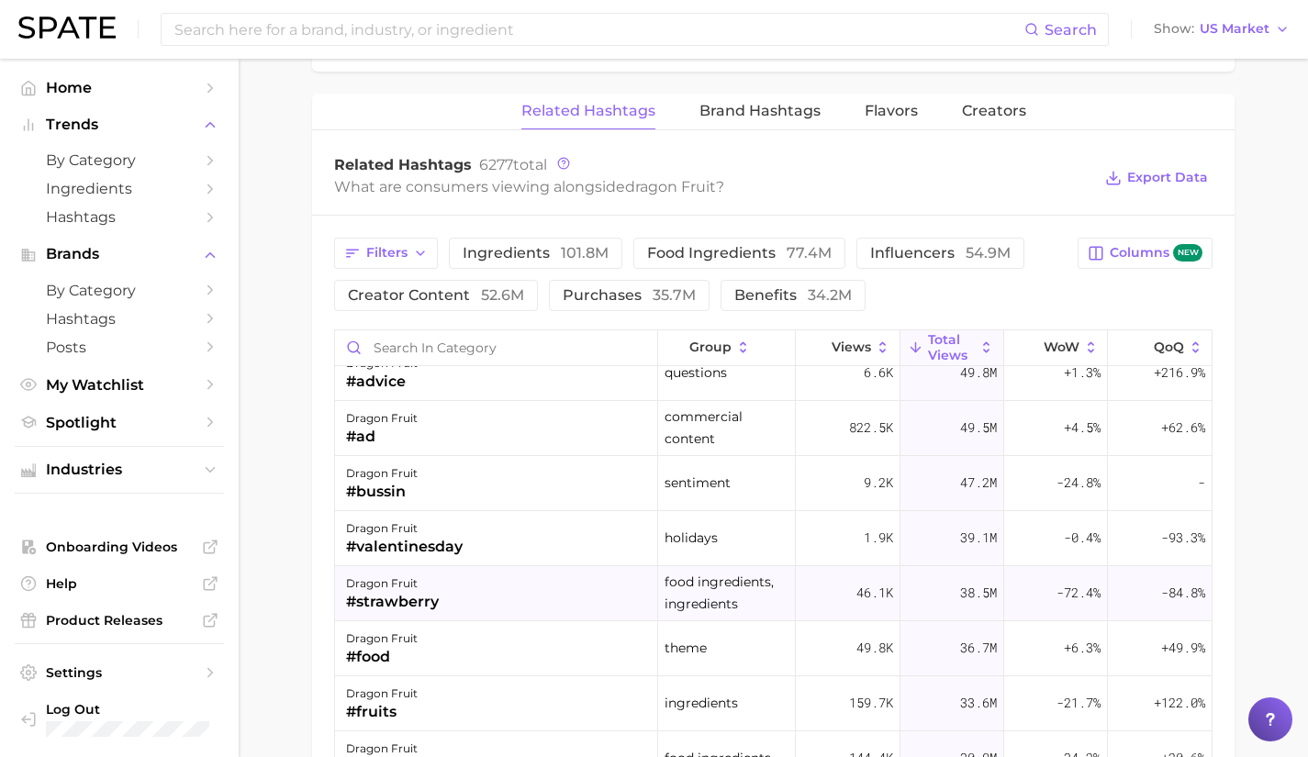
click at [582, 591] on div "dragon fruit #strawberry" at bounding box center [496, 593] width 323 height 55
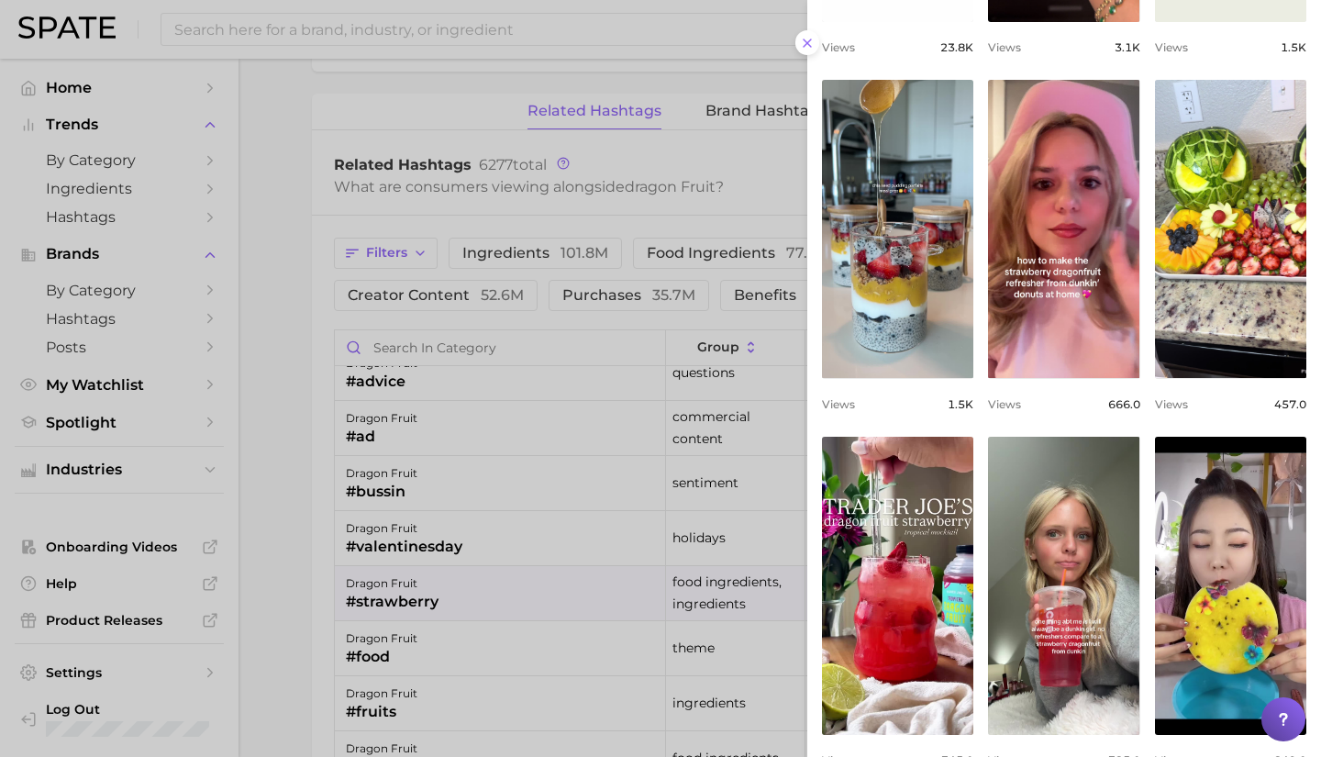
scroll to position [555, 0]
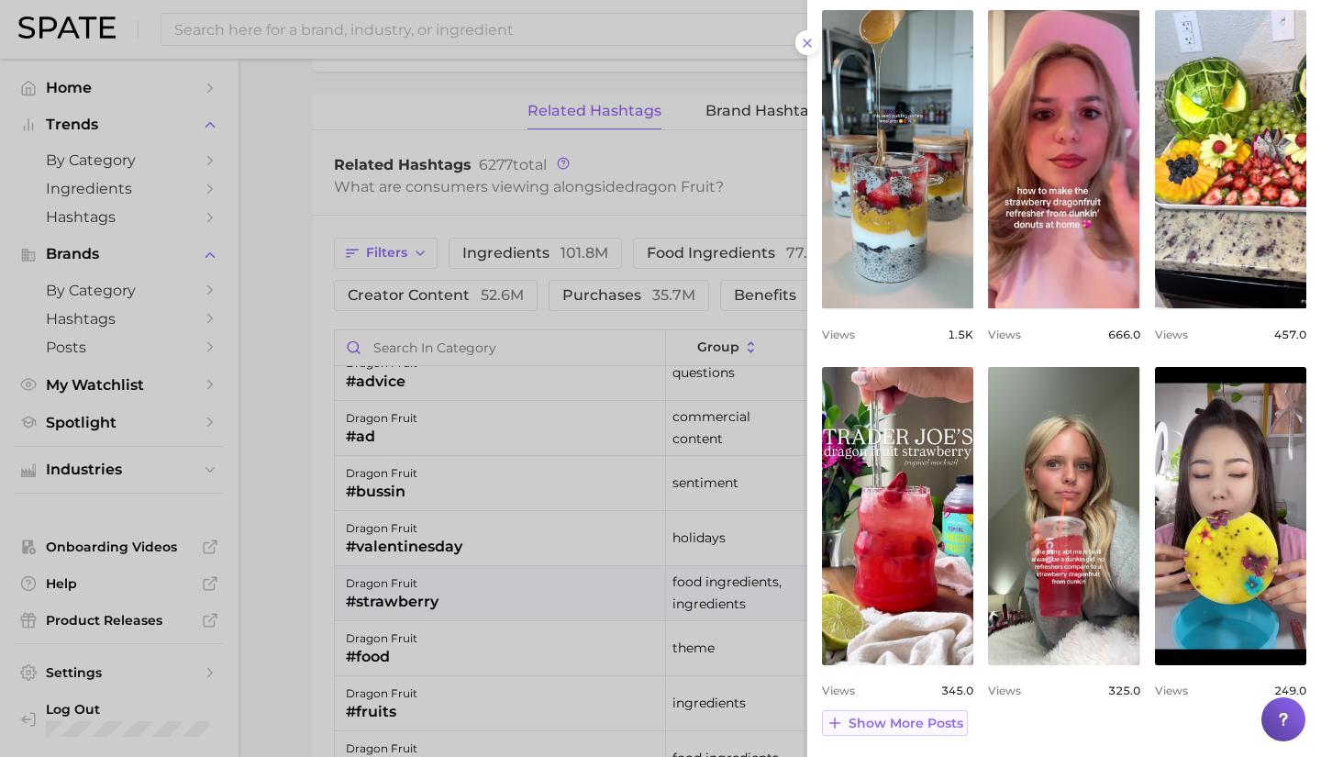
click at [898, 711] on button "Show more posts" at bounding box center [895, 723] width 146 height 26
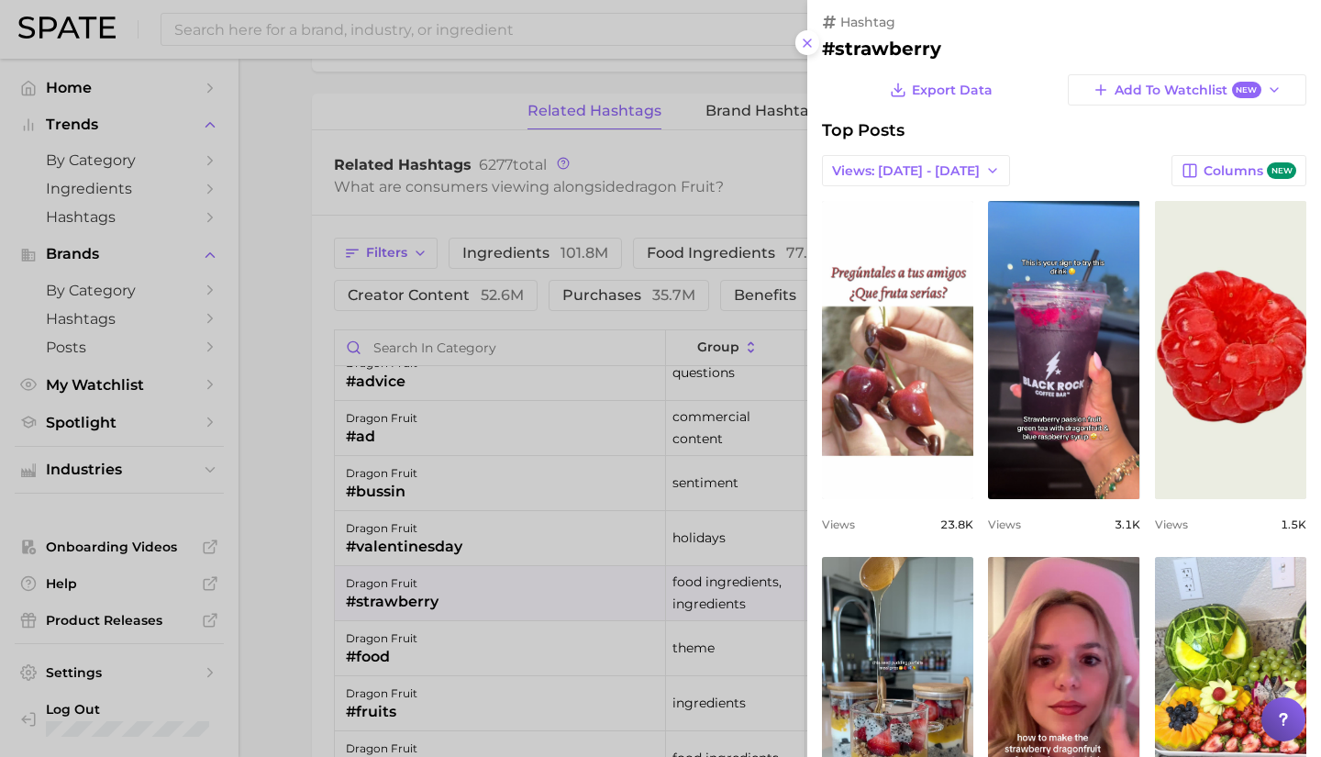
scroll to position [6, 0]
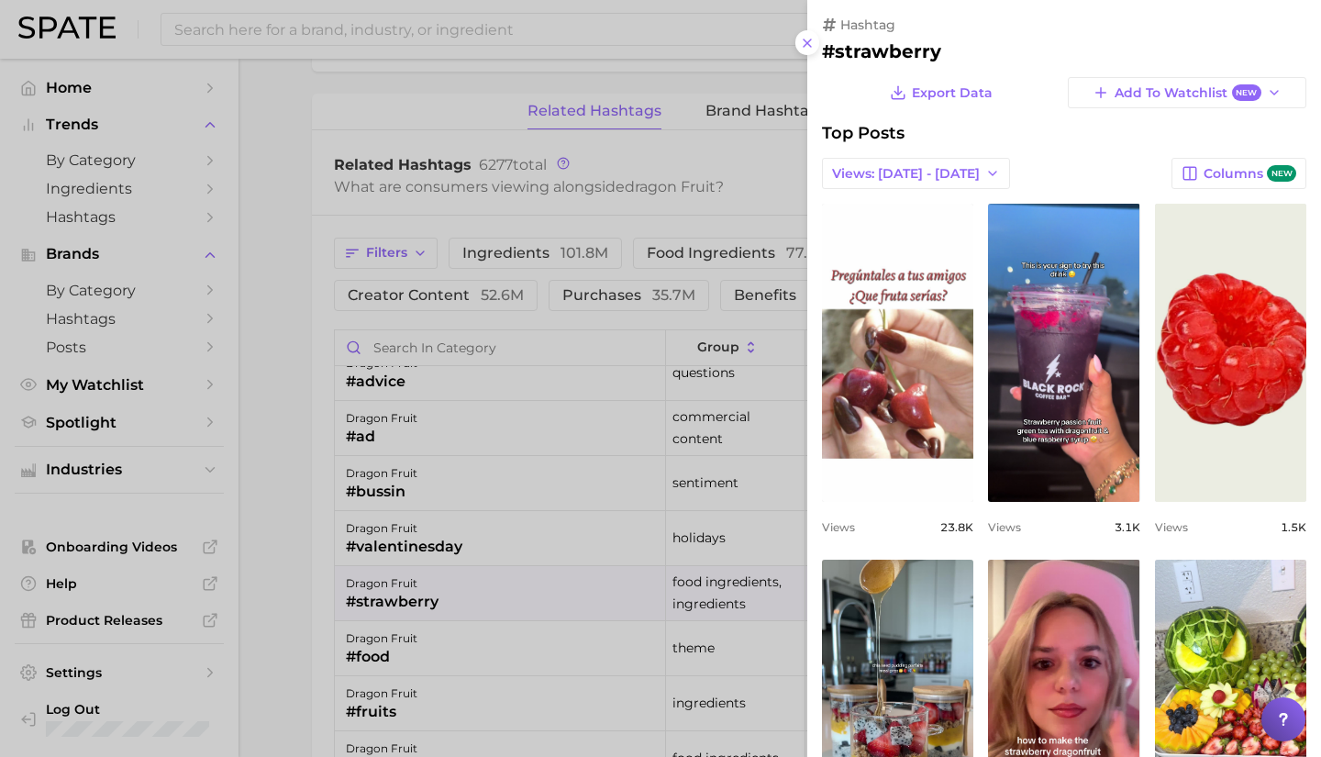
click at [400, 563] on div at bounding box center [660, 378] width 1321 height 757
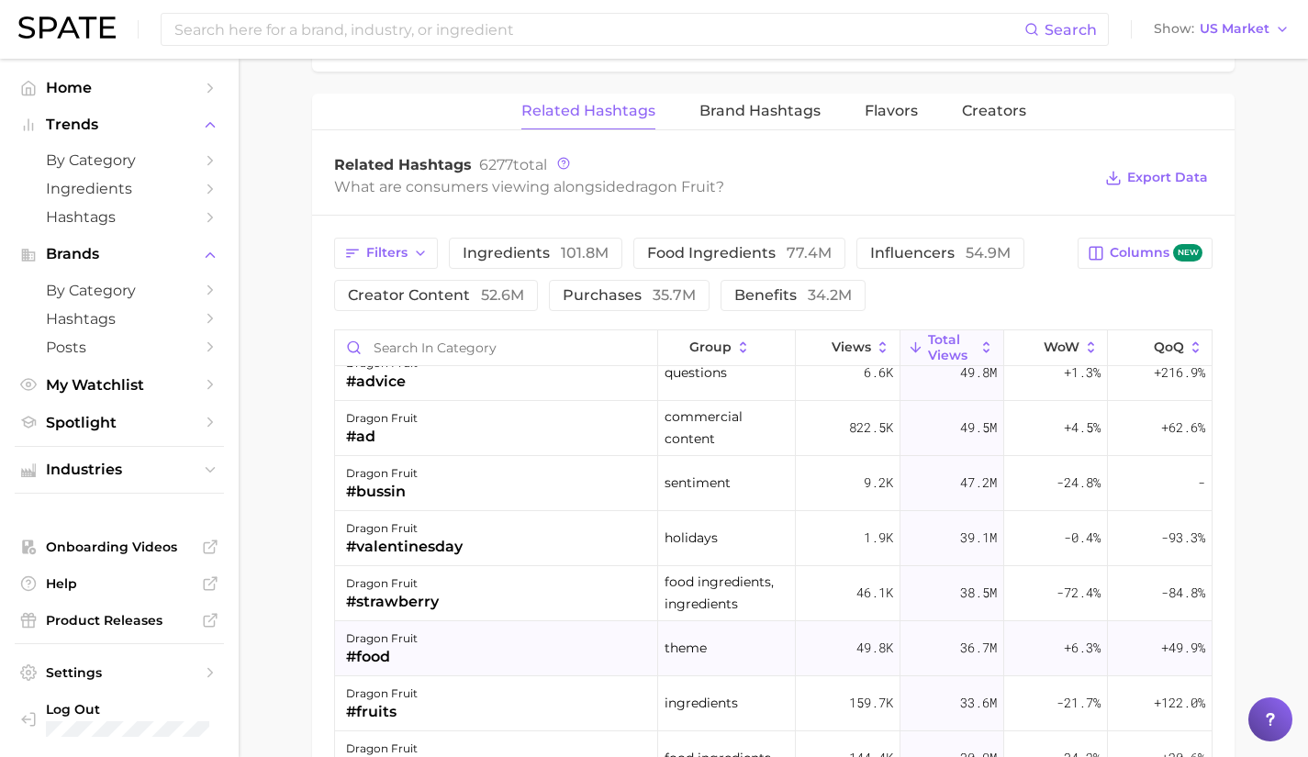
click at [406, 649] on div "dragon fruit" at bounding box center [382, 639] width 72 height 22
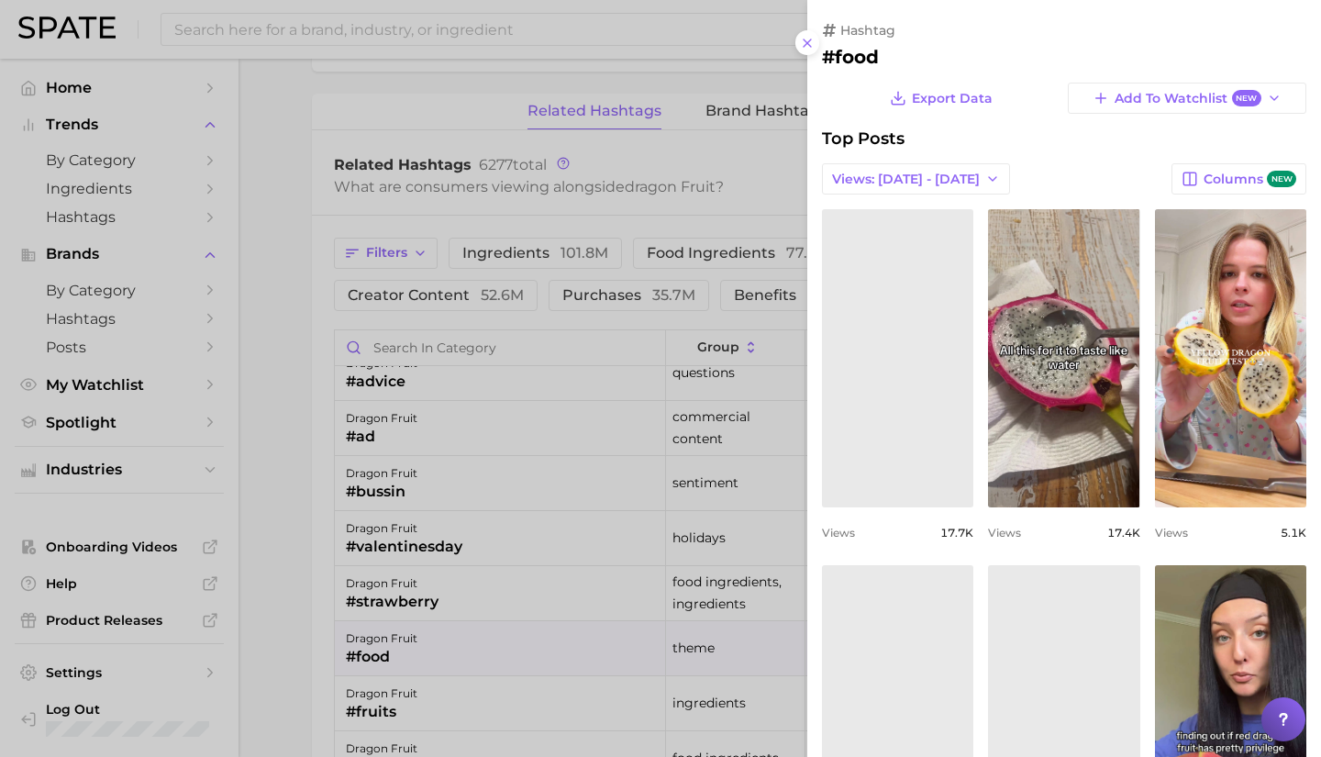
scroll to position [0, 0]
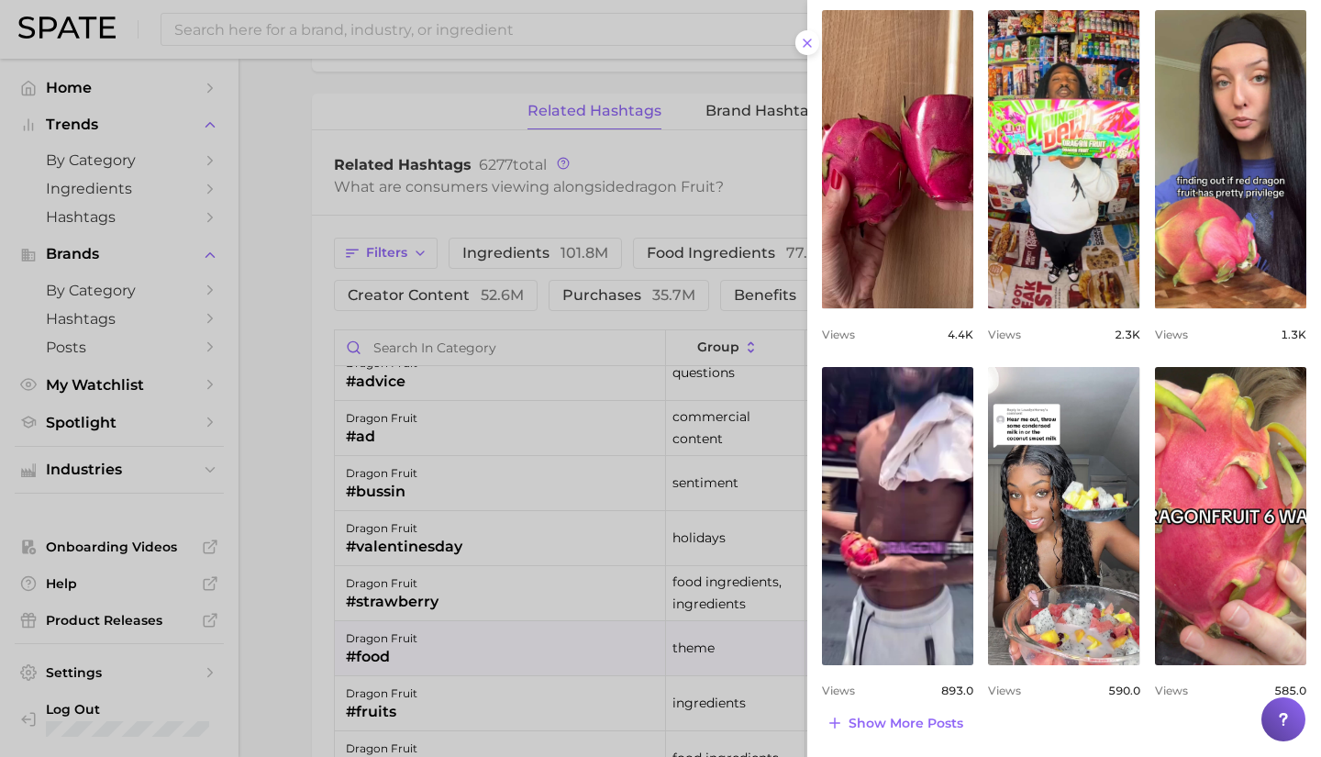
click at [440, 643] on div at bounding box center [660, 378] width 1321 height 757
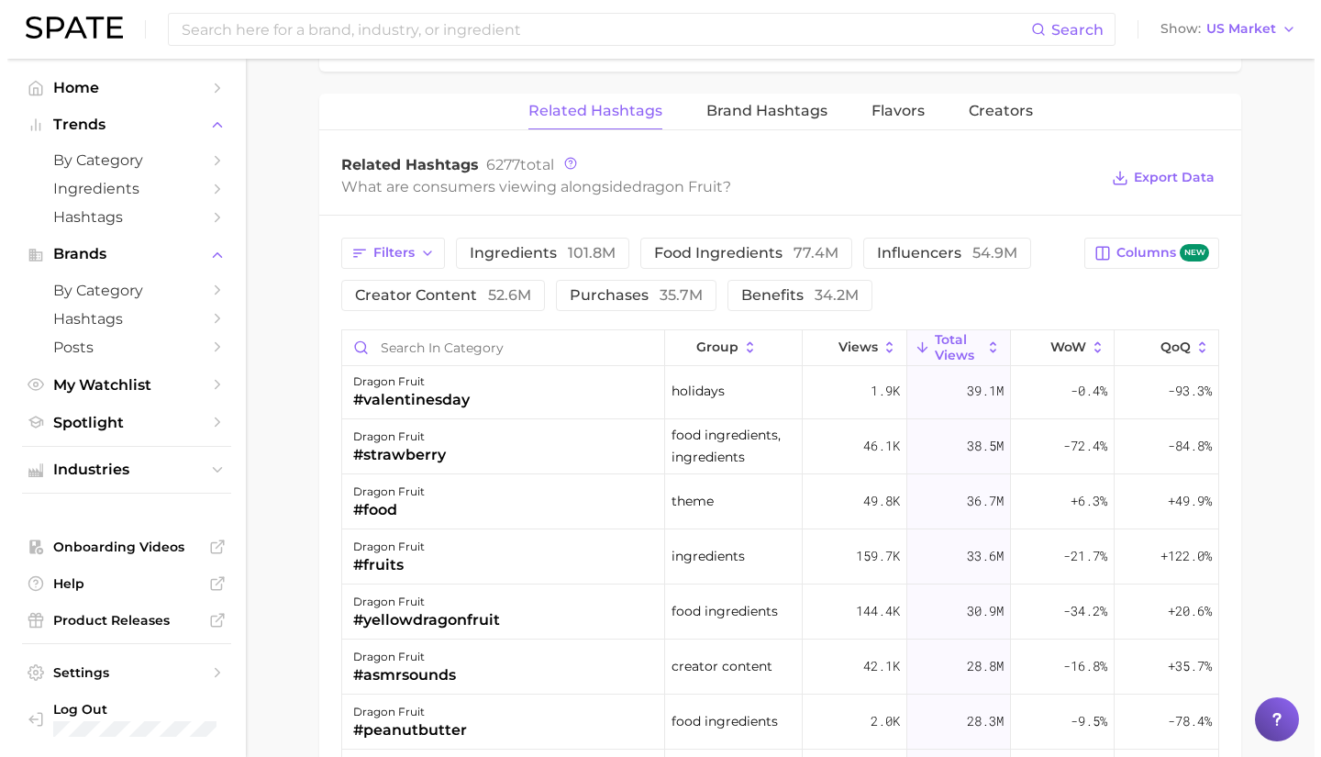
scroll to position [736, 0]
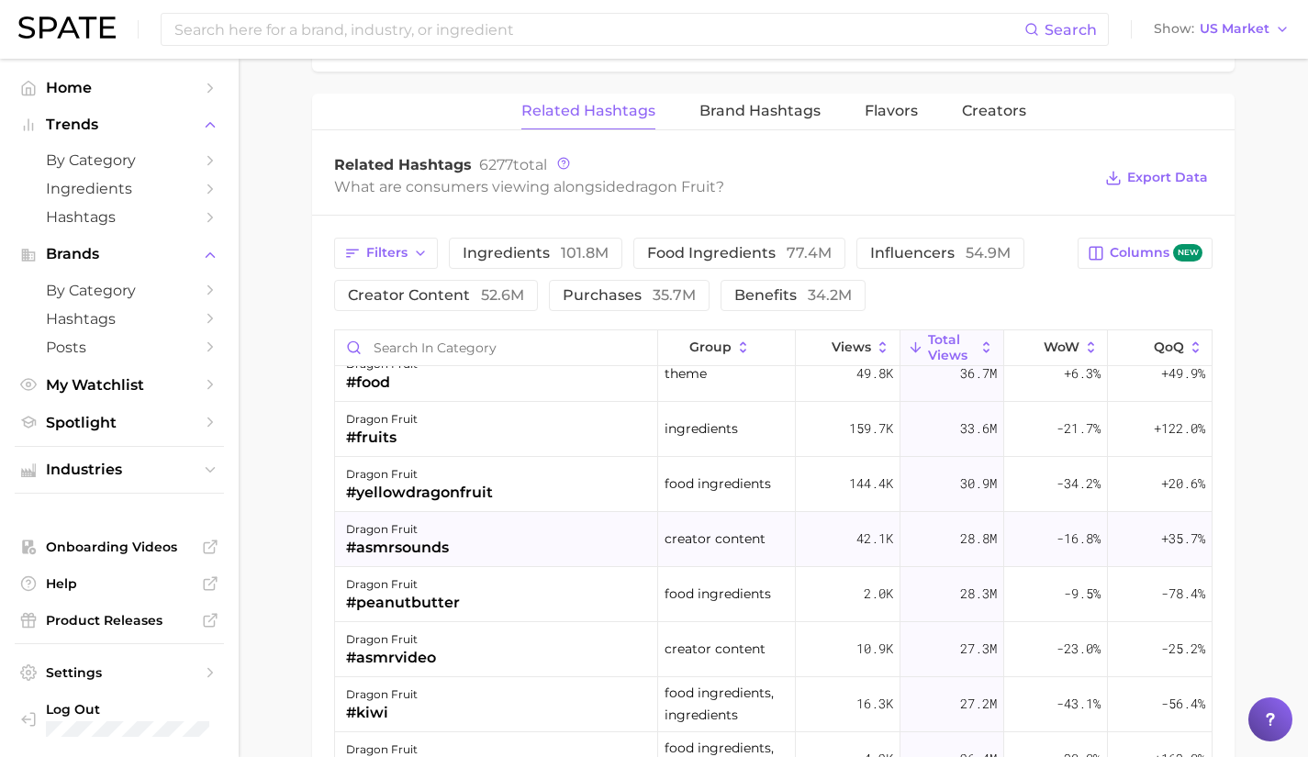
click at [455, 560] on div "dragon fruit #asmrsounds" at bounding box center [496, 539] width 323 height 55
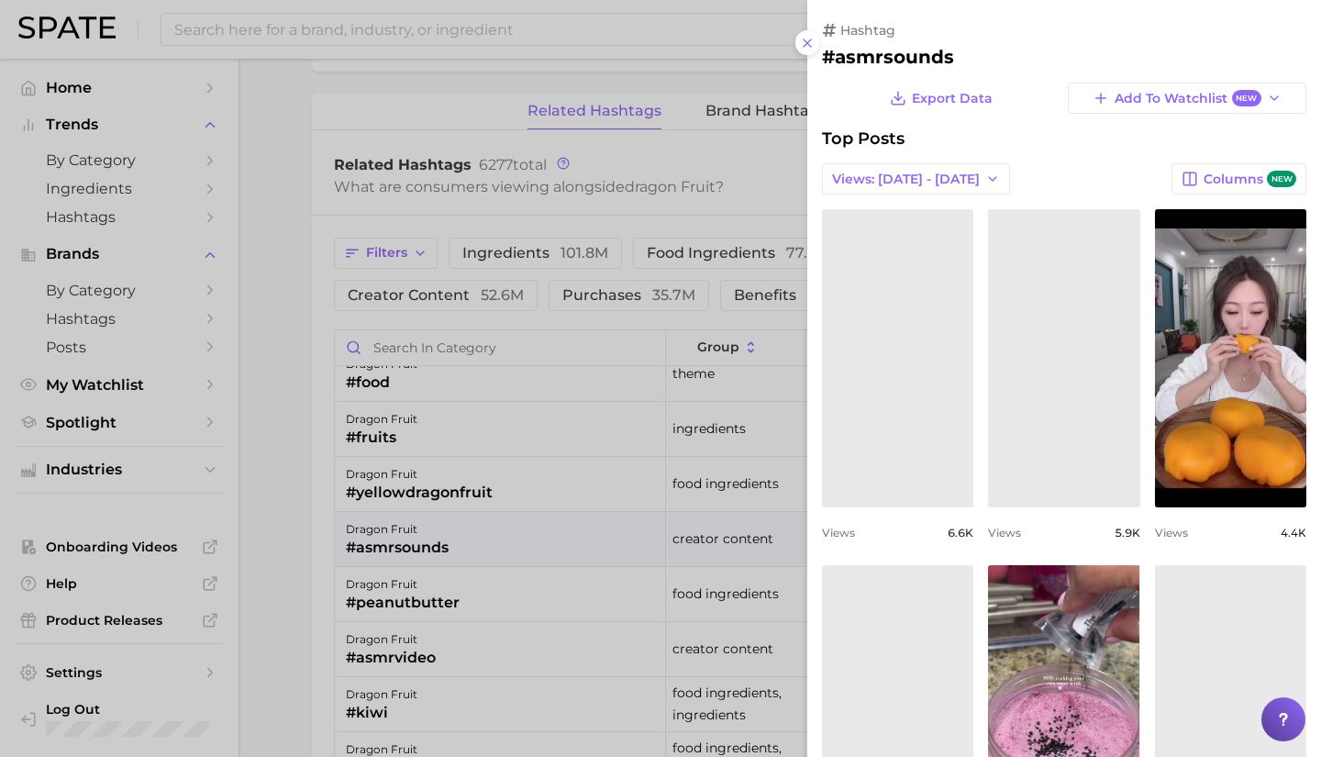
scroll to position [0, 0]
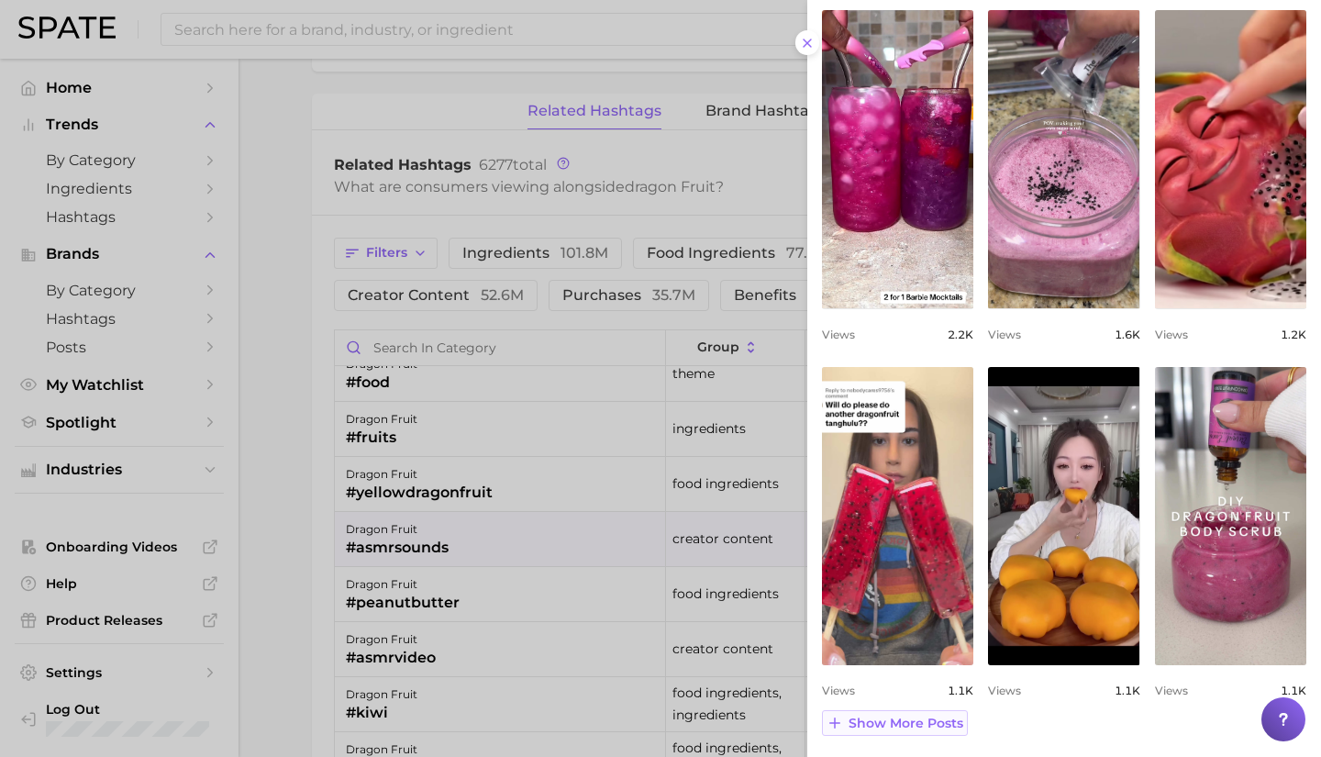
click at [911, 728] on span "Show more posts" at bounding box center [906, 724] width 115 height 16
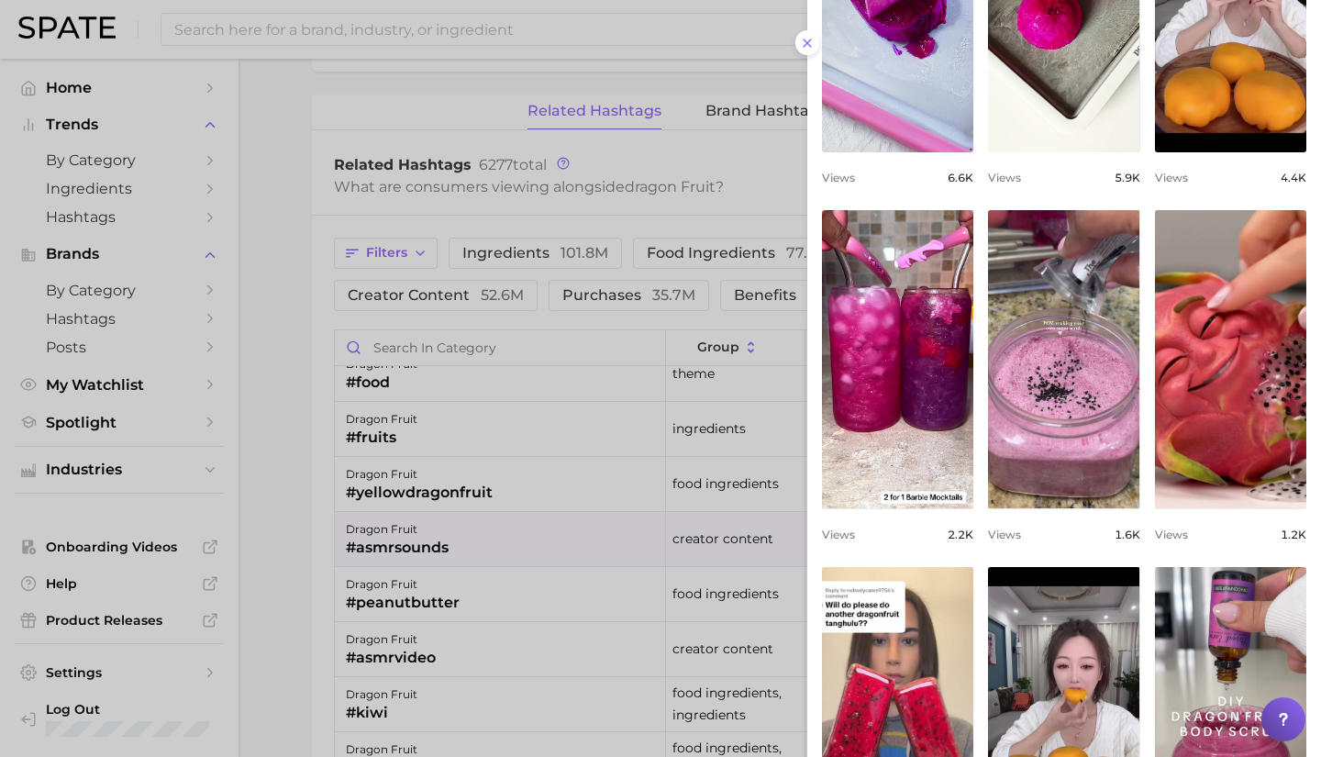
click at [485, 683] on div at bounding box center [660, 378] width 1321 height 757
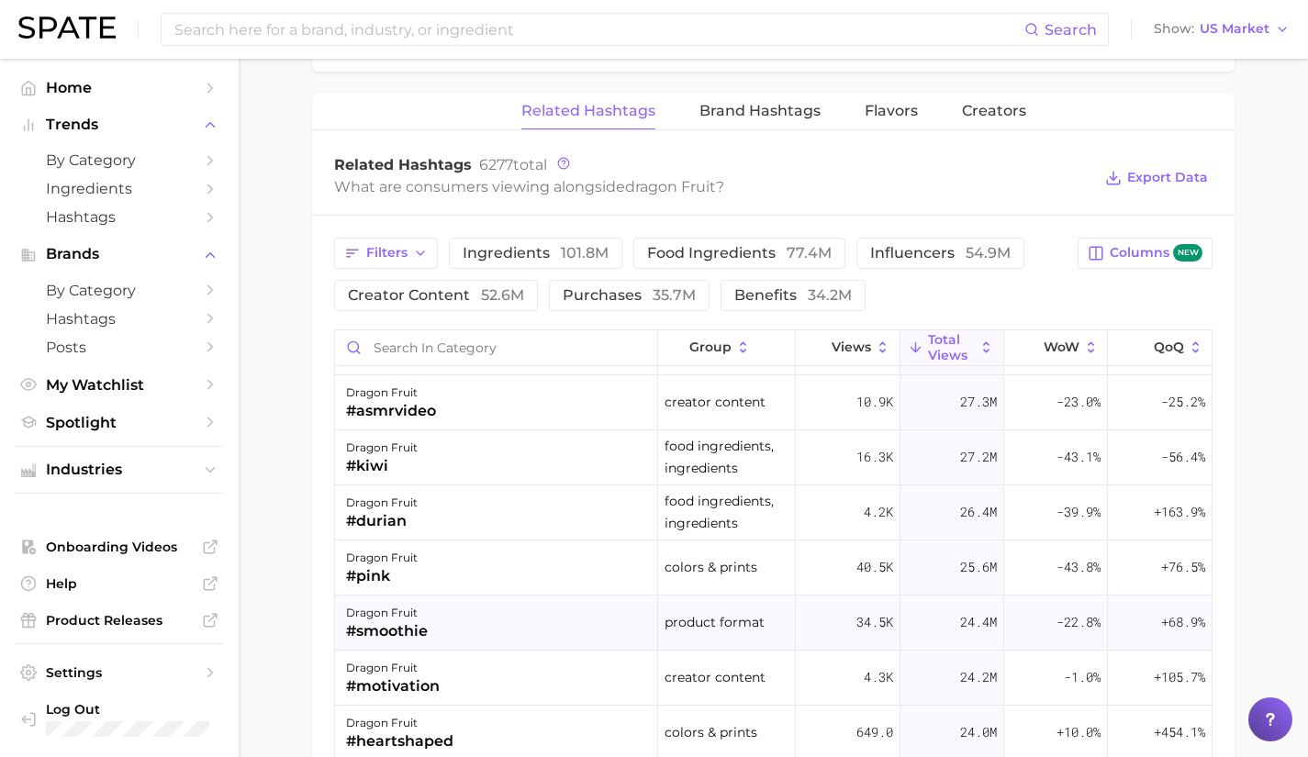
click at [483, 630] on div "dragon fruit #smoothie" at bounding box center [496, 623] width 323 height 55
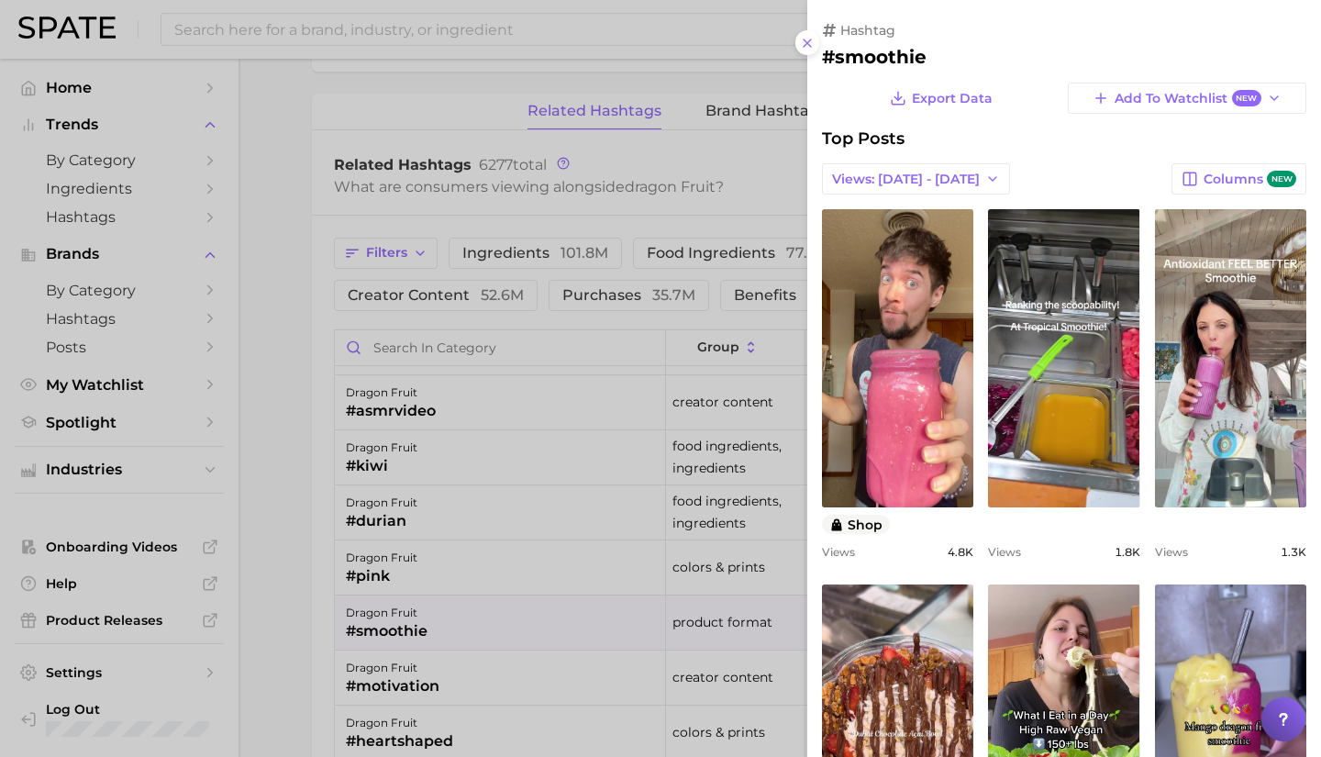
click at [400, 36] on div at bounding box center [660, 378] width 1321 height 757
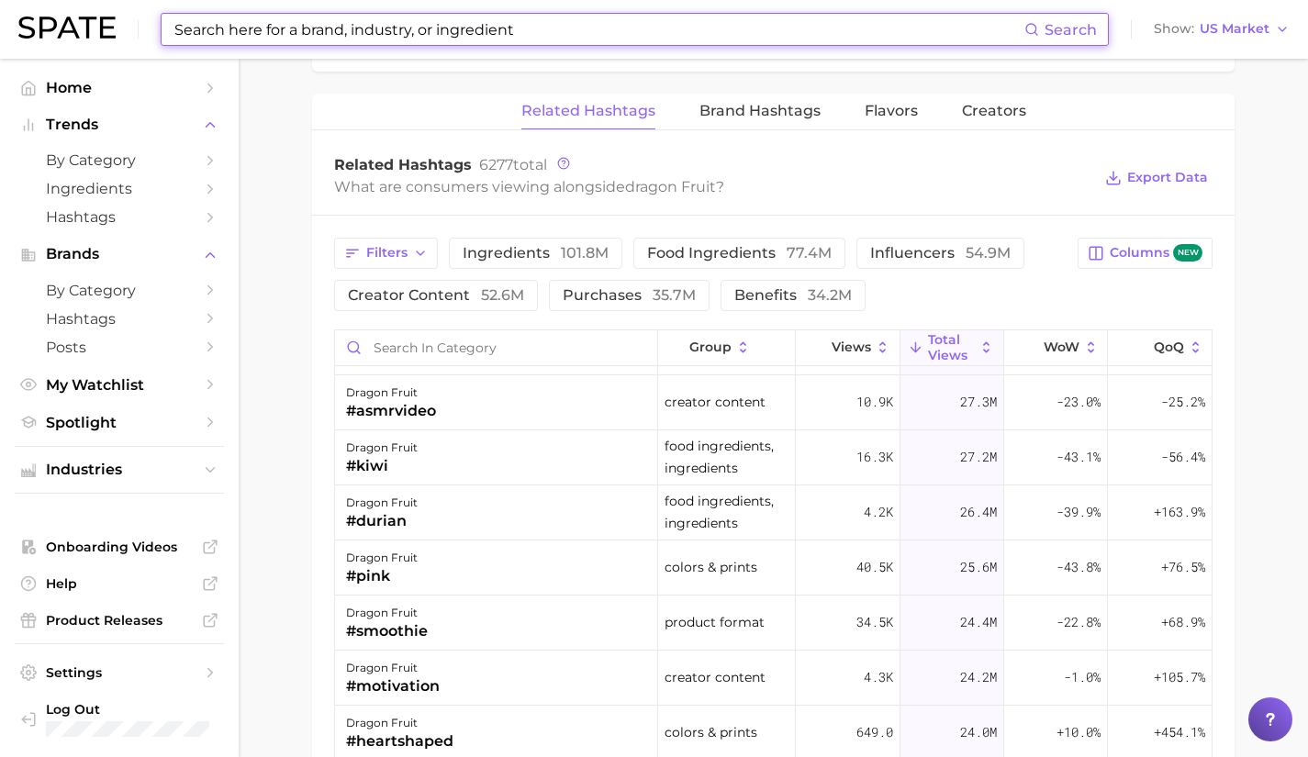
click at [378, 26] on input at bounding box center [599, 29] width 852 height 31
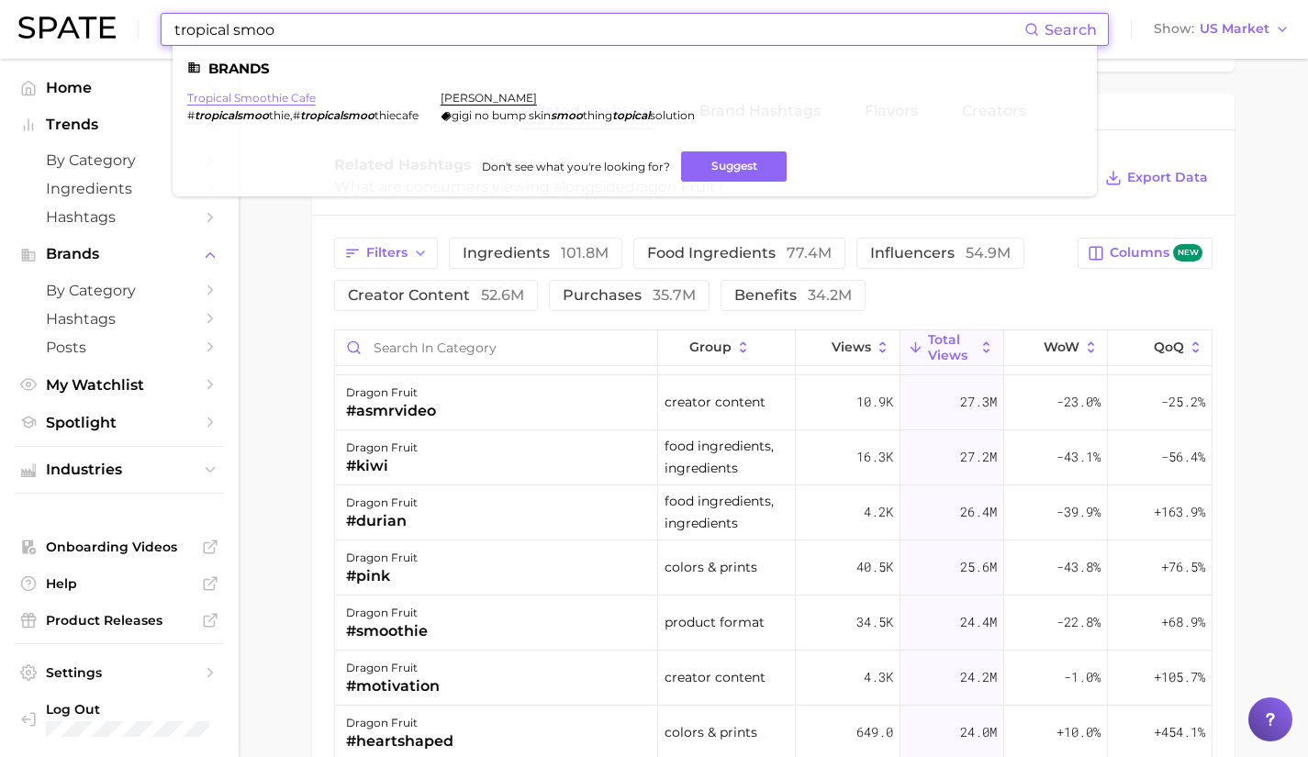
type input "tropical smoo"
click at [282, 97] on link "tropical smoothie cafe" at bounding box center [251, 98] width 128 height 14
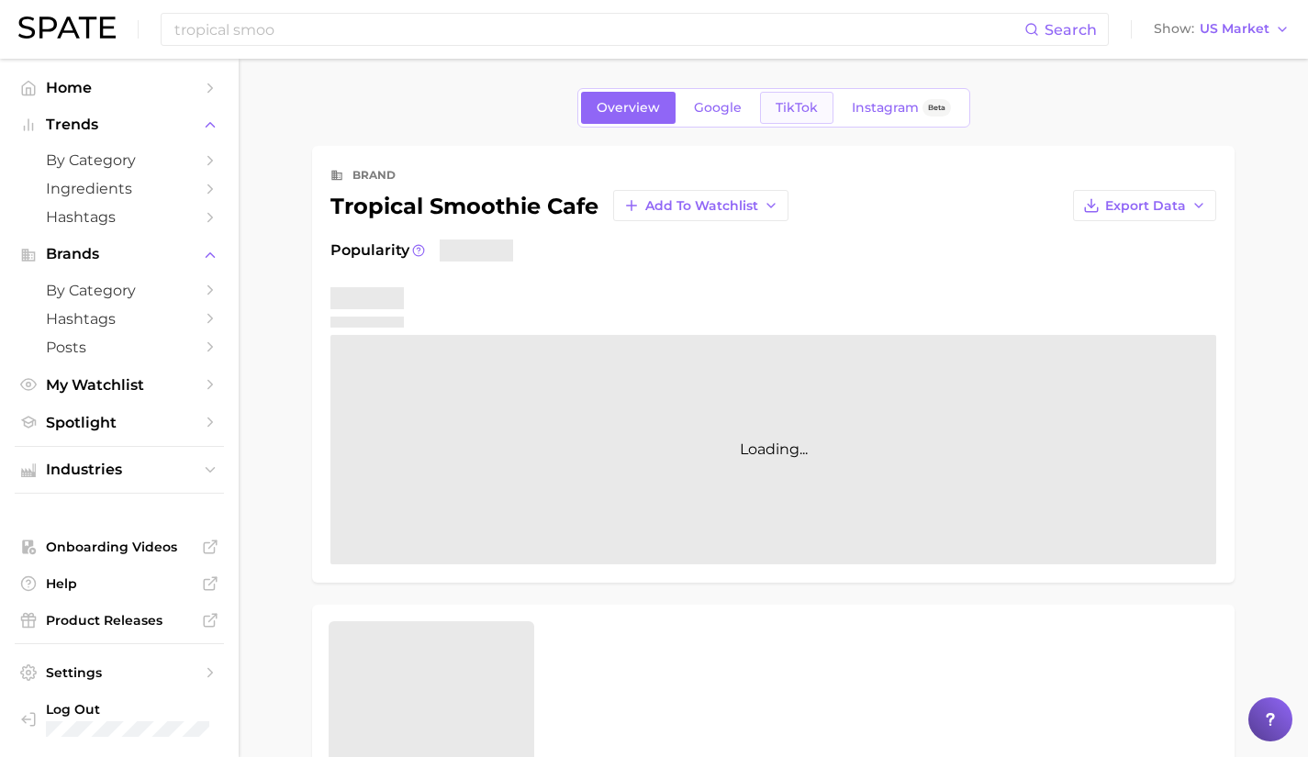
click at [806, 96] on link "TikTok" at bounding box center [796, 108] width 73 height 32
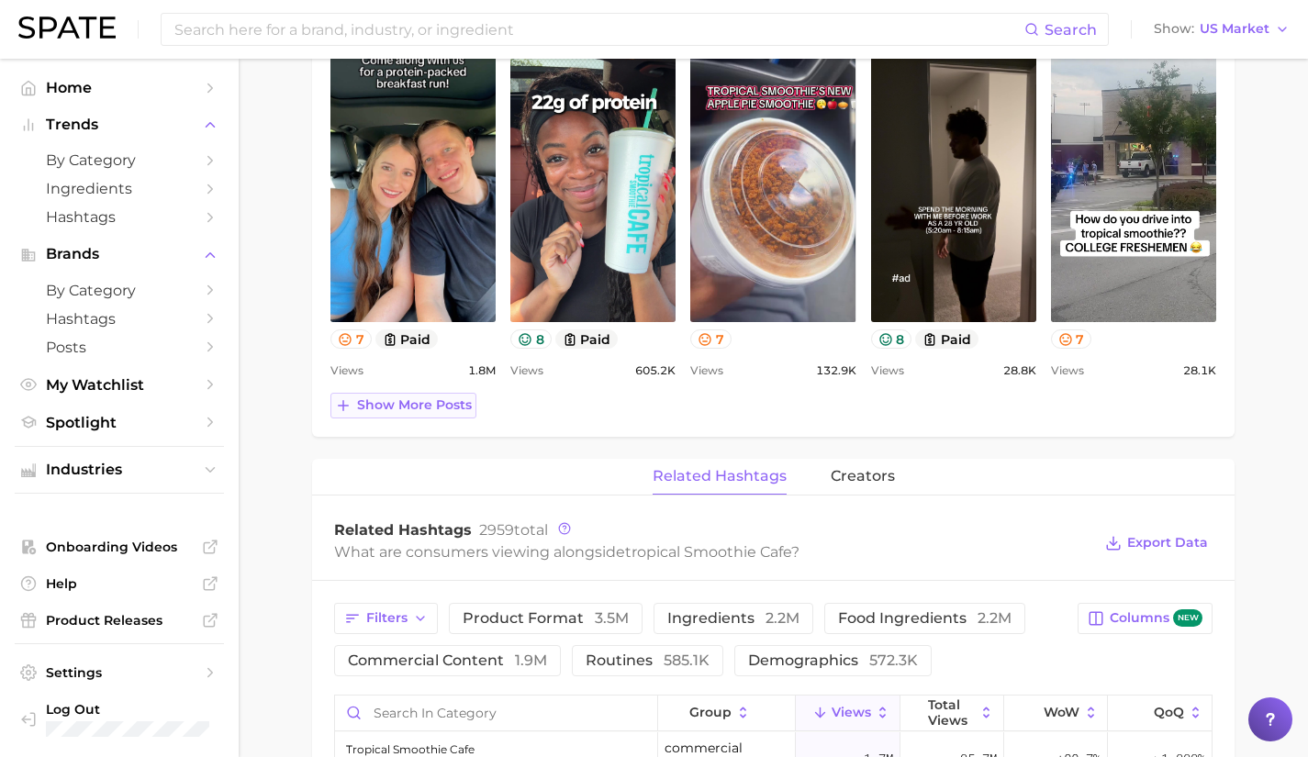
click at [439, 410] on span "Show more posts" at bounding box center [414, 405] width 115 height 16
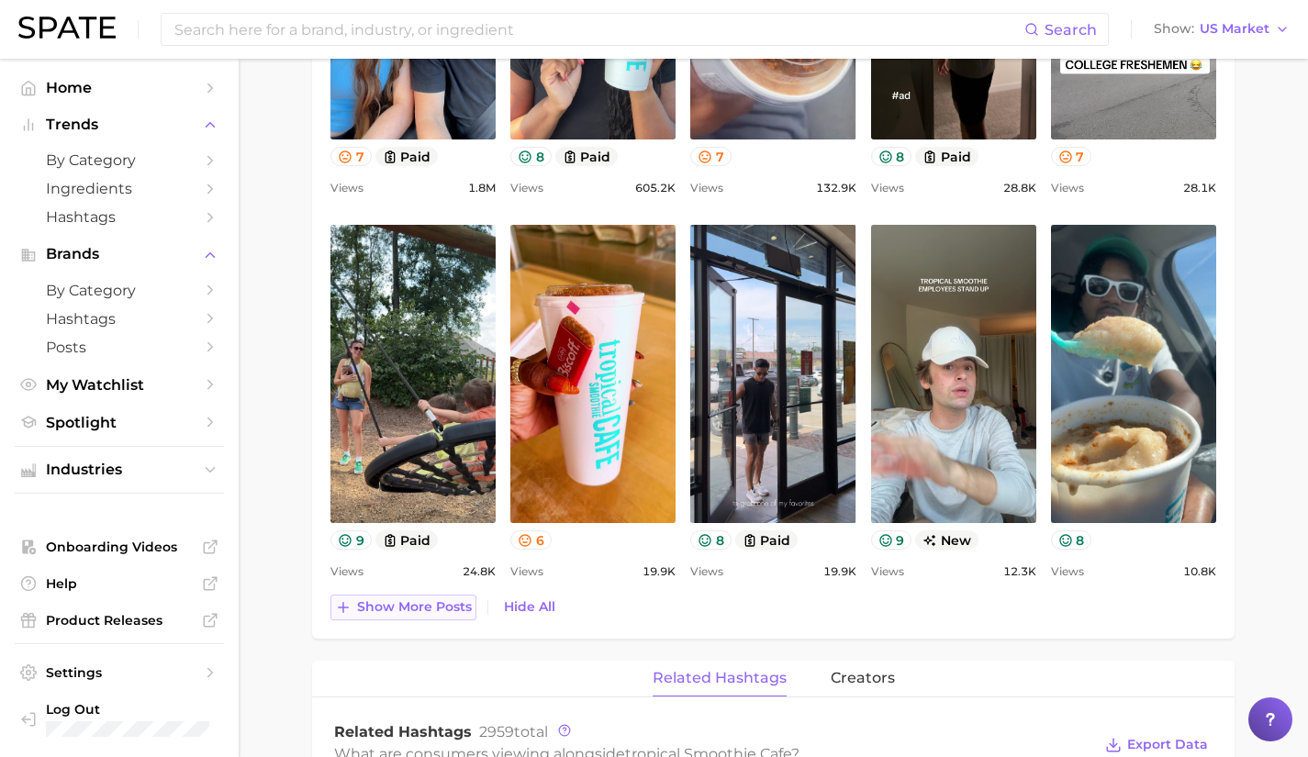
click at [395, 613] on span "Show more posts" at bounding box center [414, 607] width 115 height 16
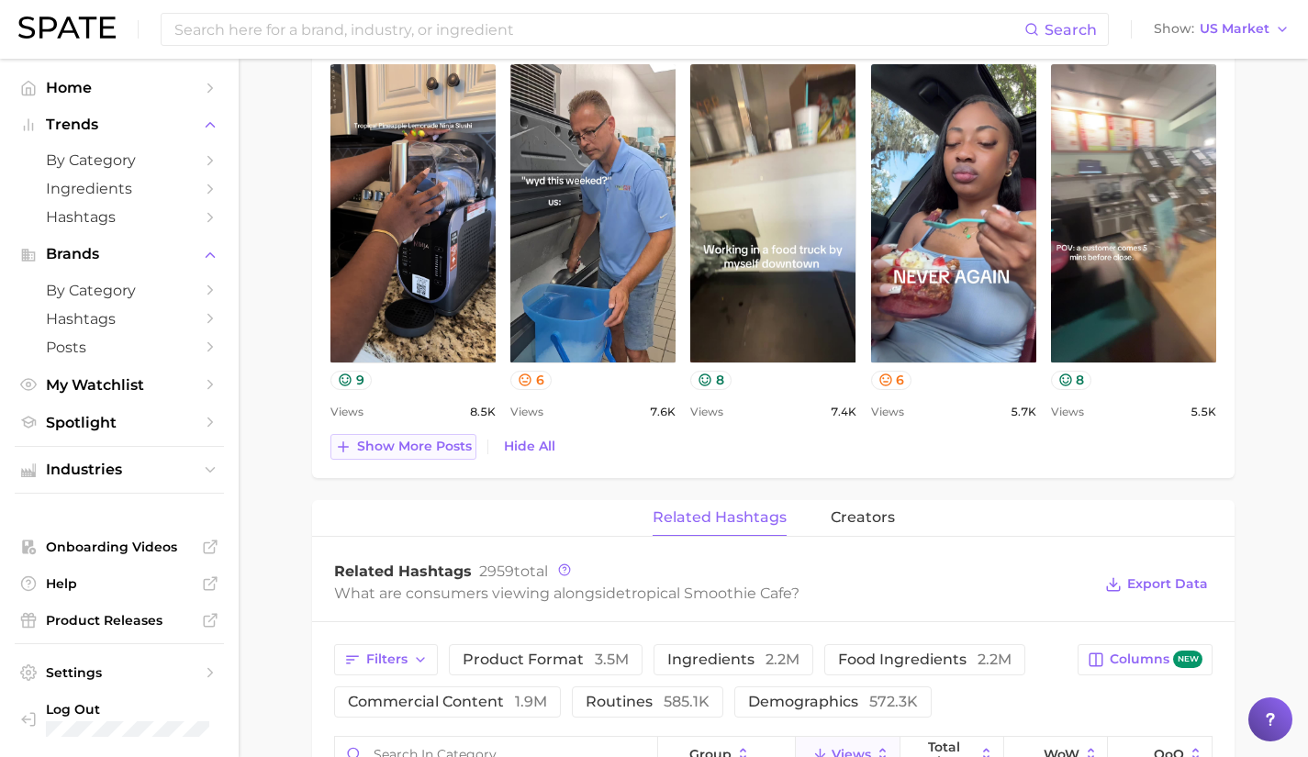
click at [434, 435] on button "Show more posts" at bounding box center [403, 447] width 146 height 26
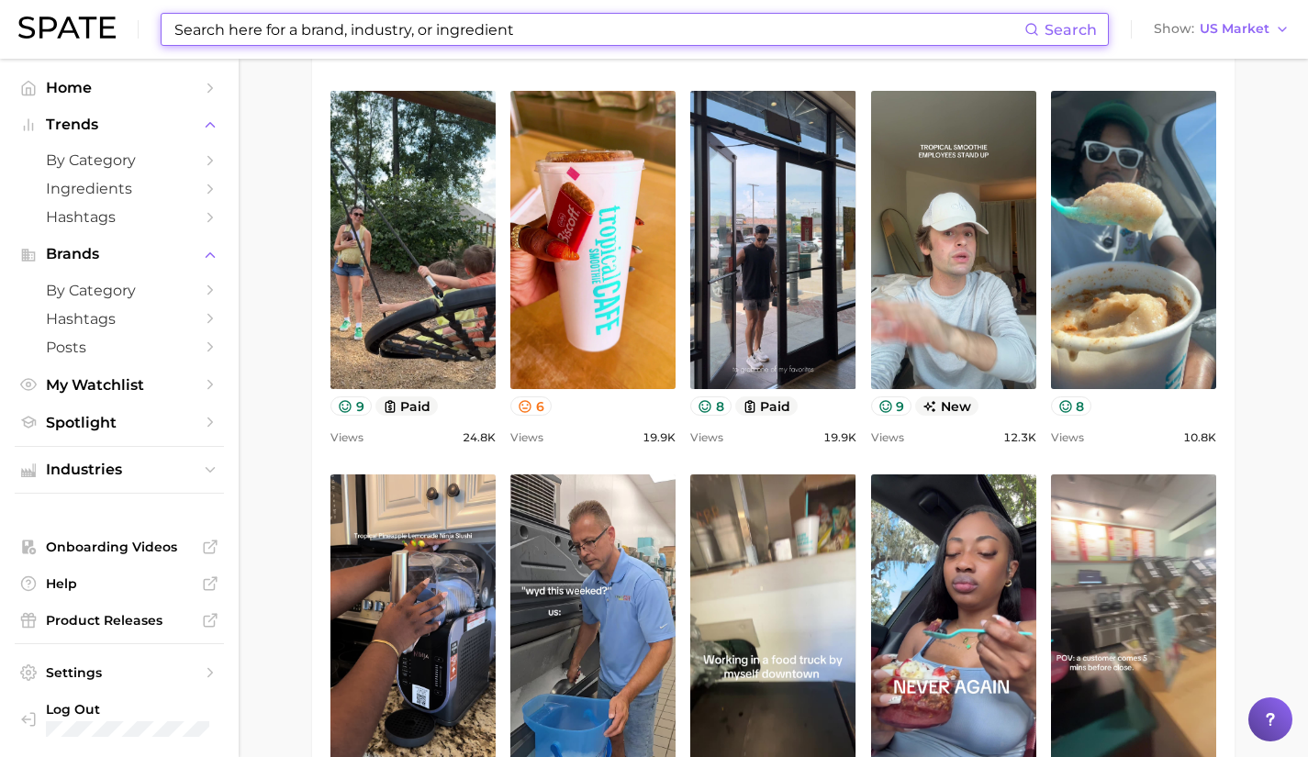
click at [356, 37] on input at bounding box center [599, 29] width 852 height 31
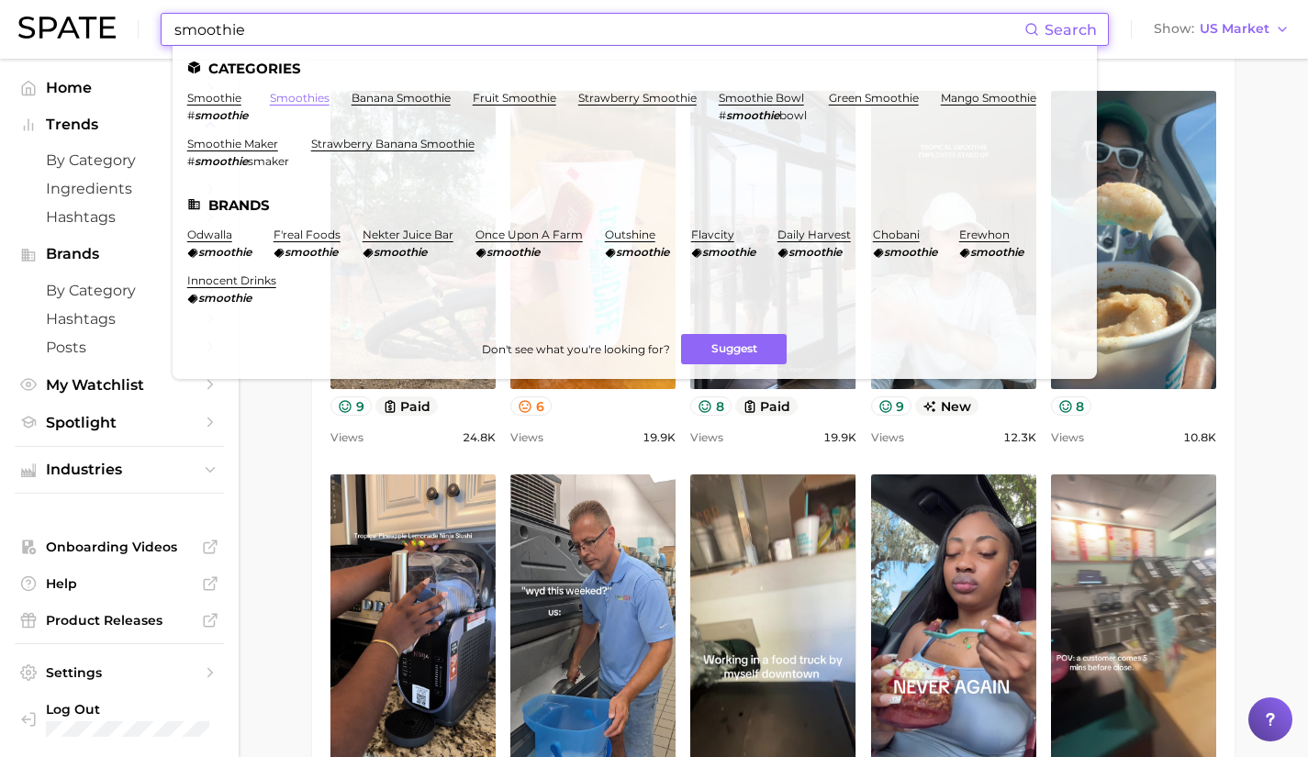
type input "smoothie"
click at [295, 95] on link "smoothies" at bounding box center [300, 98] width 60 height 14
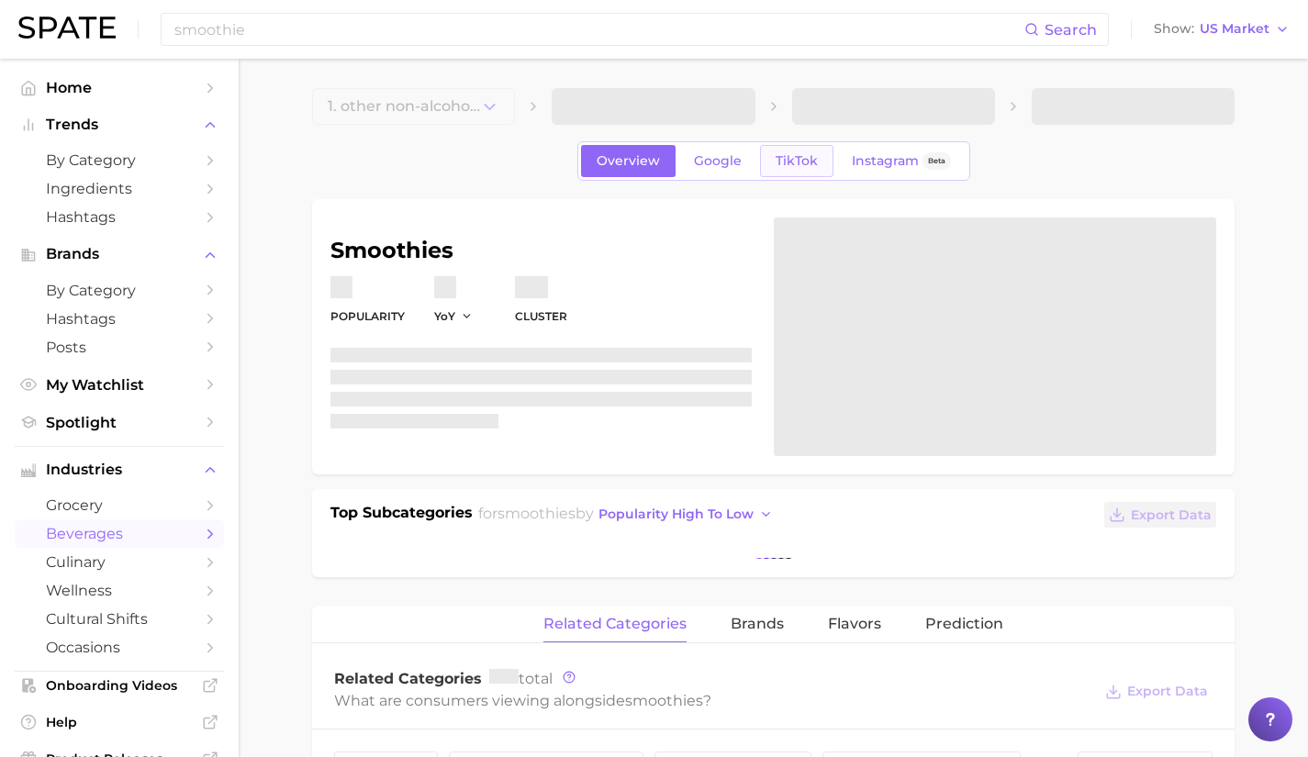
click at [805, 172] on link "TikTok" at bounding box center [796, 161] width 73 height 32
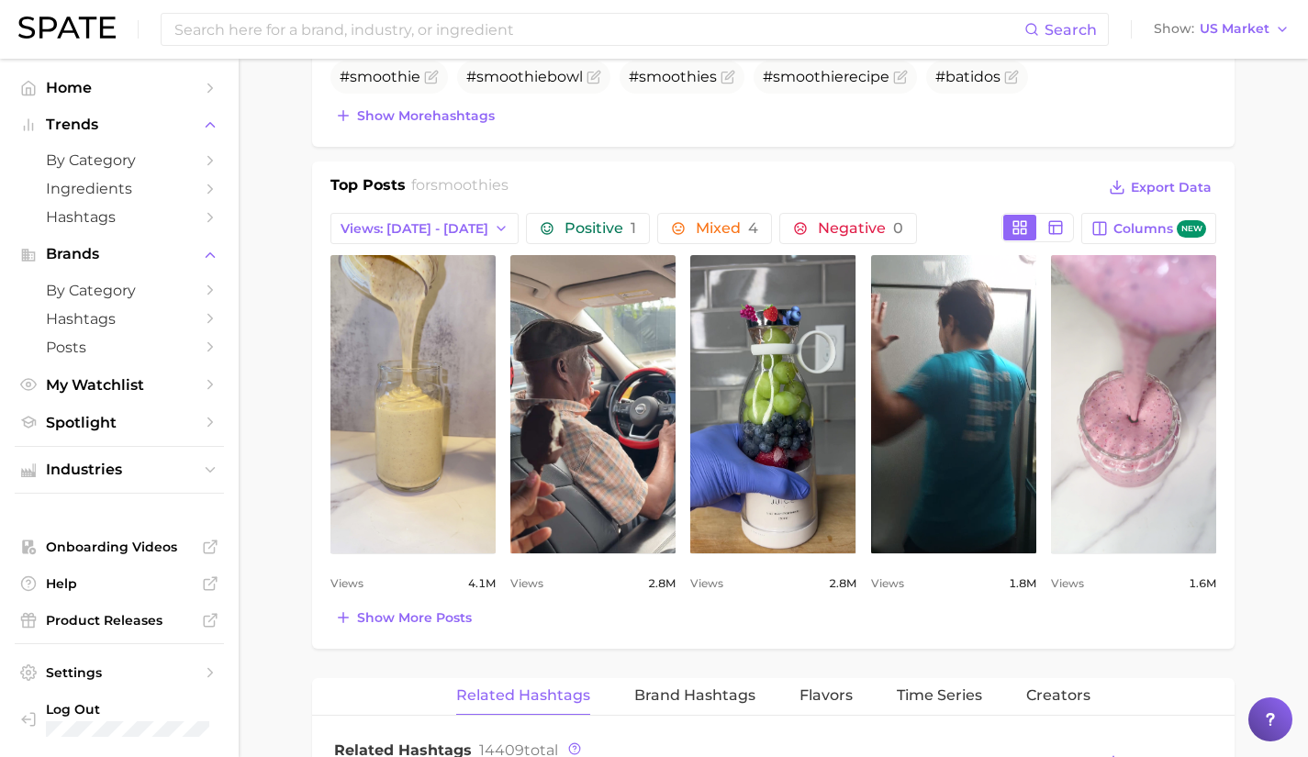
click at [1134, 431] on link "view post on TikTok" at bounding box center [1133, 404] width 165 height 298
click at [1158, 419] on link "view post on TikTok" at bounding box center [1133, 404] width 165 height 298
drag, startPoint x: 1131, startPoint y: 454, endPoint x: 1165, endPoint y: 421, distance: 46.7
click at [1165, 421] on link "view post on TikTok" at bounding box center [1133, 404] width 165 height 298
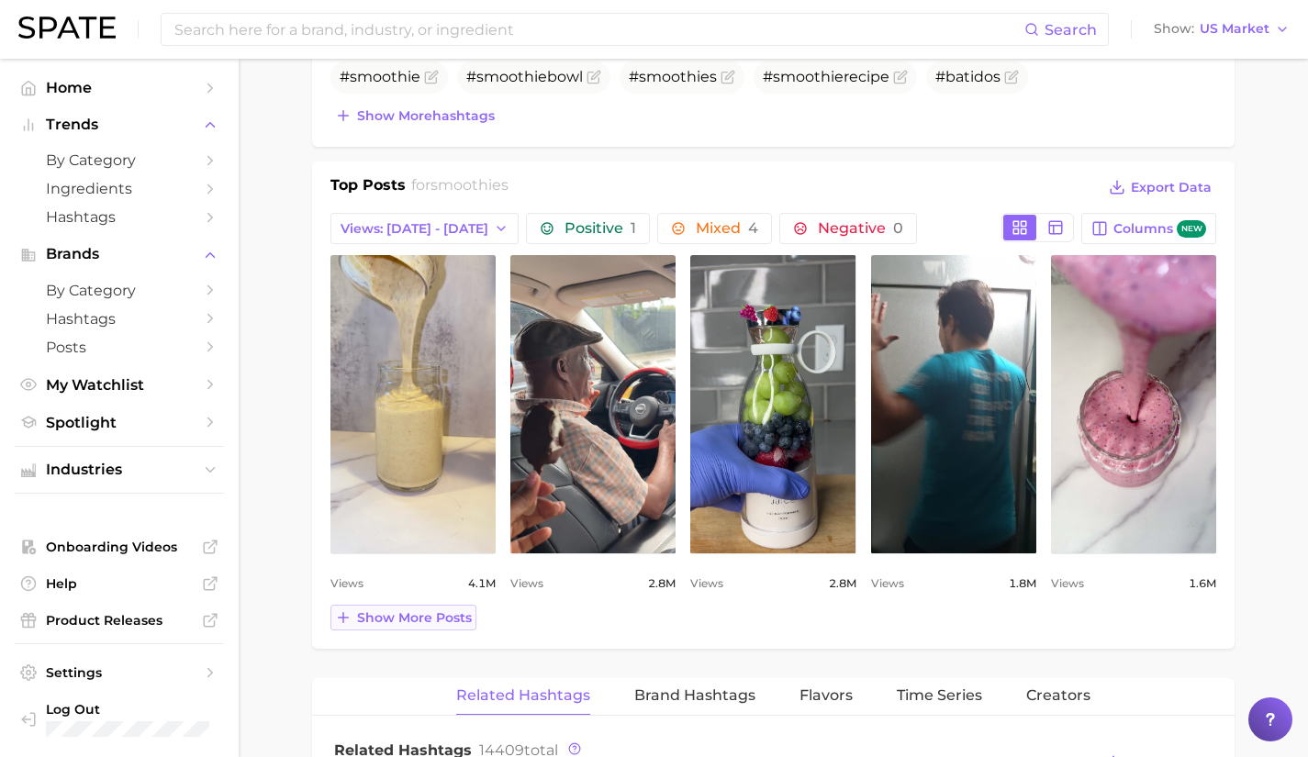
click at [429, 629] on button "Show more posts" at bounding box center [403, 618] width 146 height 26
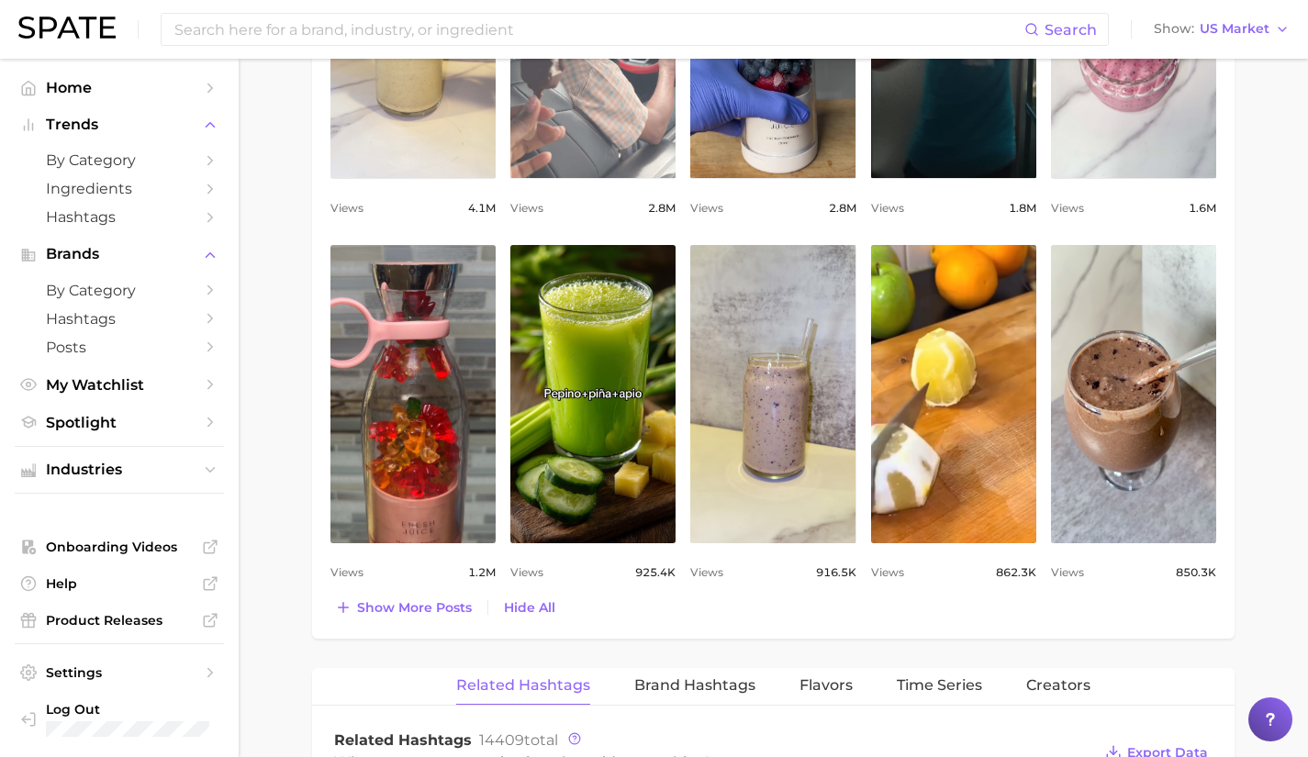
scroll to position [1142, 0]
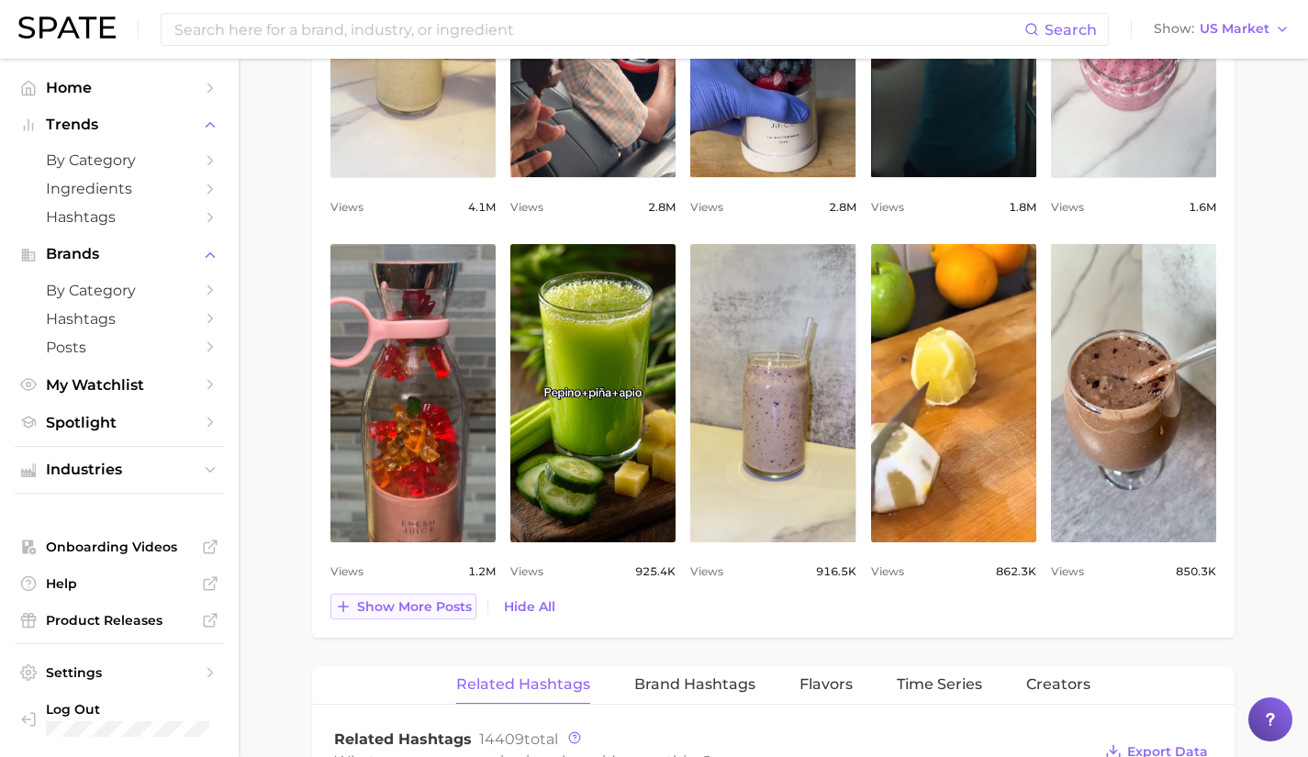
click at [401, 610] on span "Show more posts" at bounding box center [414, 607] width 115 height 16
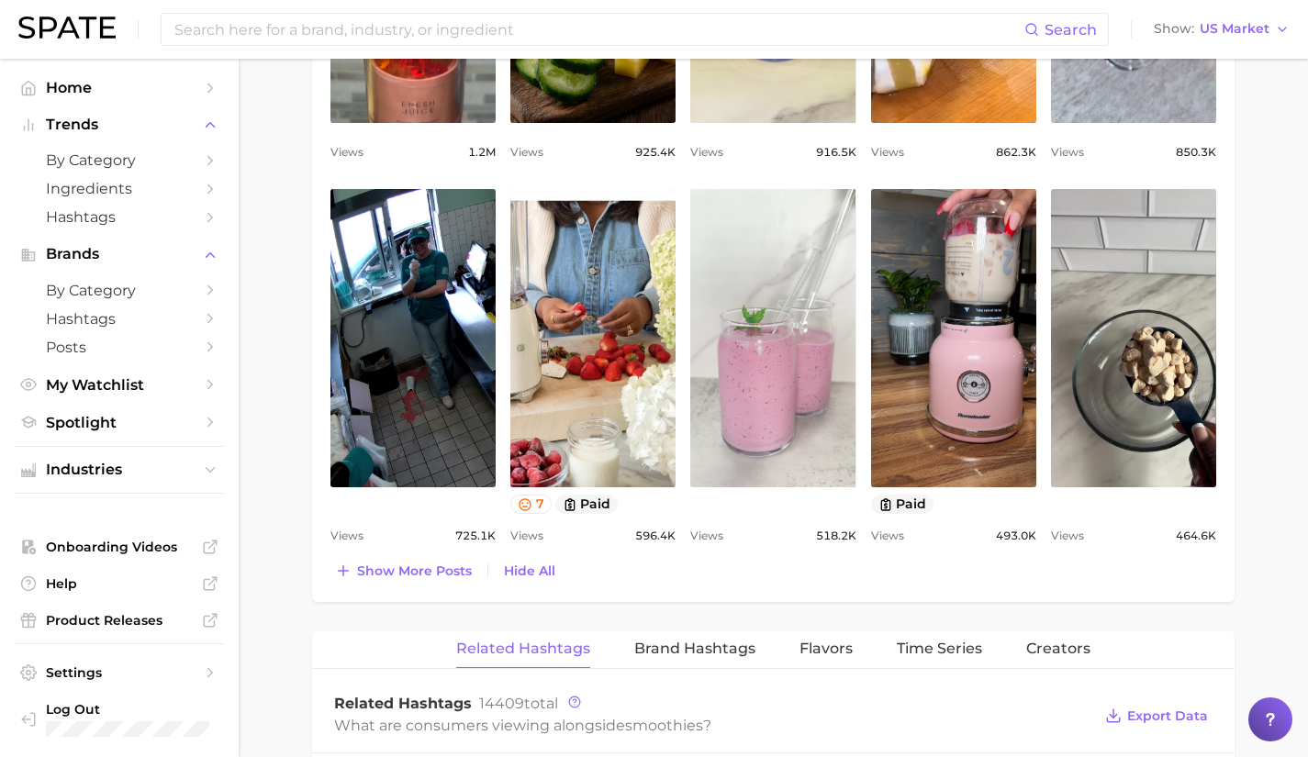
scroll to position [1576, 0]
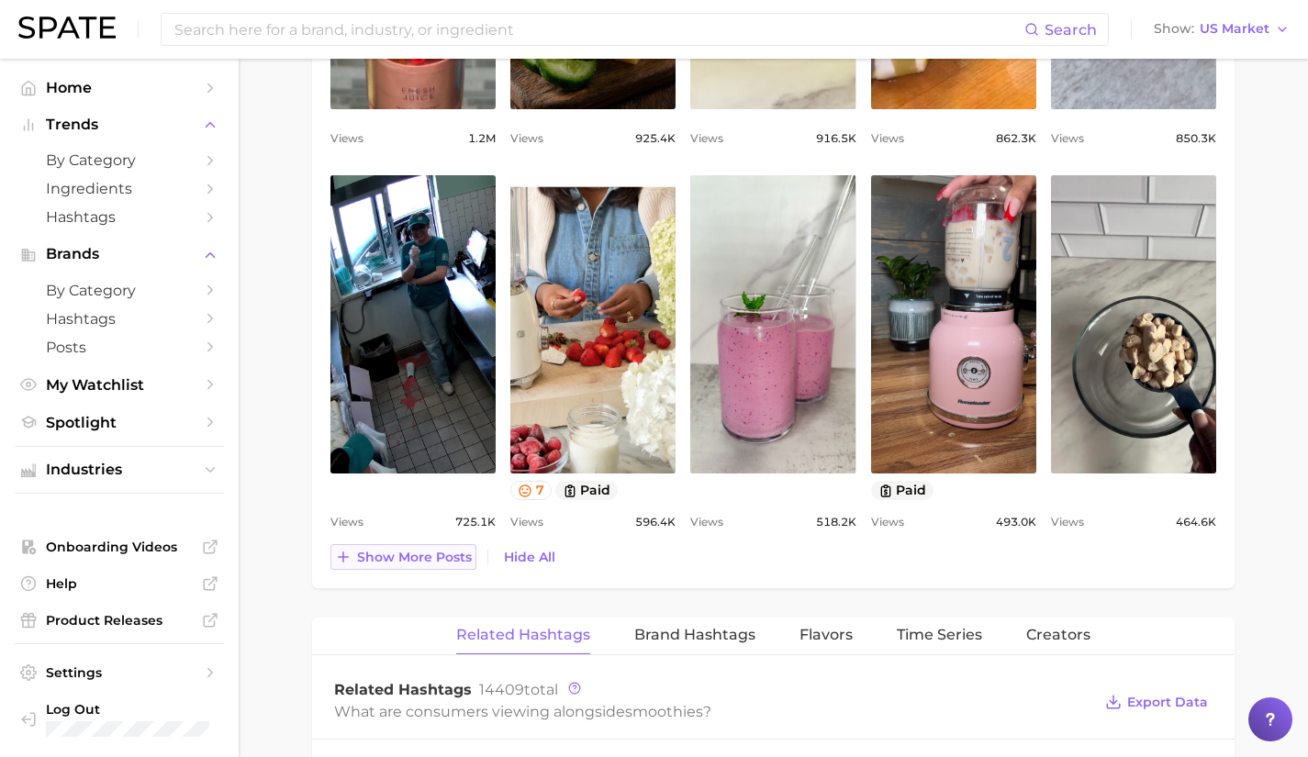
click at [443, 553] on span "Show more posts" at bounding box center [414, 558] width 115 height 16
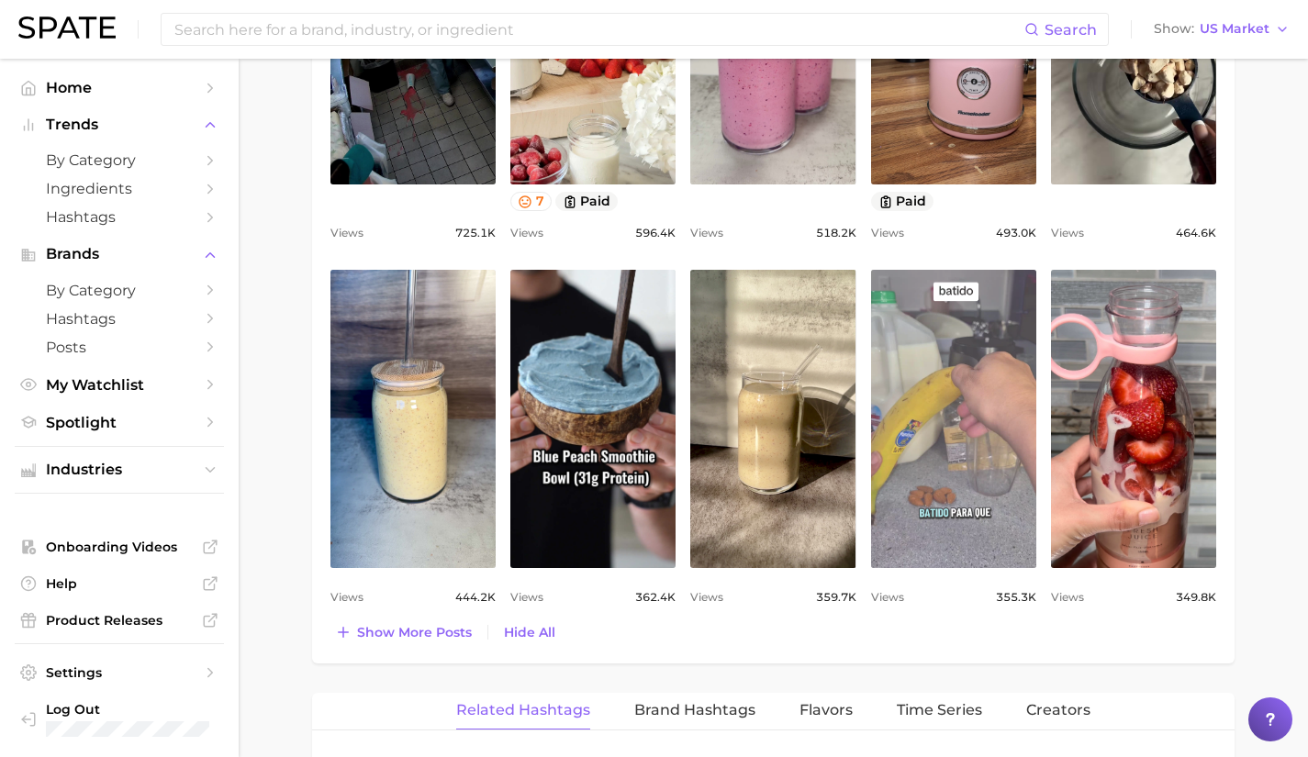
scroll to position [1889, 0]
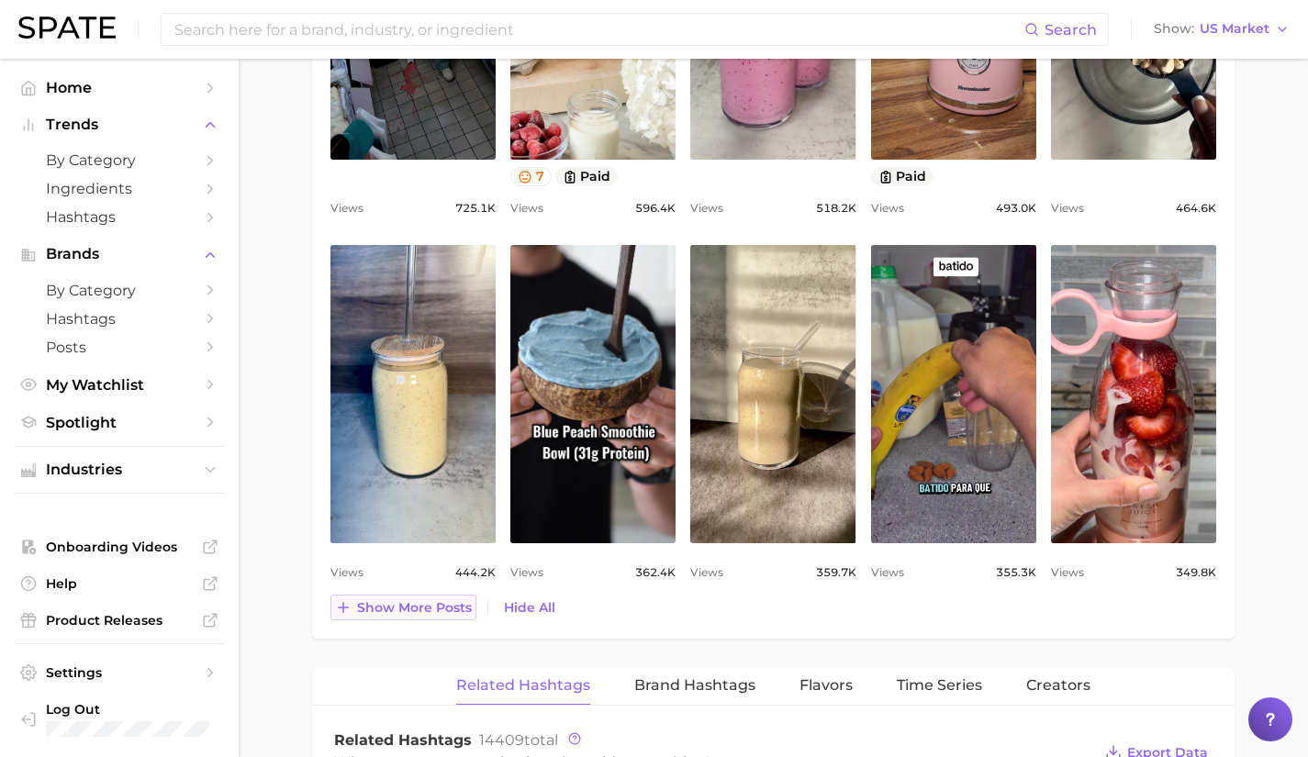
click at [428, 603] on span "Show more posts" at bounding box center [414, 608] width 115 height 16
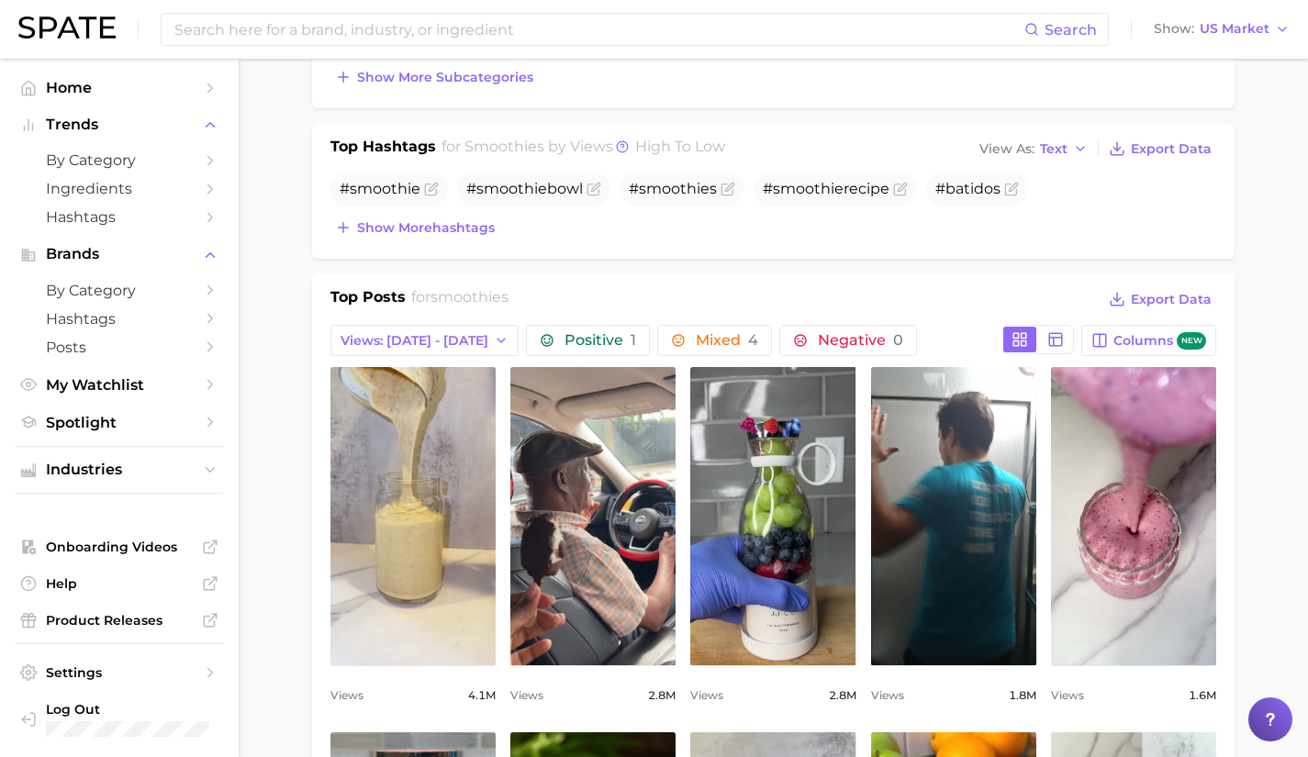
scroll to position [653, 0]
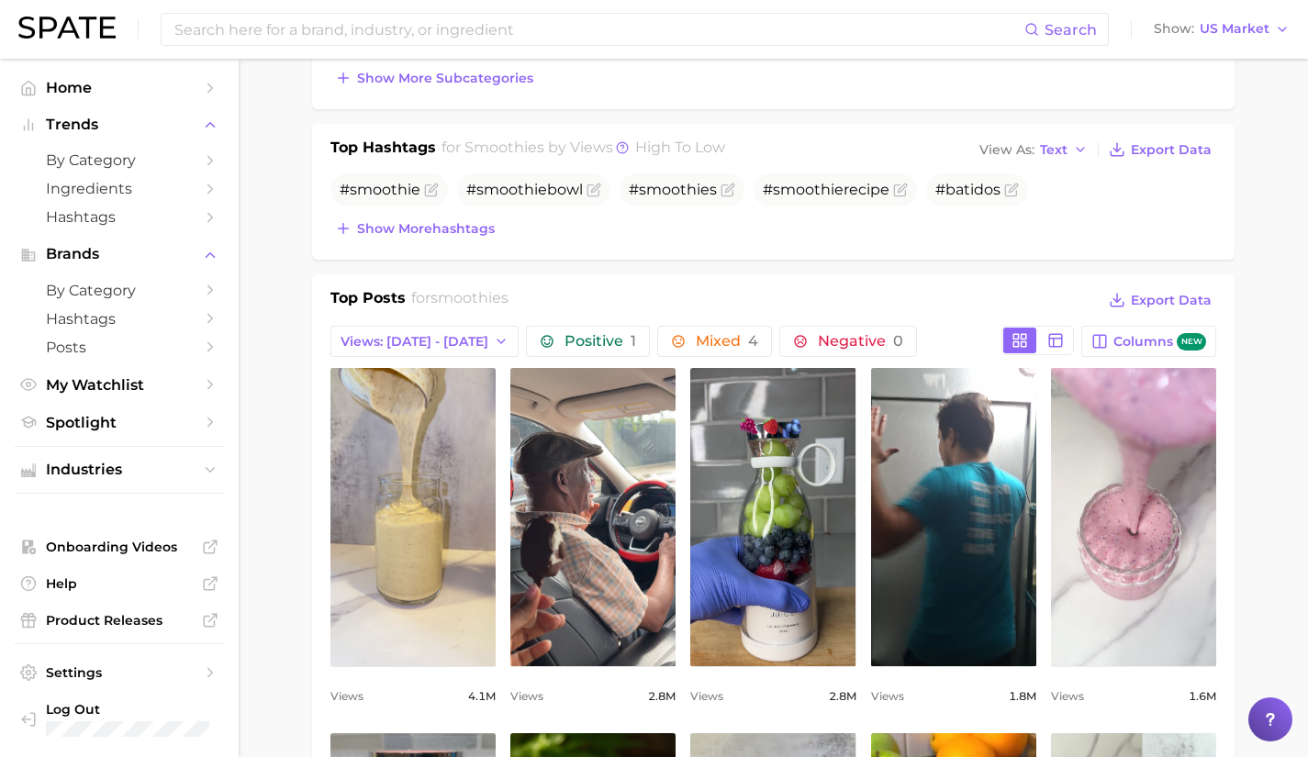
click at [1088, 483] on link "view post on TikTok" at bounding box center [1133, 517] width 165 height 298
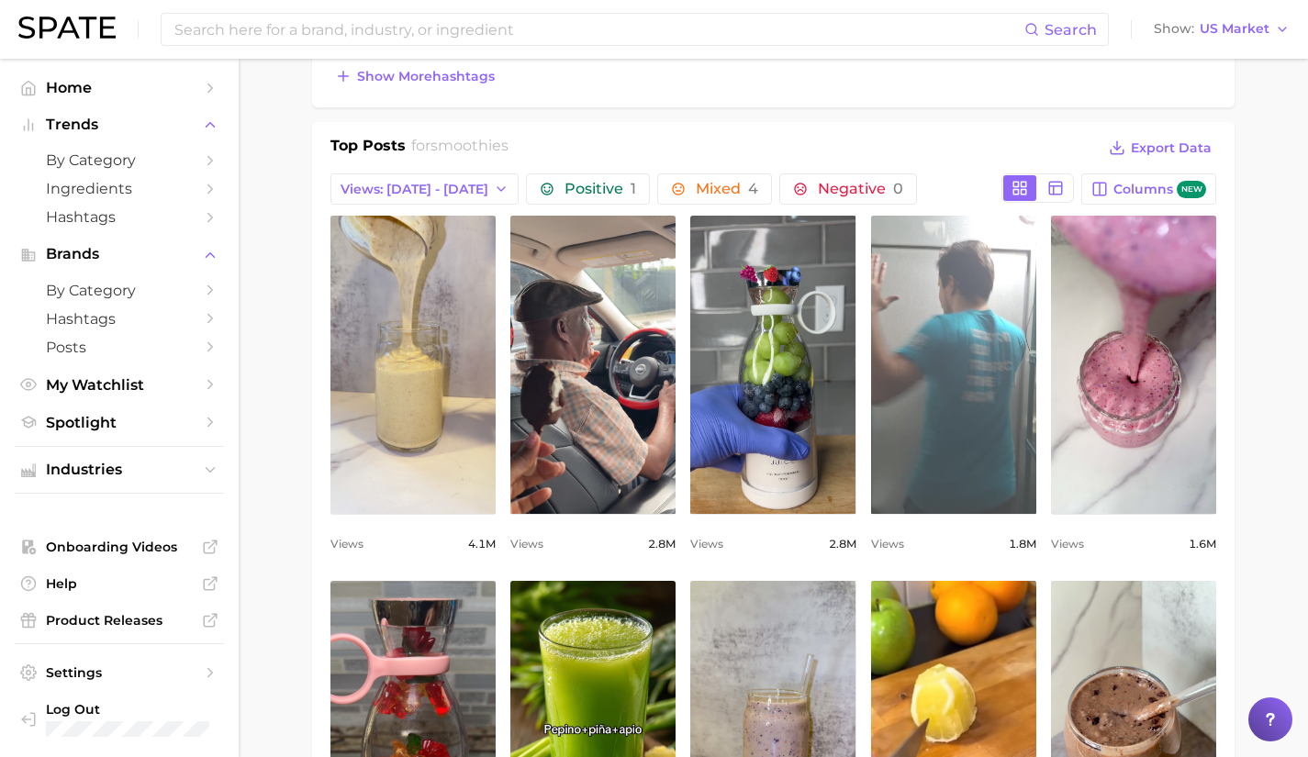
scroll to position [804, 0]
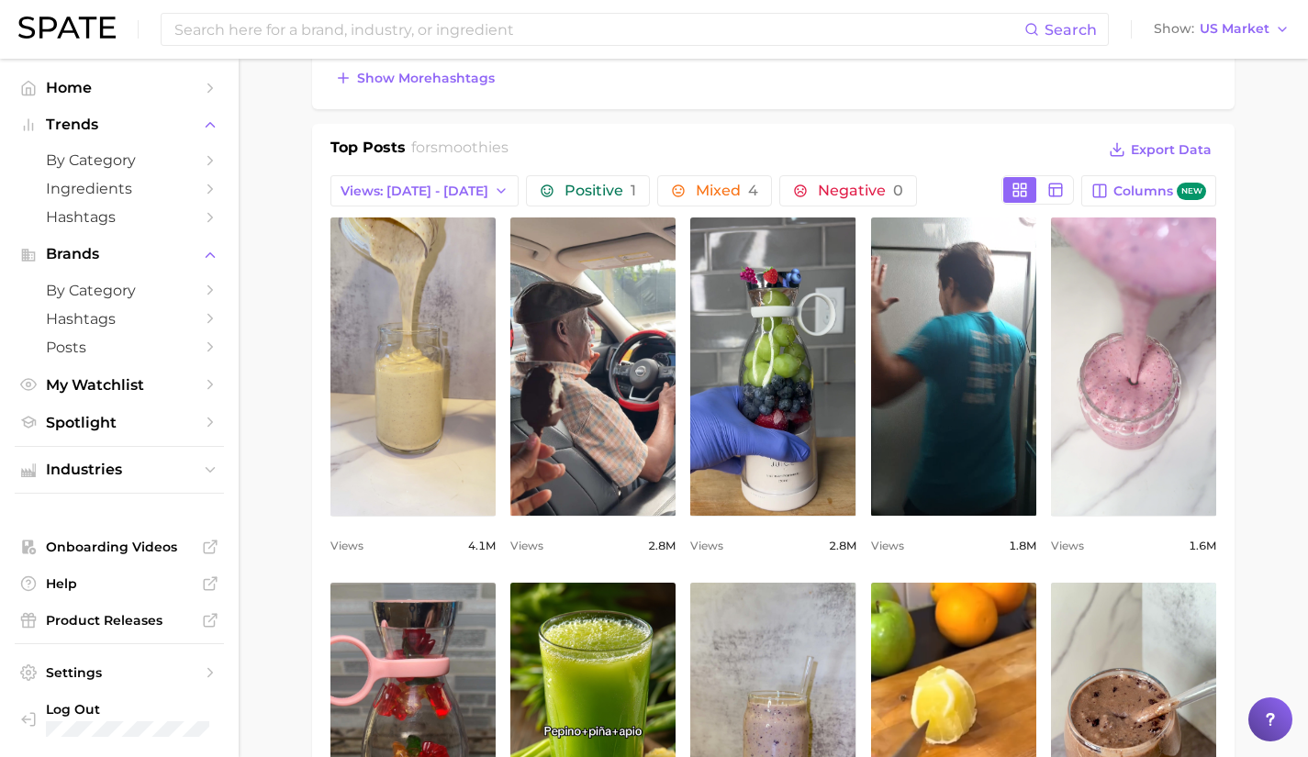
click at [1125, 445] on link "view post on TikTok" at bounding box center [1133, 366] width 165 height 298
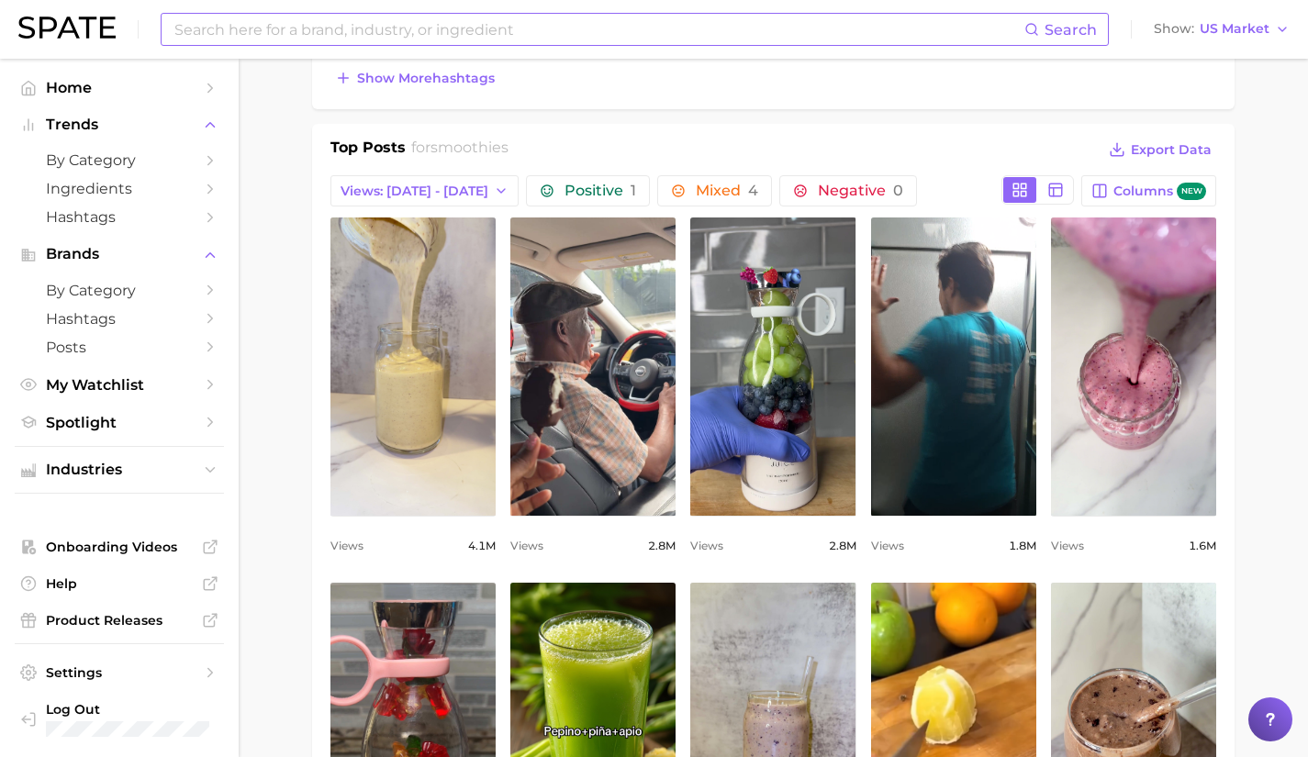
click at [485, 39] on input at bounding box center [599, 29] width 852 height 31
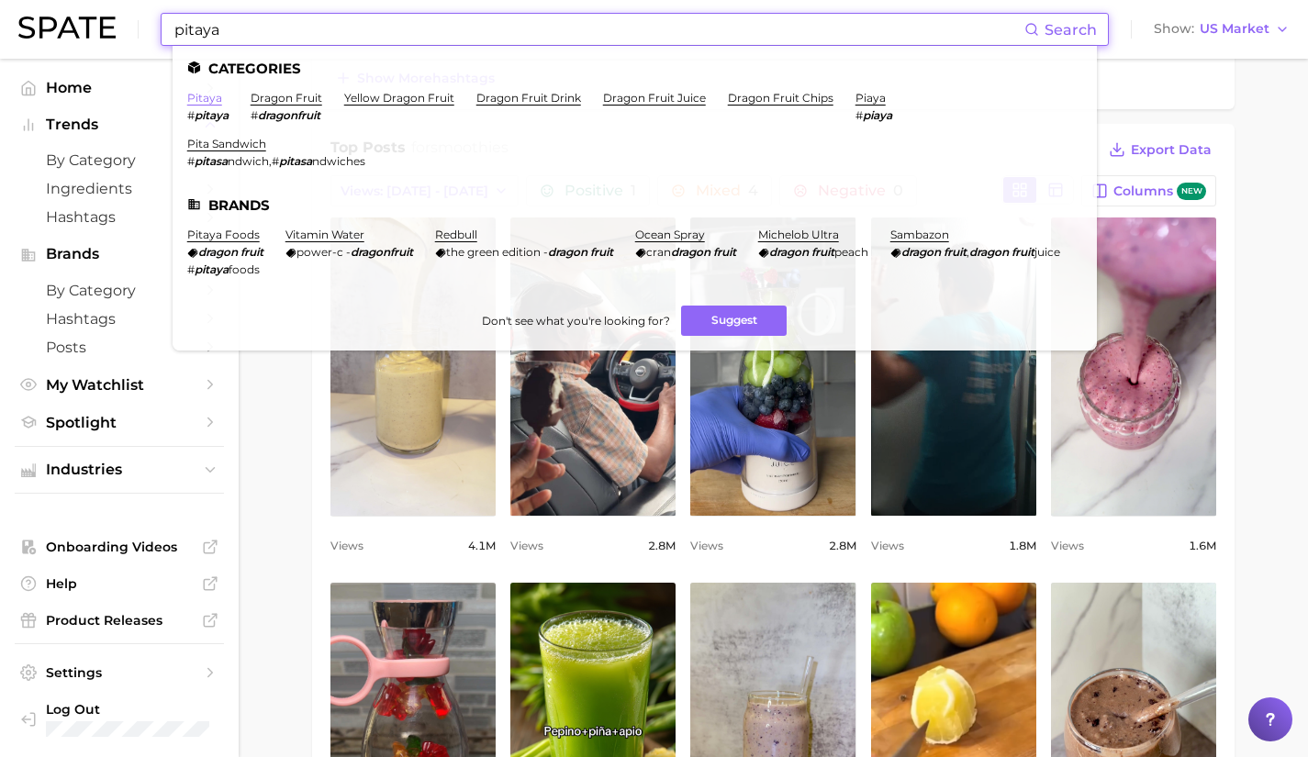
type input "pitaya"
click at [205, 96] on link "pitaya" at bounding box center [204, 98] width 35 height 14
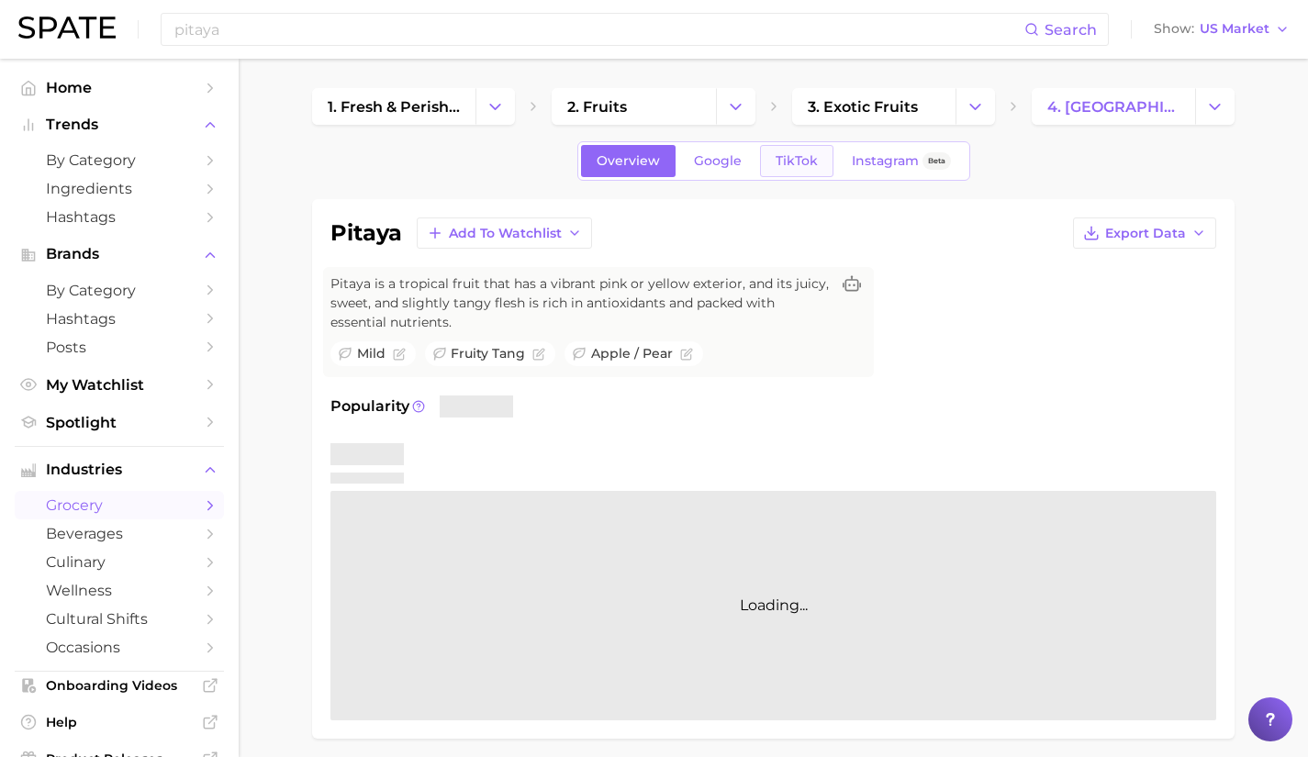
click at [822, 165] on link "TikTok" at bounding box center [796, 161] width 73 height 32
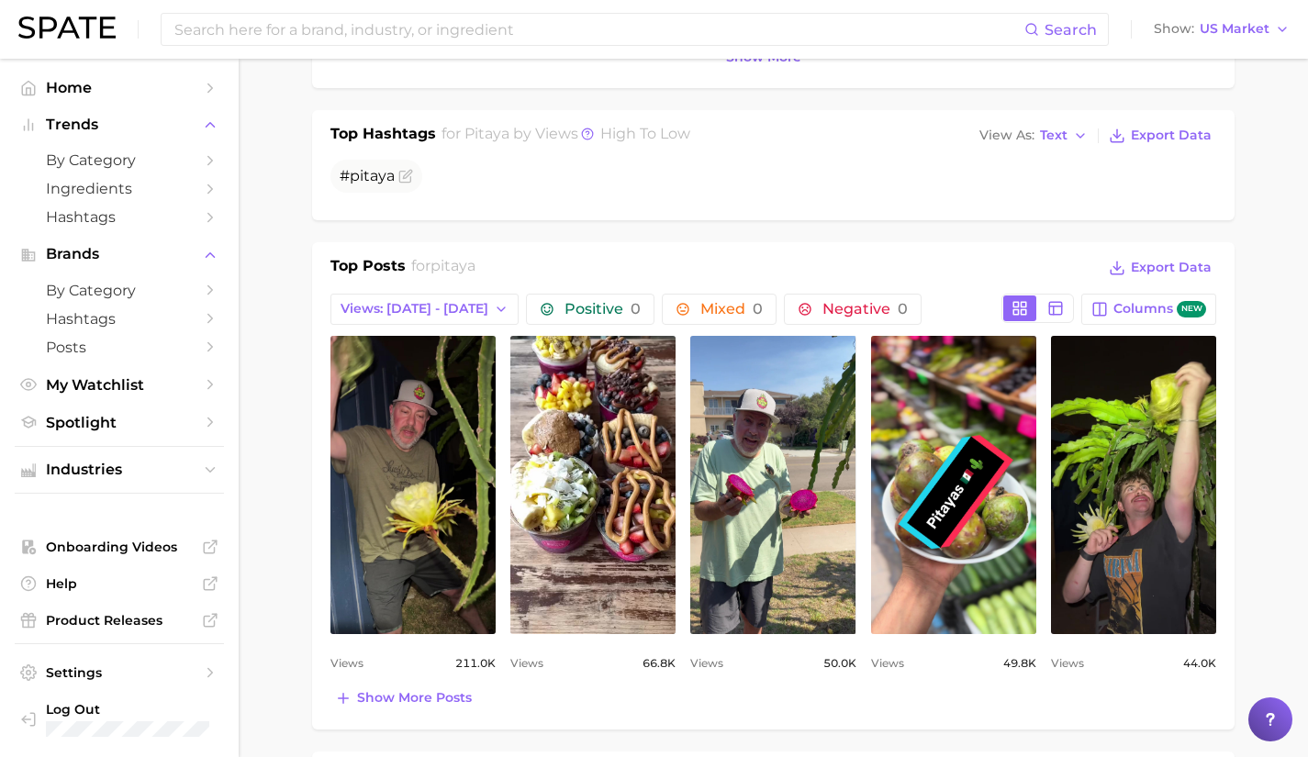
scroll to position [858, 0]
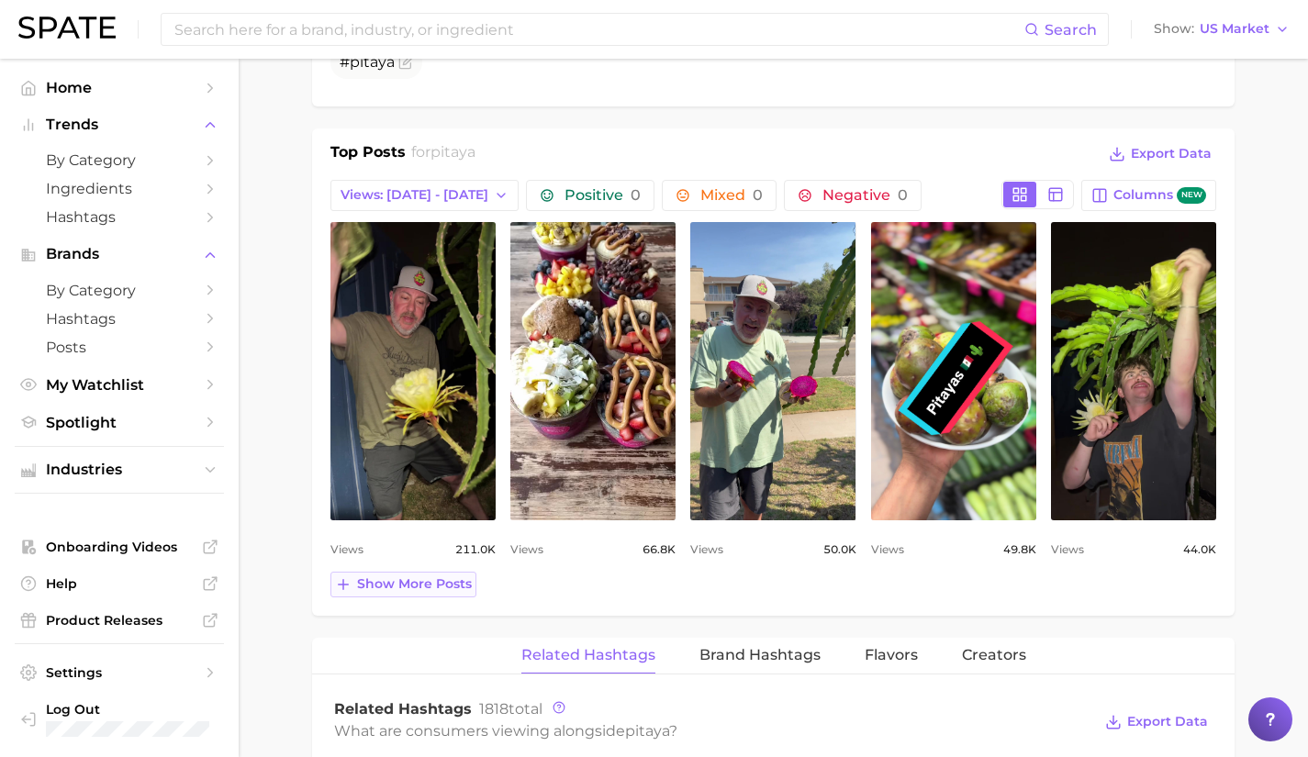
click at [431, 580] on span "Show more posts" at bounding box center [414, 584] width 115 height 16
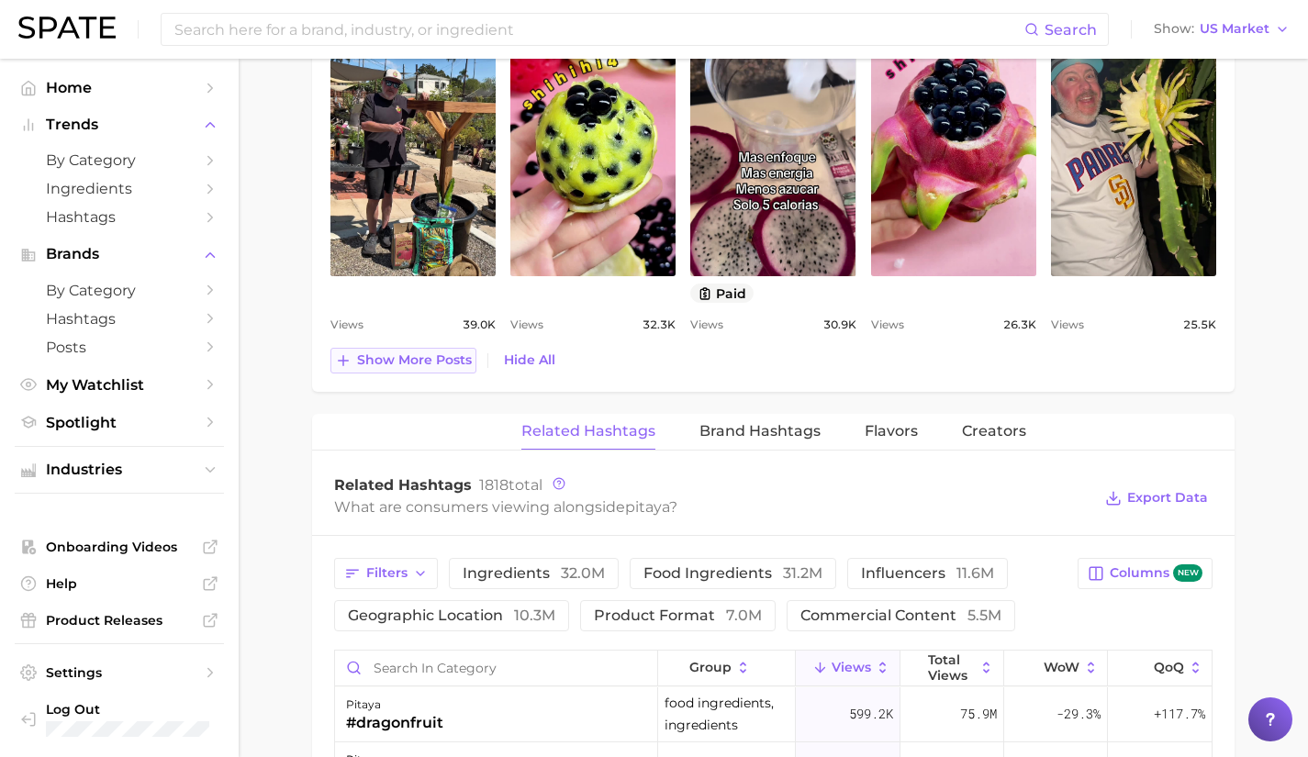
scroll to position [1533, 0]
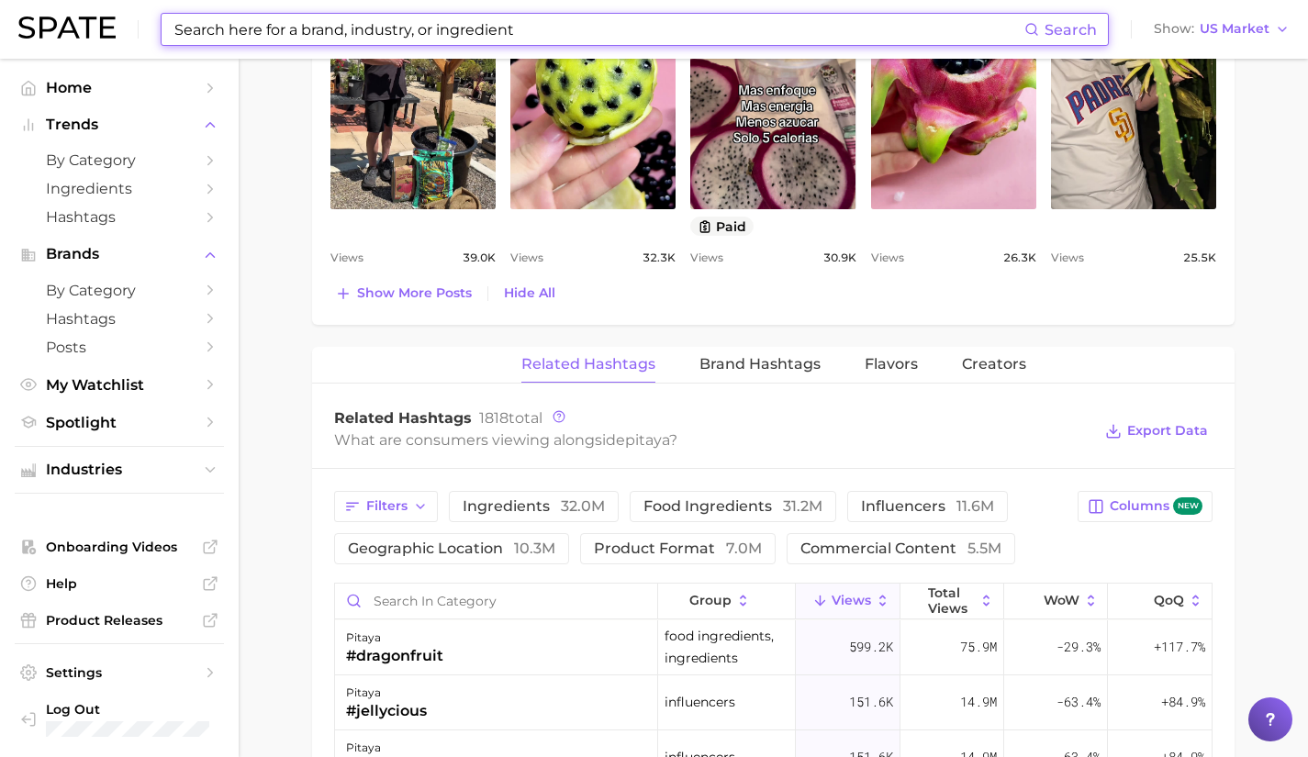
click at [304, 37] on input at bounding box center [599, 29] width 852 height 31
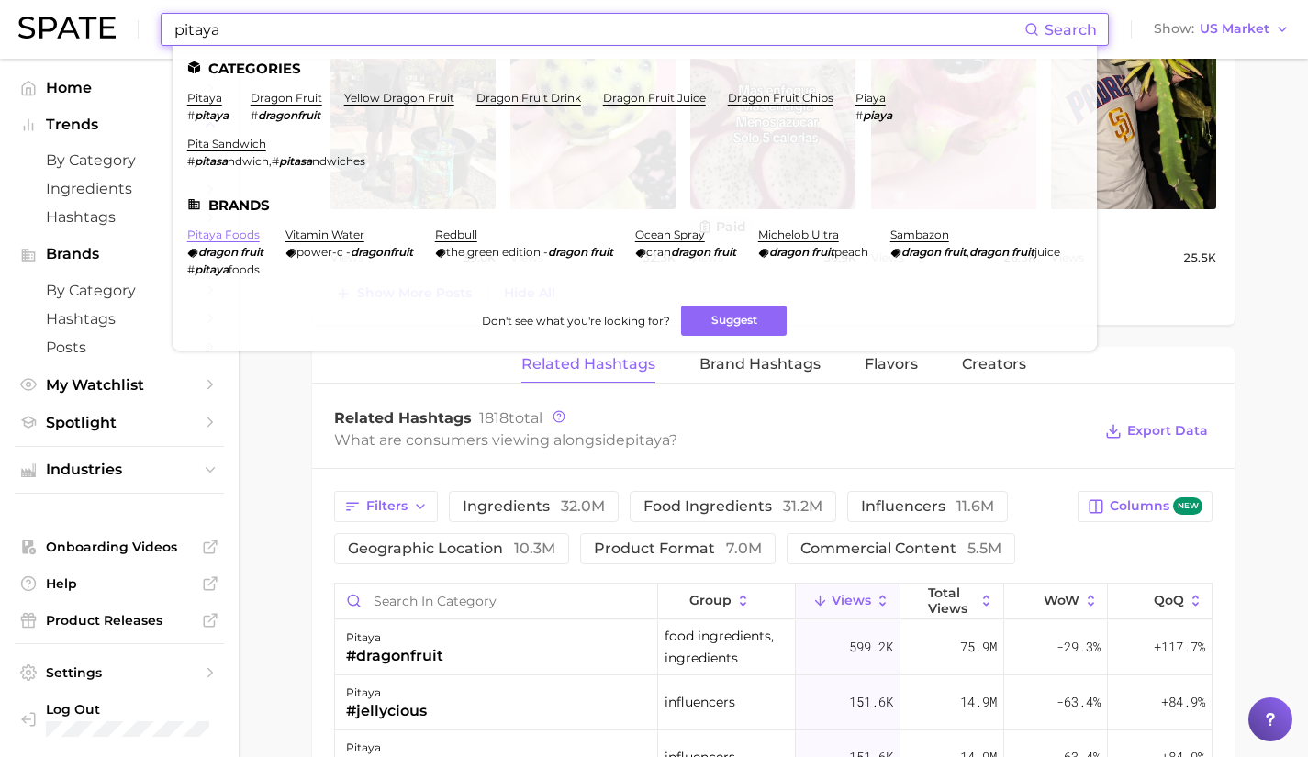
type input "pitaya"
click at [217, 228] on link "pitaya foods" at bounding box center [223, 235] width 72 height 14
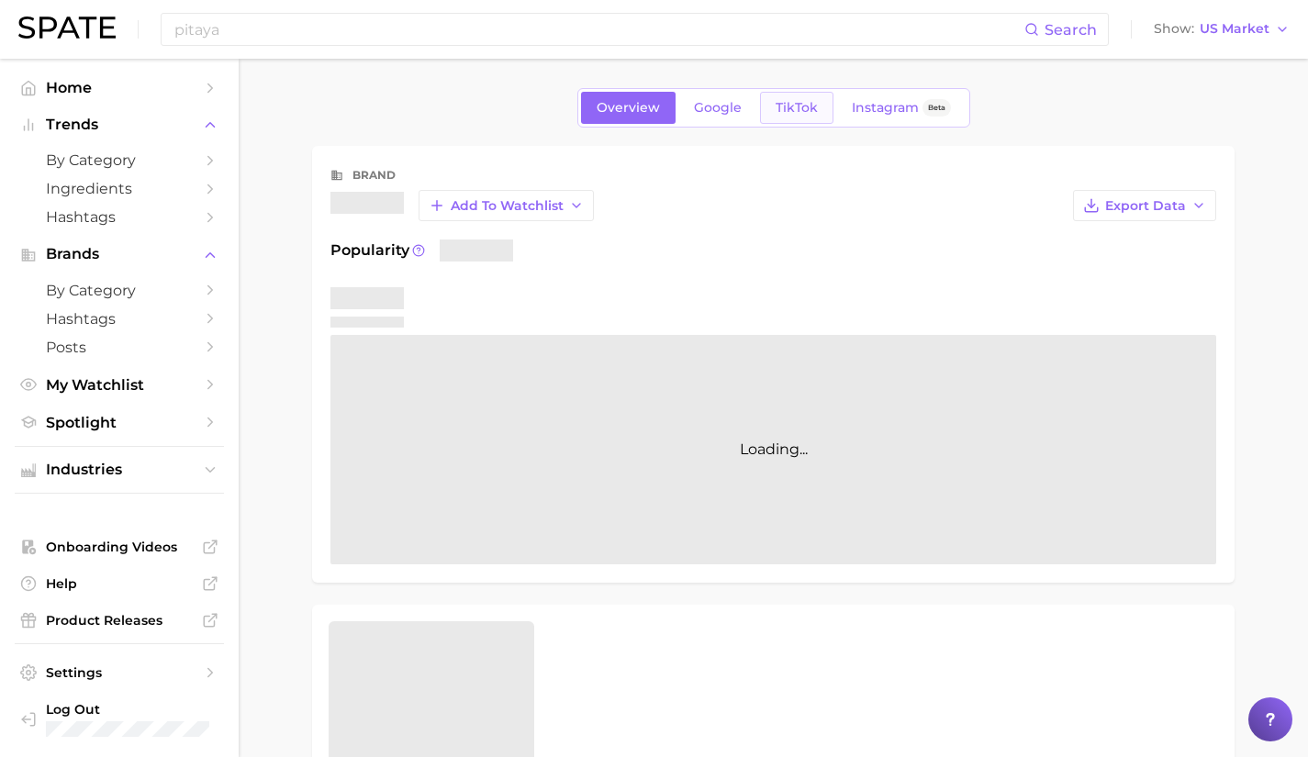
click at [813, 104] on span "TikTok" at bounding box center [796, 108] width 42 height 16
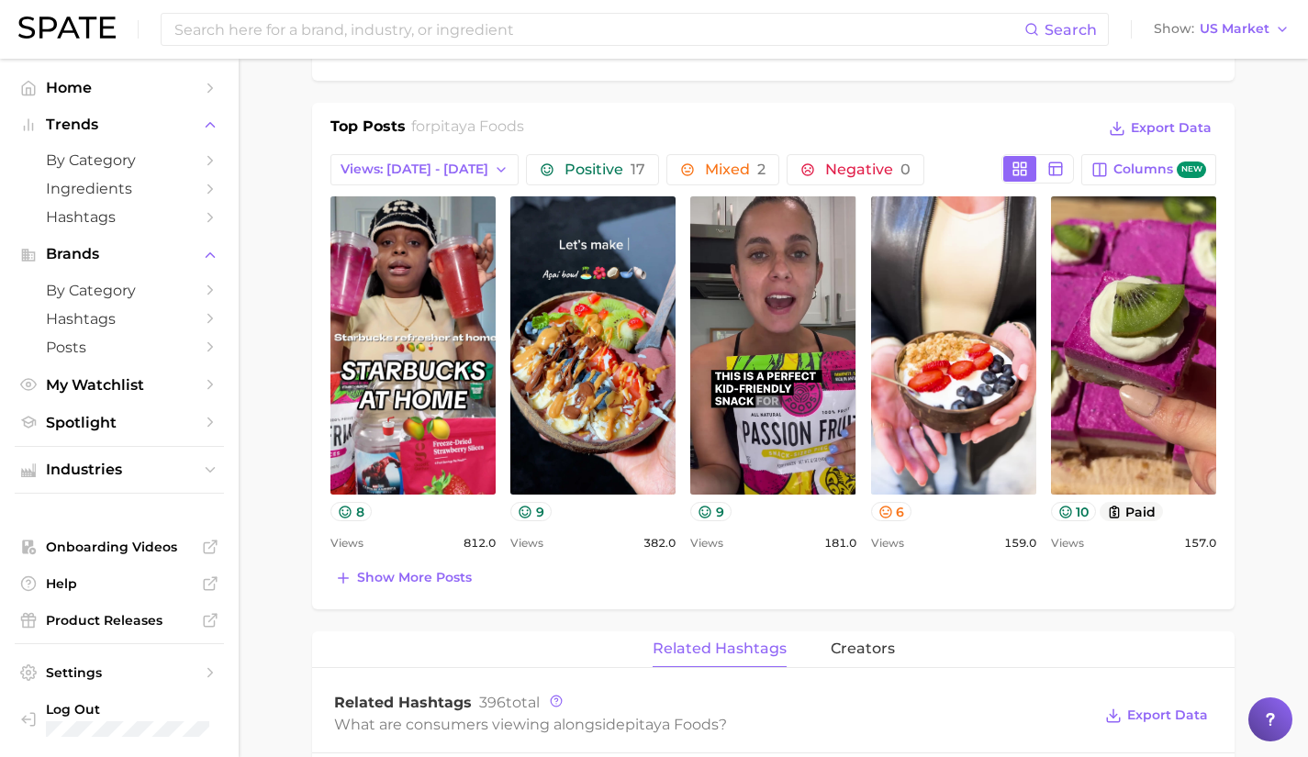
scroll to position [702, 0]
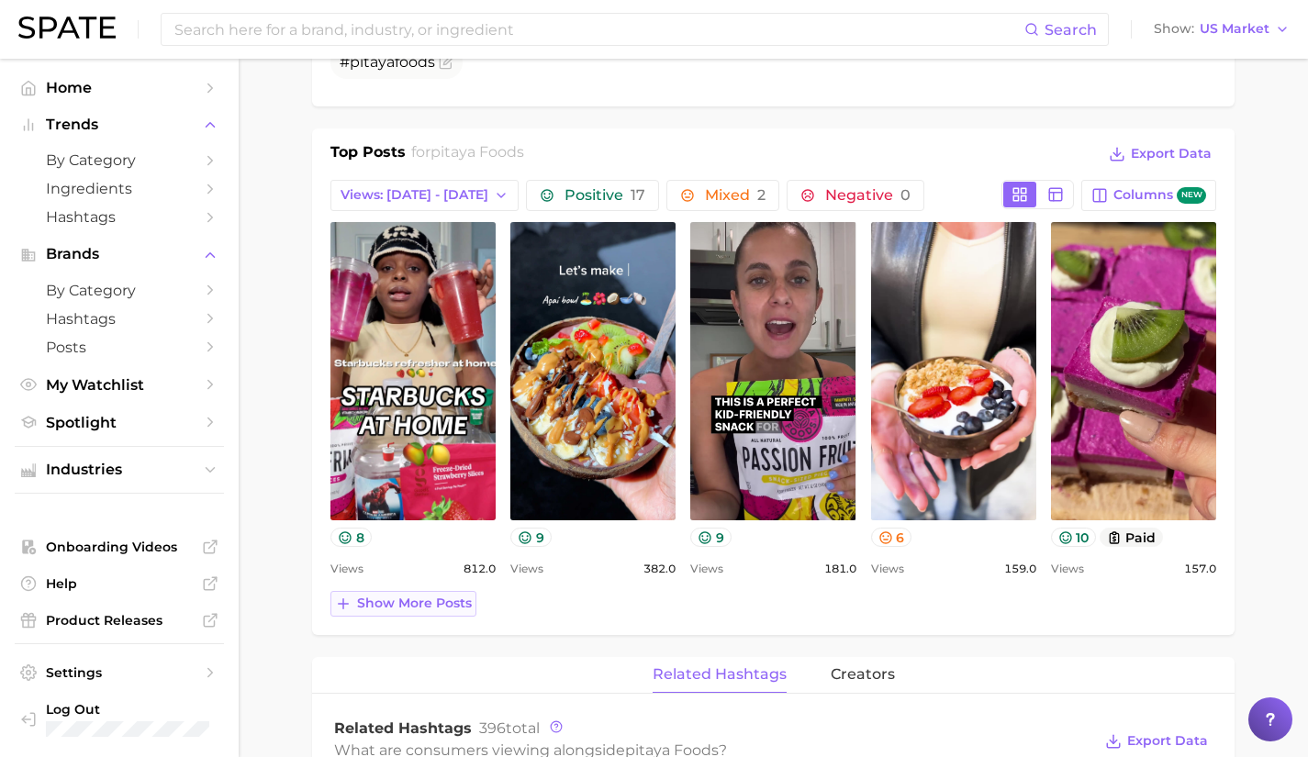
click at [431, 598] on span "Show more posts" at bounding box center [414, 604] width 115 height 16
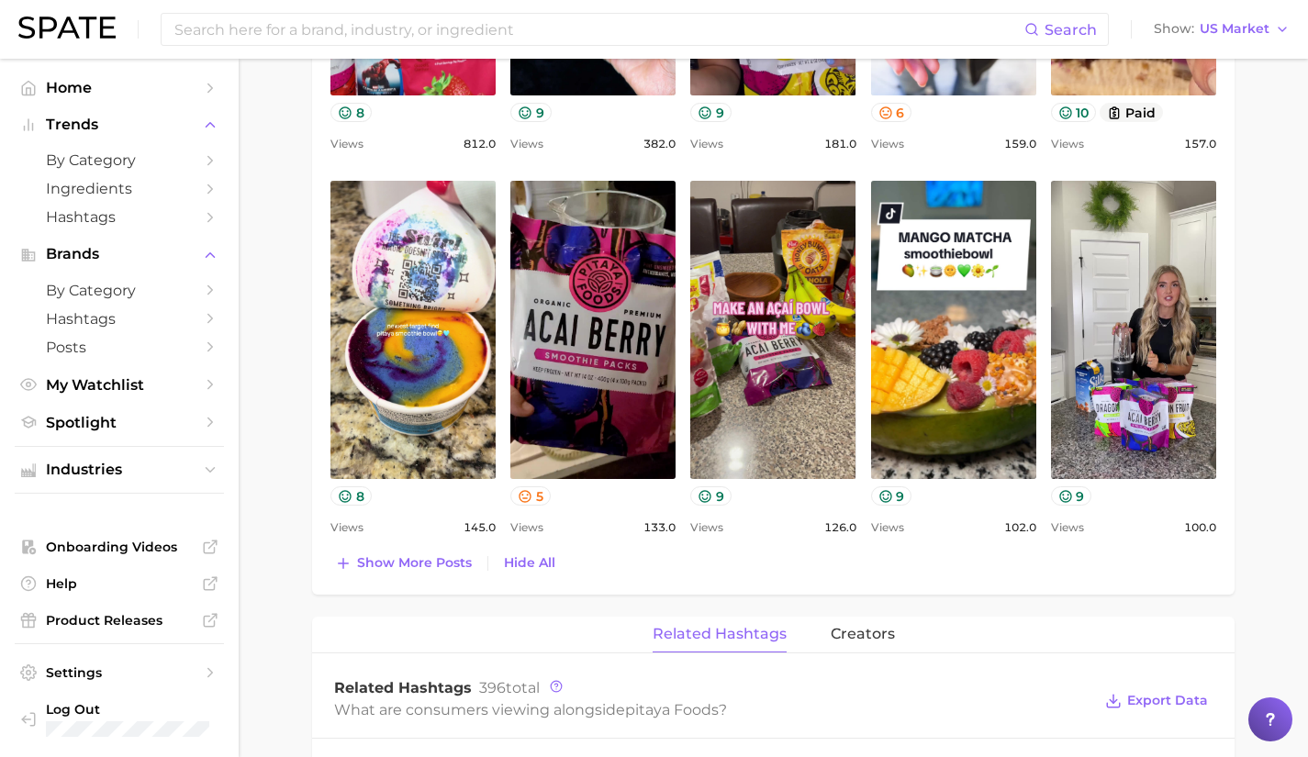
scroll to position [1128, 0]
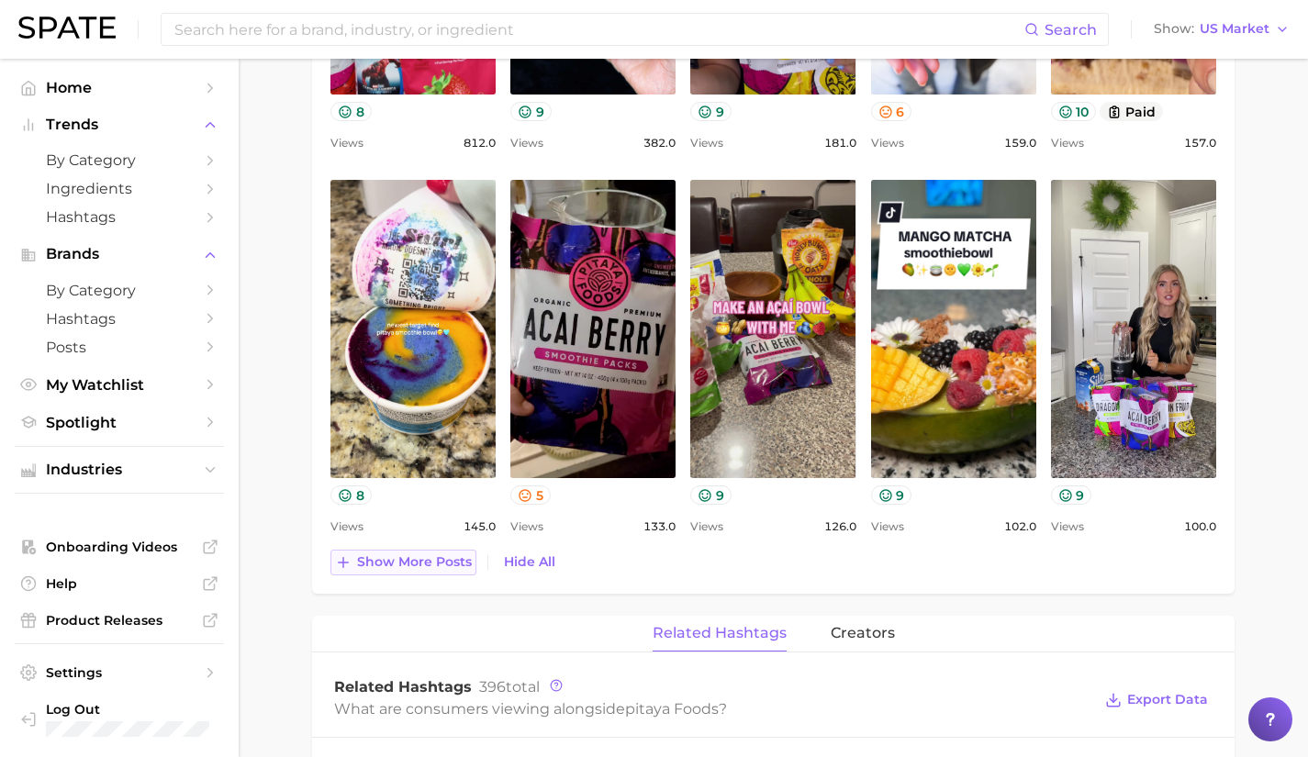
click at [440, 574] on button "Show more posts" at bounding box center [403, 563] width 146 height 26
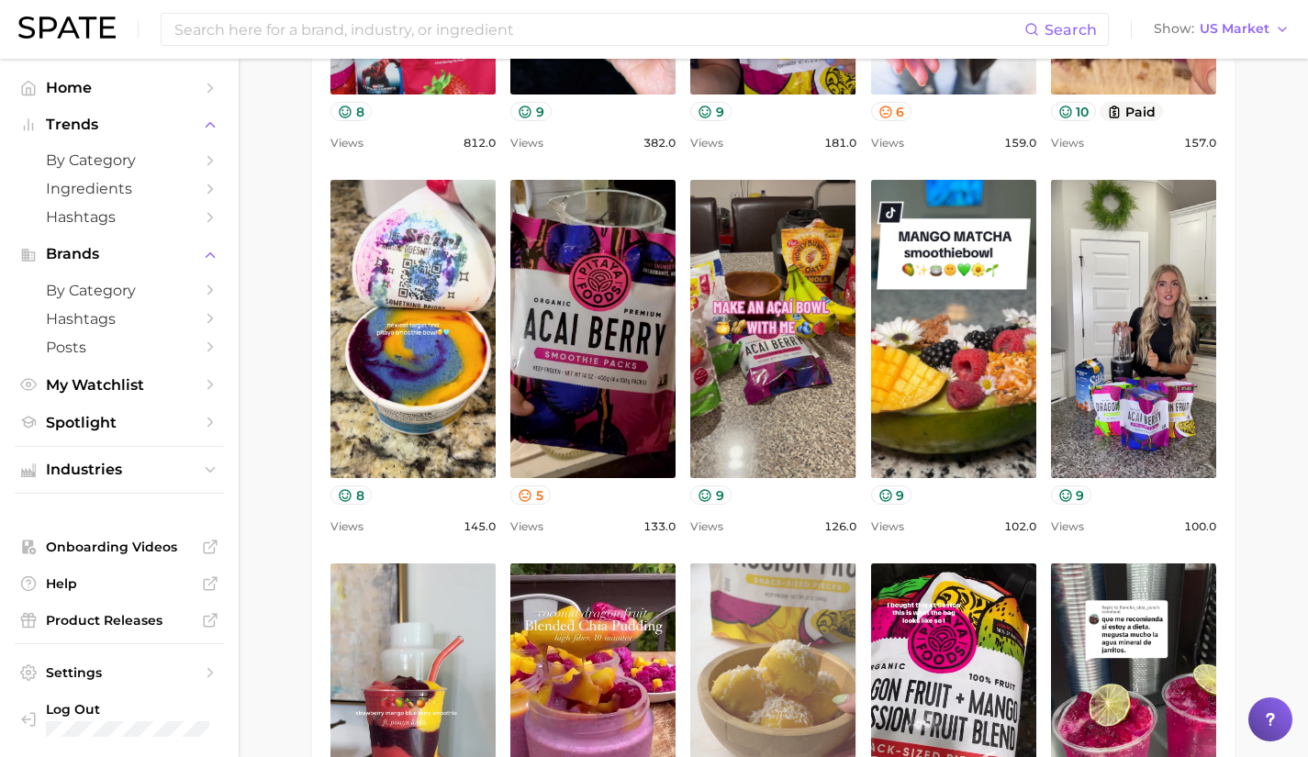
scroll to position [0, 0]
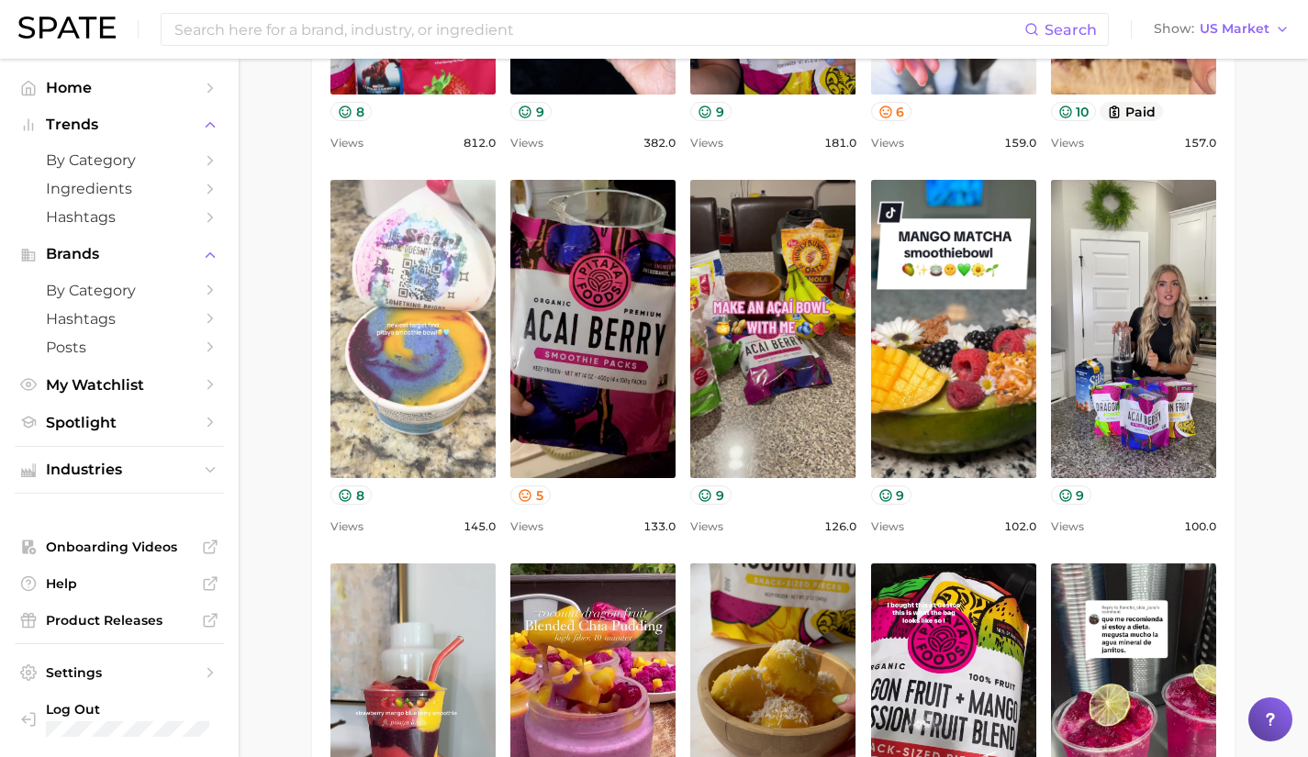
click at [442, 293] on link "view post on TikTok" at bounding box center [412, 329] width 165 height 298
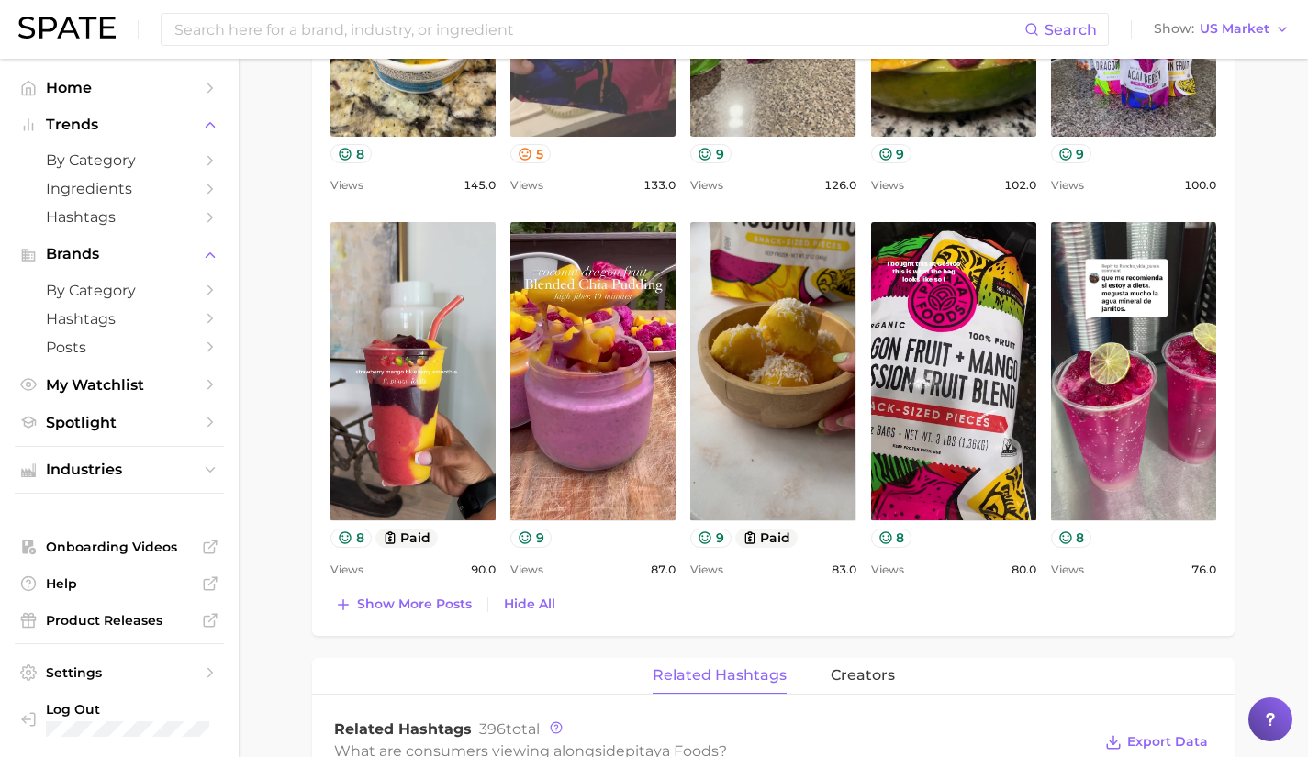
scroll to position [1470, 0]
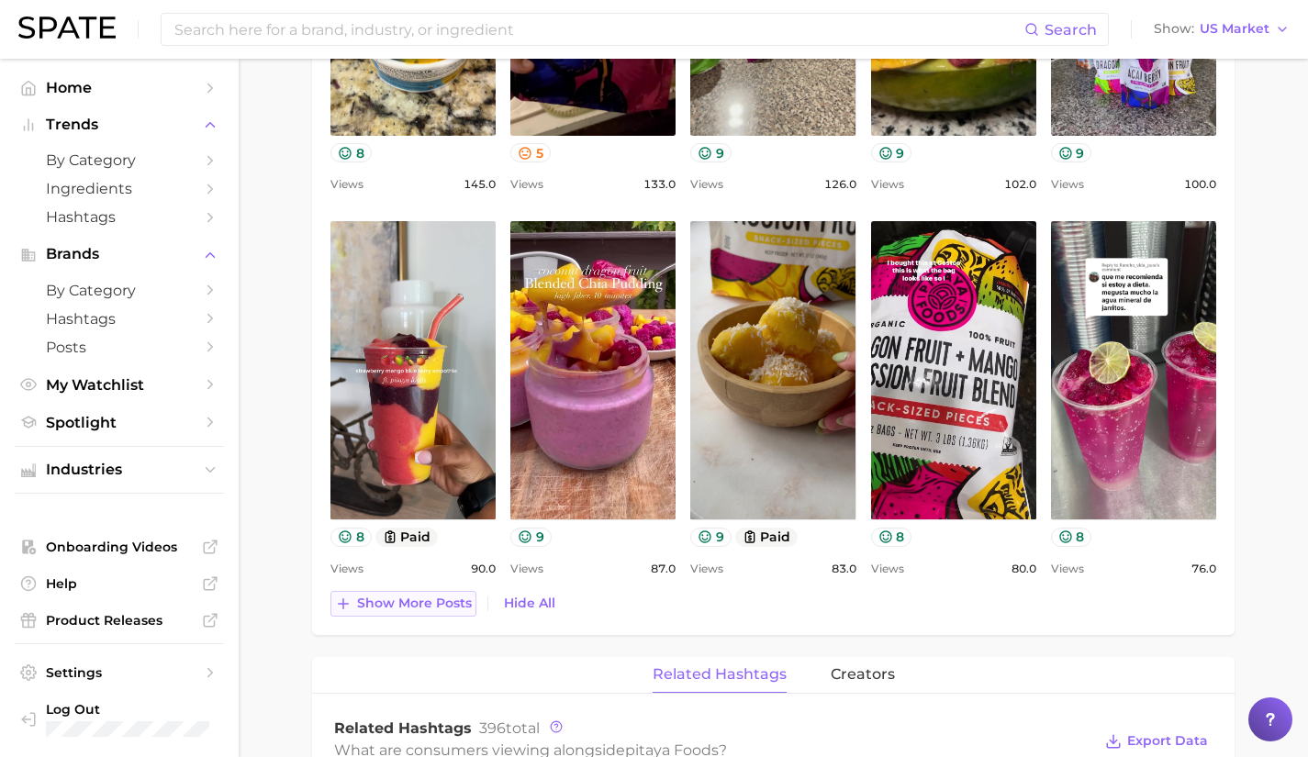
click at [431, 603] on span "Show more posts" at bounding box center [414, 604] width 115 height 16
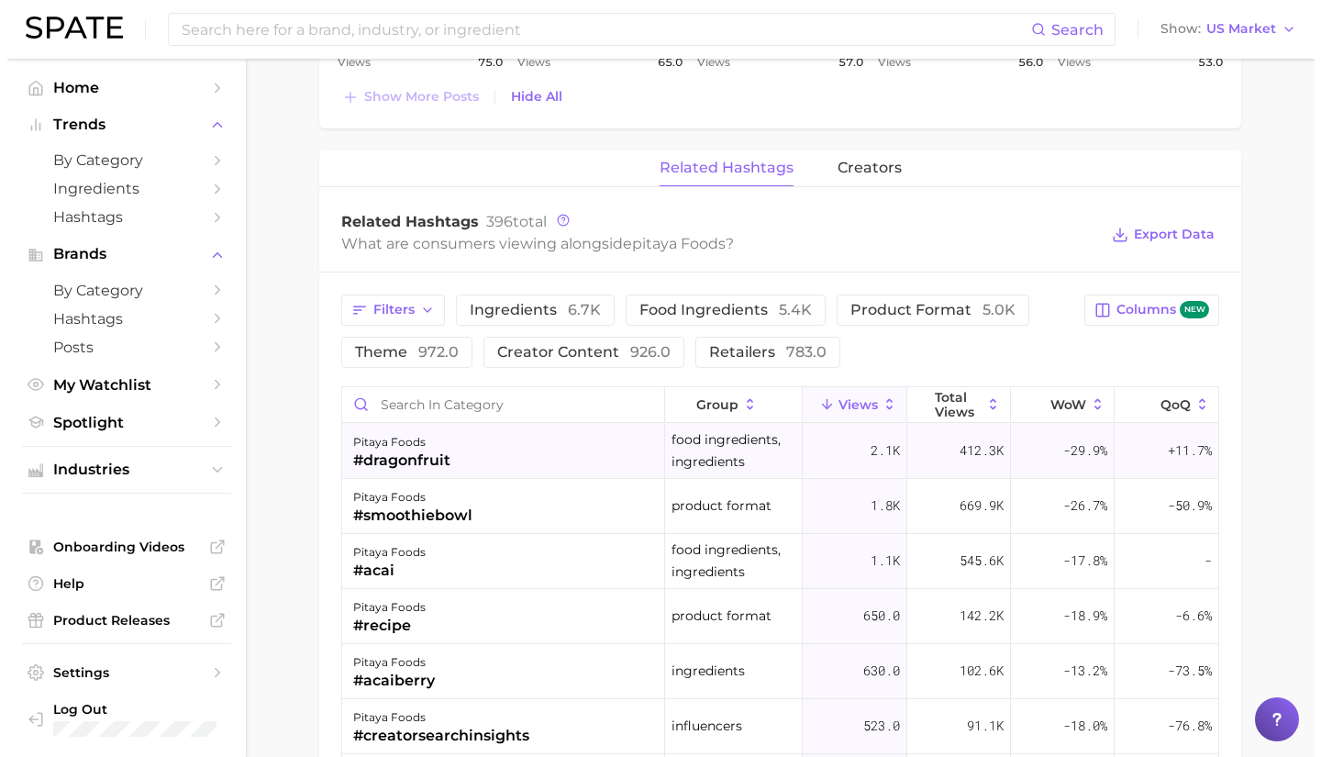
scroll to position [2363, 0]
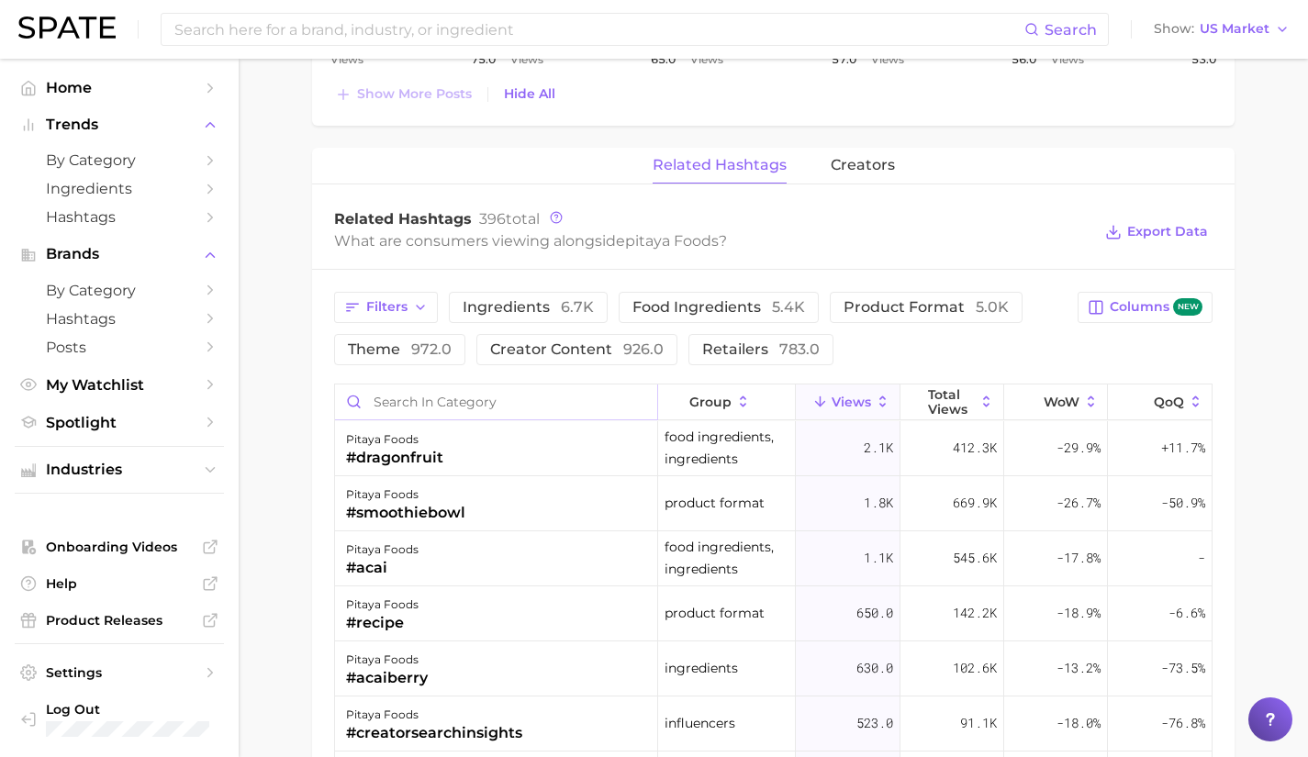
click at [447, 407] on input "Search in category" at bounding box center [496, 402] width 322 height 35
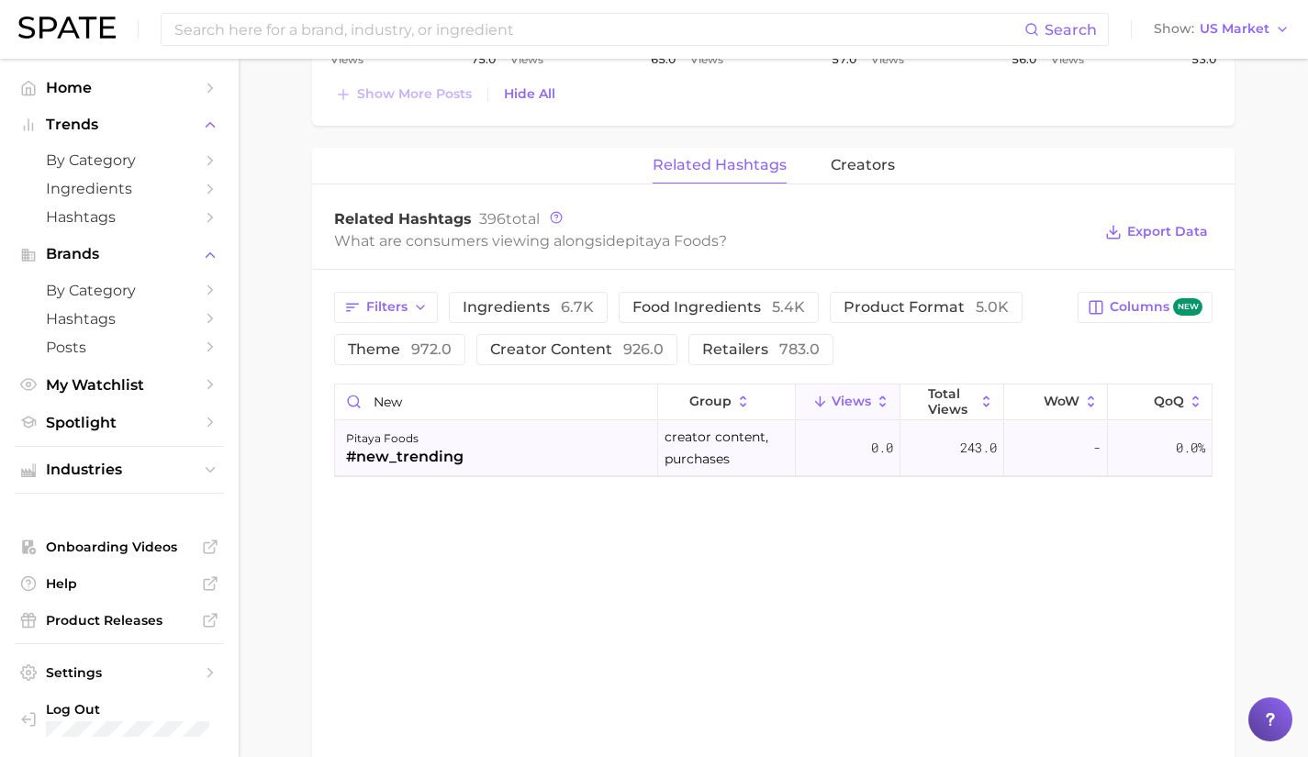
click at [465, 445] on div "pitaya foods #new_trending" at bounding box center [496, 448] width 323 height 55
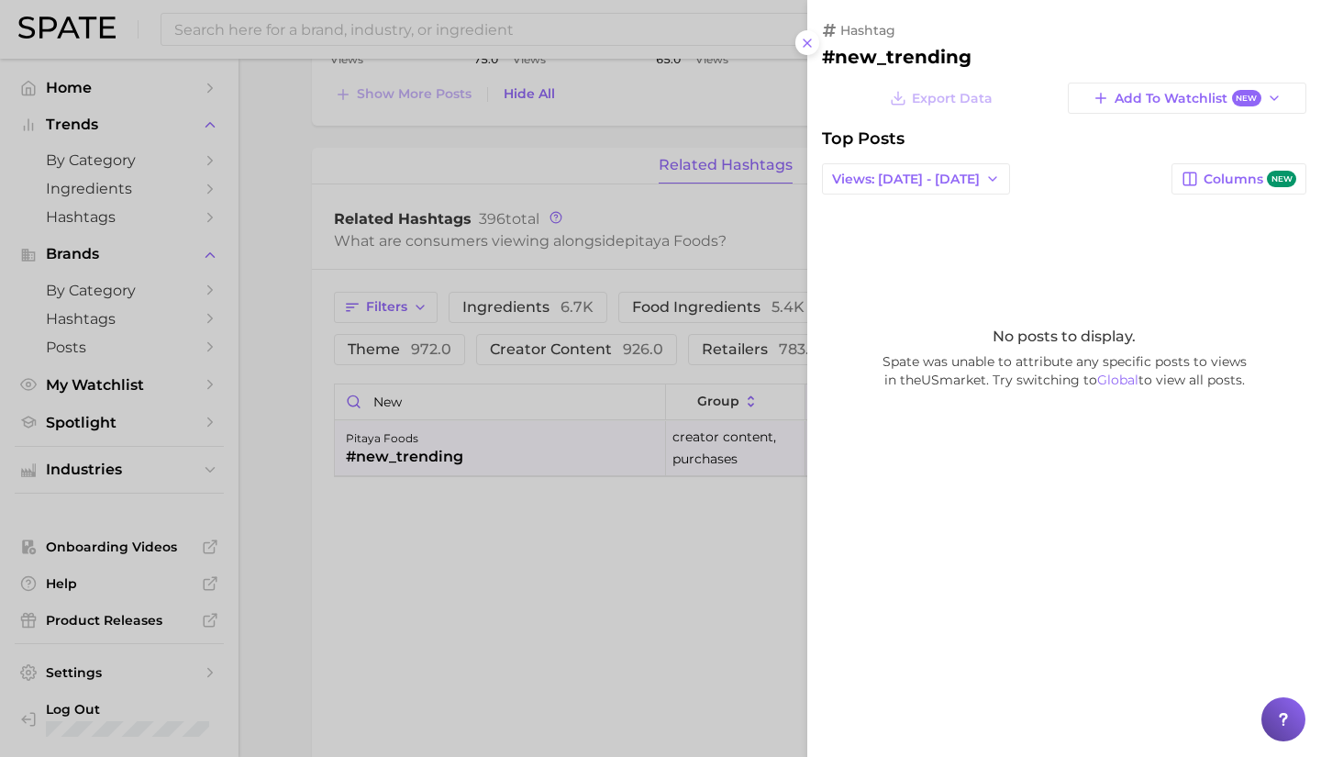
click at [509, 385] on div at bounding box center [660, 378] width 1321 height 757
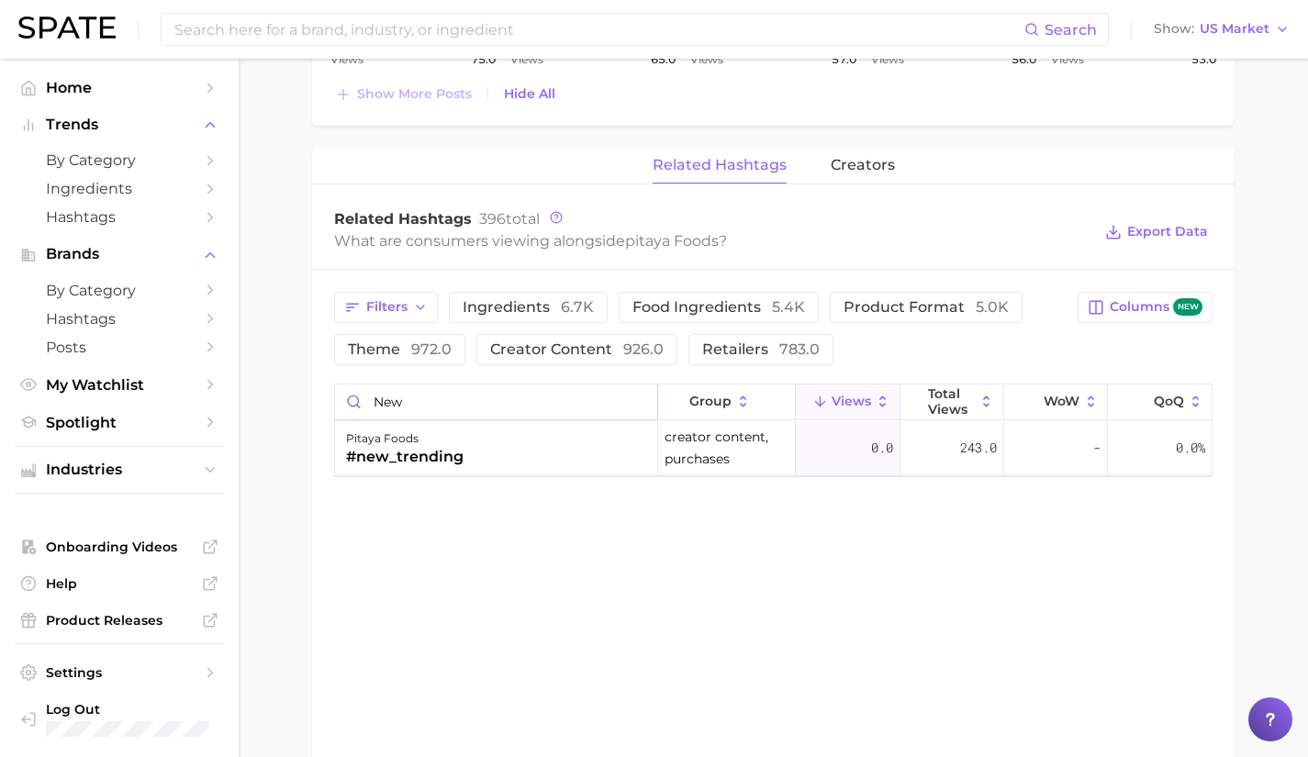
click at [484, 392] on input "new" at bounding box center [496, 402] width 322 height 35
type input "n"
type input "f"
click at [485, 462] on div "pitaya foods #targetfinds" at bounding box center [496, 448] width 323 height 55
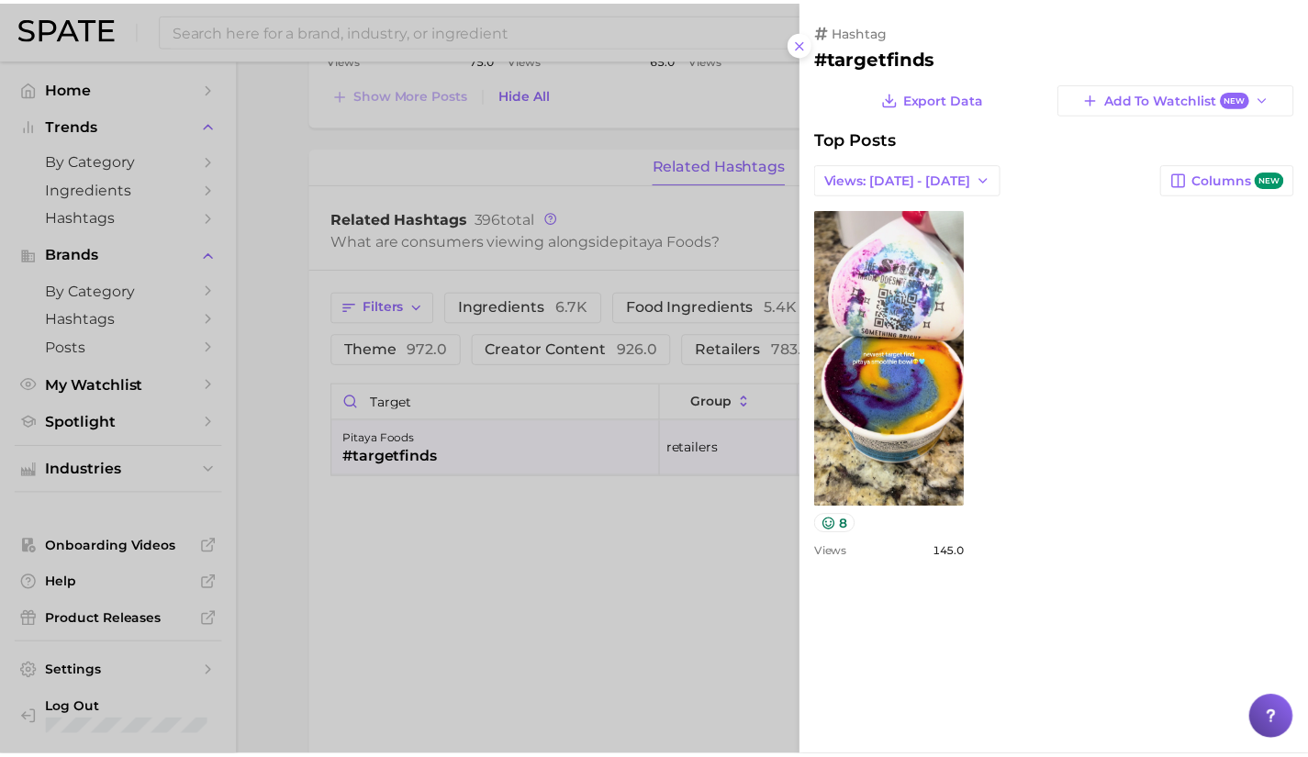
scroll to position [0, 0]
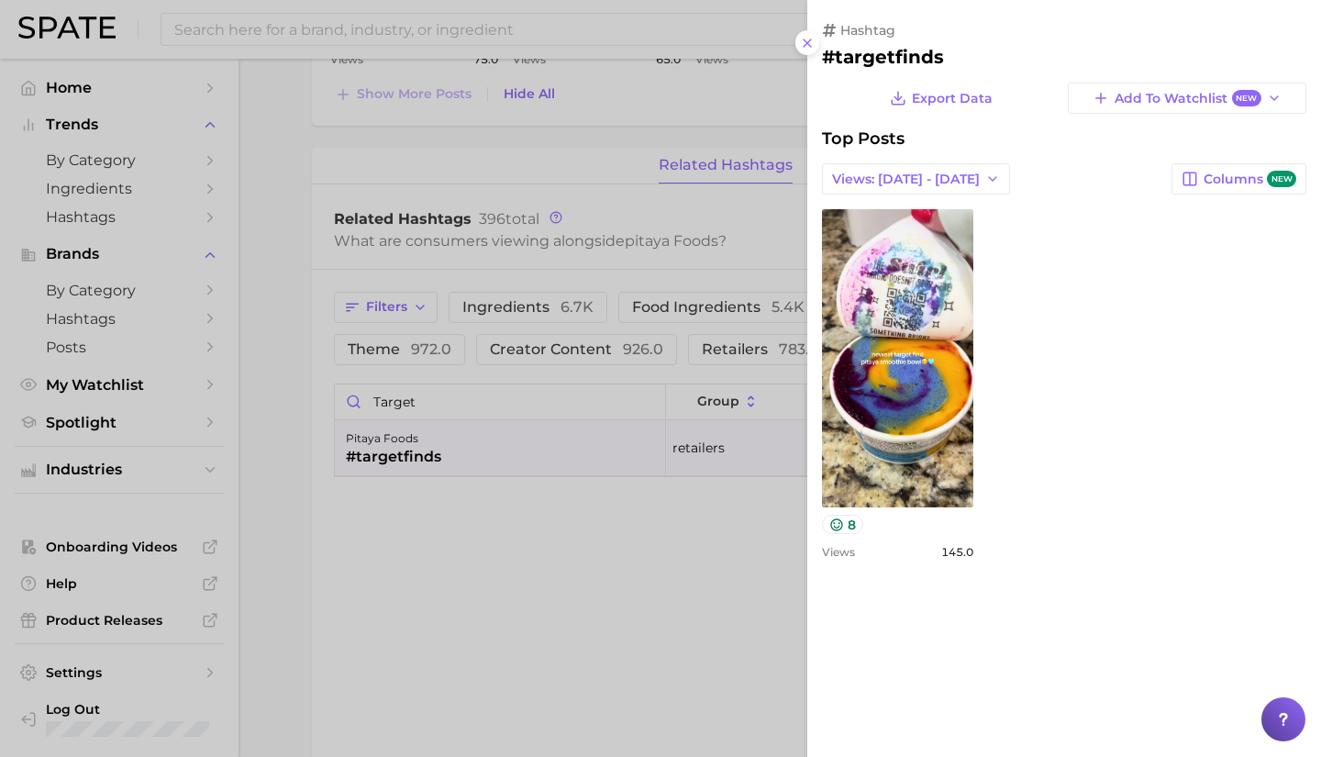
click at [485, 462] on div at bounding box center [660, 378] width 1321 height 757
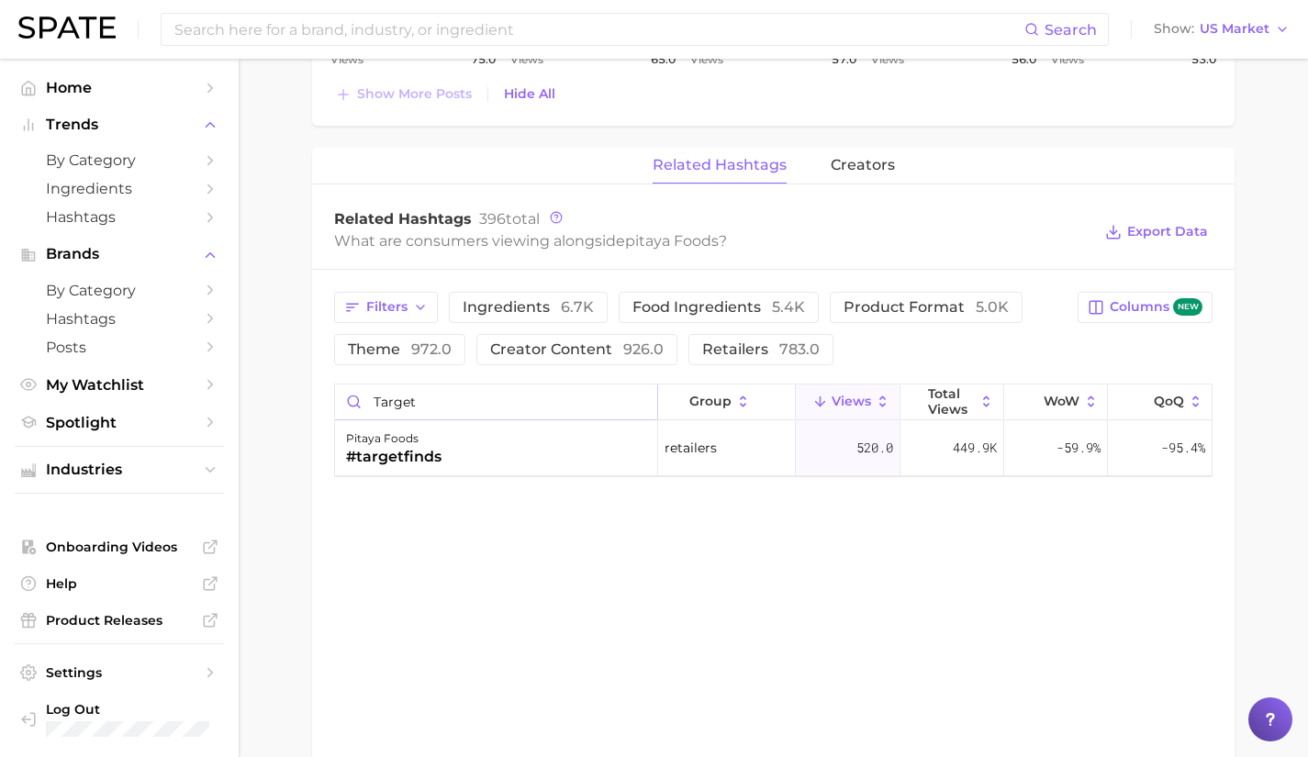
click at [480, 396] on input "target" at bounding box center [496, 402] width 322 height 35
type input "t"
type input "s"
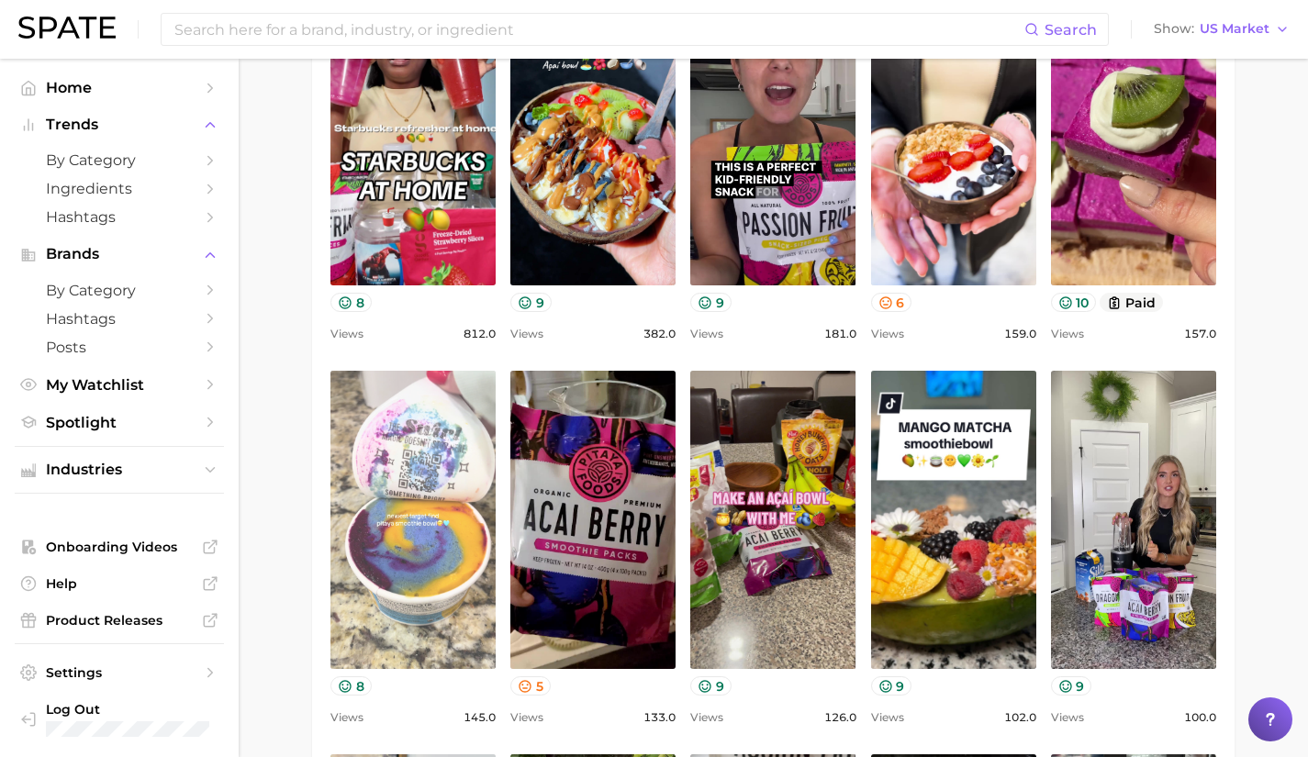
scroll to position [936, 0]
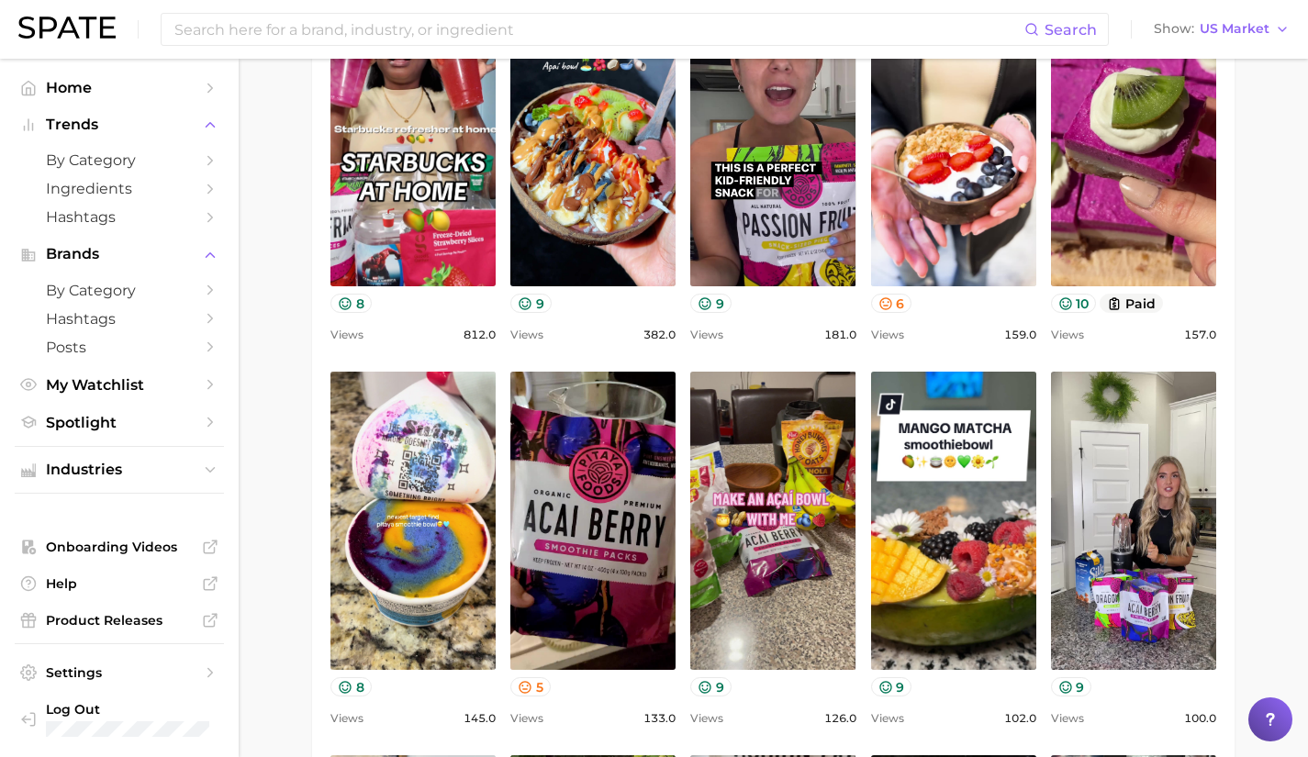
click at [357, 673] on div "view post on TikTok 8" at bounding box center [412, 534] width 165 height 325
click at [354, 678] on button "8" at bounding box center [350, 686] width 41 height 19
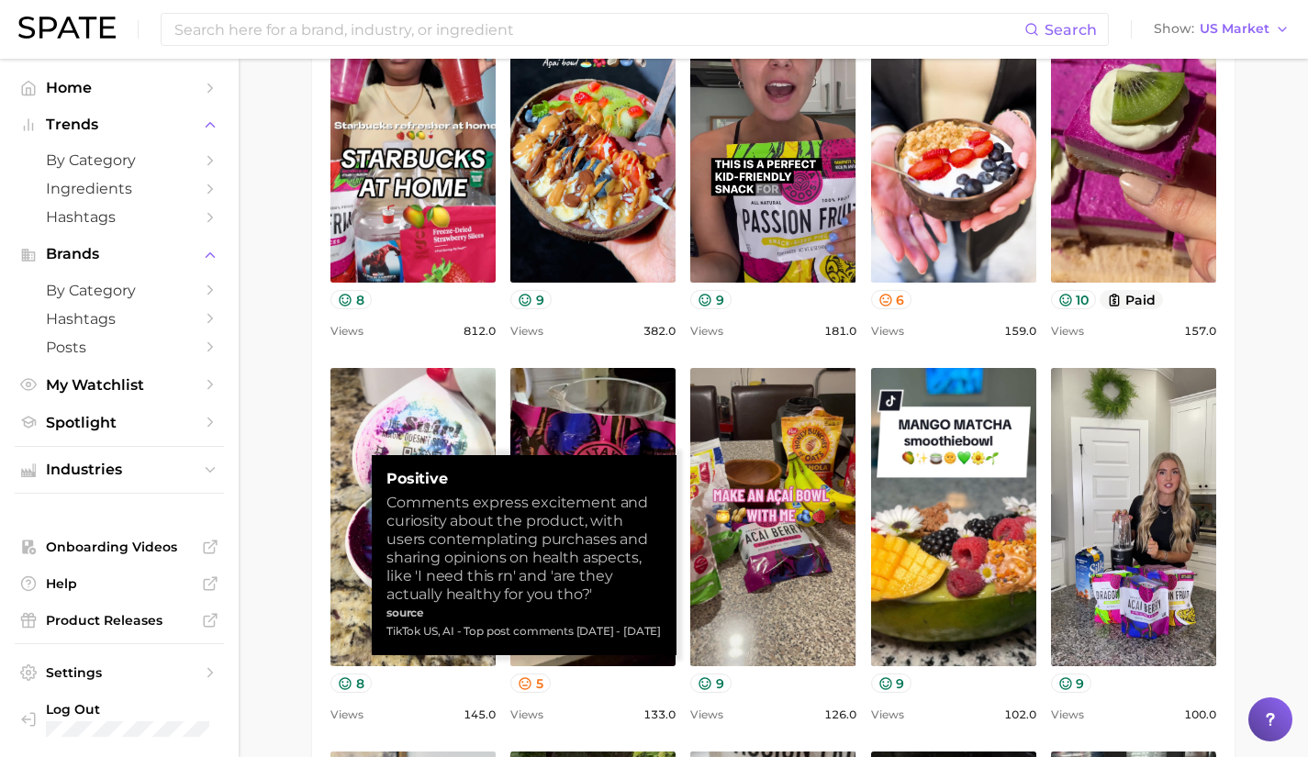
scroll to position [941, 0]
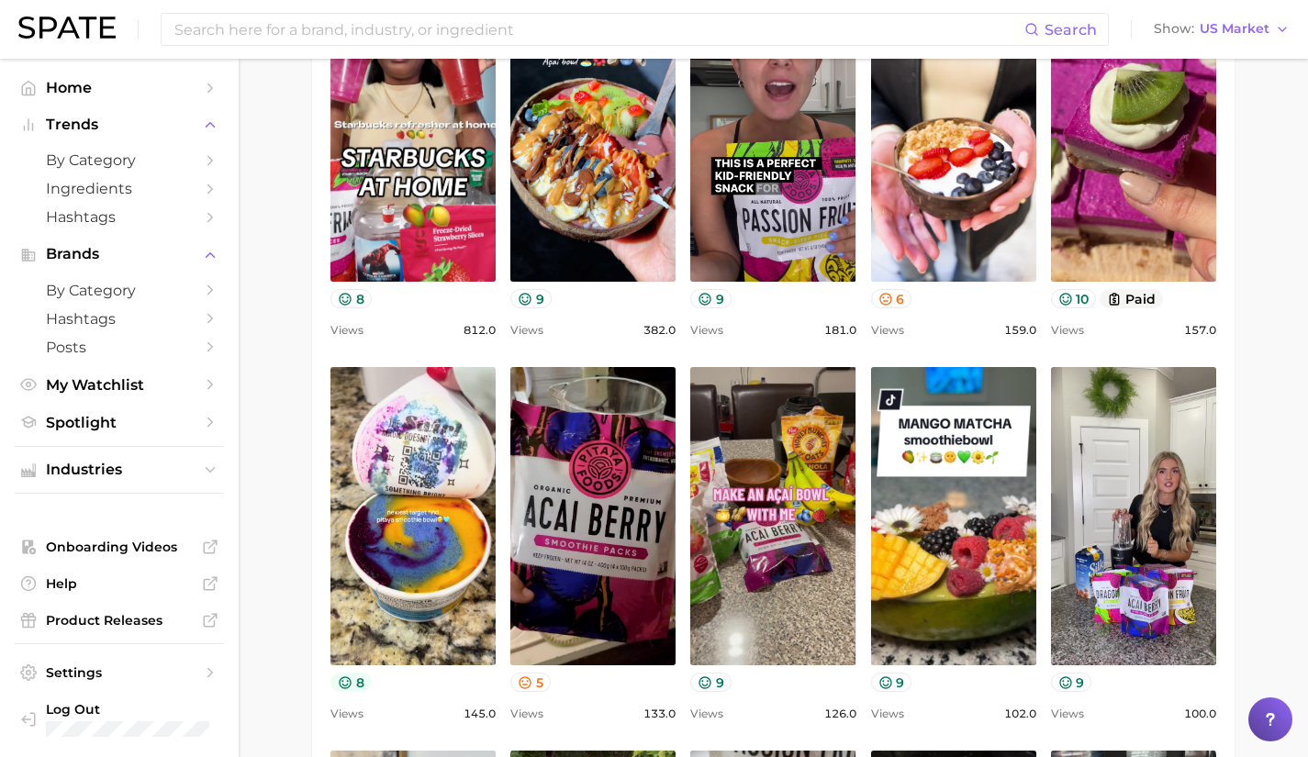
click at [343, 679] on icon at bounding box center [345, 682] width 15 height 15
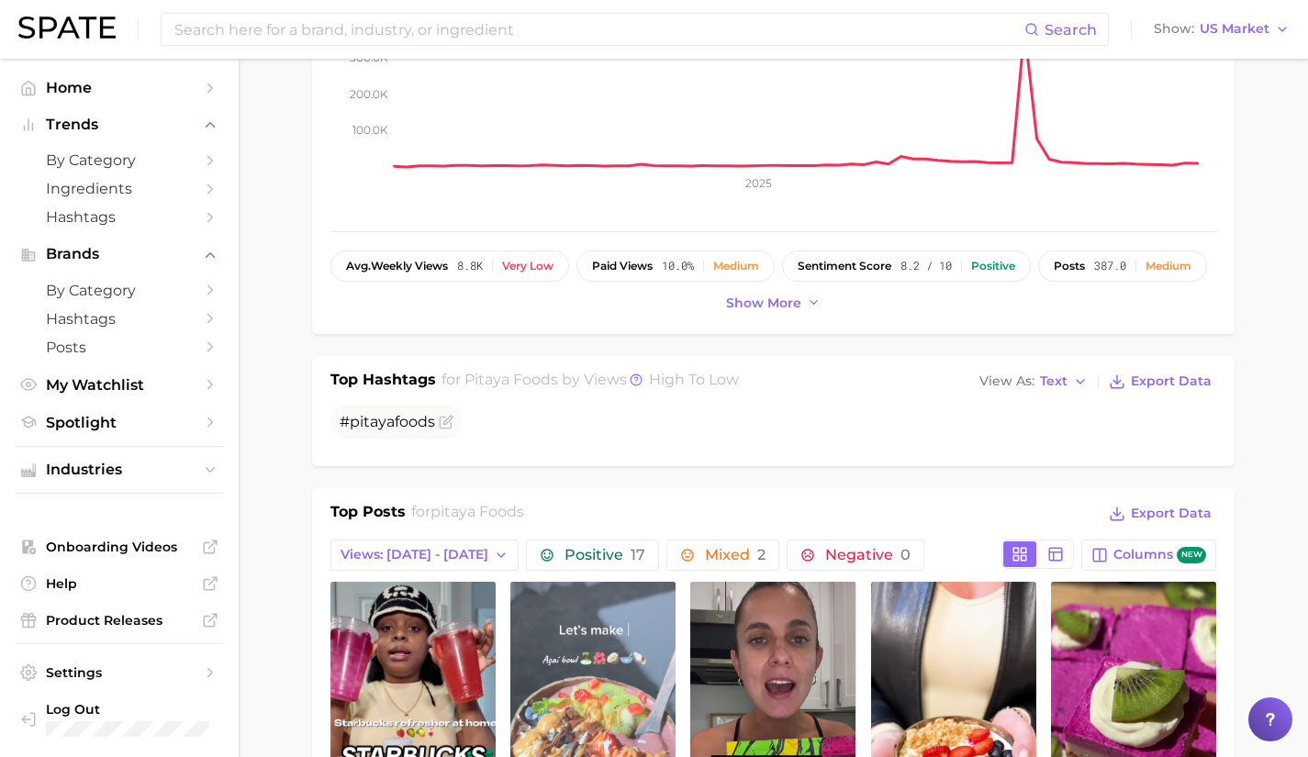
scroll to position [0, 0]
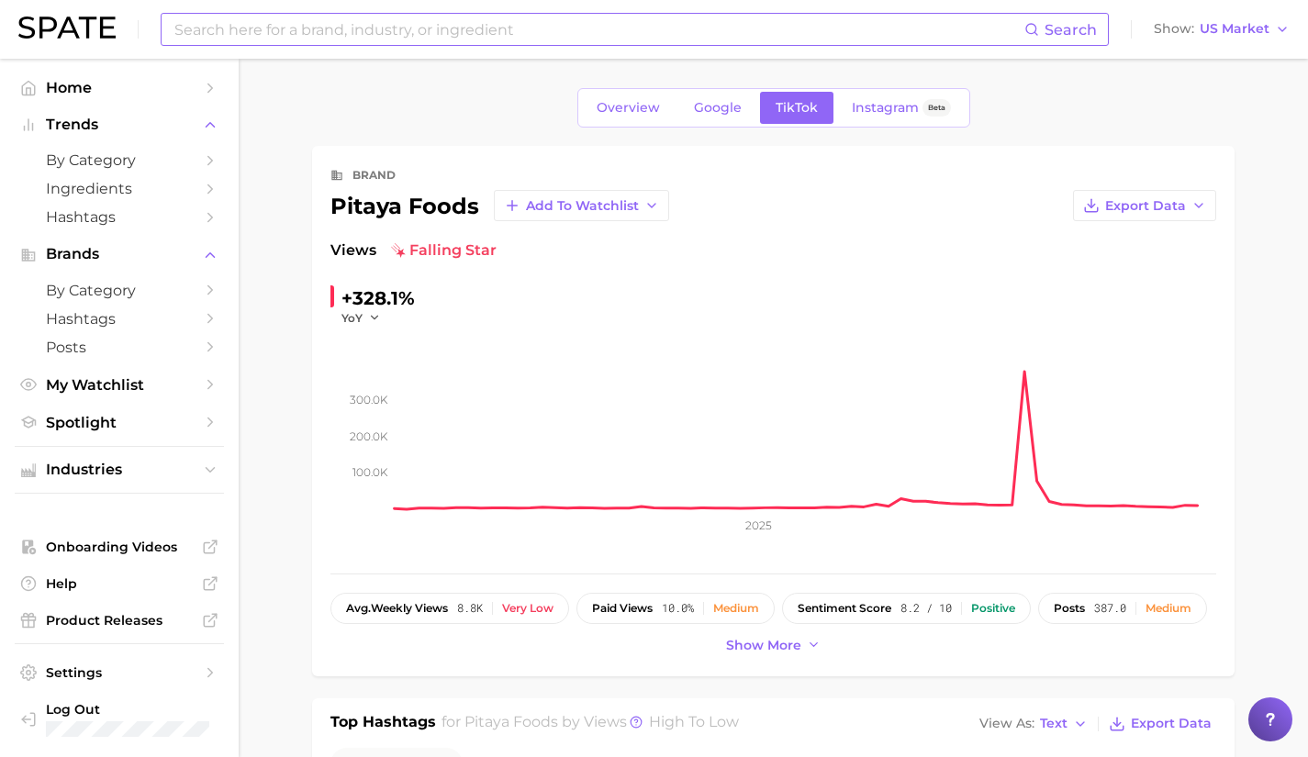
click at [404, 44] on input at bounding box center [599, 29] width 852 height 31
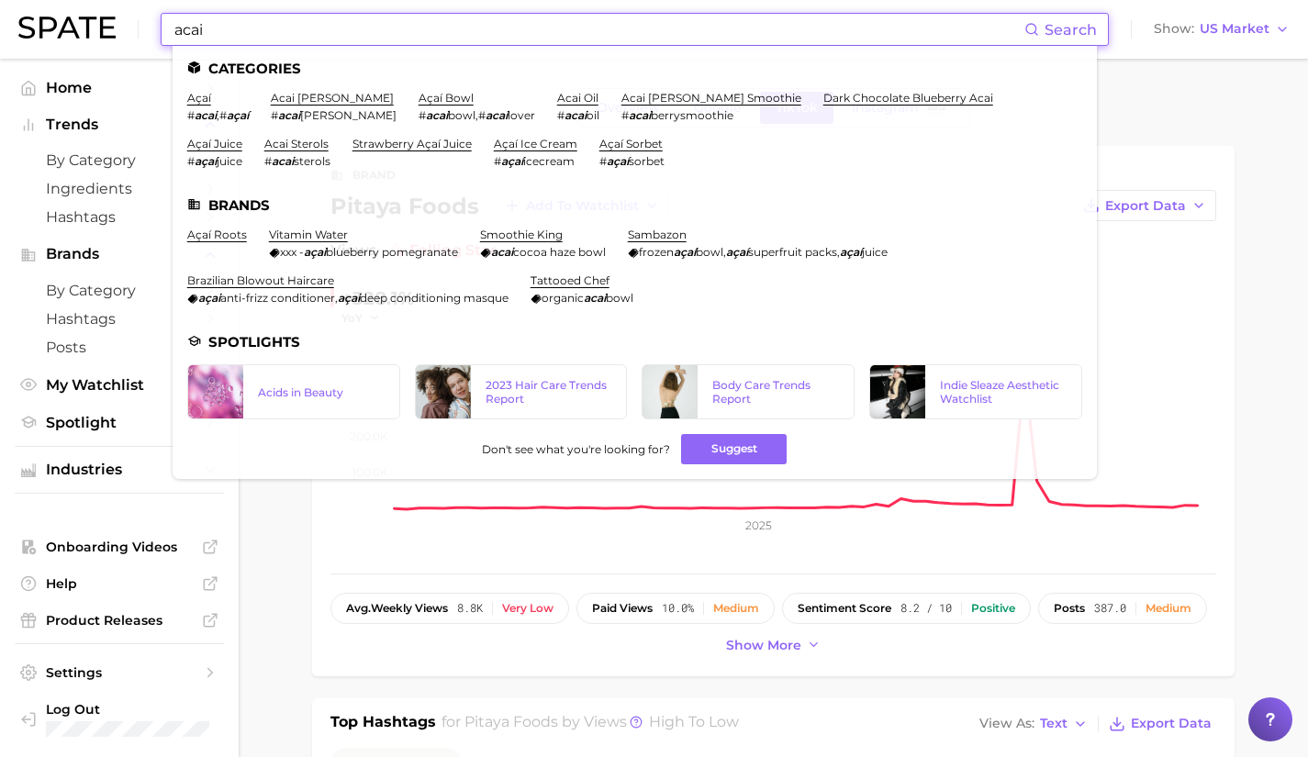
type input "acai"
click at [202, 106] on li "açaí # acai , # açaí" at bounding box center [217, 106] width 61 height 31
click at [198, 100] on link "açaí" at bounding box center [199, 98] width 24 height 14
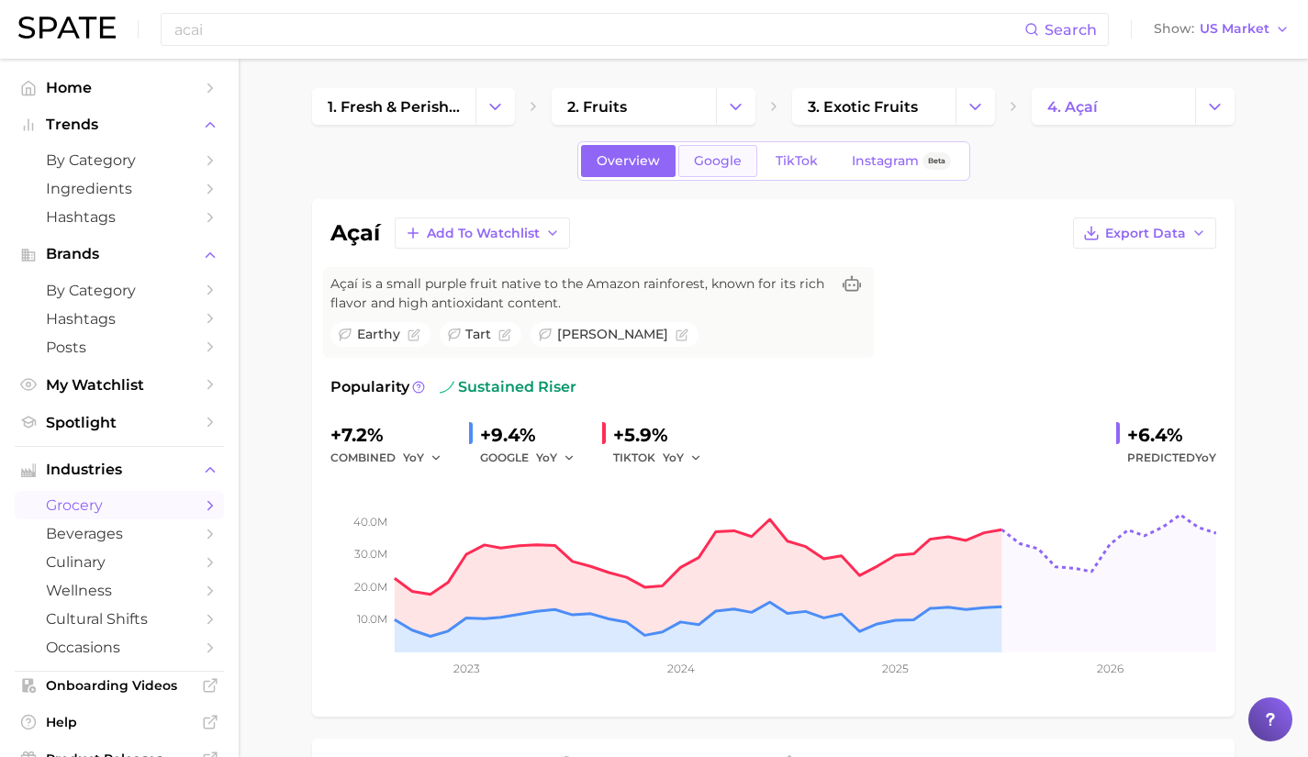
click at [720, 150] on link "Google" at bounding box center [717, 161] width 79 height 32
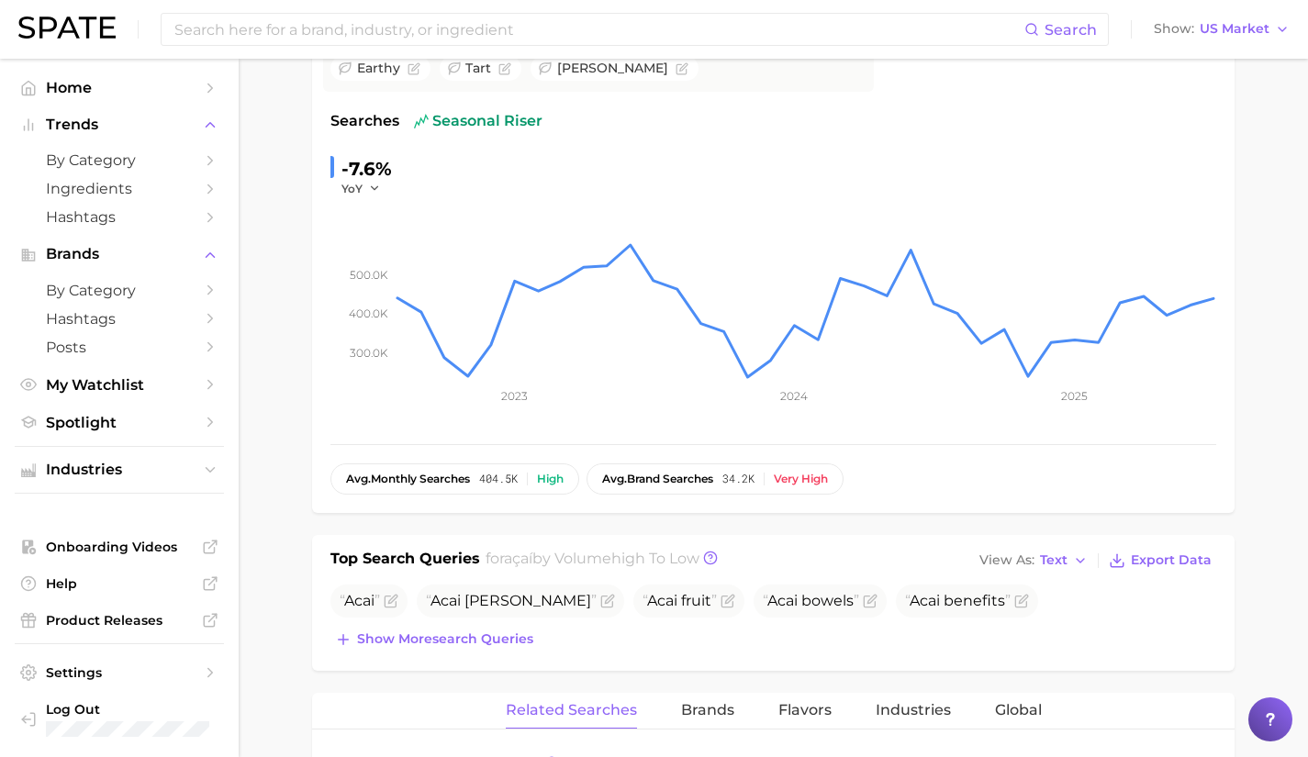
scroll to position [262, 0]
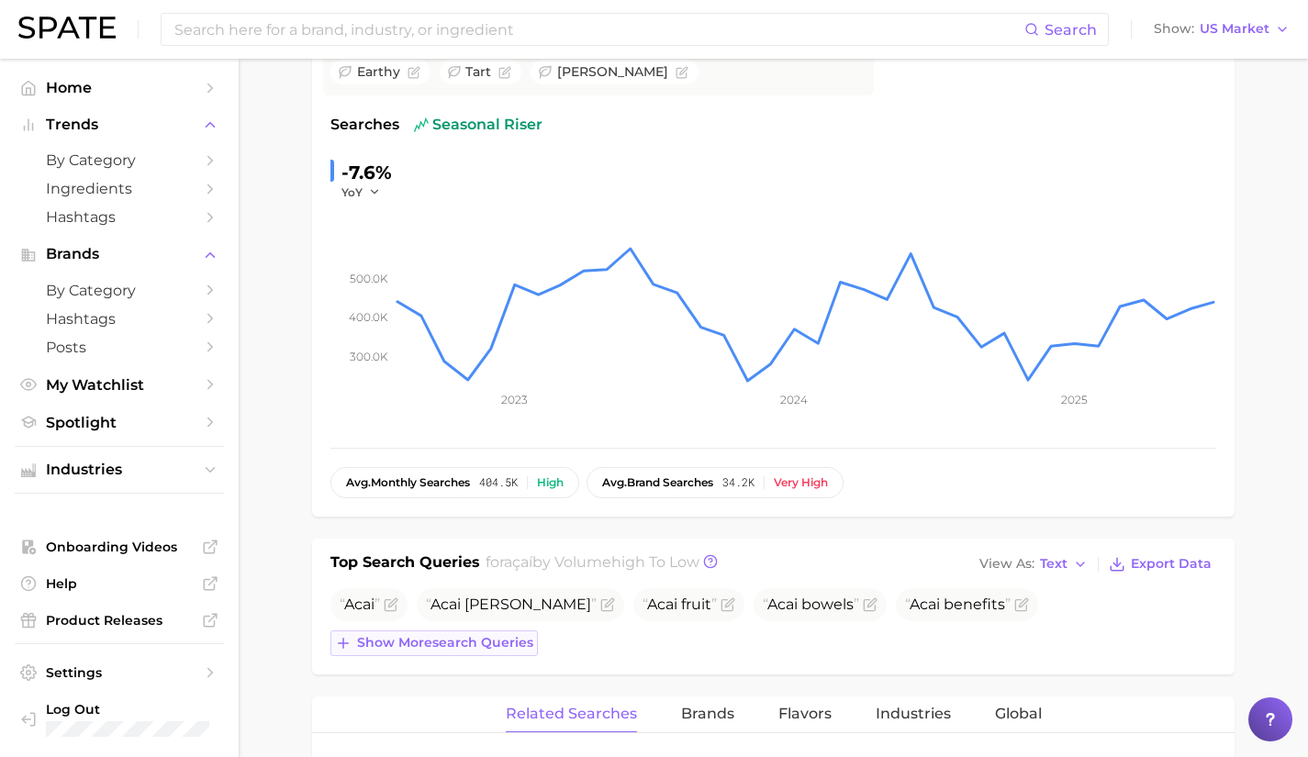
click at [496, 646] on span "Show more search queries" at bounding box center [445, 643] width 176 height 16
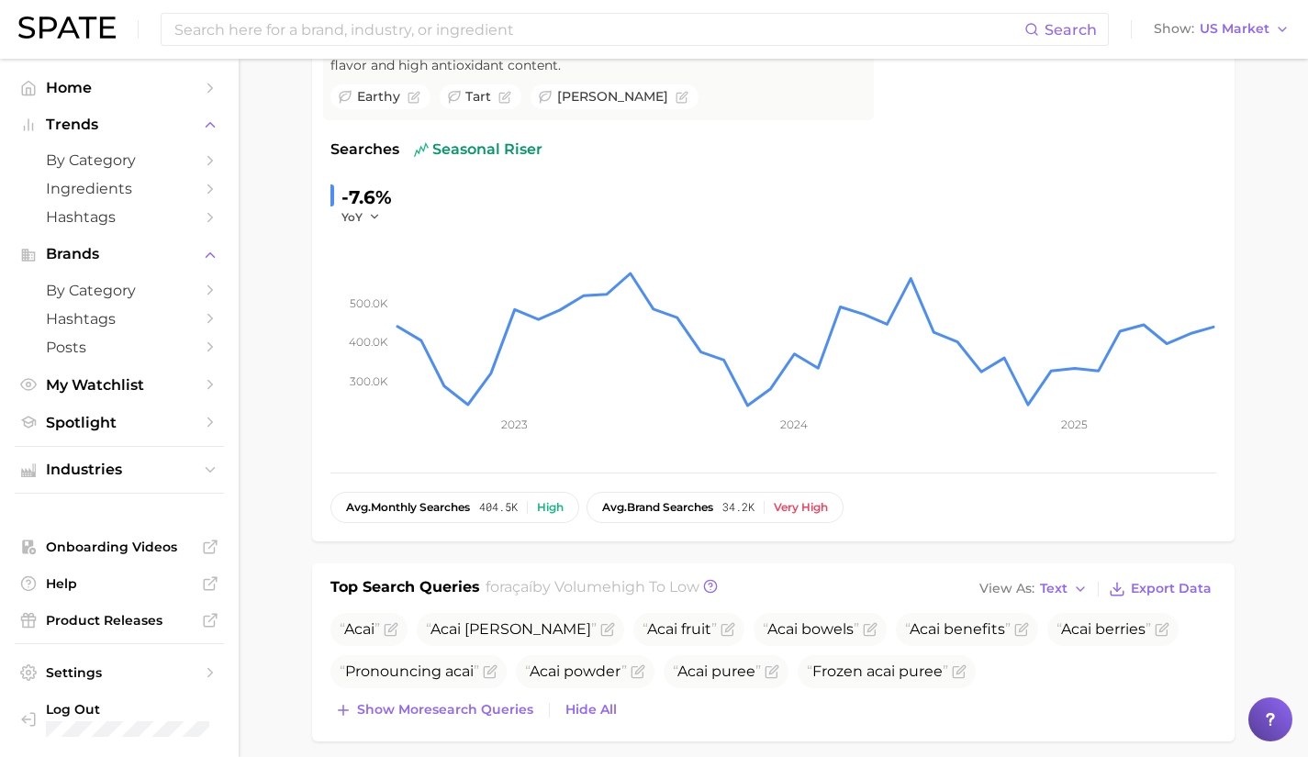
scroll to position [0, 0]
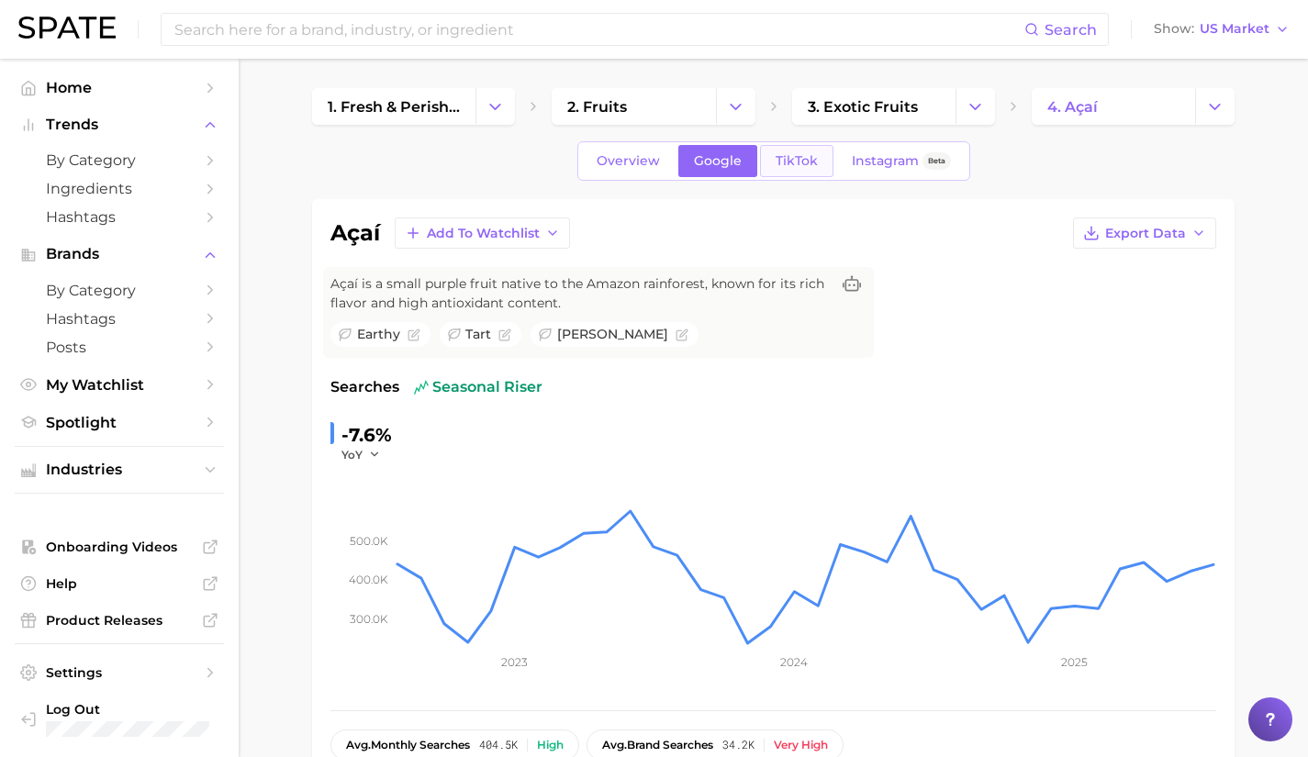
click at [786, 154] on span "TikTok" at bounding box center [796, 161] width 42 height 16
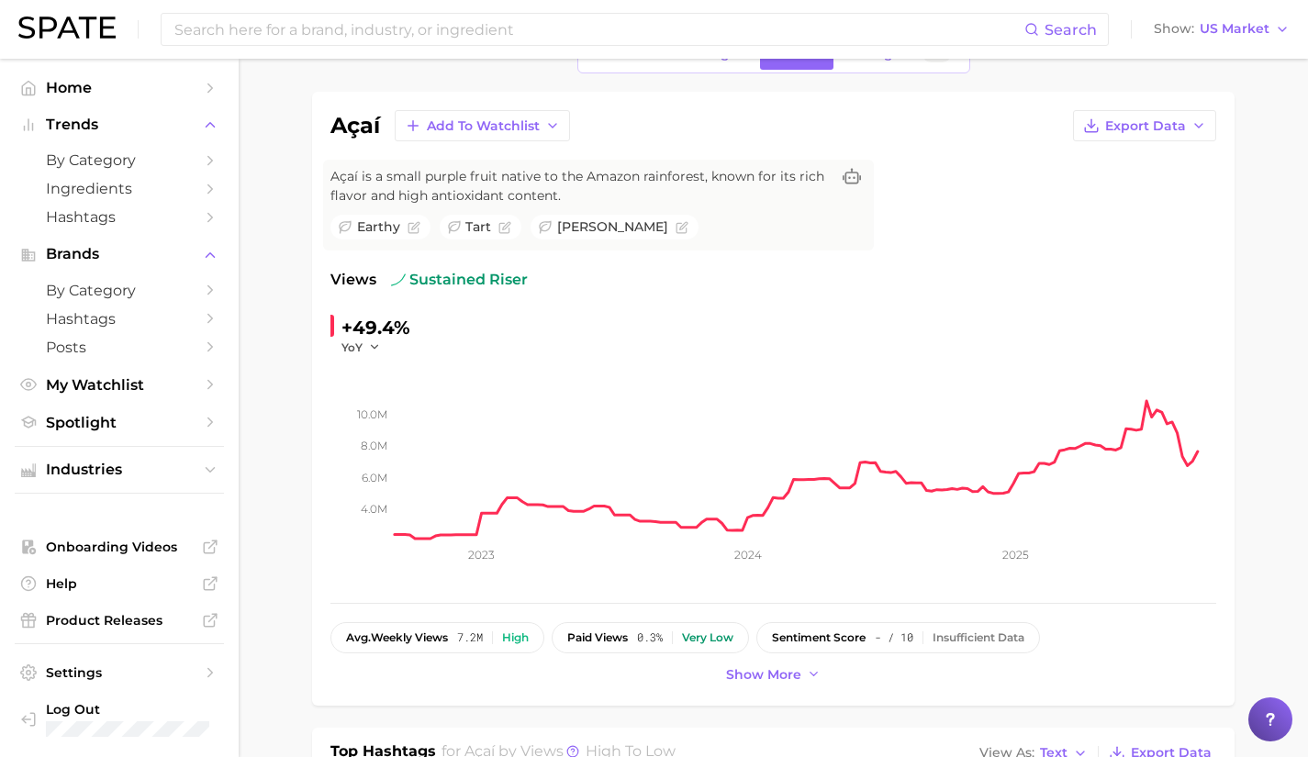
scroll to position [182, 0]
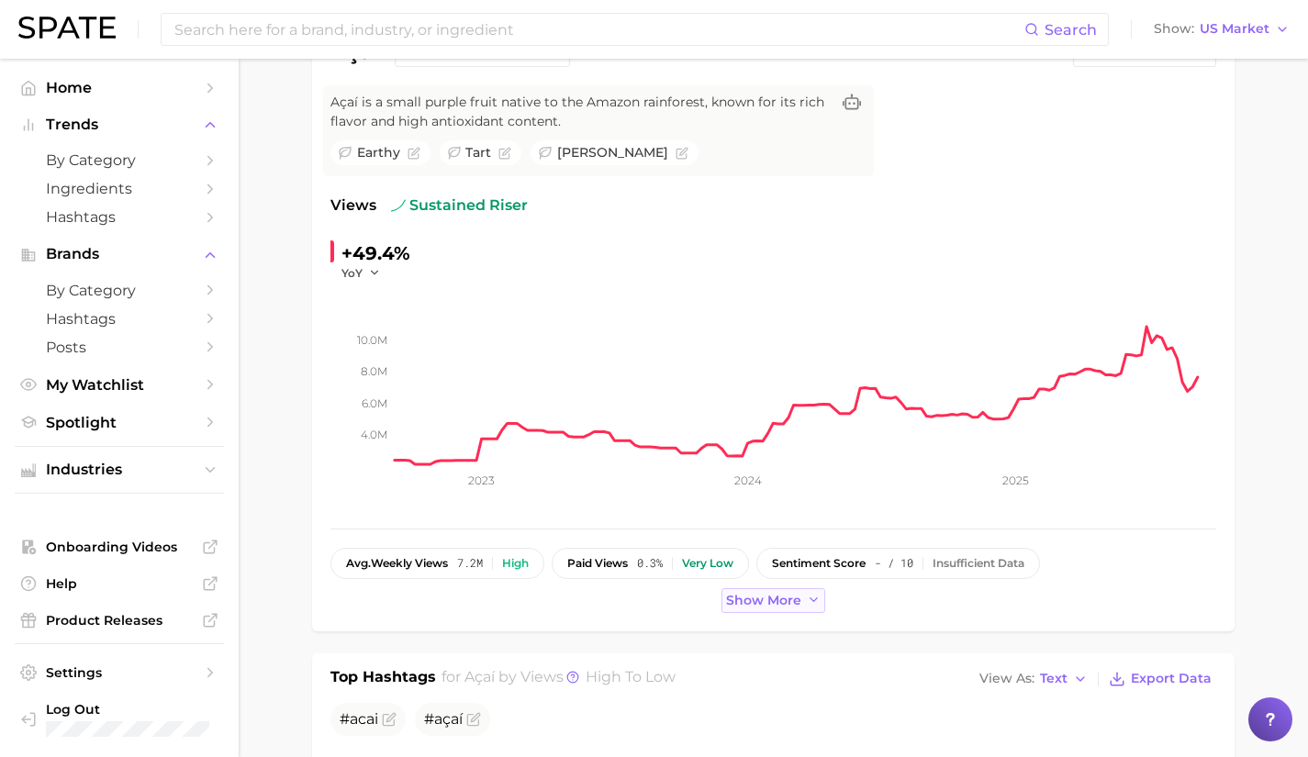
click at [802, 603] on button "Show more" at bounding box center [773, 600] width 105 height 25
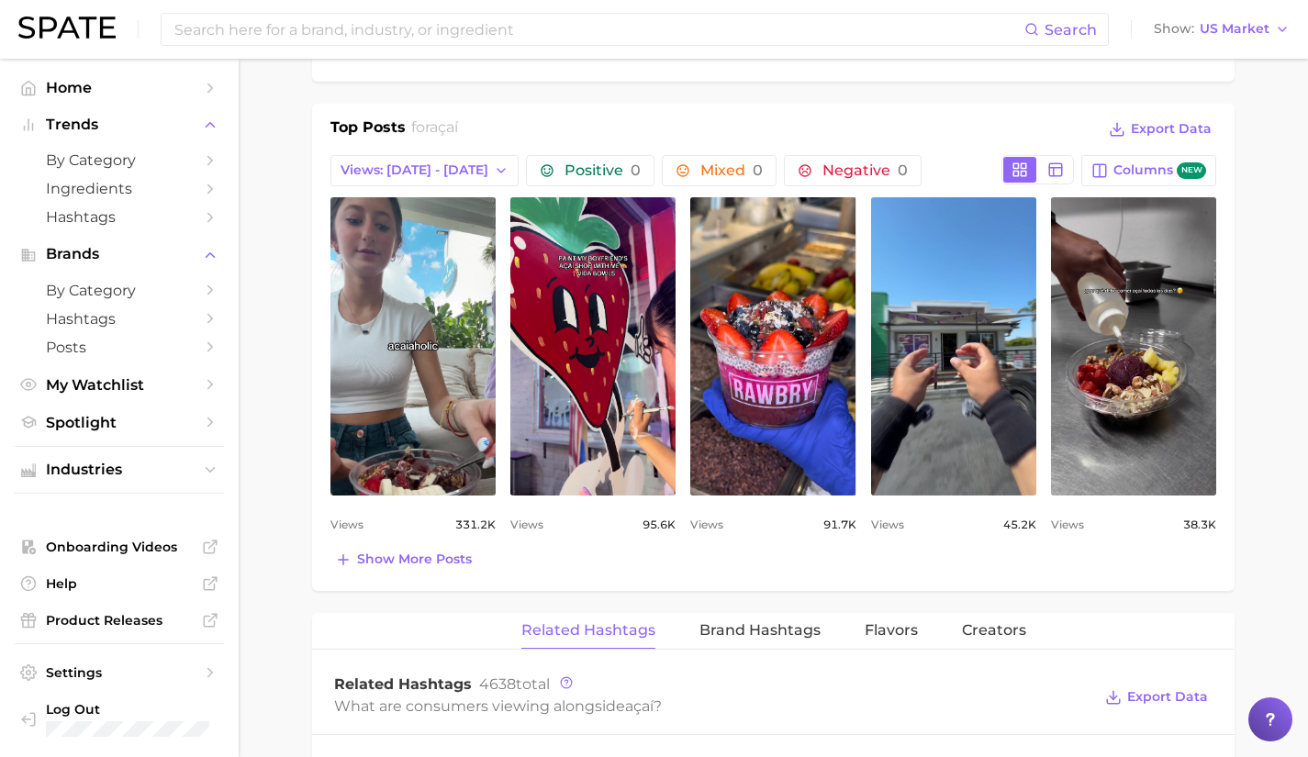
scroll to position [906, 0]
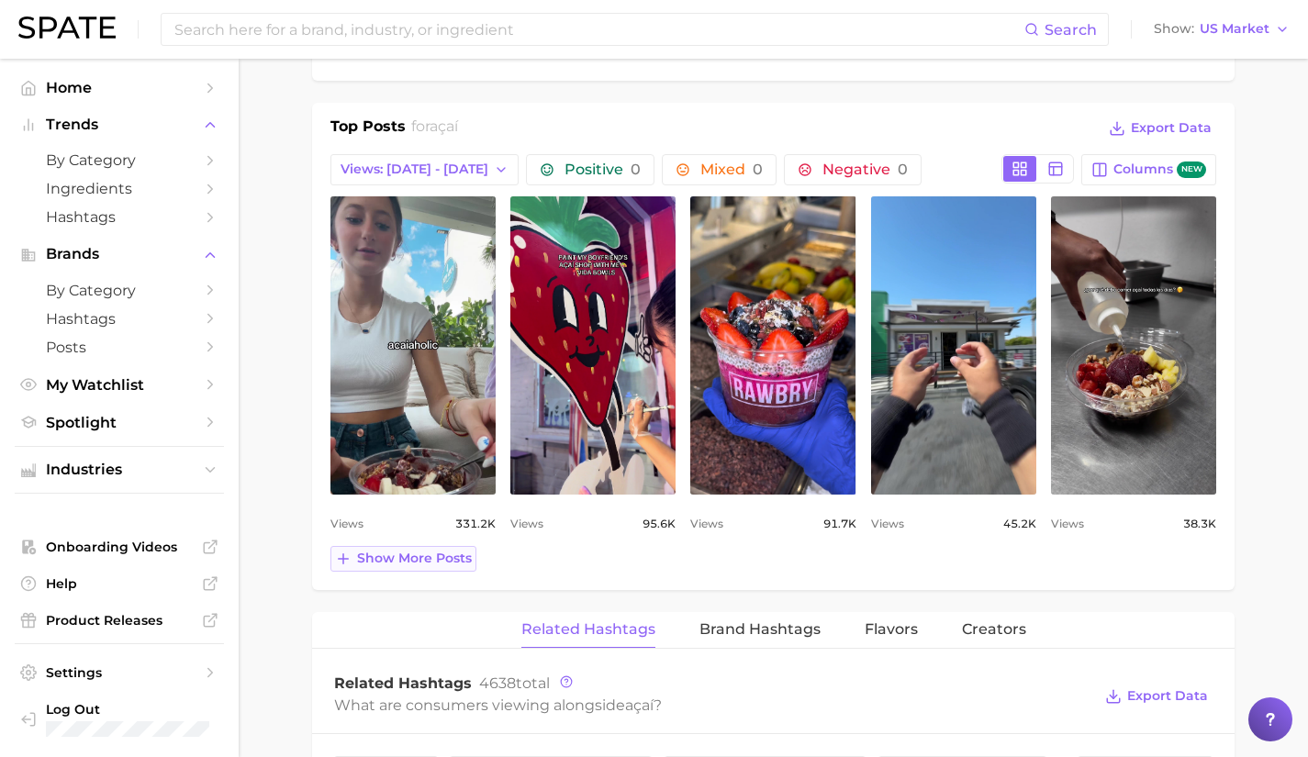
click at [427, 560] on span "Show more posts" at bounding box center [414, 559] width 115 height 16
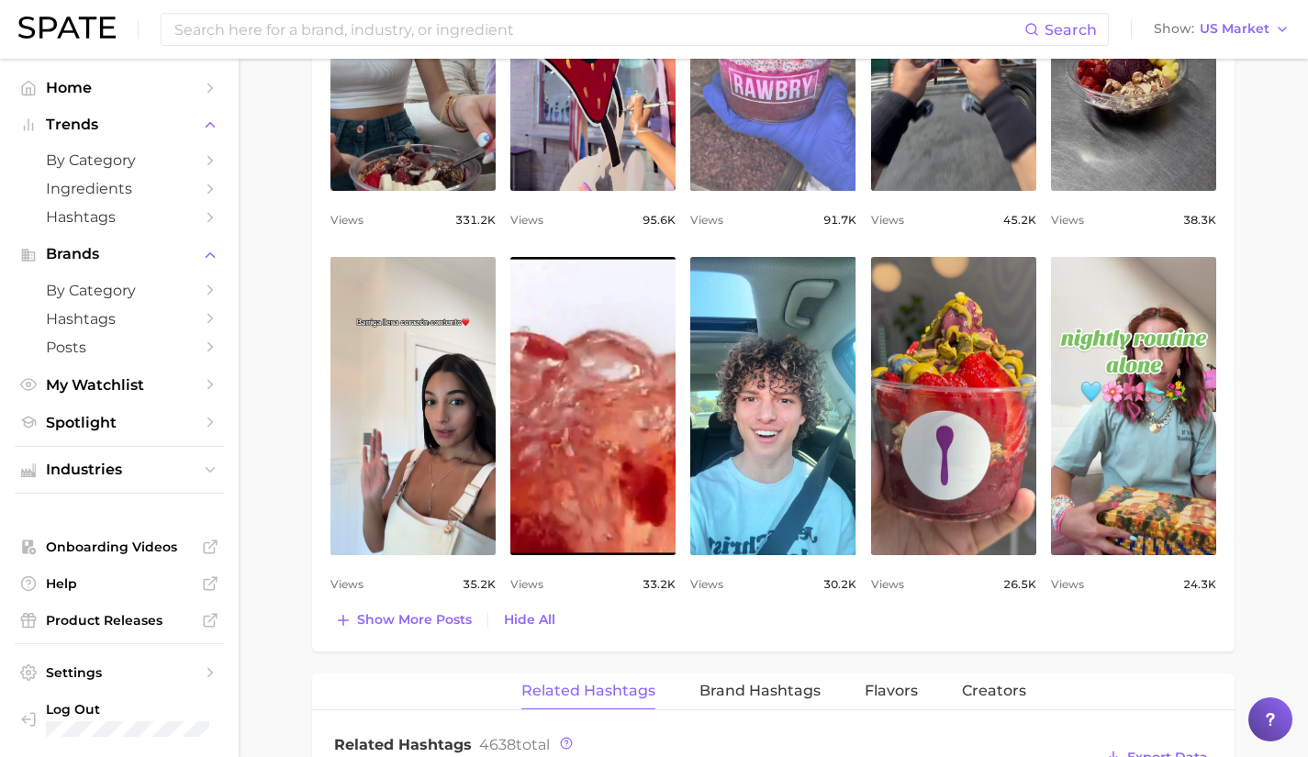
scroll to position [1210, 0]
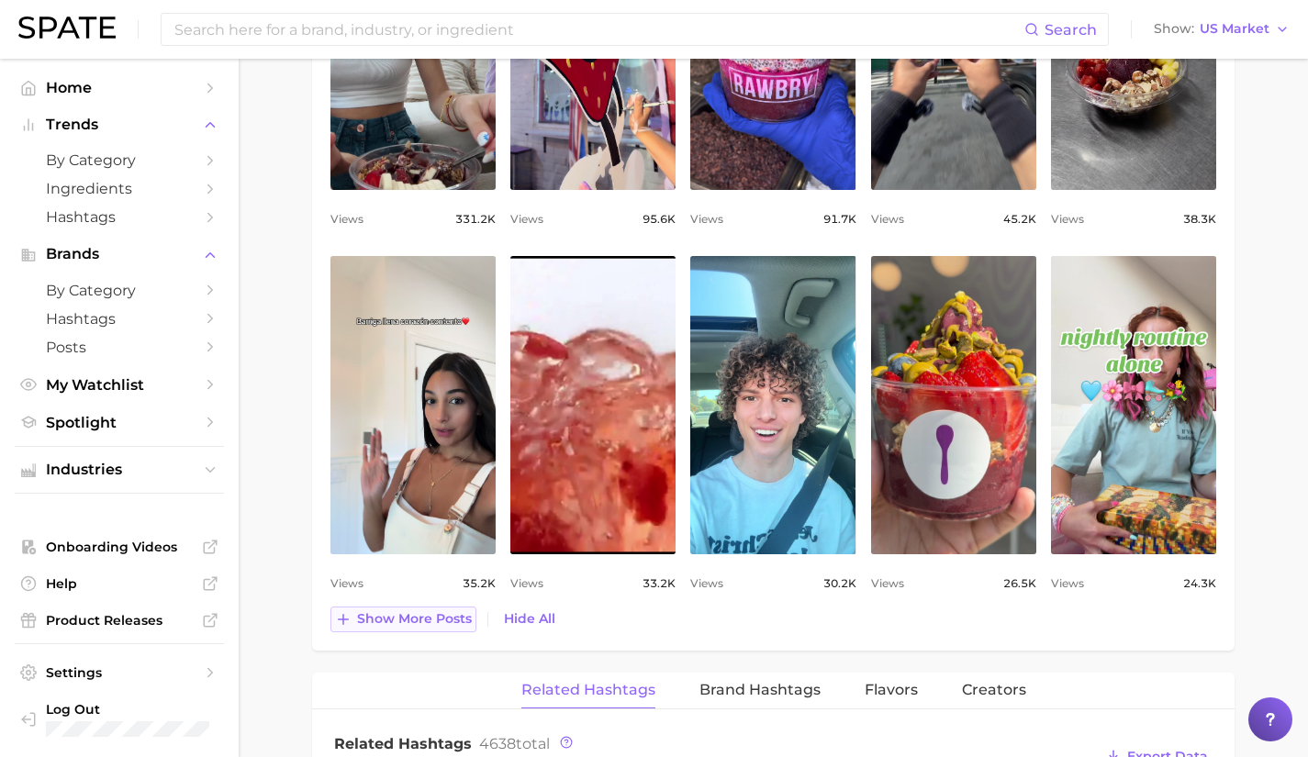
click at [445, 624] on span "Show more posts" at bounding box center [414, 619] width 115 height 16
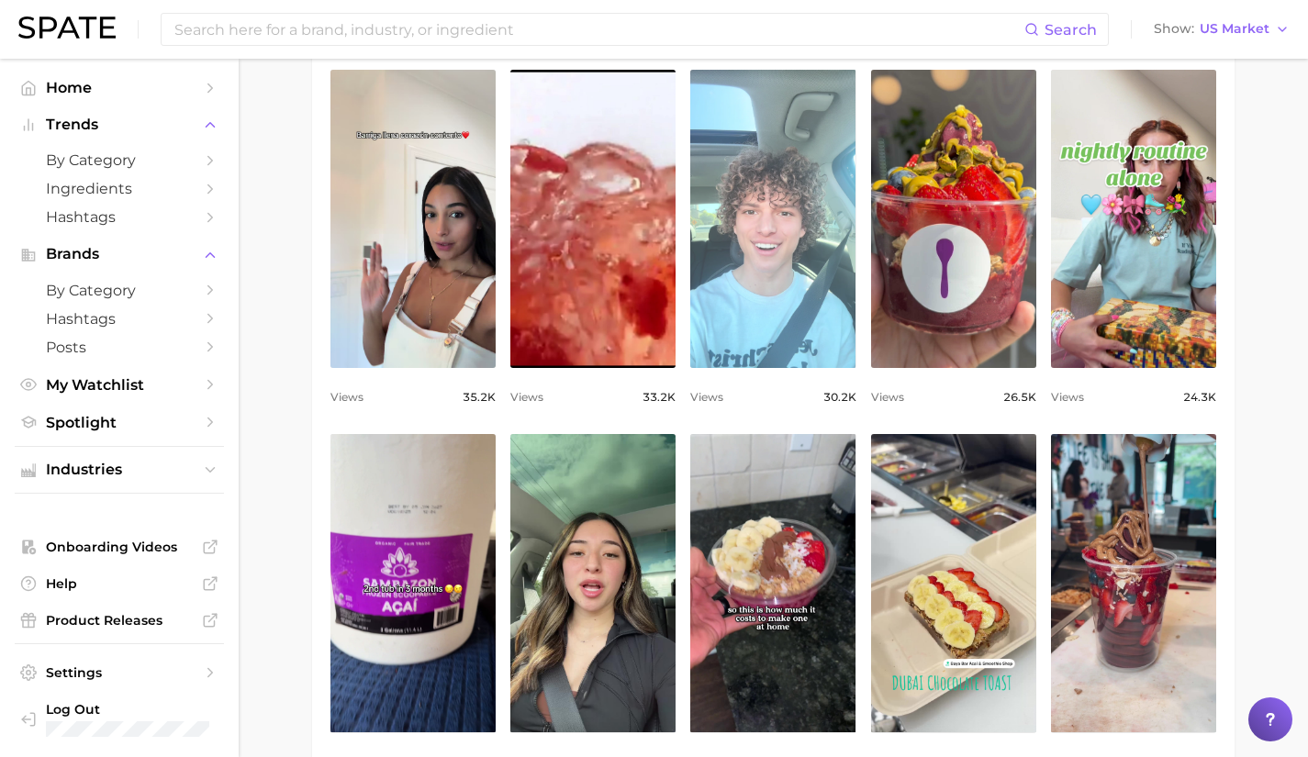
scroll to position [1398, 0]
